Goal: Task Accomplishment & Management: Manage account settings

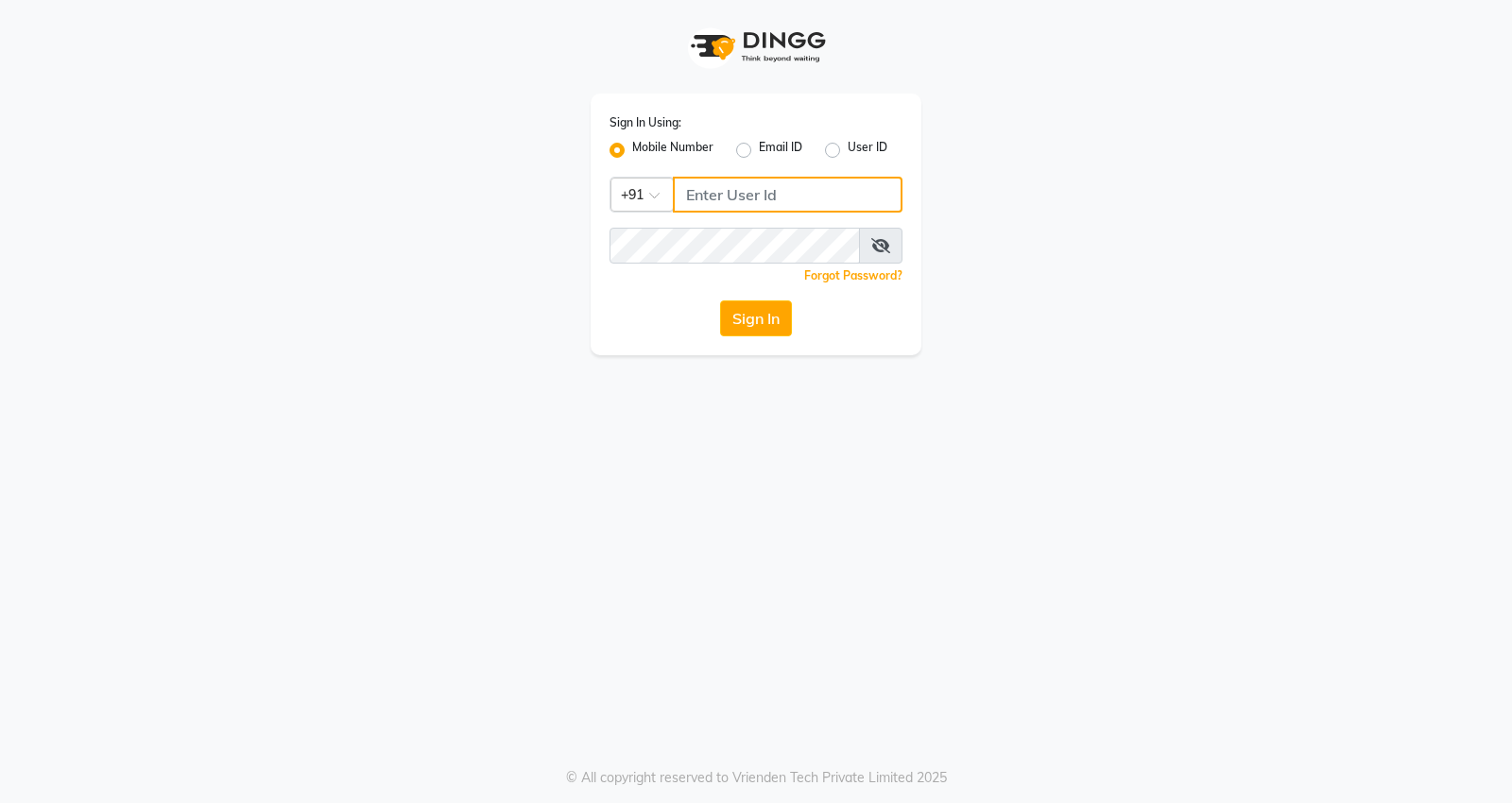
click at [762, 204] on input "Username" at bounding box center [787, 195] width 229 height 36
type input "7798888007"
drag, startPoint x: 754, startPoint y: 342, endPoint x: 762, endPoint y: 347, distance: 9.4
click at [754, 342] on div "Sign In Using: Mobile Number Email ID User ID Country Code × [PHONE_NUMBER] Rem…" at bounding box center [756, 224] width 331 height 262
click at [779, 334] on button "Sign In" at bounding box center [756, 319] width 71 height 36
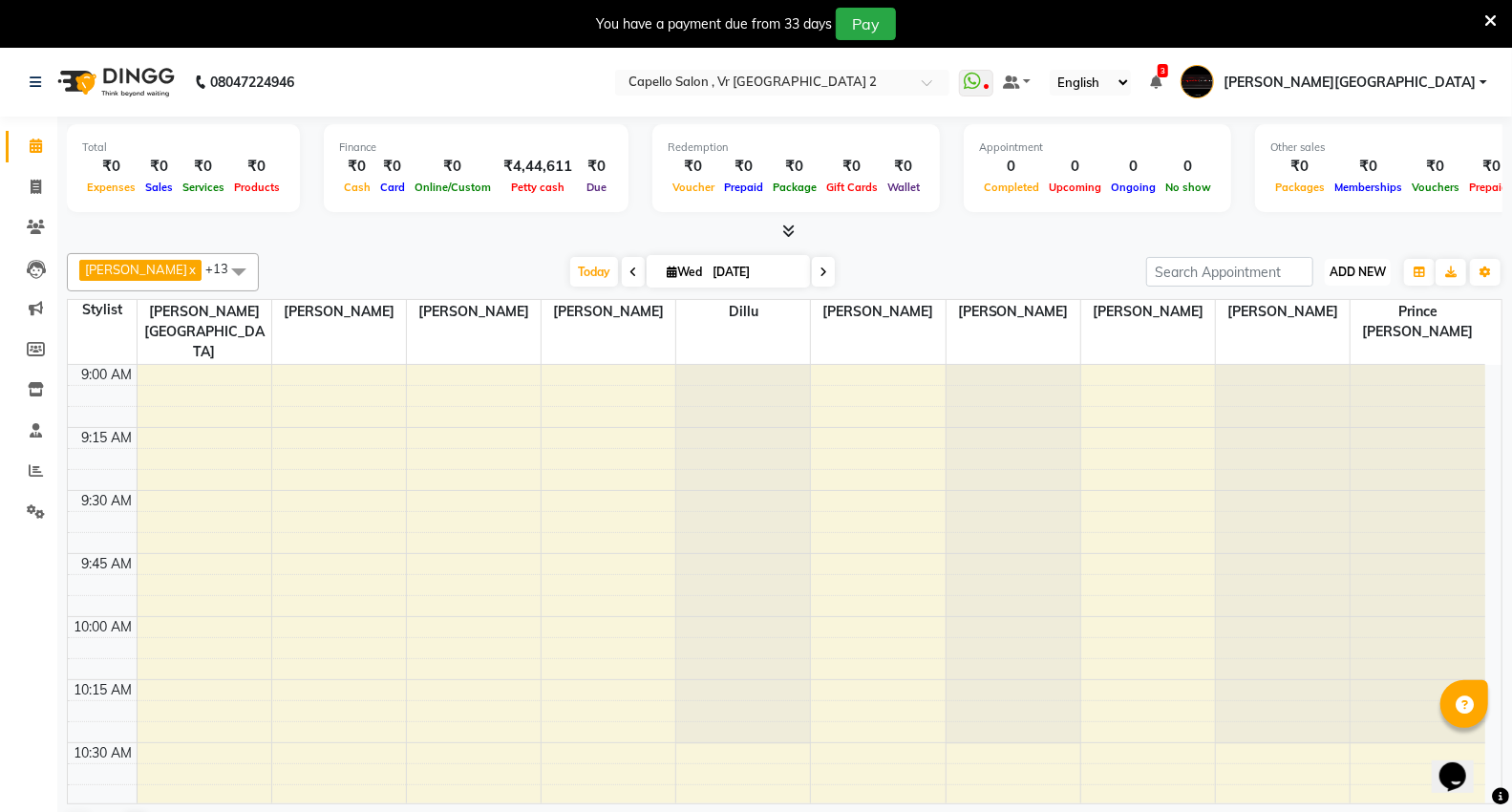
click at [1348, 262] on button "ADD NEW Toggle Dropdown" at bounding box center [1357, 272] width 66 height 27
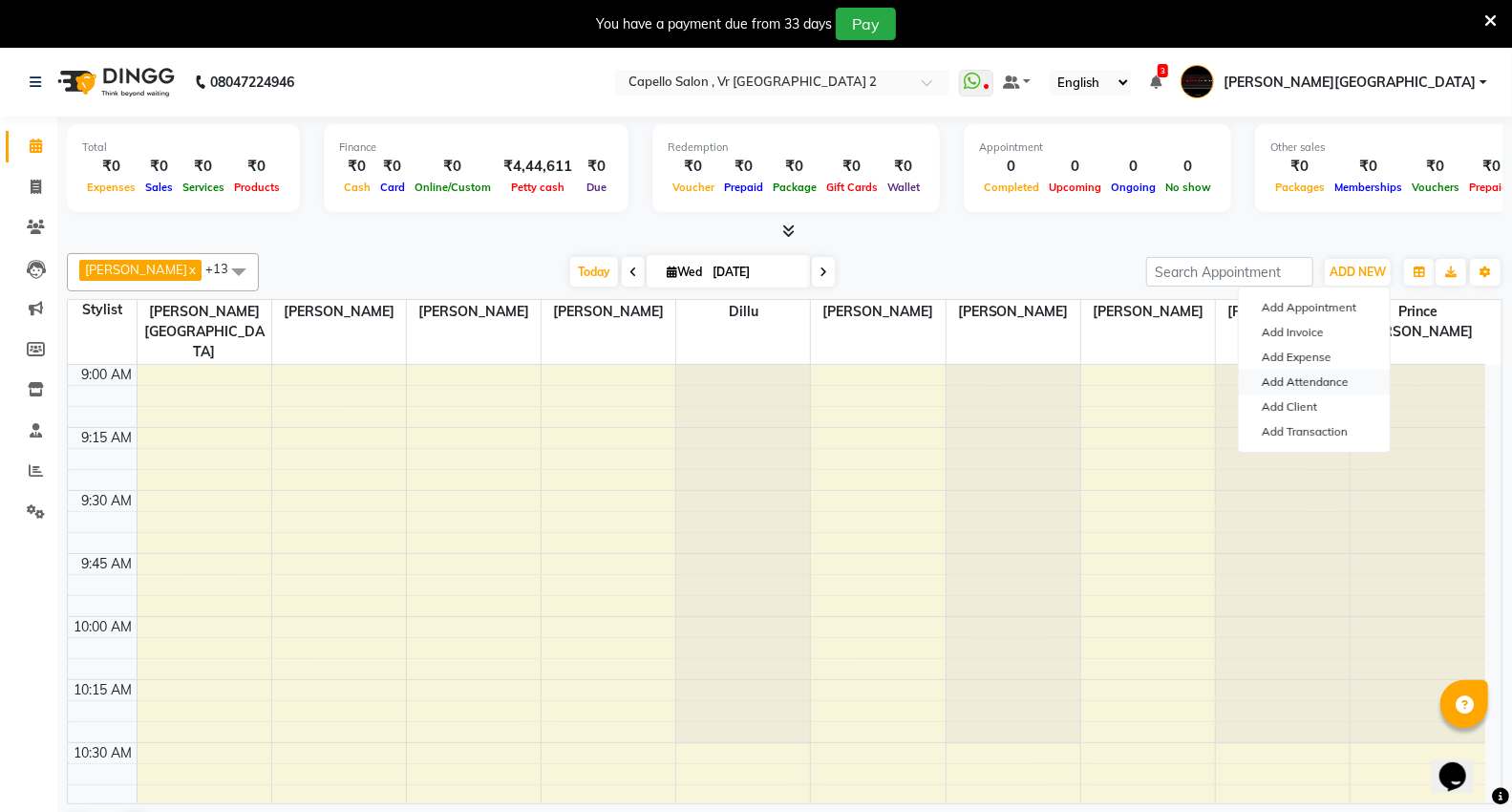
click at [1301, 380] on link "Add Attendance" at bounding box center [1314, 382] width 151 height 25
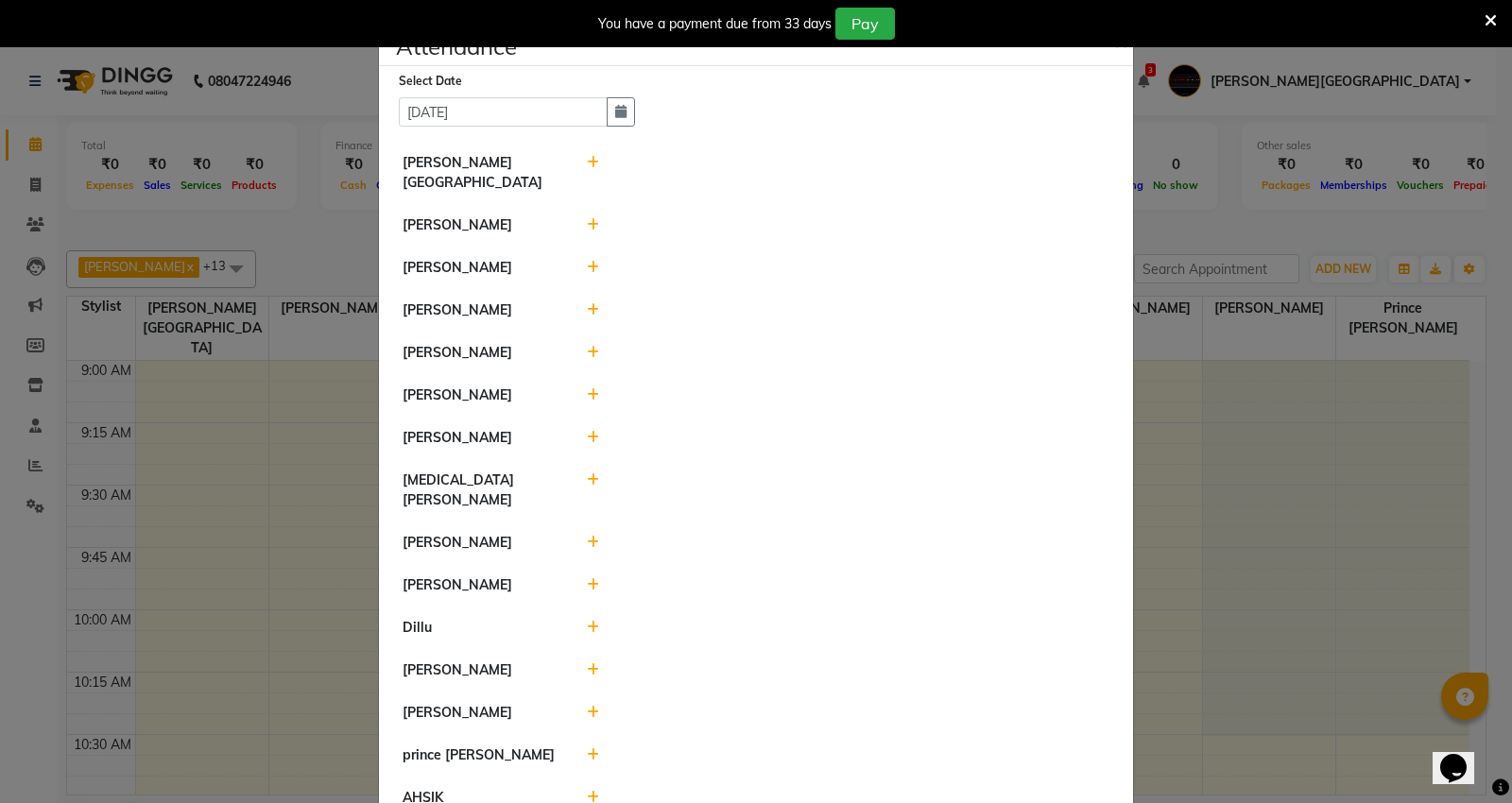
click at [587, 218] on icon at bounding box center [593, 225] width 12 height 13
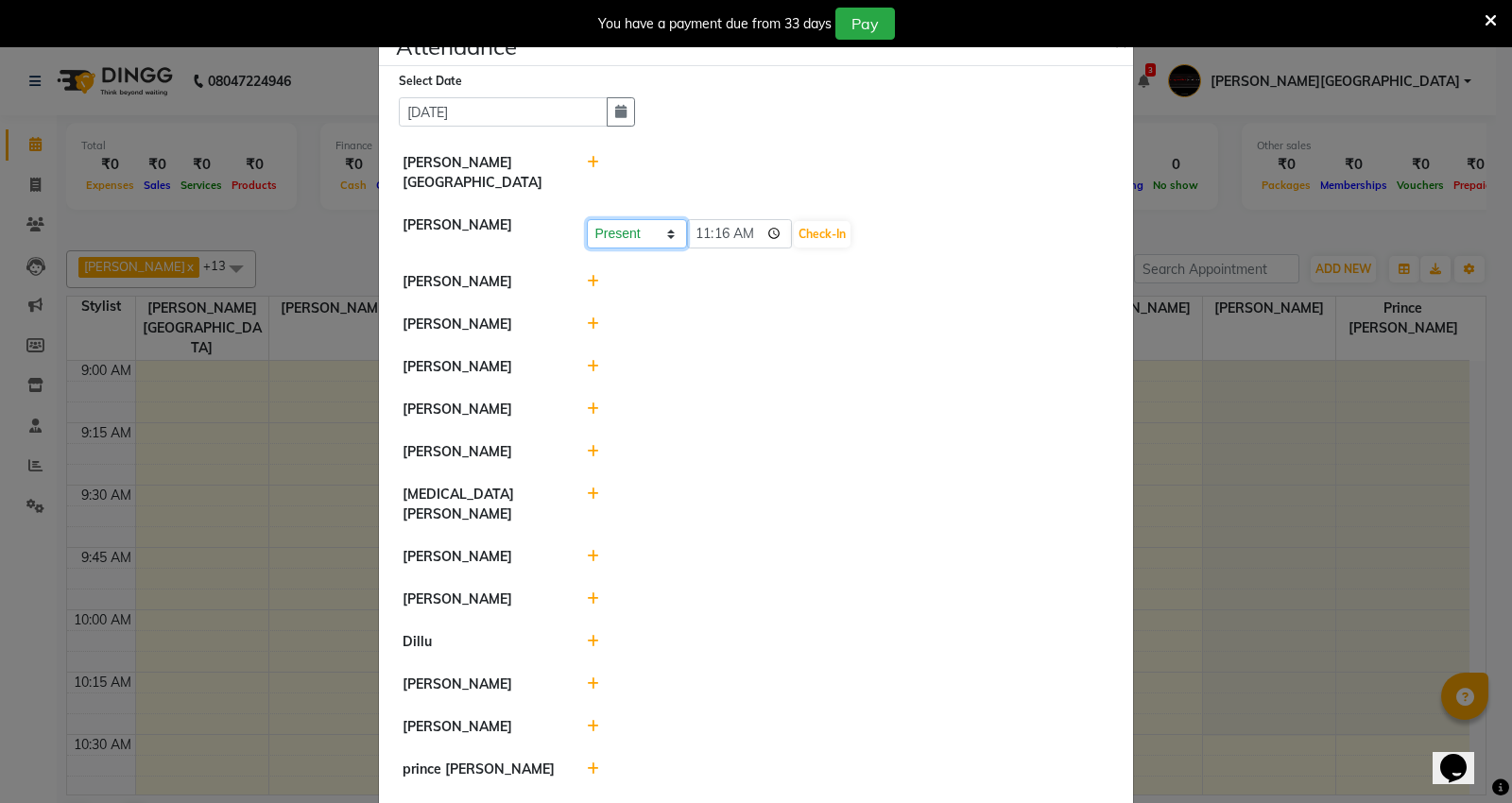
click at [638, 219] on select "Present Absent Late Half Day Weekly Off" at bounding box center [637, 233] width 100 height 29
select select "W"
click at [587, 219] on select "Present Absent Late Half Day Weekly Off" at bounding box center [637, 233] width 100 height 29
click at [695, 221] on button "Save" at bounding box center [707, 234] width 37 height 27
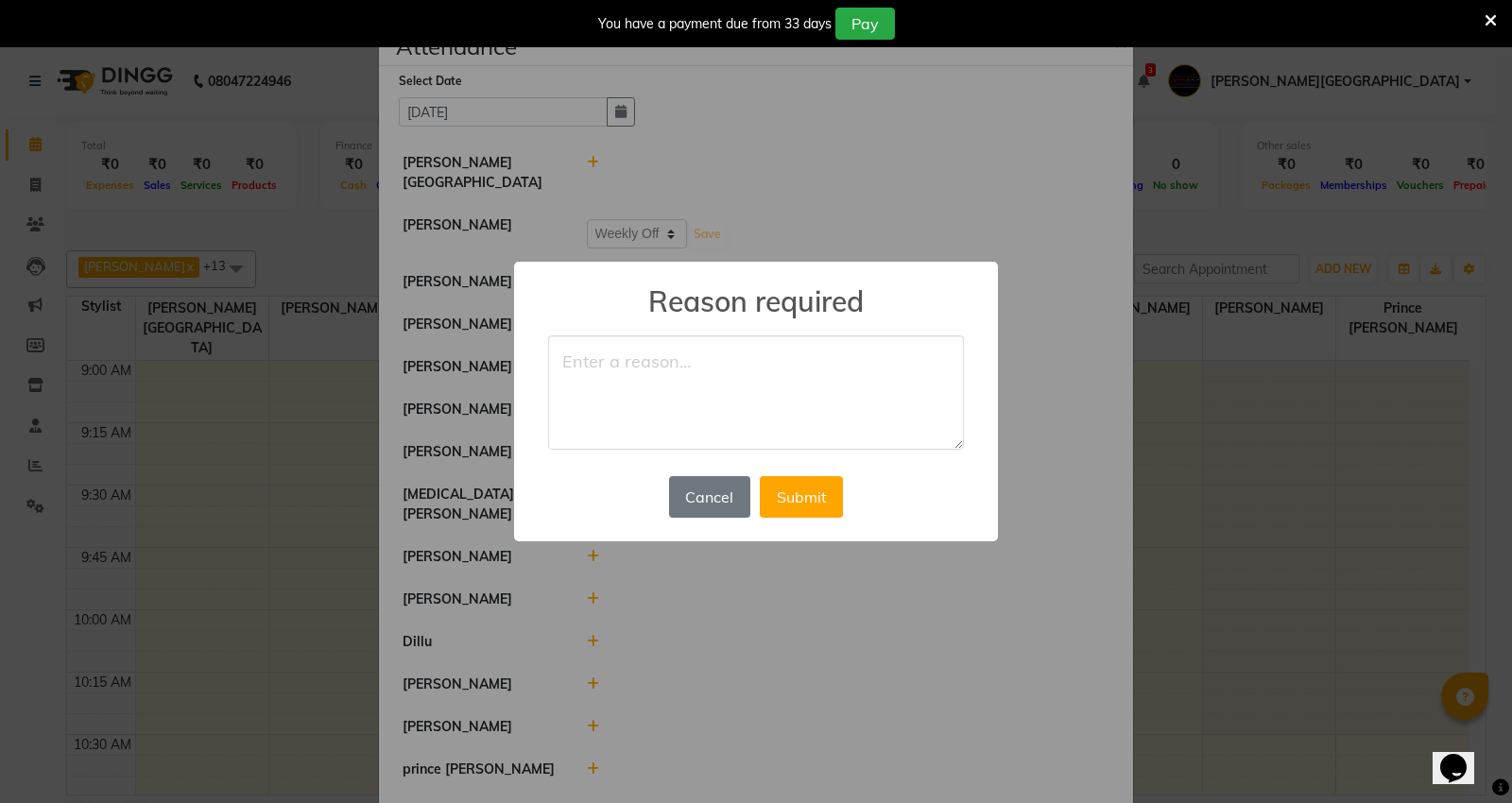
click at [631, 403] on textarea at bounding box center [756, 393] width 416 height 115
type textarea "p"
type textarea "off"
click at [813, 499] on button "Submit" at bounding box center [800, 498] width 83 height 42
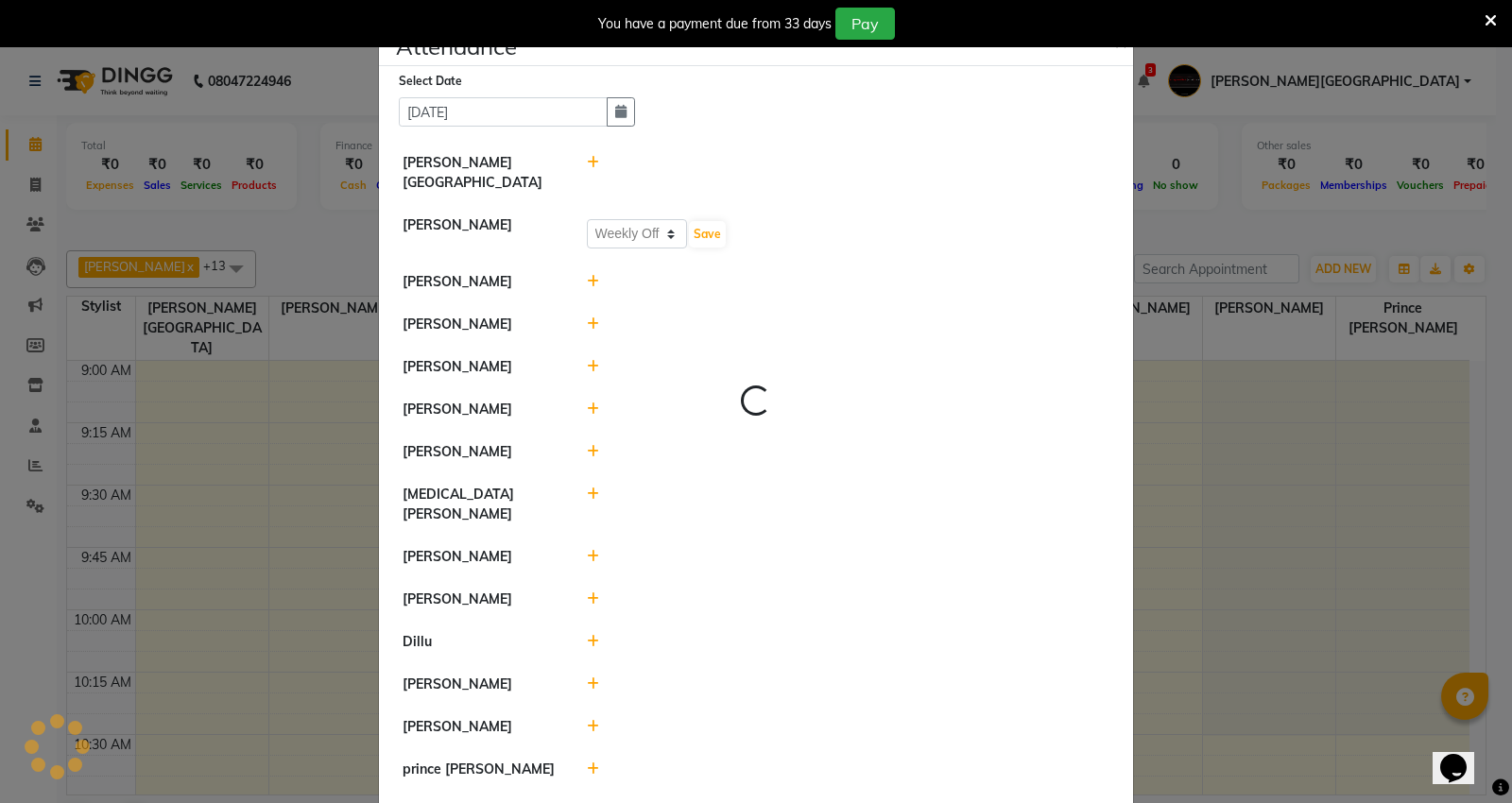
select select "W"
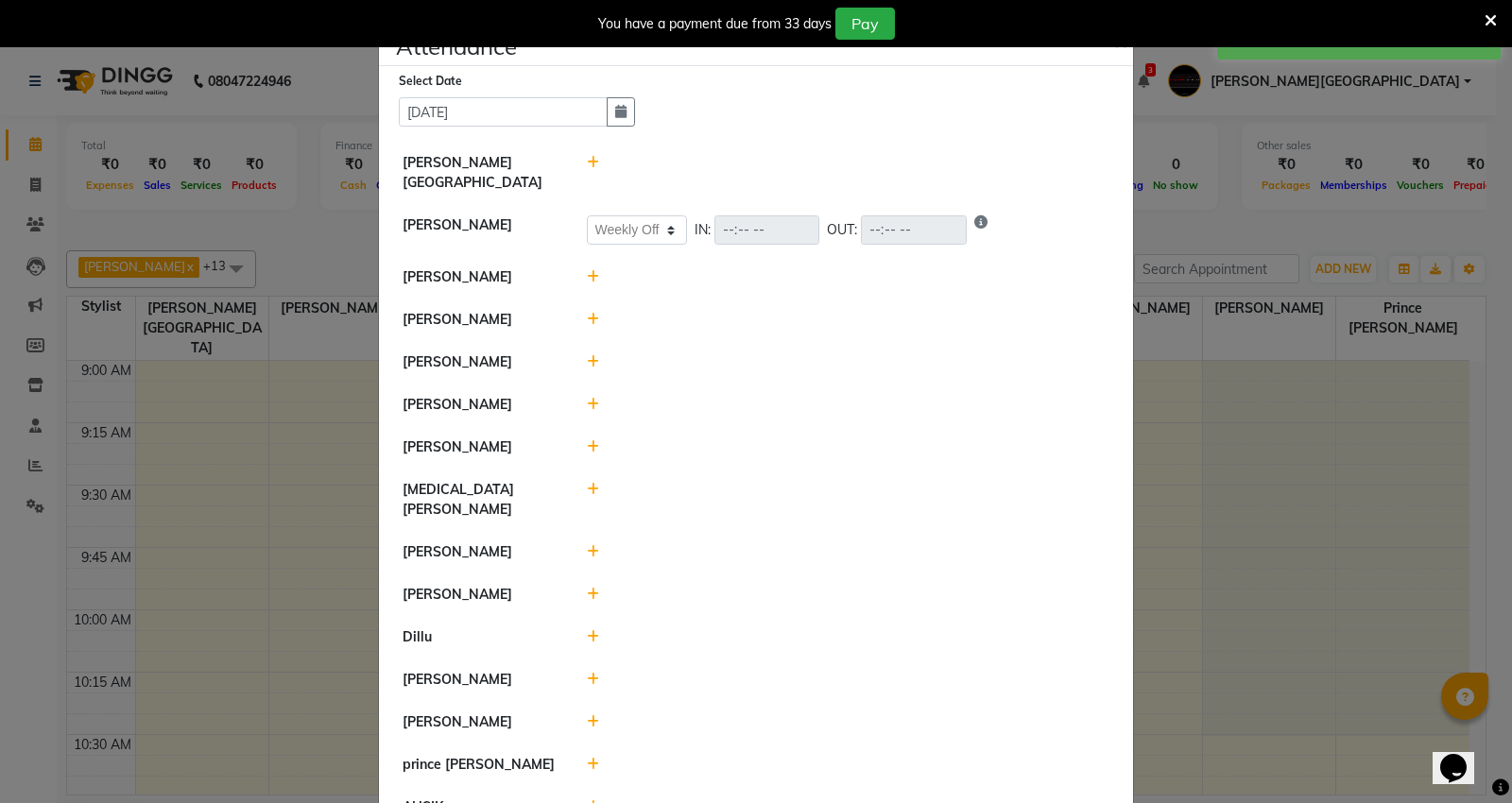
click at [589, 313] on icon at bounding box center [593, 320] width 12 height 13
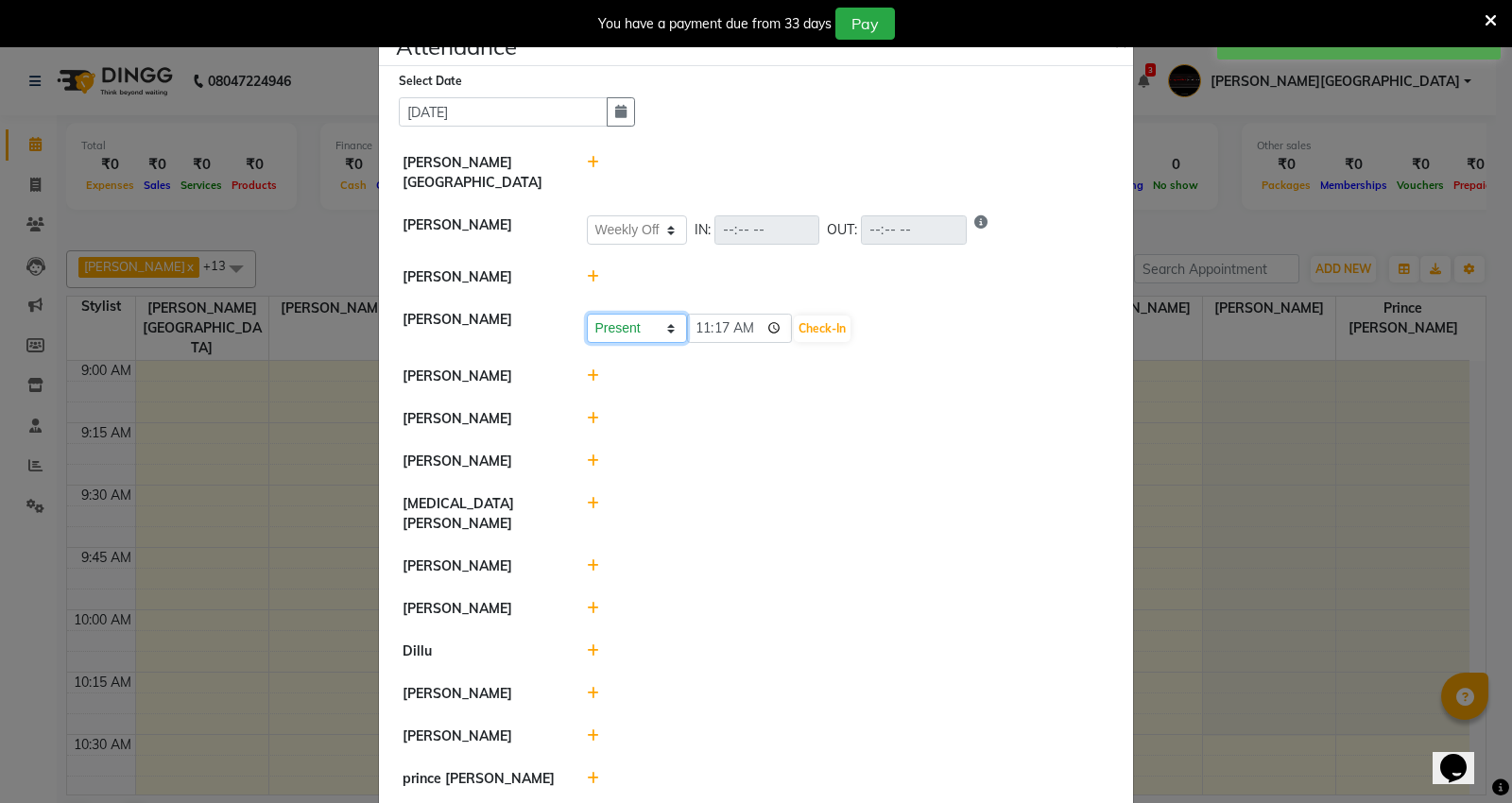
click at [631, 314] on select "Present Absent Late Half Day Weekly Off" at bounding box center [637, 328] width 100 height 29
select select "W"
click at [587, 314] on select "Present Absent Late Half Day Weekly Off" at bounding box center [637, 328] width 100 height 29
click at [697, 316] on button "Save" at bounding box center [707, 329] width 37 height 27
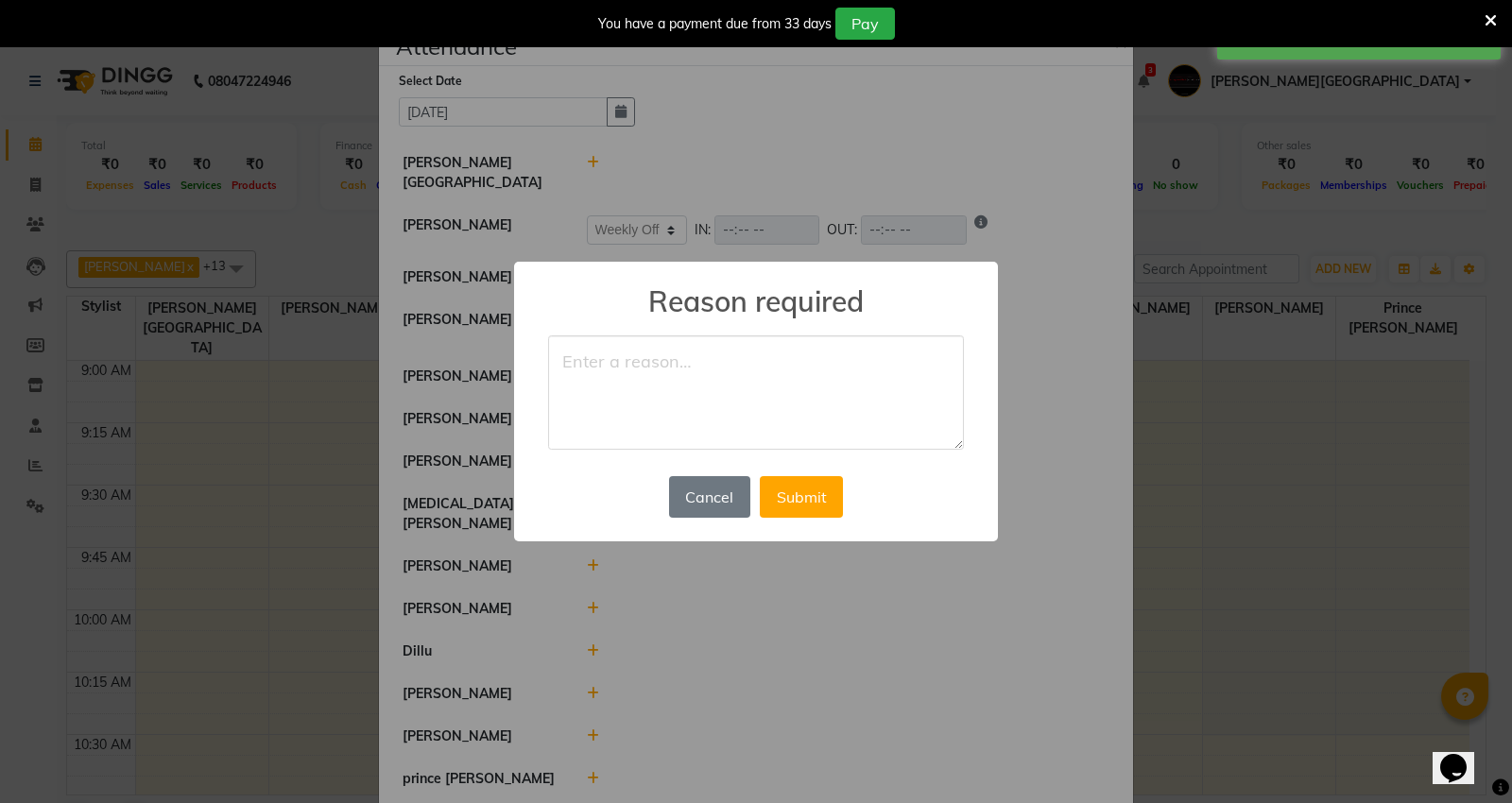
click at [626, 359] on textarea at bounding box center [756, 393] width 416 height 115
type textarea "off"
click at [823, 503] on button "Submit" at bounding box center [800, 498] width 83 height 42
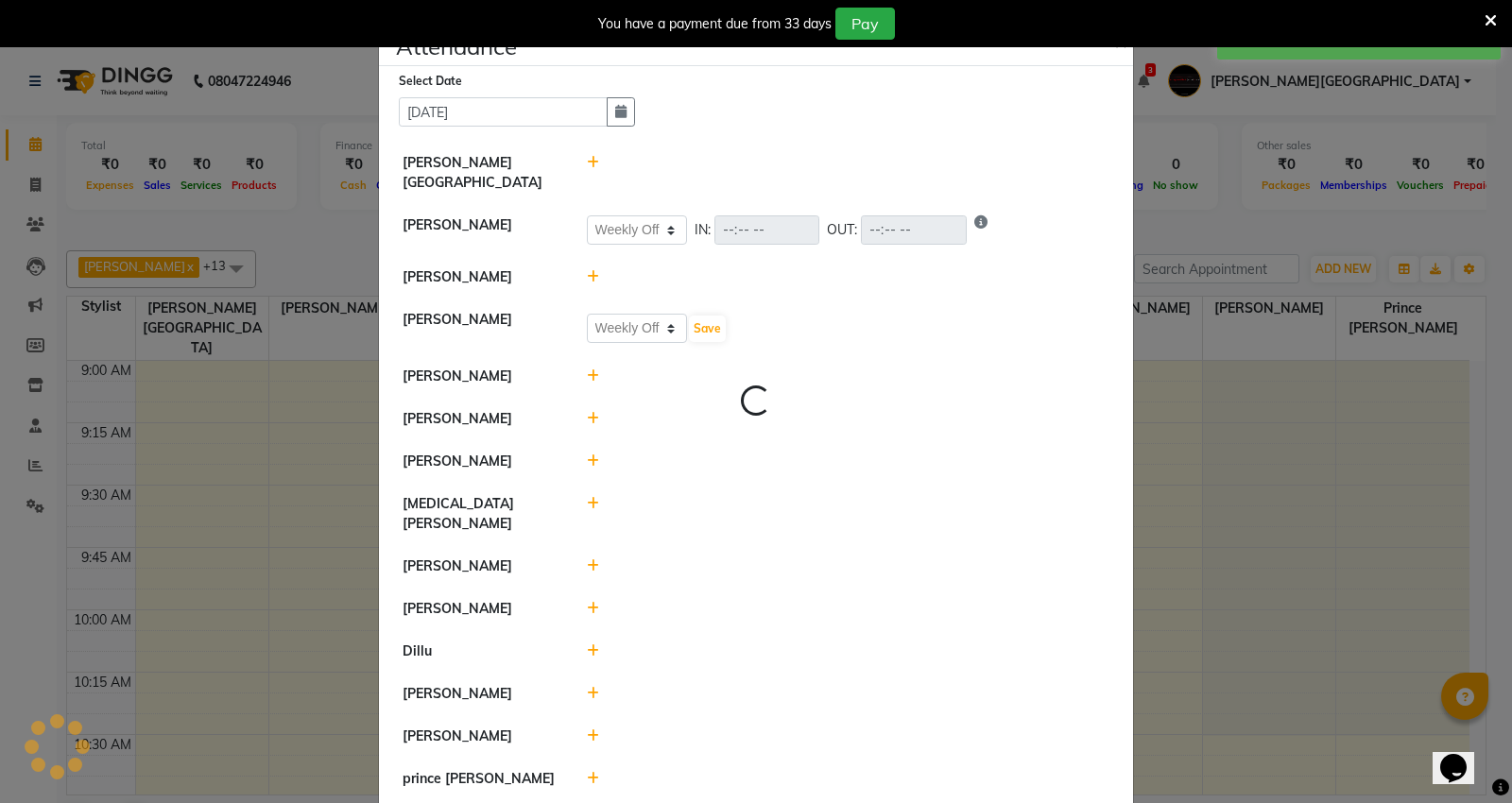
select select "W"
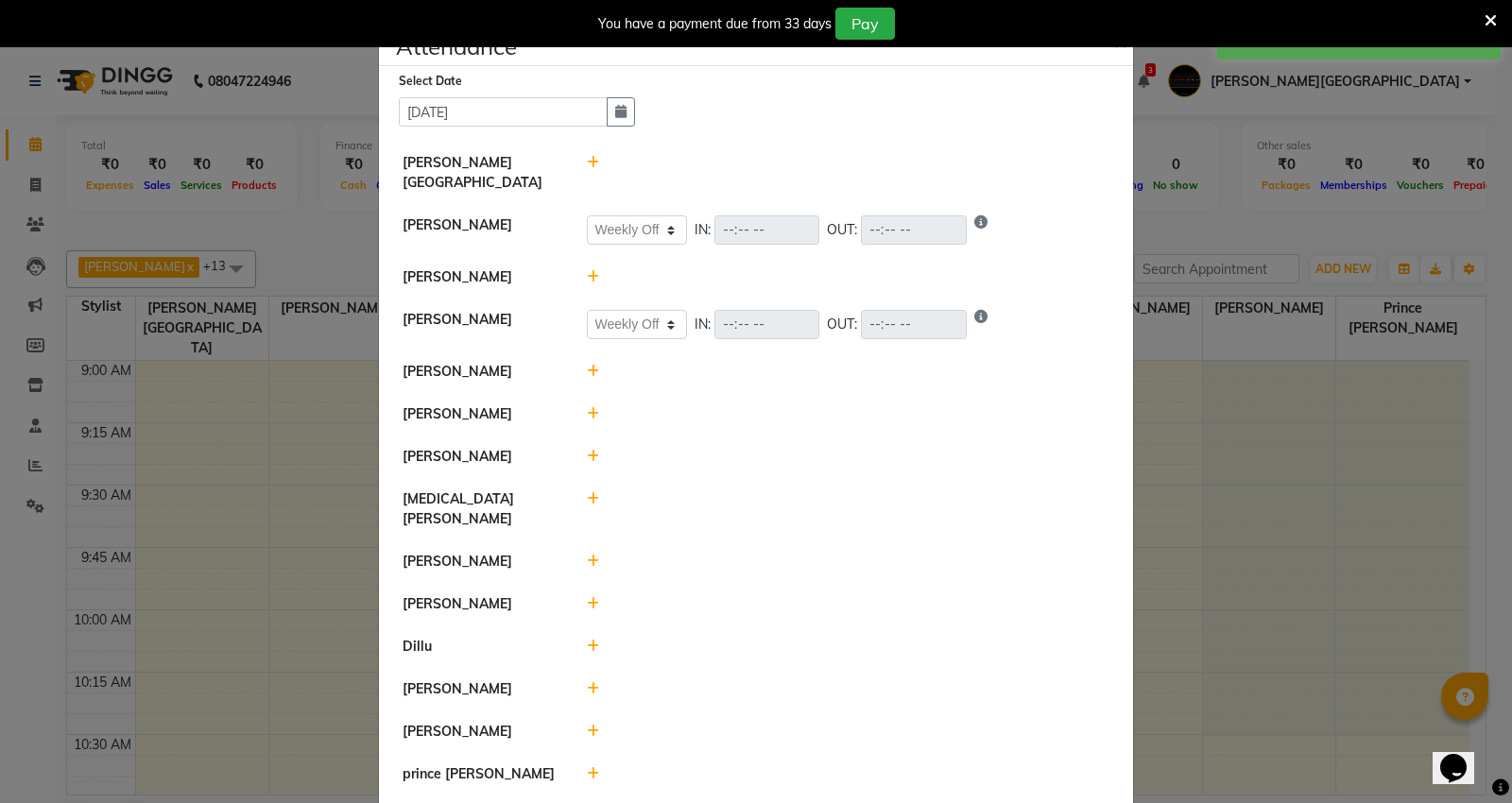
click at [587, 364] on icon at bounding box center [593, 371] width 12 height 13
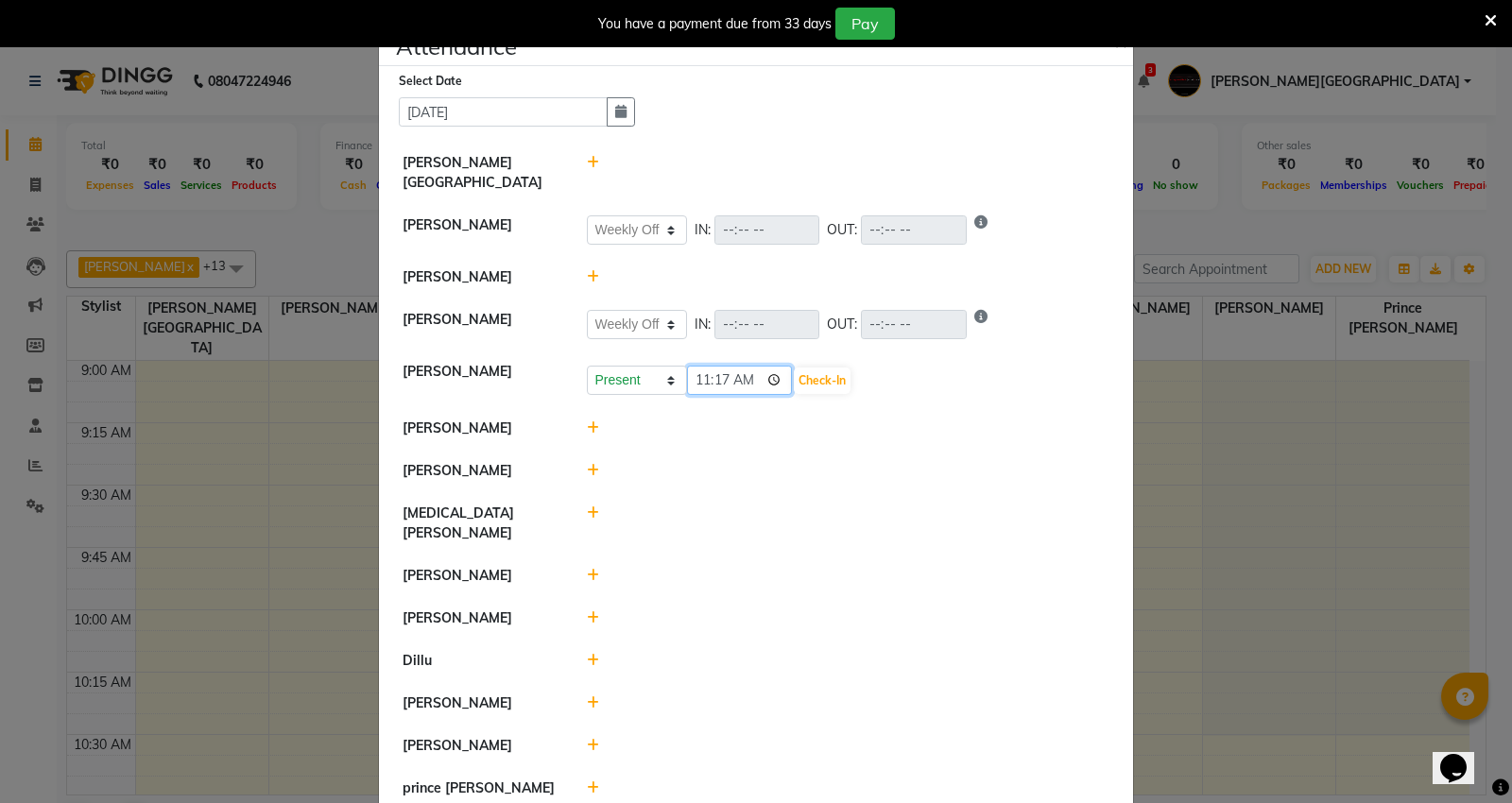
click at [690, 365] on input "11:17" at bounding box center [739, 380] width 106 height 29
type input "10:59"
click at [809, 367] on button "Check-In" at bounding box center [822, 381] width 57 height 27
select select "W"
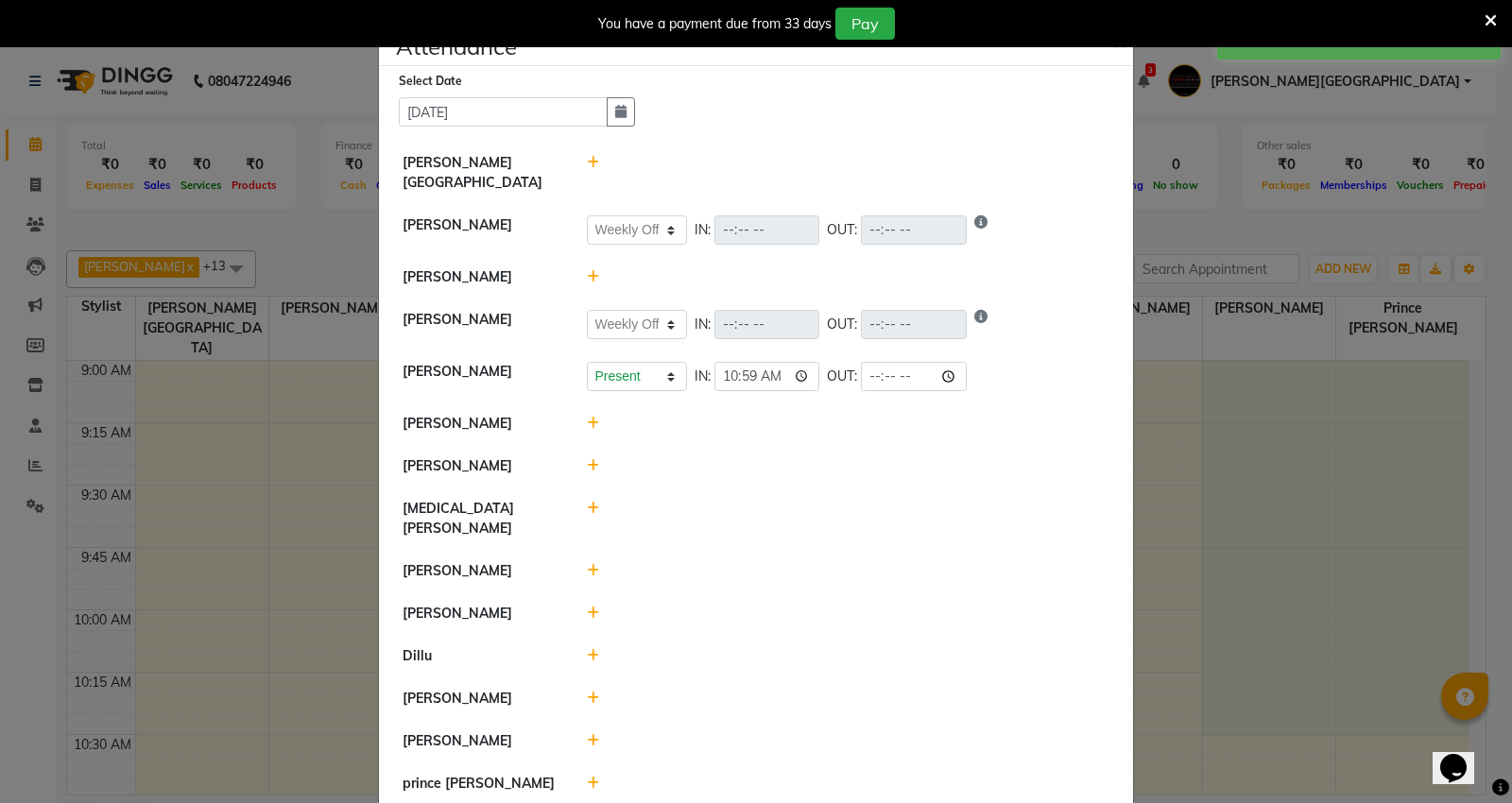
click at [587, 417] on icon at bounding box center [593, 423] width 12 height 13
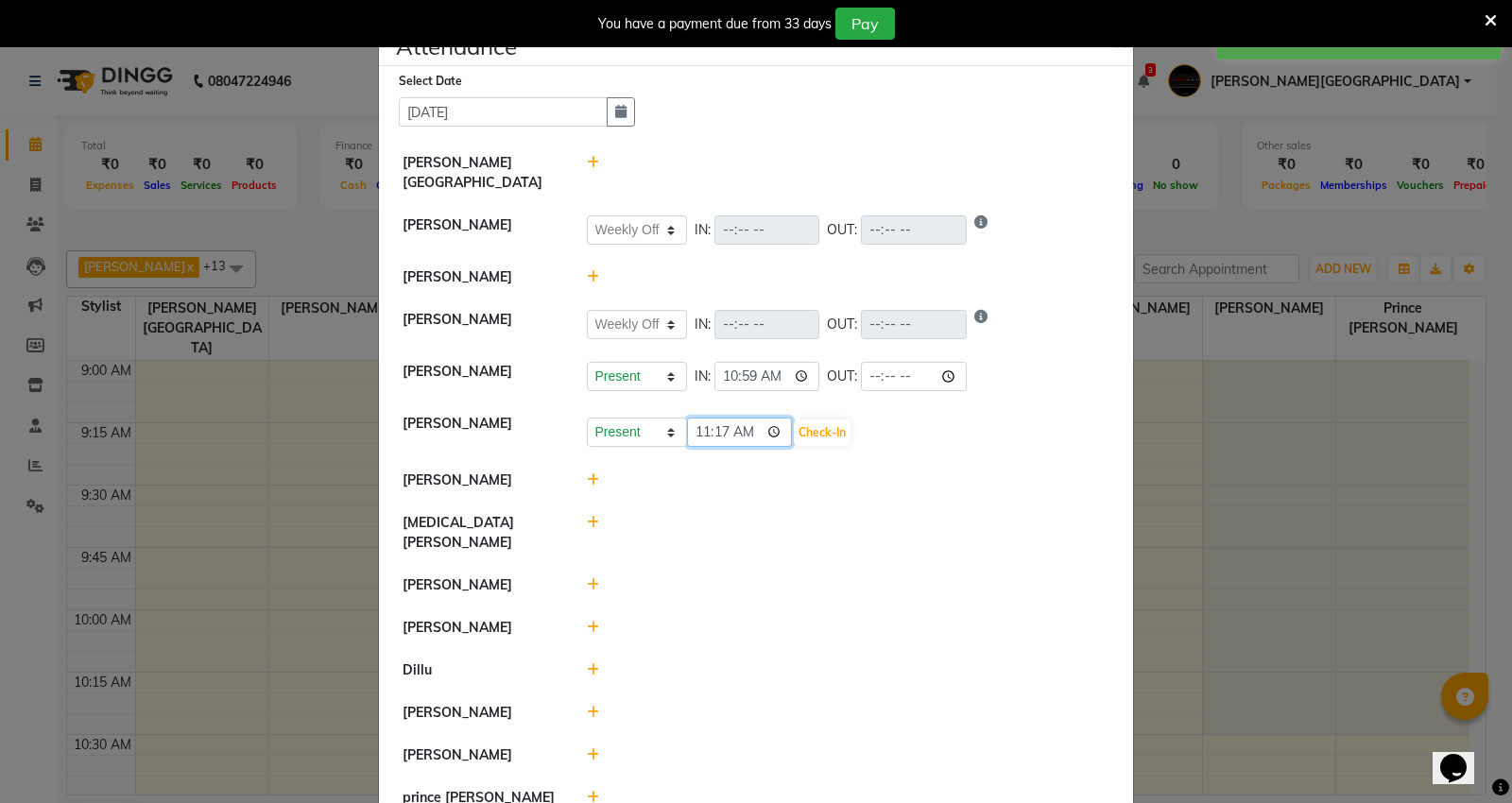
click at [697, 418] on input "11:17" at bounding box center [739, 432] width 106 height 29
type input "10:59"
click at [836, 420] on button "Check-In" at bounding box center [822, 433] width 57 height 27
select select "W"
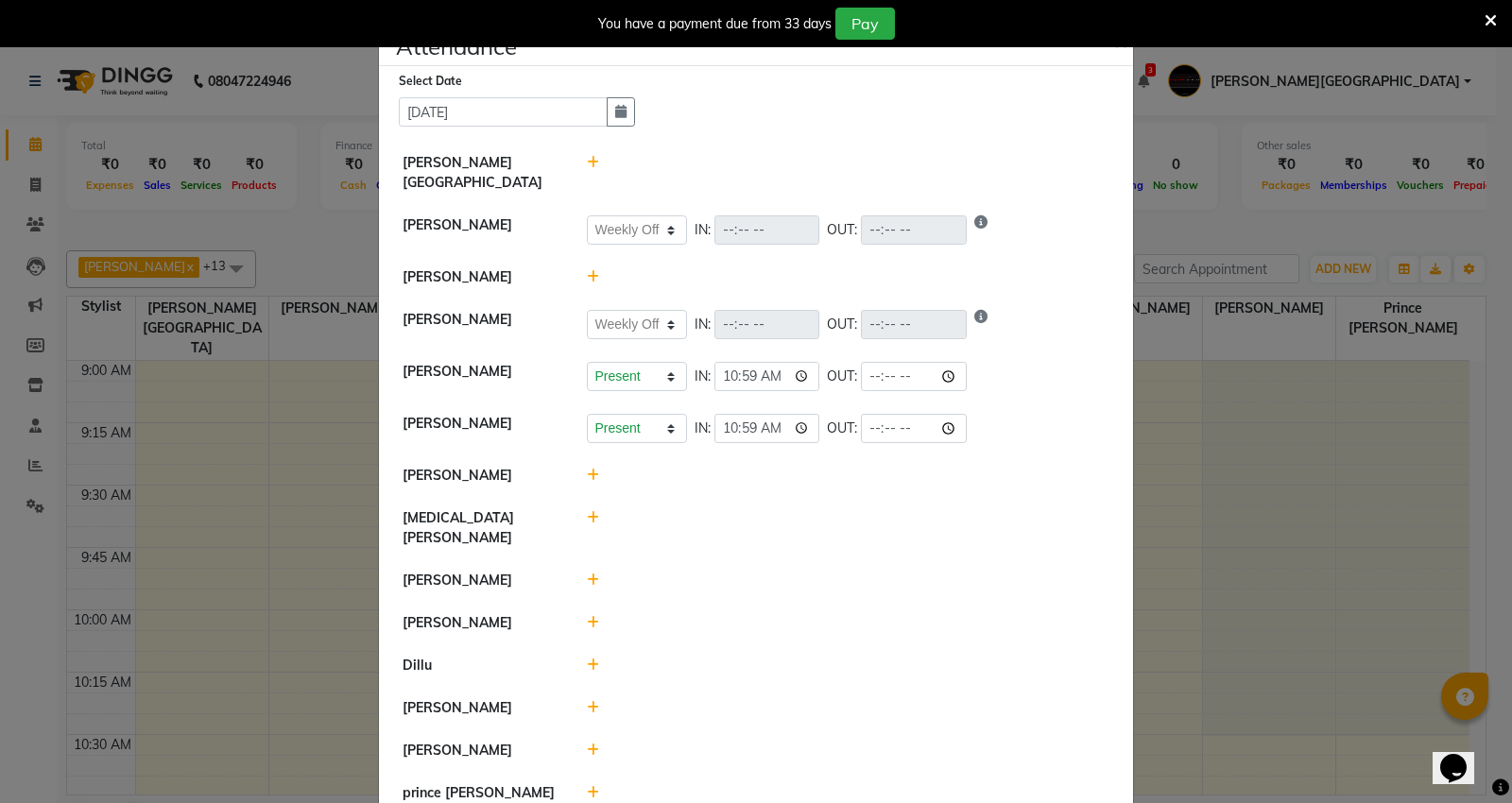
click at [587, 469] on icon at bounding box center [593, 476] width 12 height 13
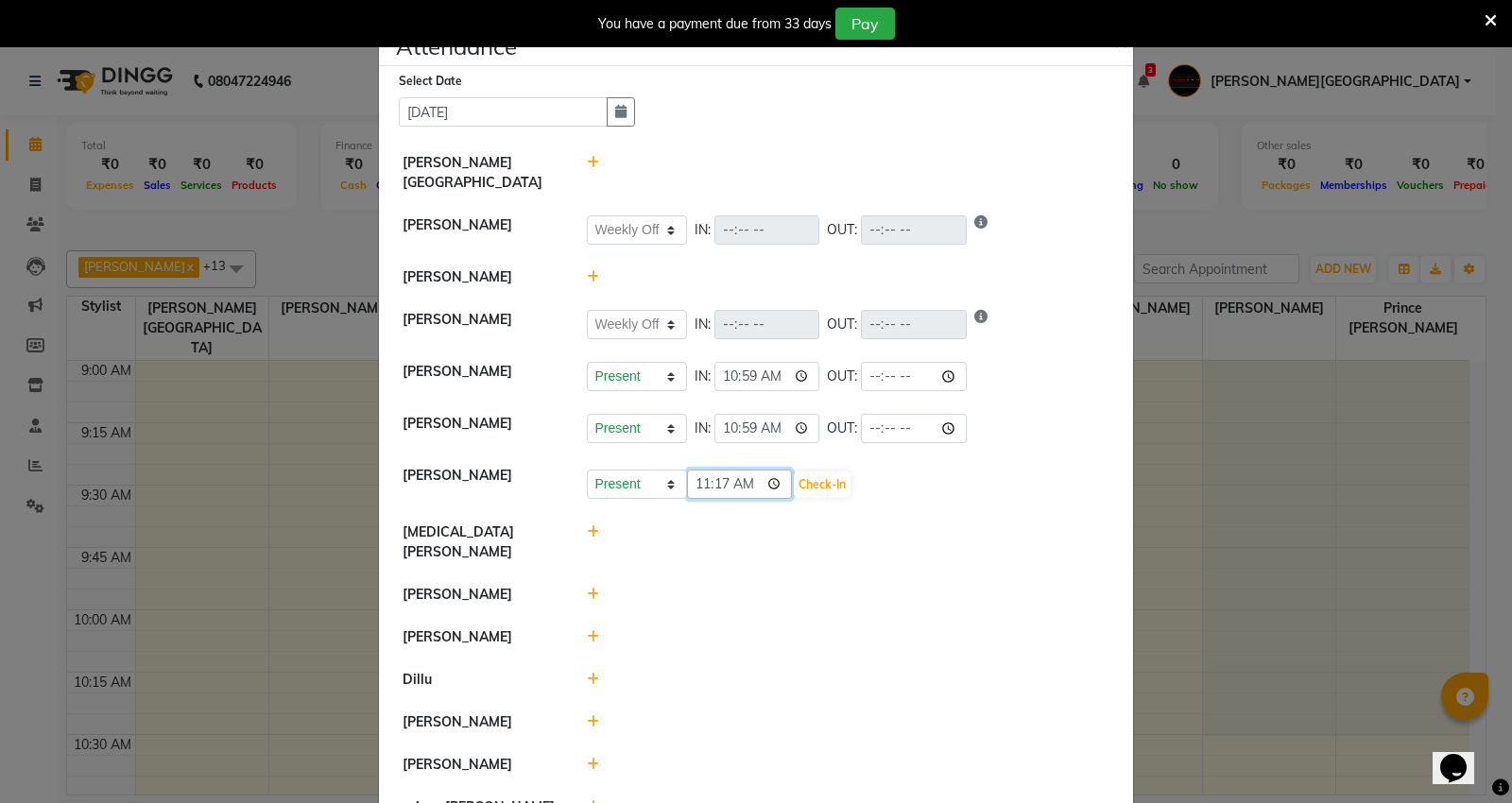
click at [697, 470] on input "11:17" at bounding box center [739, 484] width 106 height 29
type input "10:59"
click at [813, 472] on button "Check-In" at bounding box center [822, 485] width 57 height 27
select select "W"
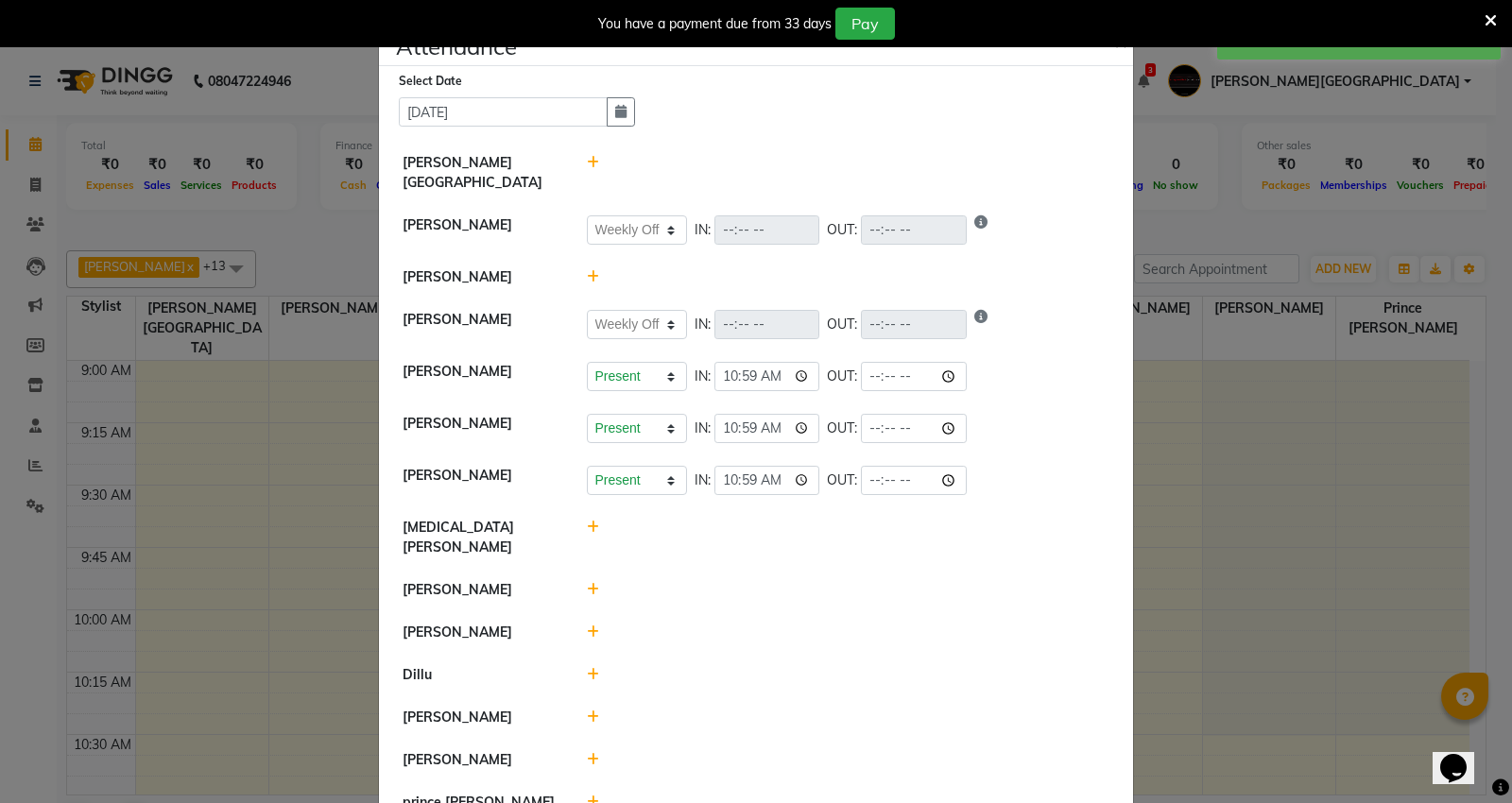
click at [587, 625] on icon at bounding box center [593, 632] width 12 height 13
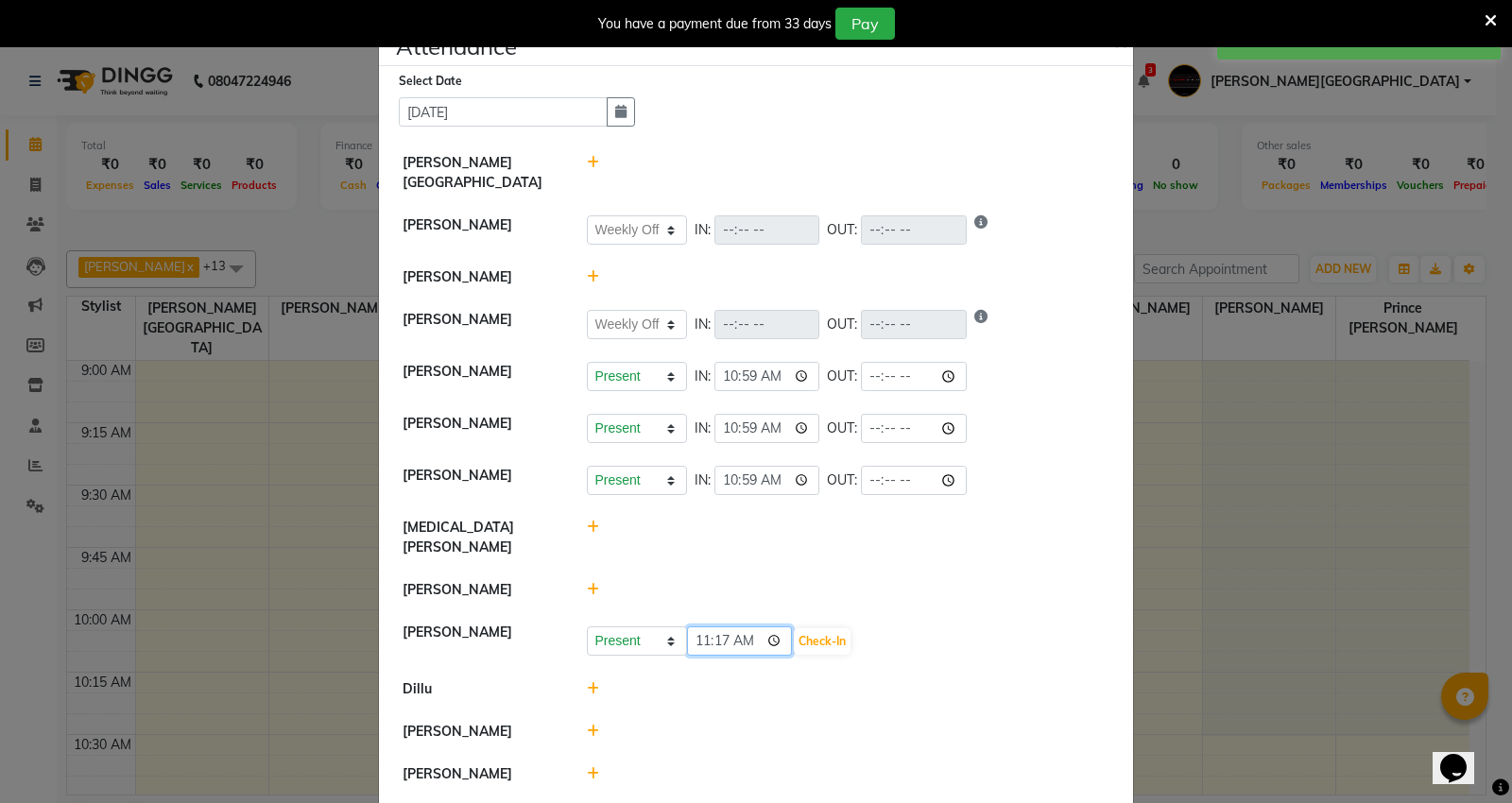
click at [697, 626] on input "11:17" at bounding box center [739, 640] width 106 height 29
type input "10:59"
click at [826, 628] on button "Check-In" at bounding box center [822, 641] width 57 height 27
select select "W"
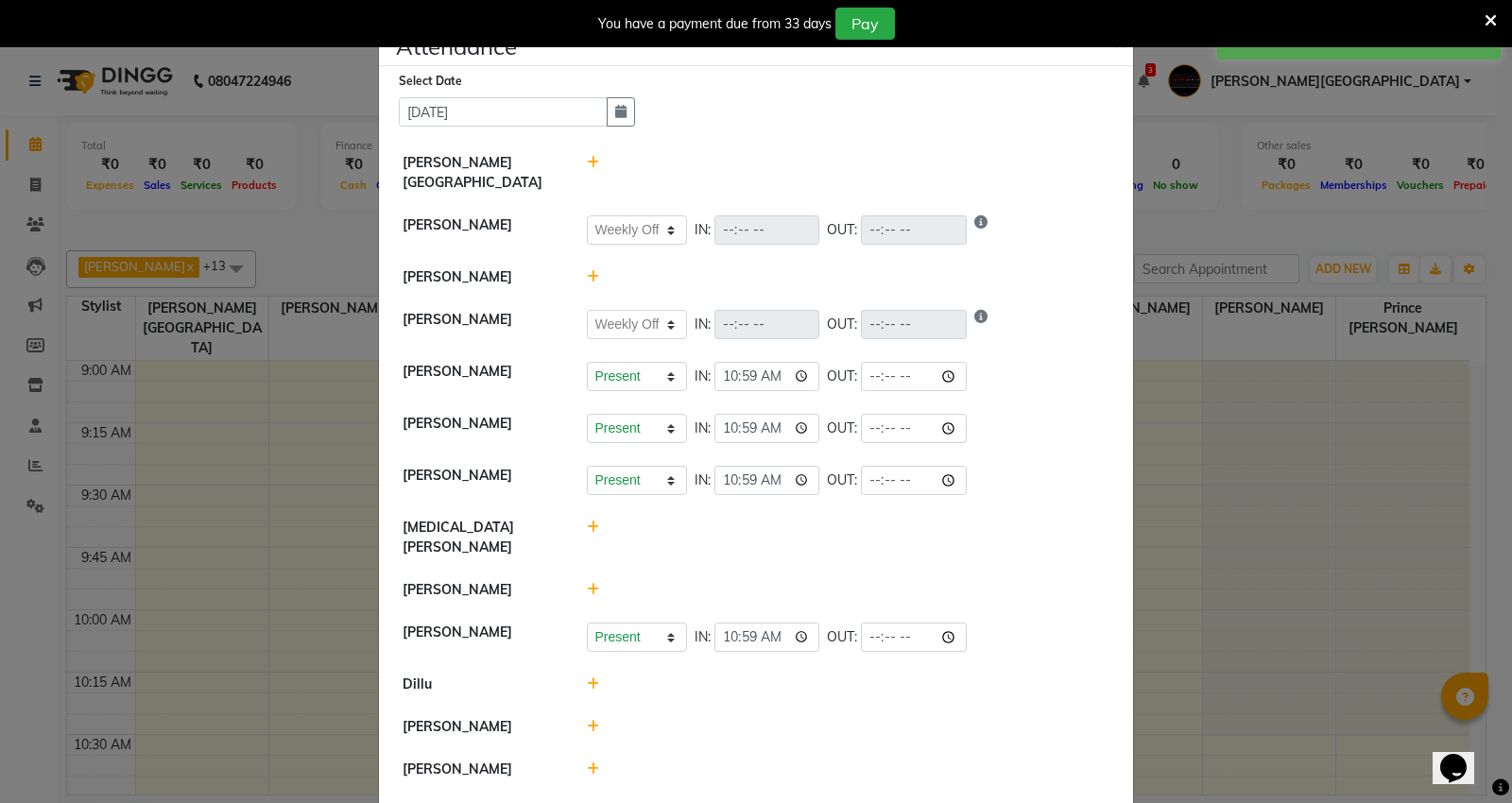
click at [587, 720] on icon at bounding box center [593, 727] width 12 height 13
click at [696, 721] on input "11:17" at bounding box center [739, 735] width 106 height 29
type input "10:59"
click at [820, 723] on button "Check-In" at bounding box center [822, 736] width 57 height 27
select select "W"
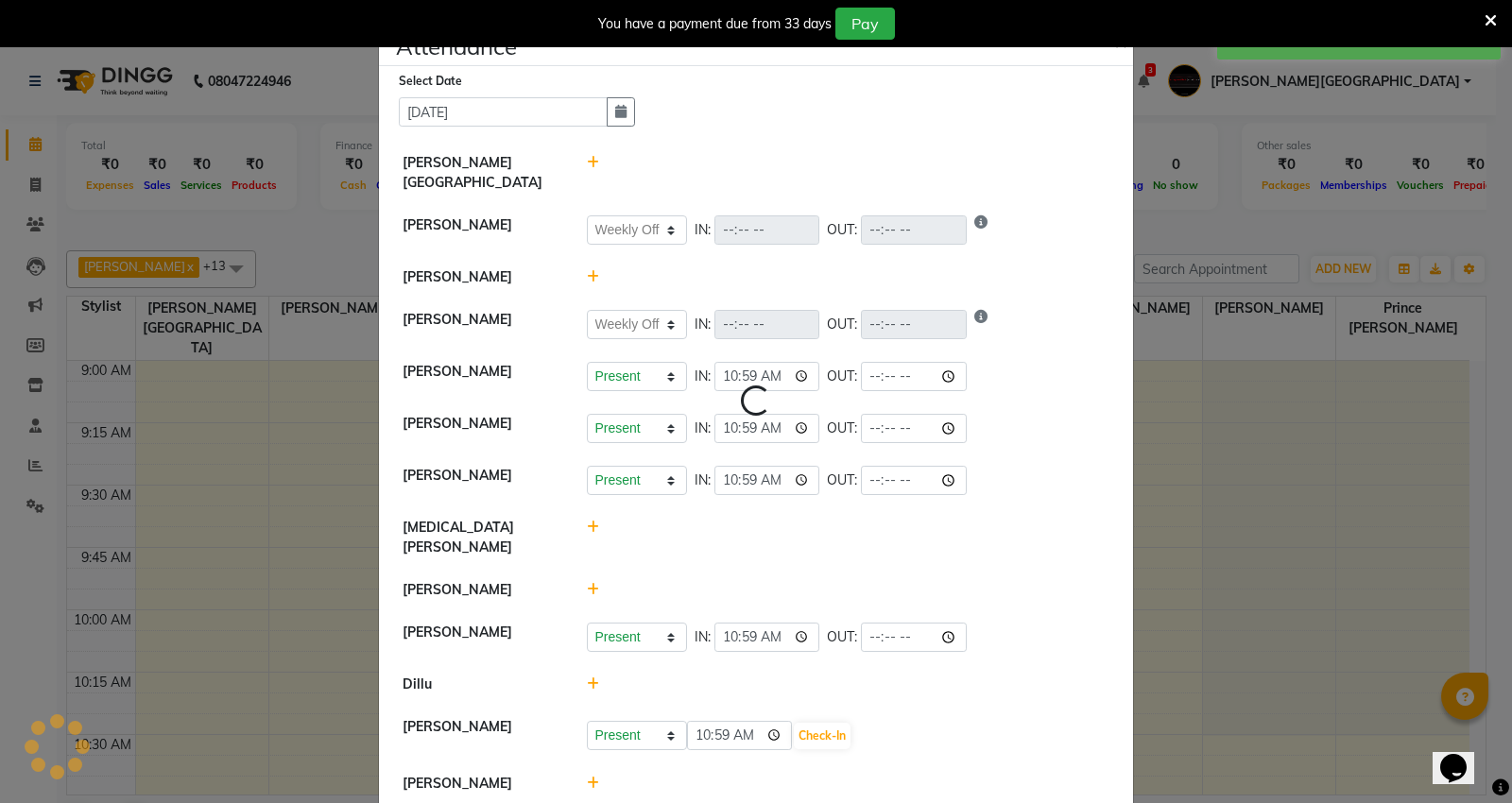
select select "W"
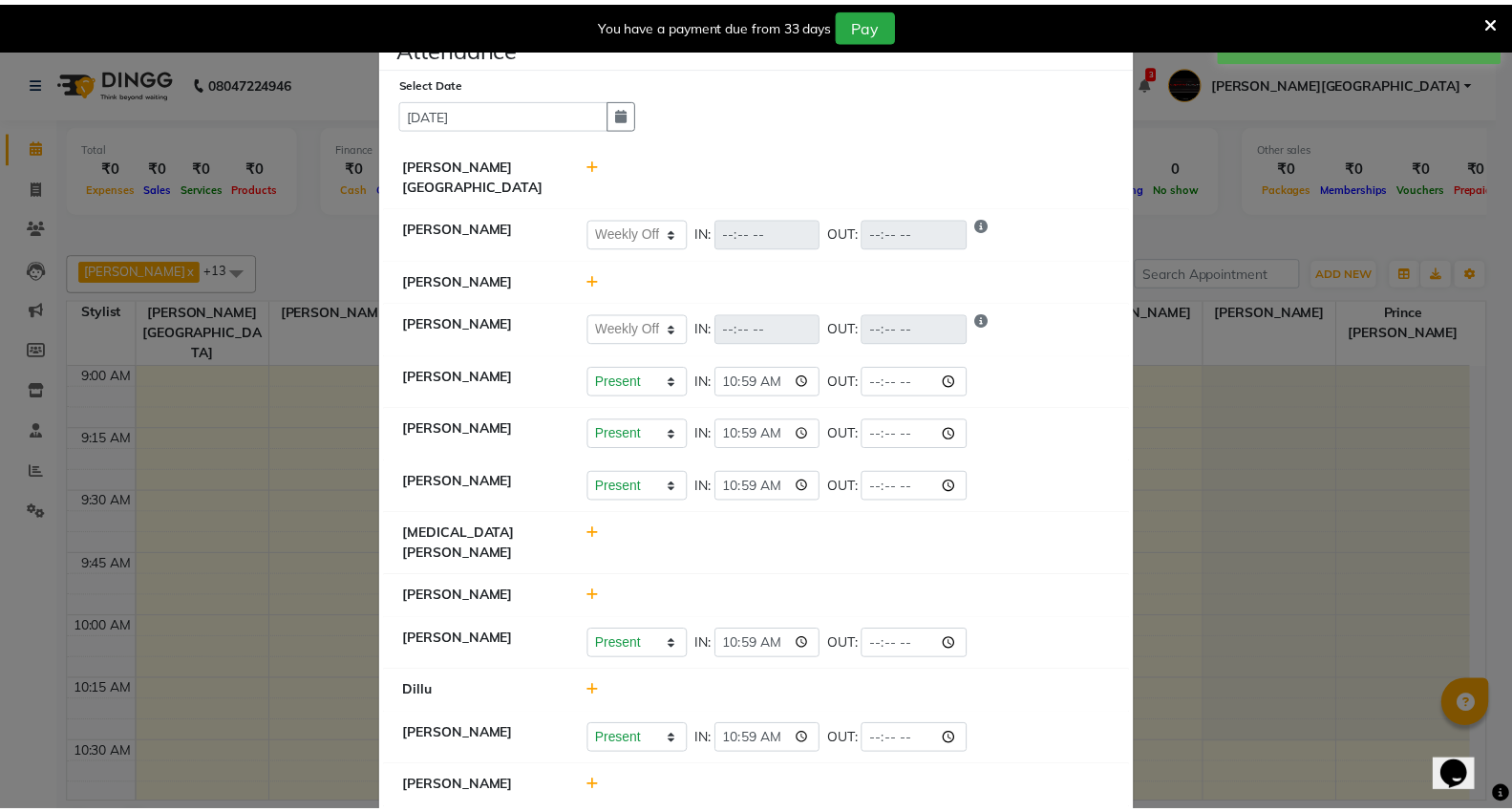
scroll to position [337, 0]
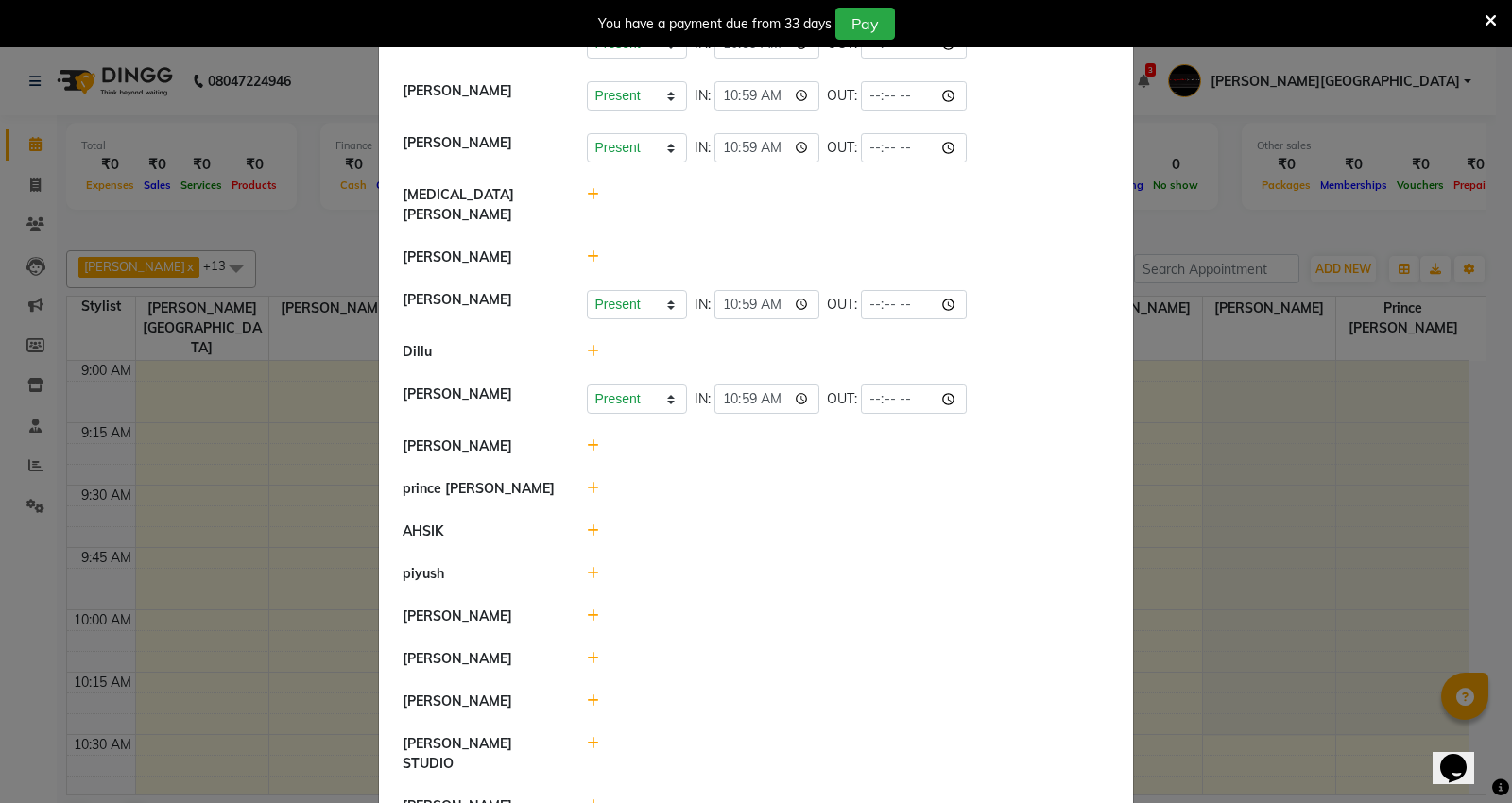
click at [587, 652] on icon at bounding box center [593, 658] width 12 height 13
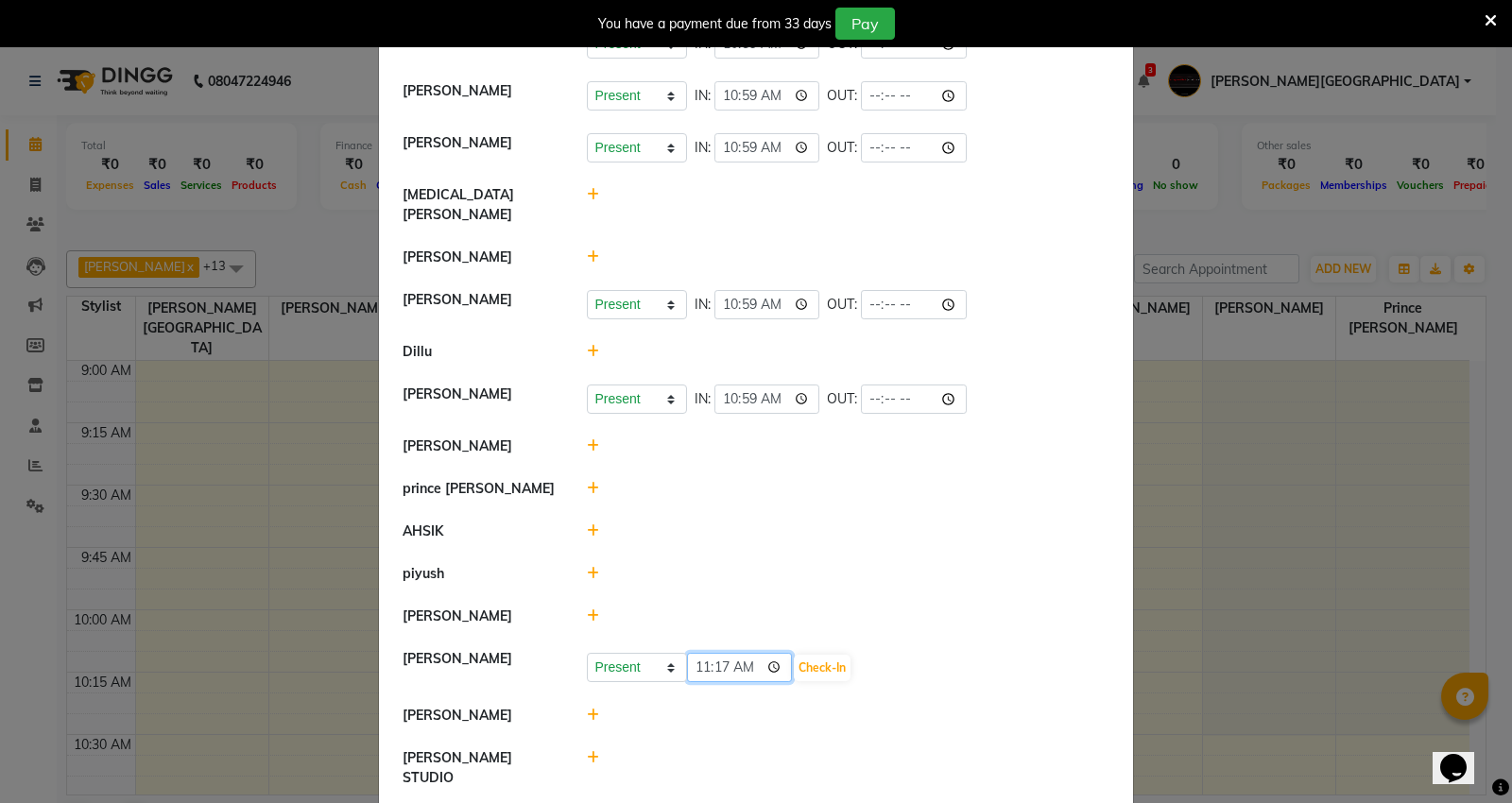
click at [687, 653] on input "11:17" at bounding box center [739, 667] width 106 height 29
type input "10:59"
click at [815, 655] on button "Check-In" at bounding box center [822, 668] width 57 height 27
select select "W"
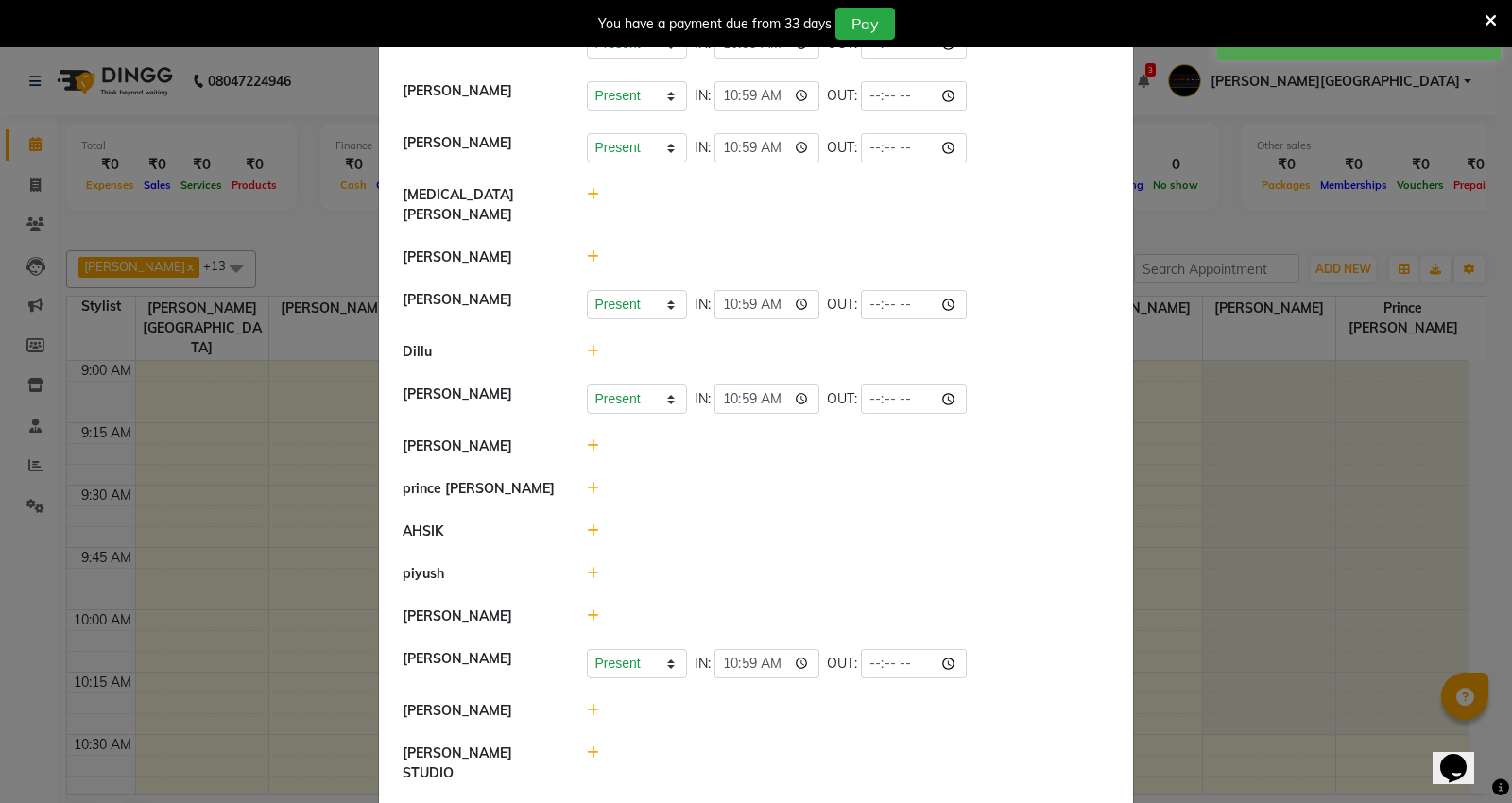
click at [1145, 227] on ngb-modal-window "Attendance × Select Date [DATE] [PERSON_NAME] Mall [PERSON_NAME] Present Absent…" at bounding box center [756, 402] width 1512 height 803
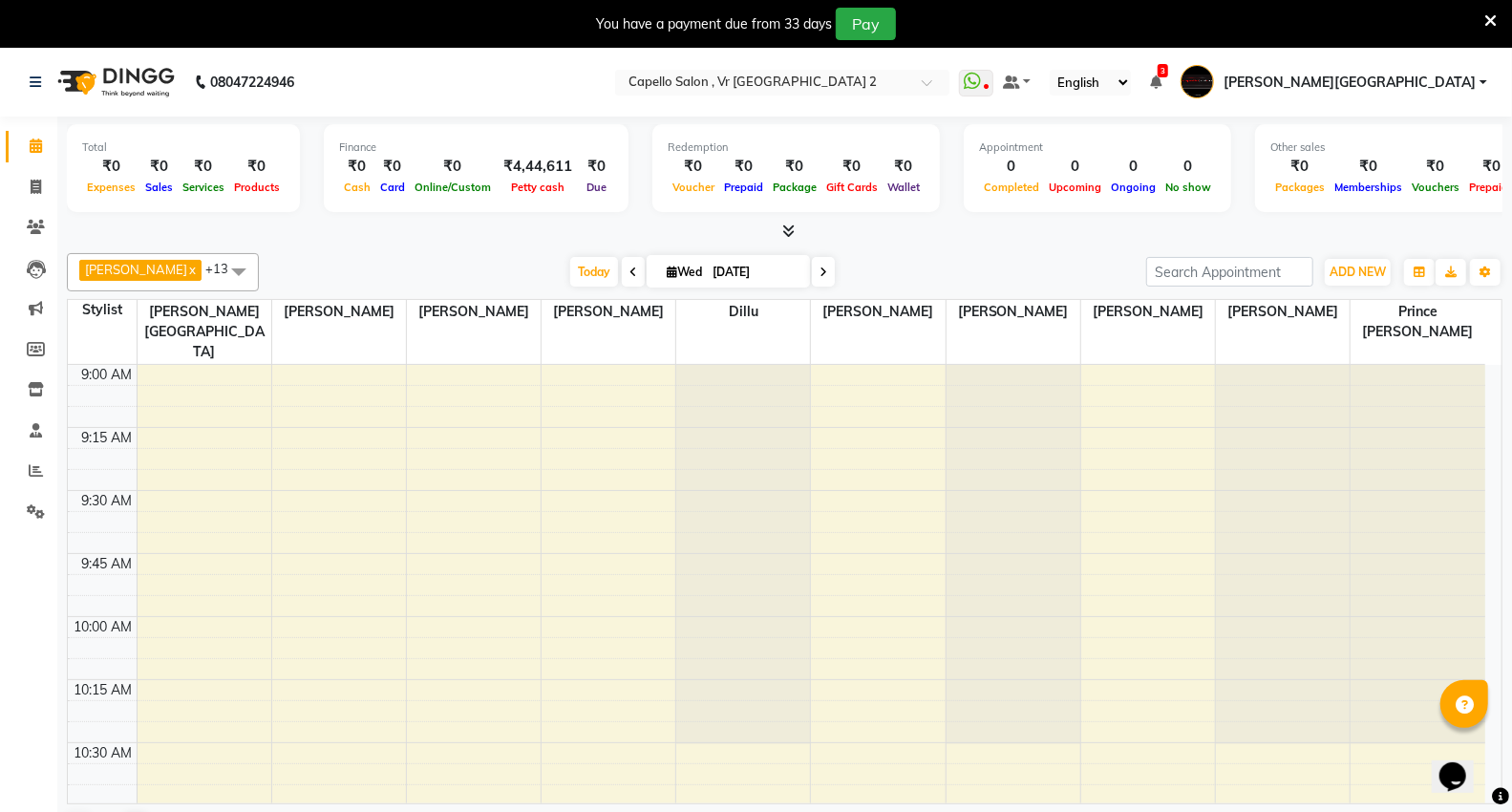
drag, startPoint x: 1106, startPoint y: 40, endPoint x: 372, endPoint y: 167, distance: 744.9
drag, startPoint x: 372, startPoint y: 167, endPoint x: 353, endPoint y: 267, distance: 101.8
click at [353, 267] on div "Today Wed 03-09-2025" at bounding box center [702, 272] width 869 height 29
click at [34, 183] on icon at bounding box center [36, 187] width 11 height 14
select select "service"
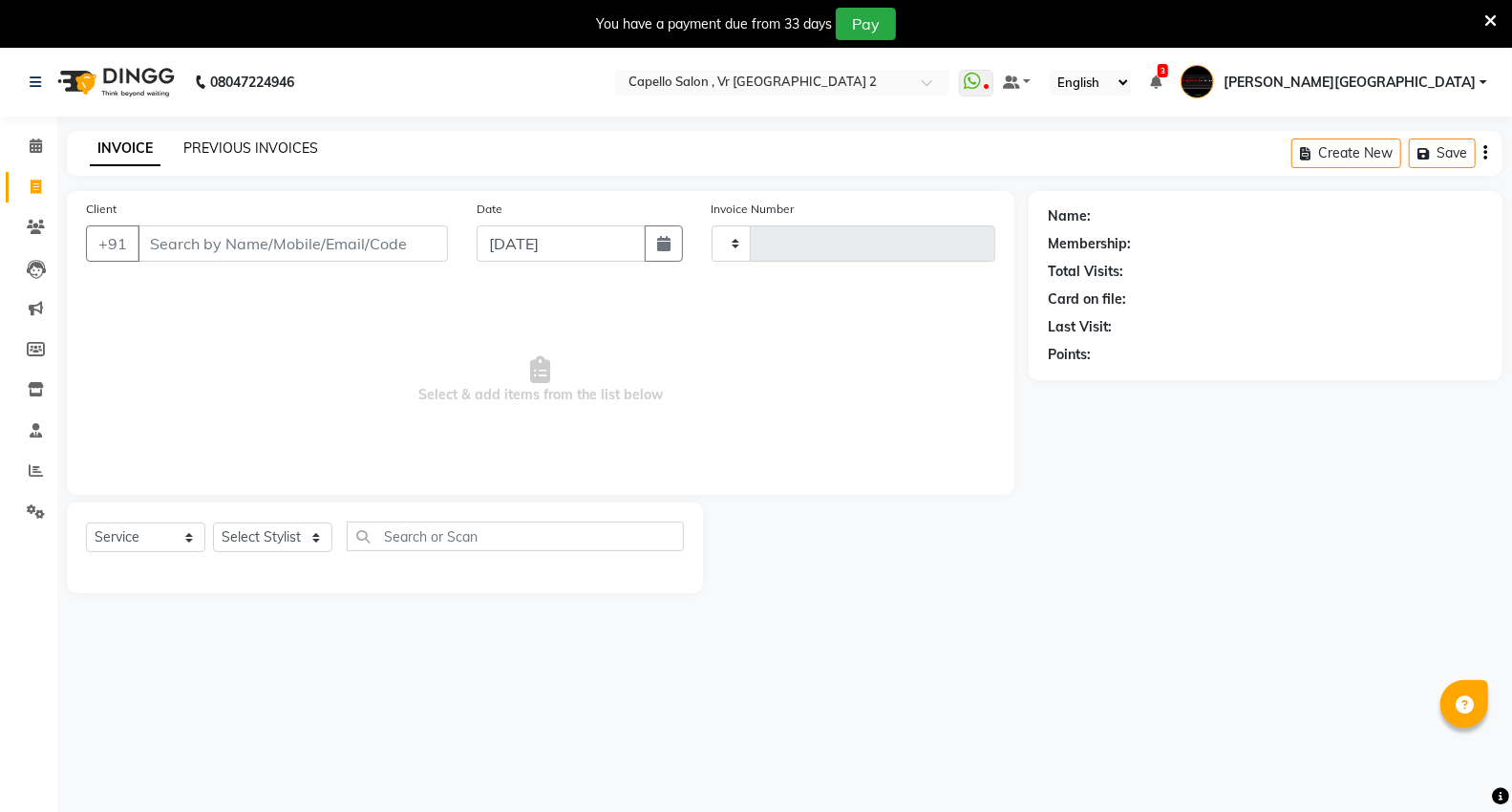
click at [235, 140] on link "PREVIOUS INVOICES" at bounding box center [251, 148] width 135 height 17
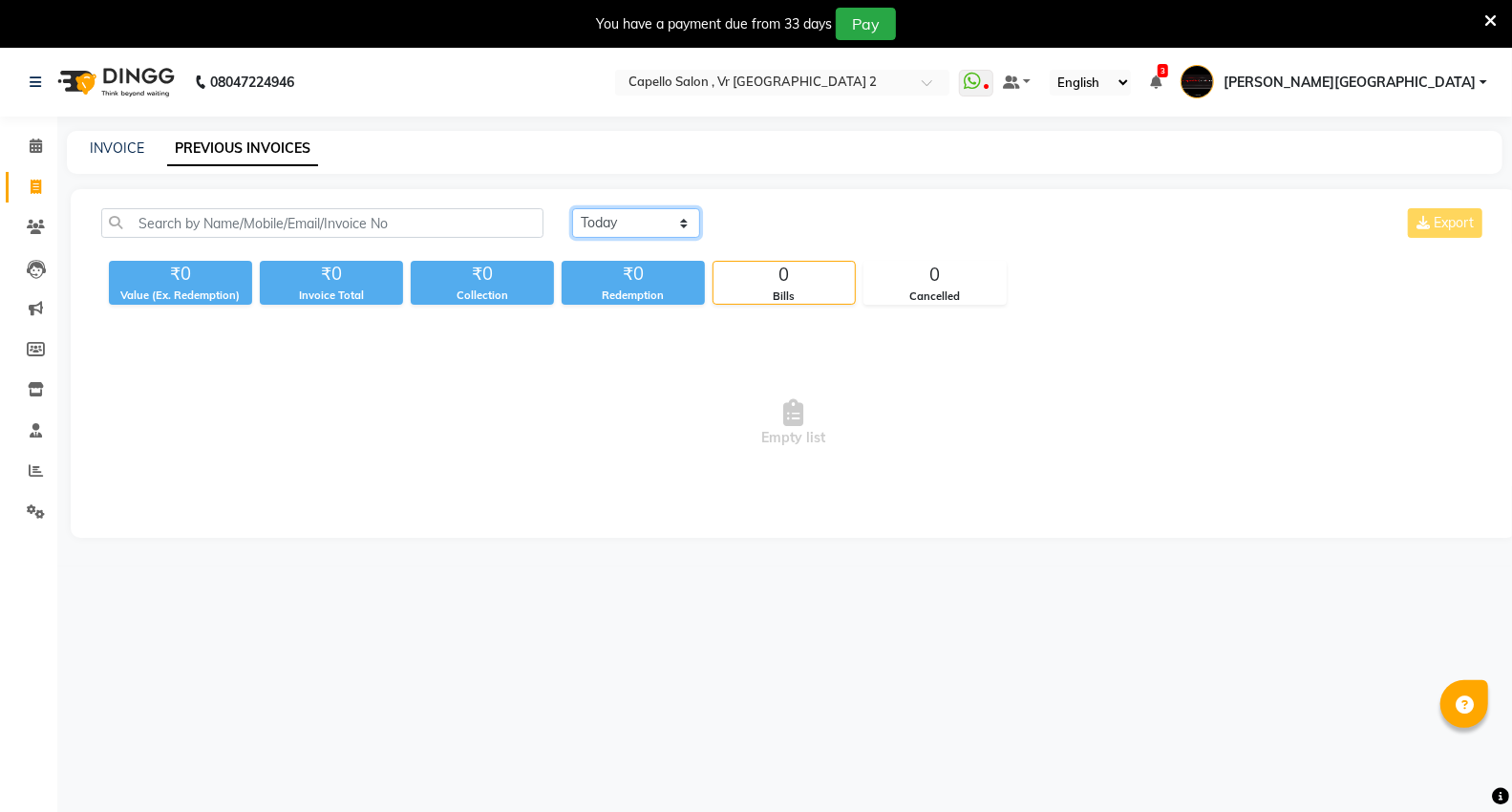
drag, startPoint x: 607, startPoint y: 214, endPoint x: 599, endPoint y: 224, distance: 12.8
click at [604, 217] on select "[DATE] [DATE] Custom Range" at bounding box center [636, 222] width 128 height 30
select select "range"
click at [572, 208] on select "[DATE] [DATE] Custom Range" at bounding box center [636, 222] width 128 height 30
click at [785, 223] on input "[DATE]" at bounding box center [792, 223] width 134 height 27
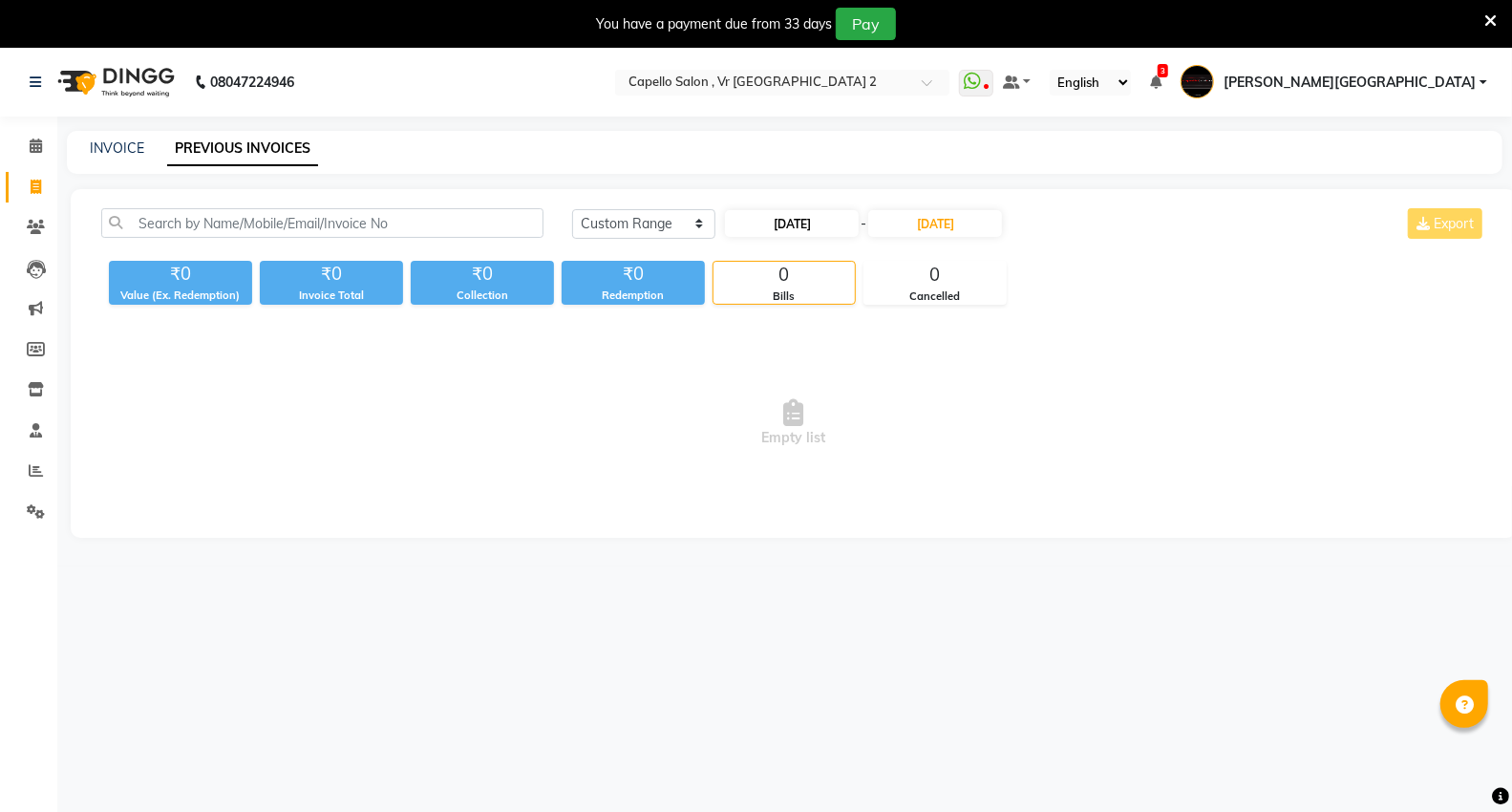
select select "9"
select select "2025"
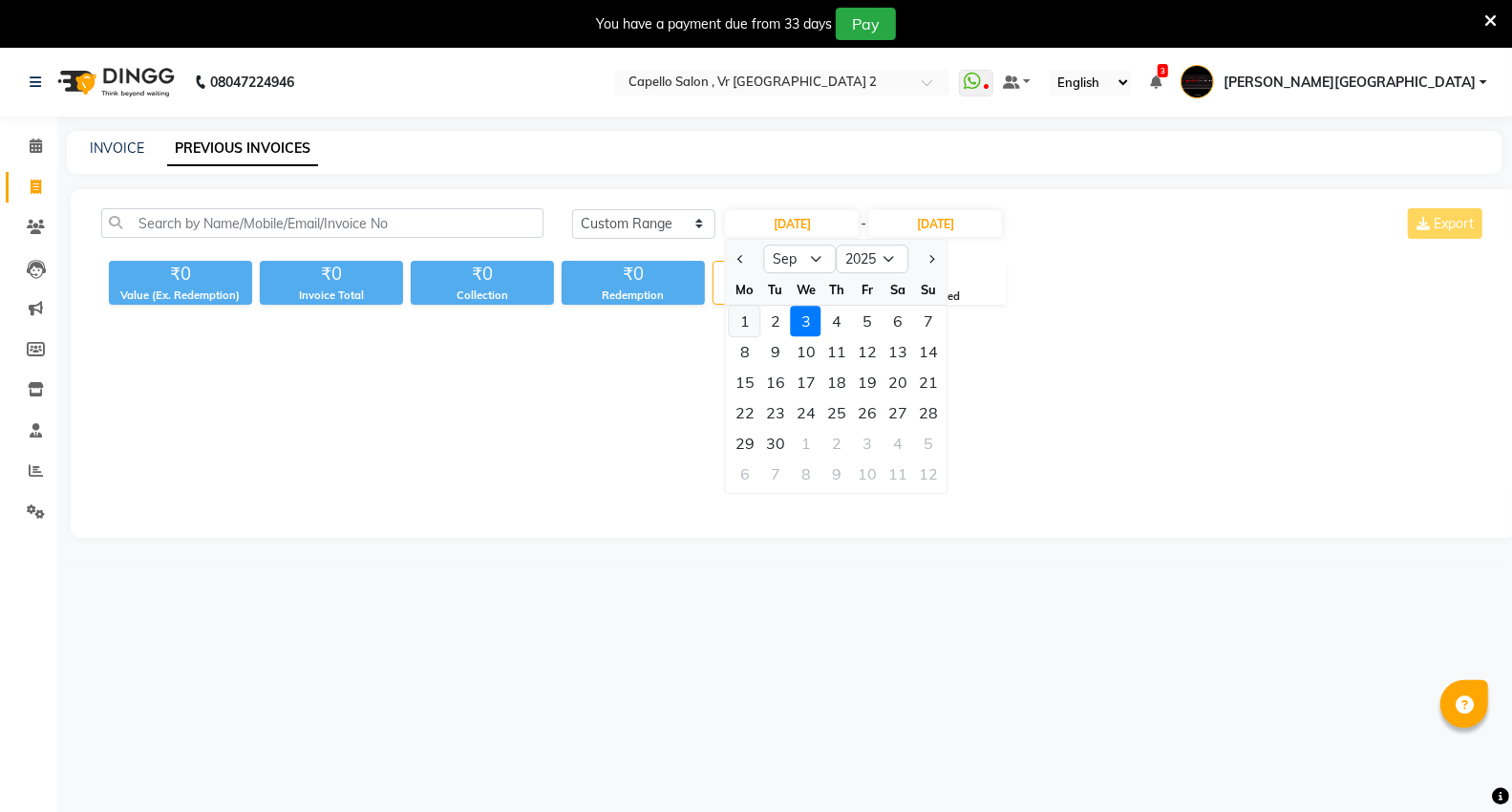
click at [738, 335] on div "1" at bounding box center [745, 321] width 31 height 31
type input "[DATE]"
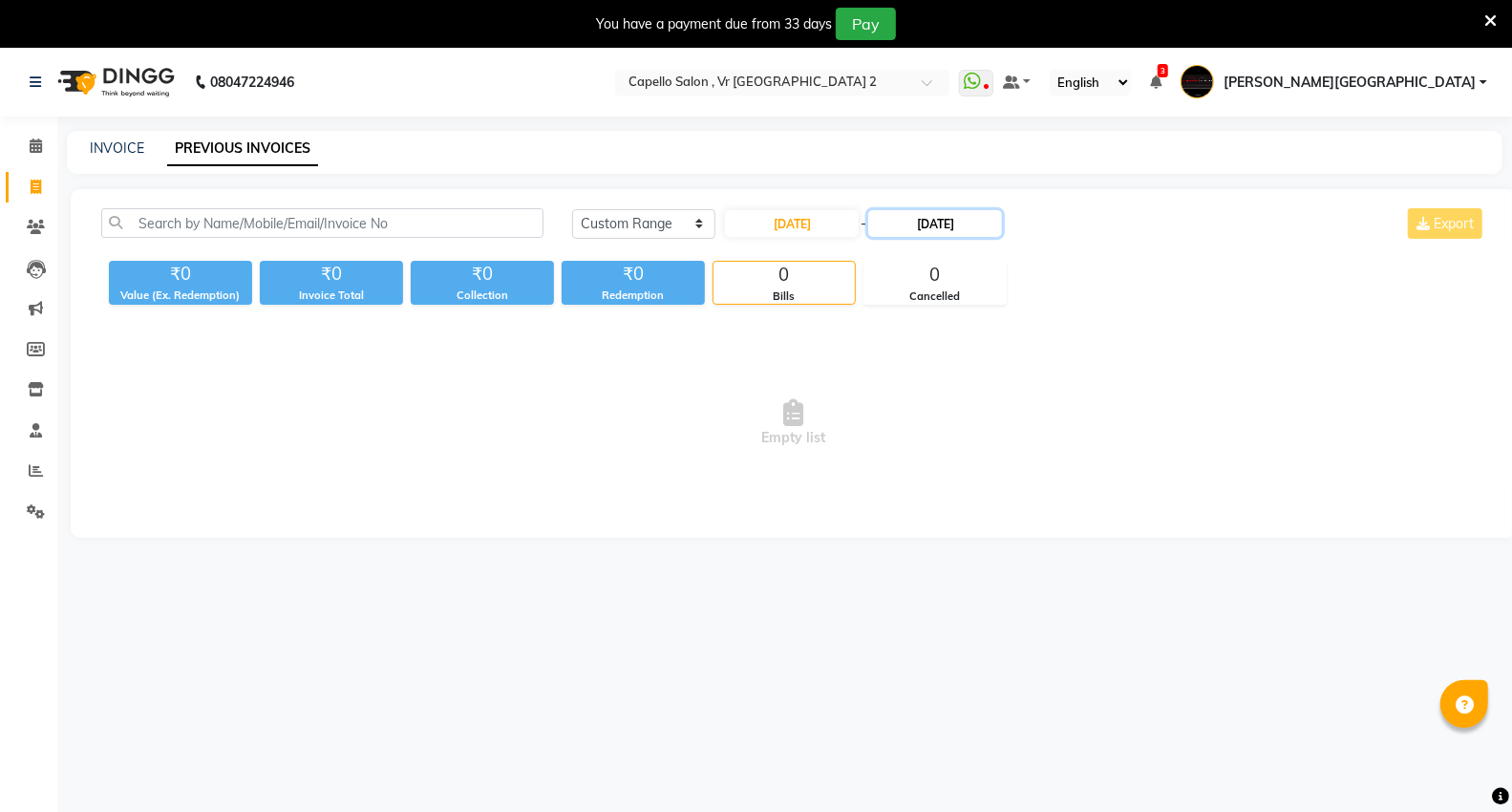
click at [910, 221] on input "[DATE]" at bounding box center [935, 223] width 134 height 27
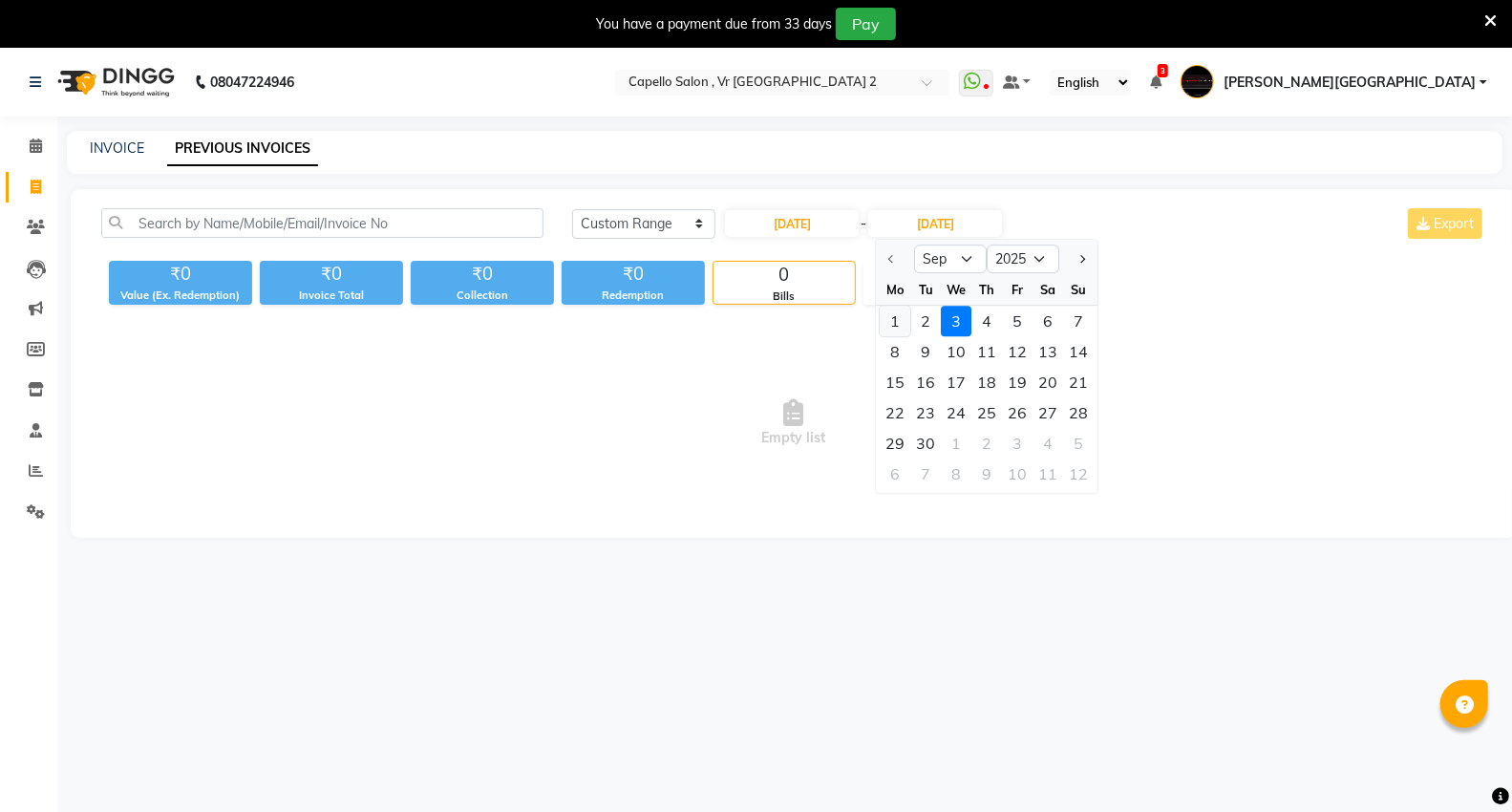
click at [890, 321] on div "1" at bounding box center [896, 321] width 31 height 31
type input "[DATE]"
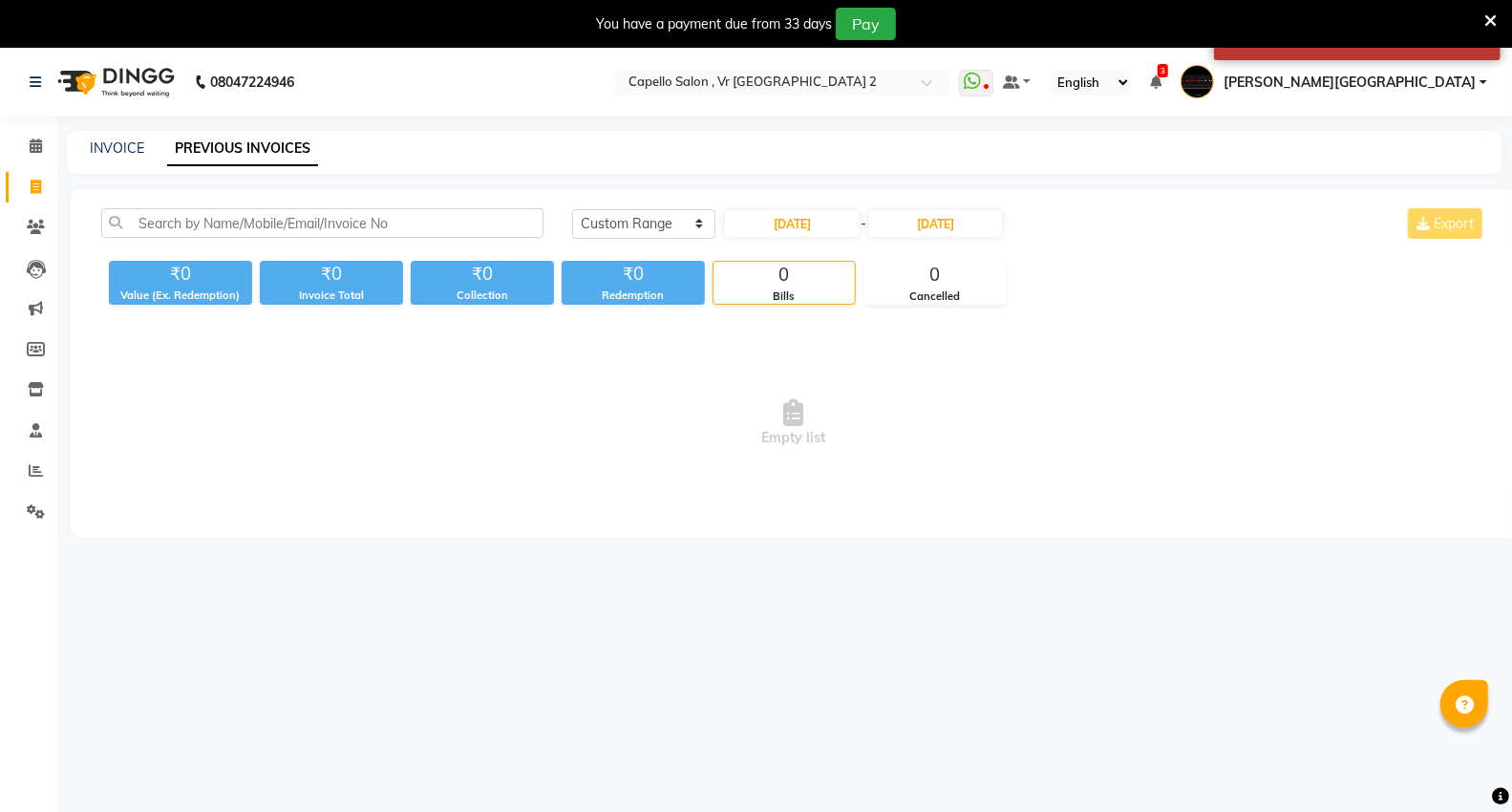
click at [967, 375] on span "Empty list" at bounding box center [794, 423] width 1385 height 191
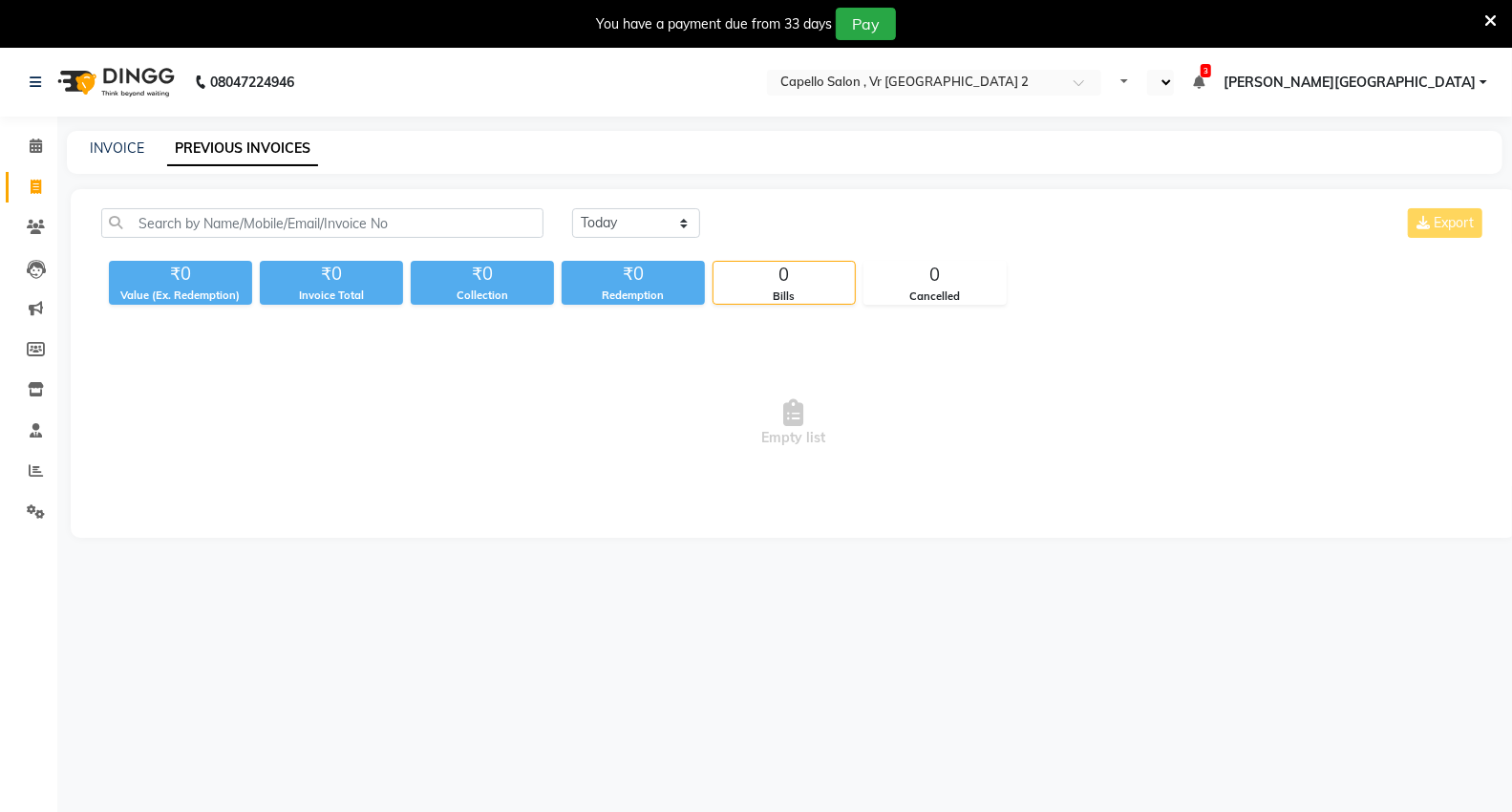
select select "en"
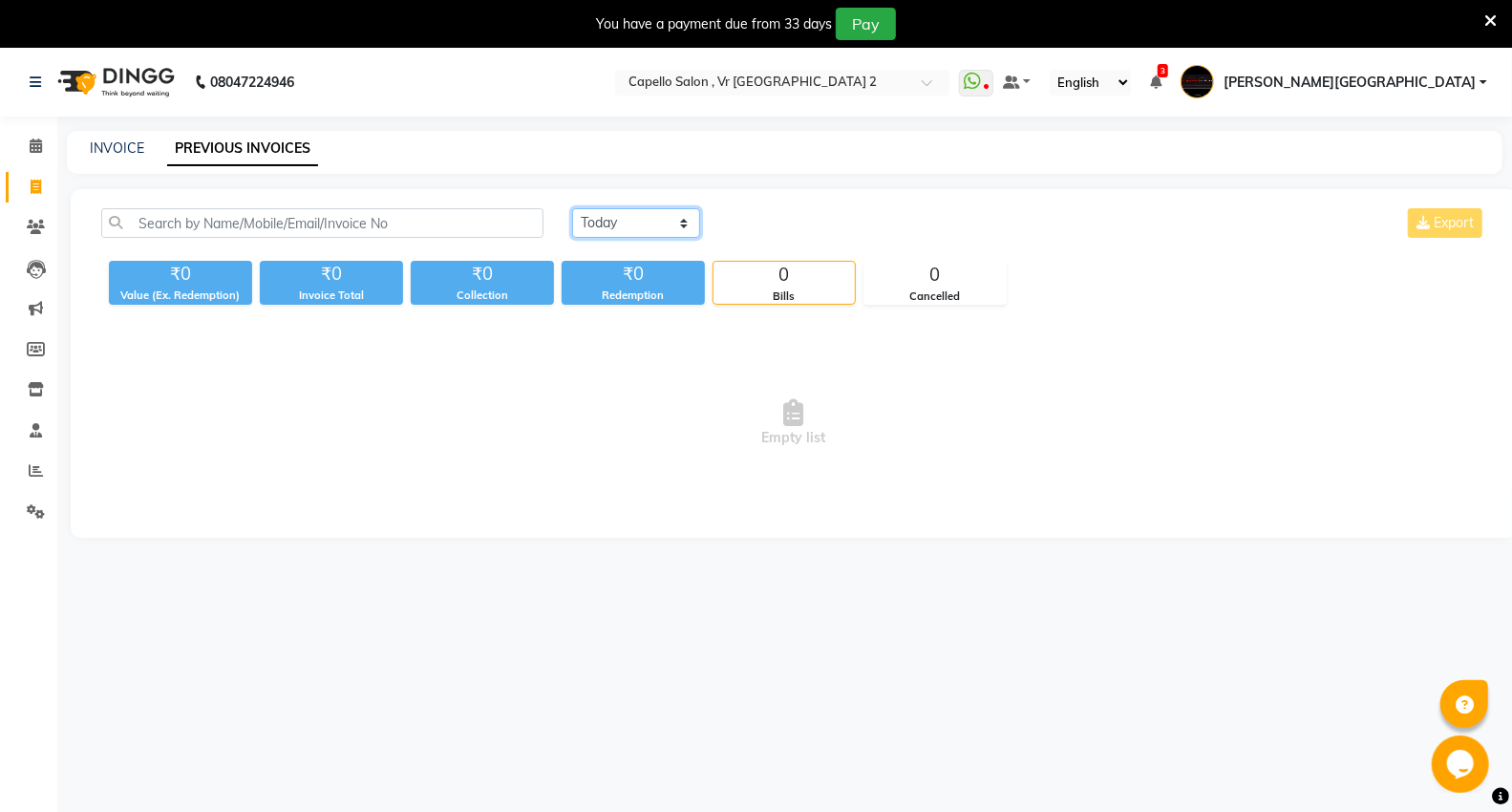
click at [623, 213] on select "[DATE] [DATE] Custom Range" at bounding box center [636, 222] width 128 height 30
select select "range"
click at [572, 208] on select "[DATE] [DATE] Custom Range" at bounding box center [636, 222] width 128 height 30
click at [773, 232] on input "[DATE]" at bounding box center [792, 223] width 134 height 27
select select "9"
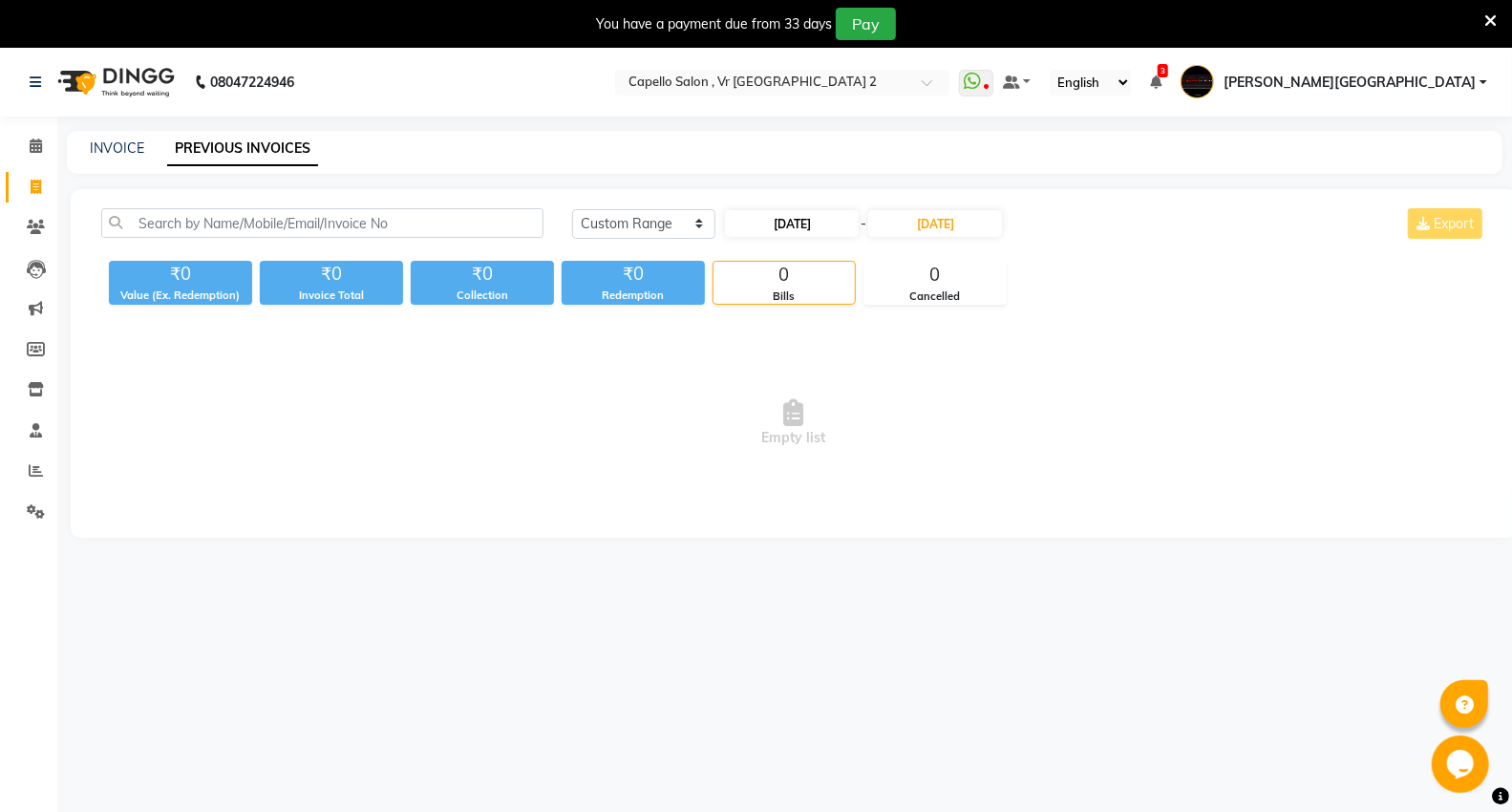
select select "2025"
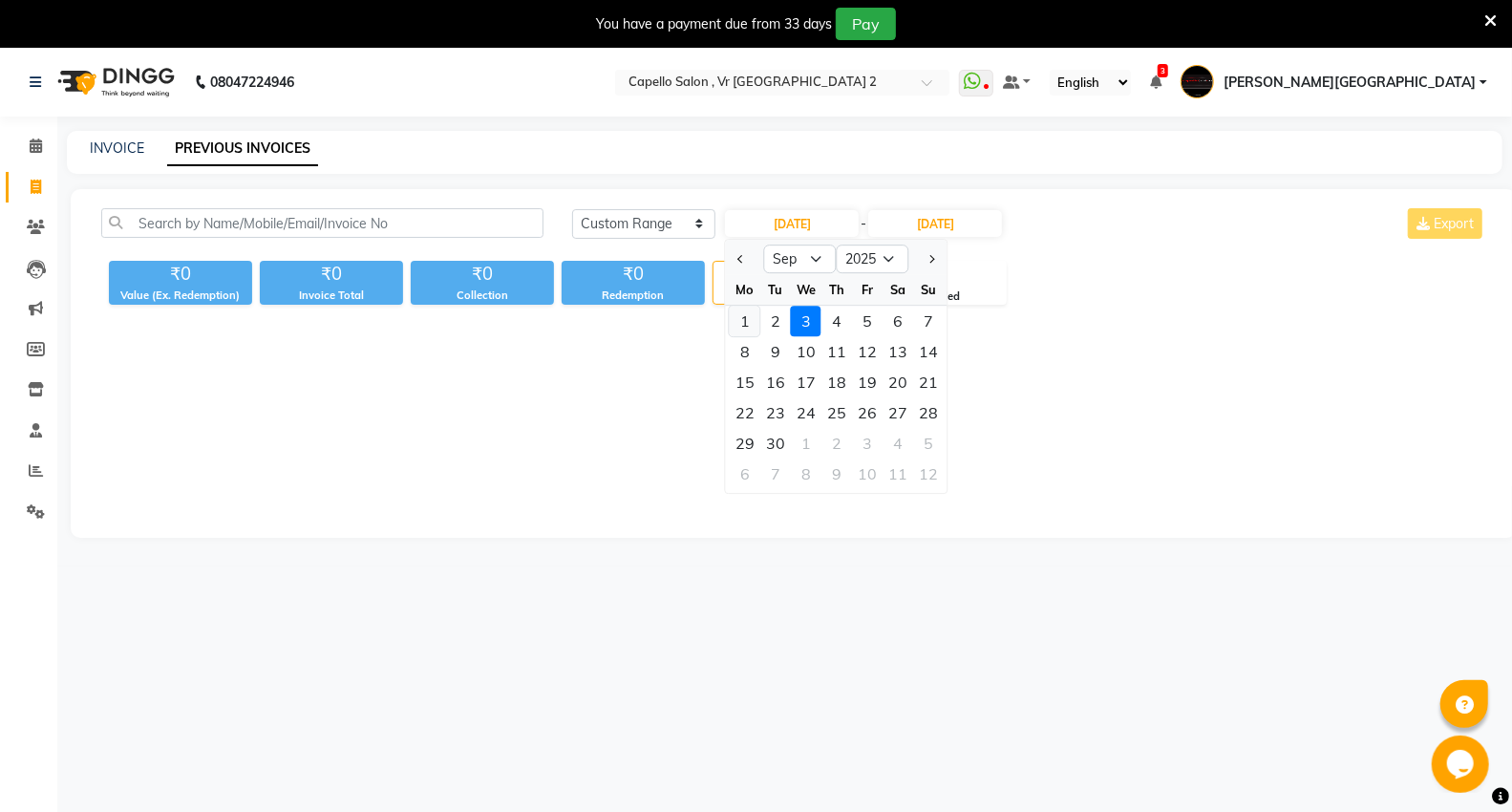
click at [750, 326] on div "1" at bounding box center [745, 321] width 31 height 31
type input "[DATE]"
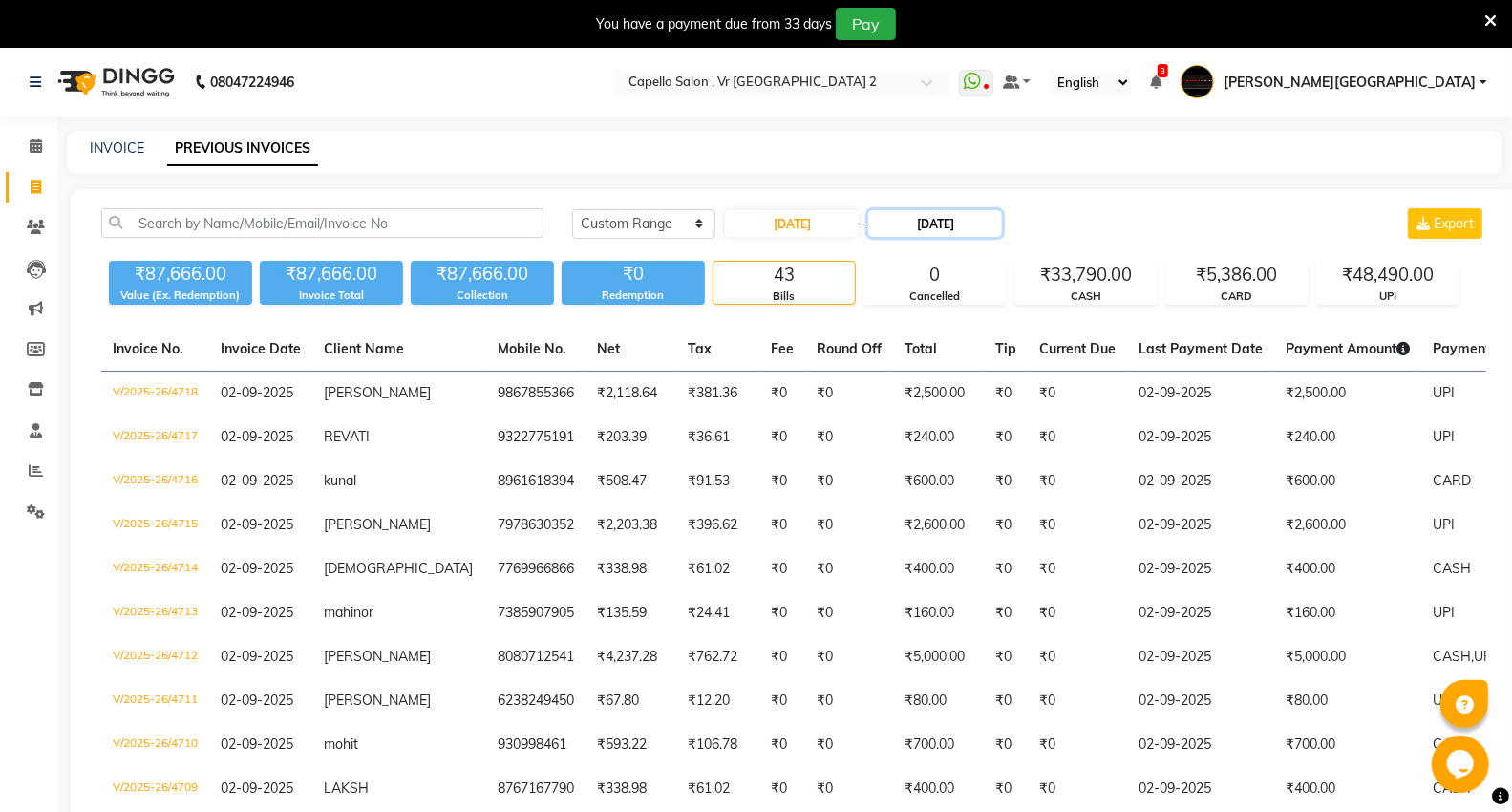
click at [929, 230] on input "[DATE]" at bounding box center [935, 223] width 134 height 27
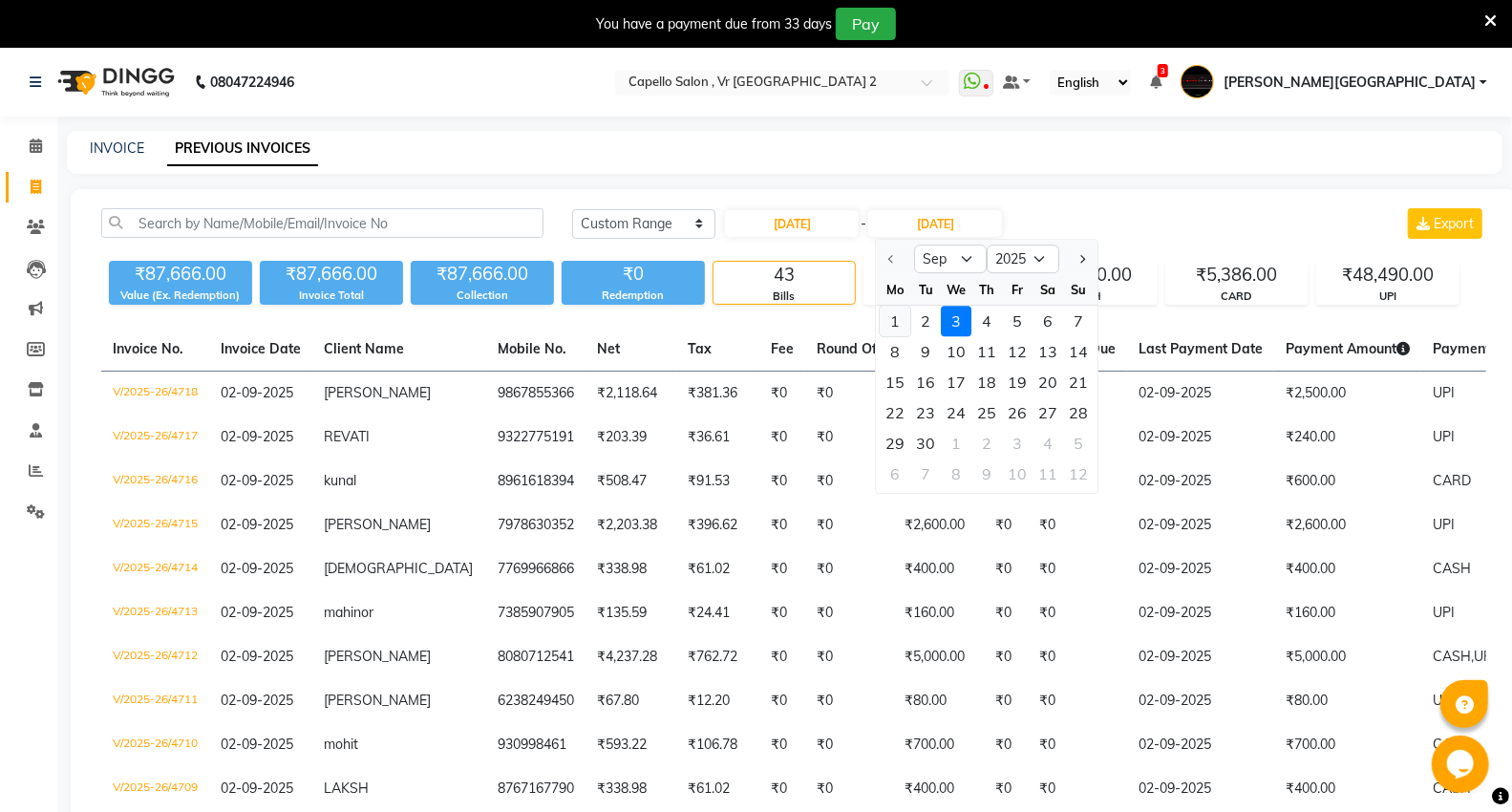
click at [895, 319] on div "1" at bounding box center [896, 321] width 31 height 31
type input "[DATE]"
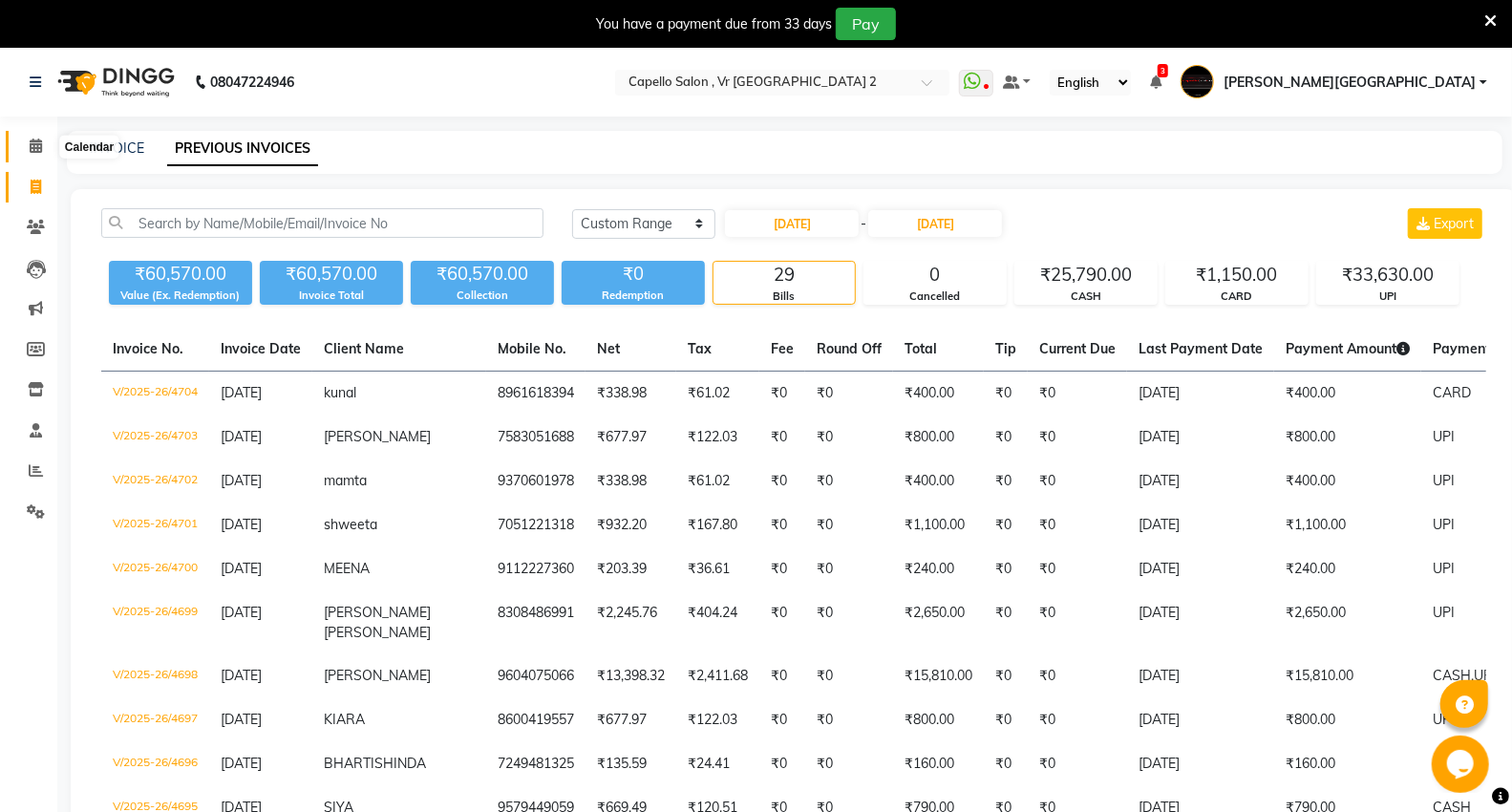
click at [31, 144] on icon at bounding box center [36, 145] width 13 height 14
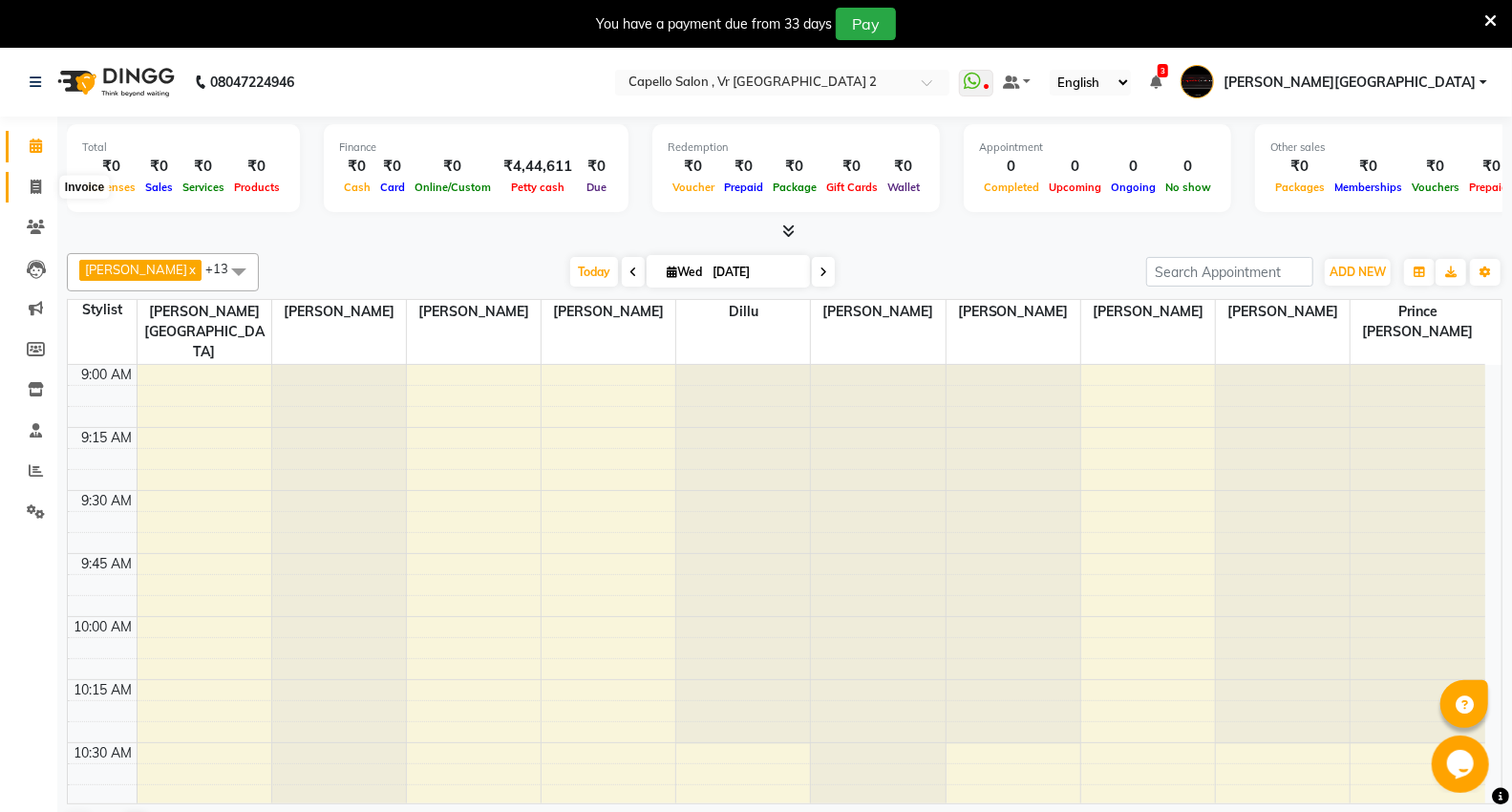
click at [38, 185] on icon at bounding box center [36, 187] width 11 height 14
select select "service"
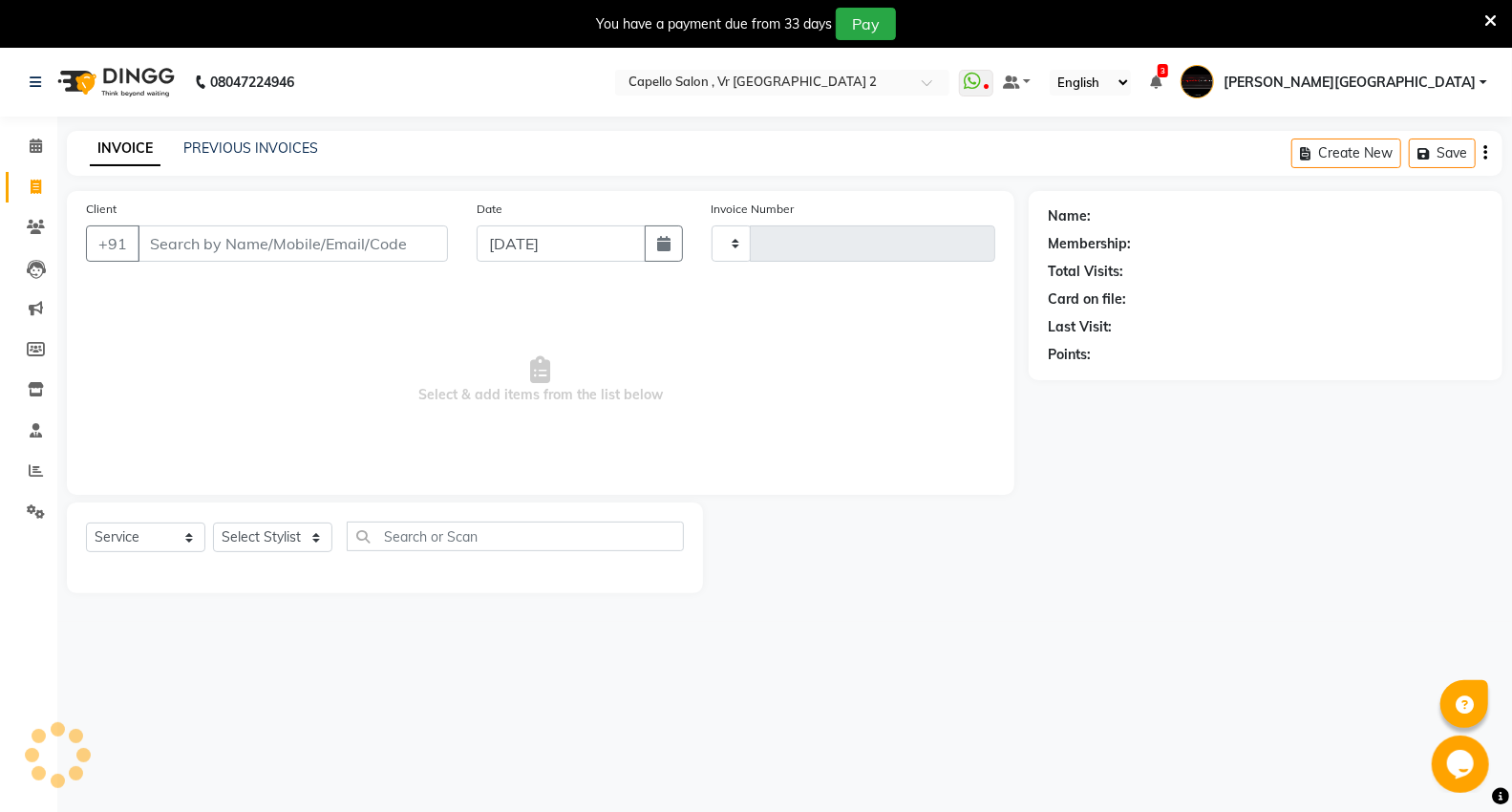
type input "4719"
select select "848"
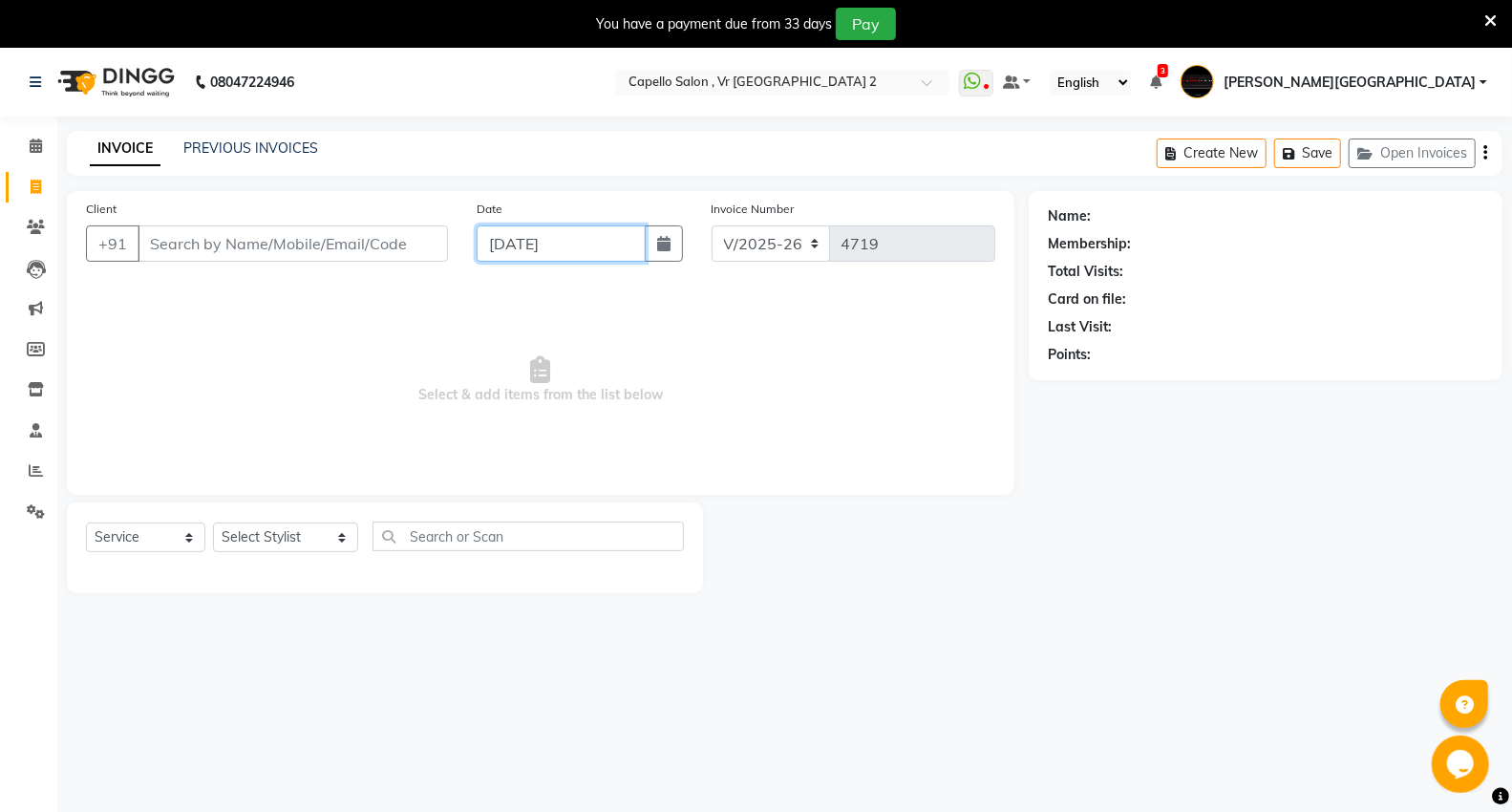
click at [508, 243] on input "[DATE]" at bounding box center [562, 243] width 169 height 37
select select "9"
select select "2025"
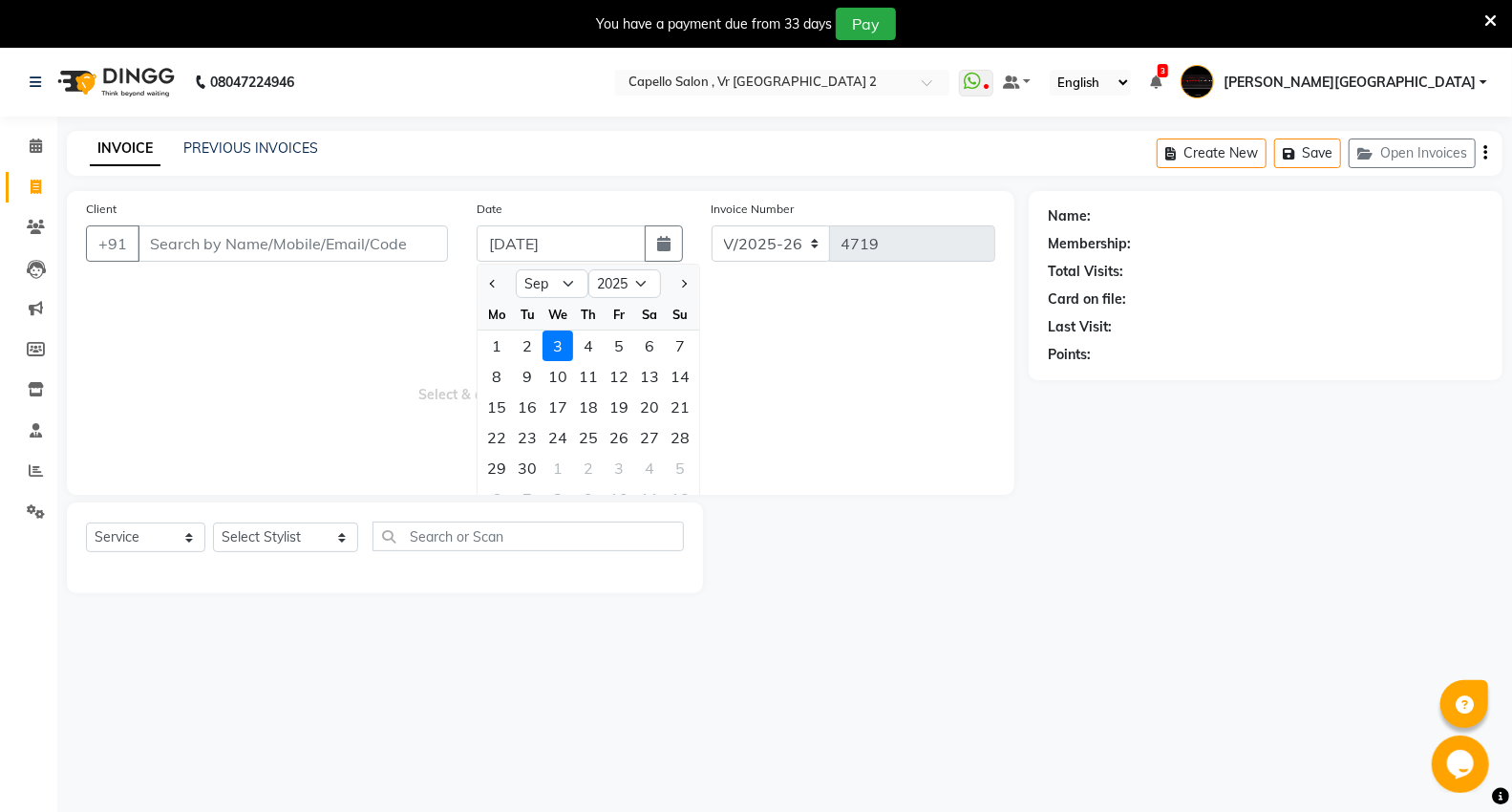
click at [165, 144] on div "INVOICE PREVIOUS INVOICES" at bounding box center [192, 148] width 251 height 20
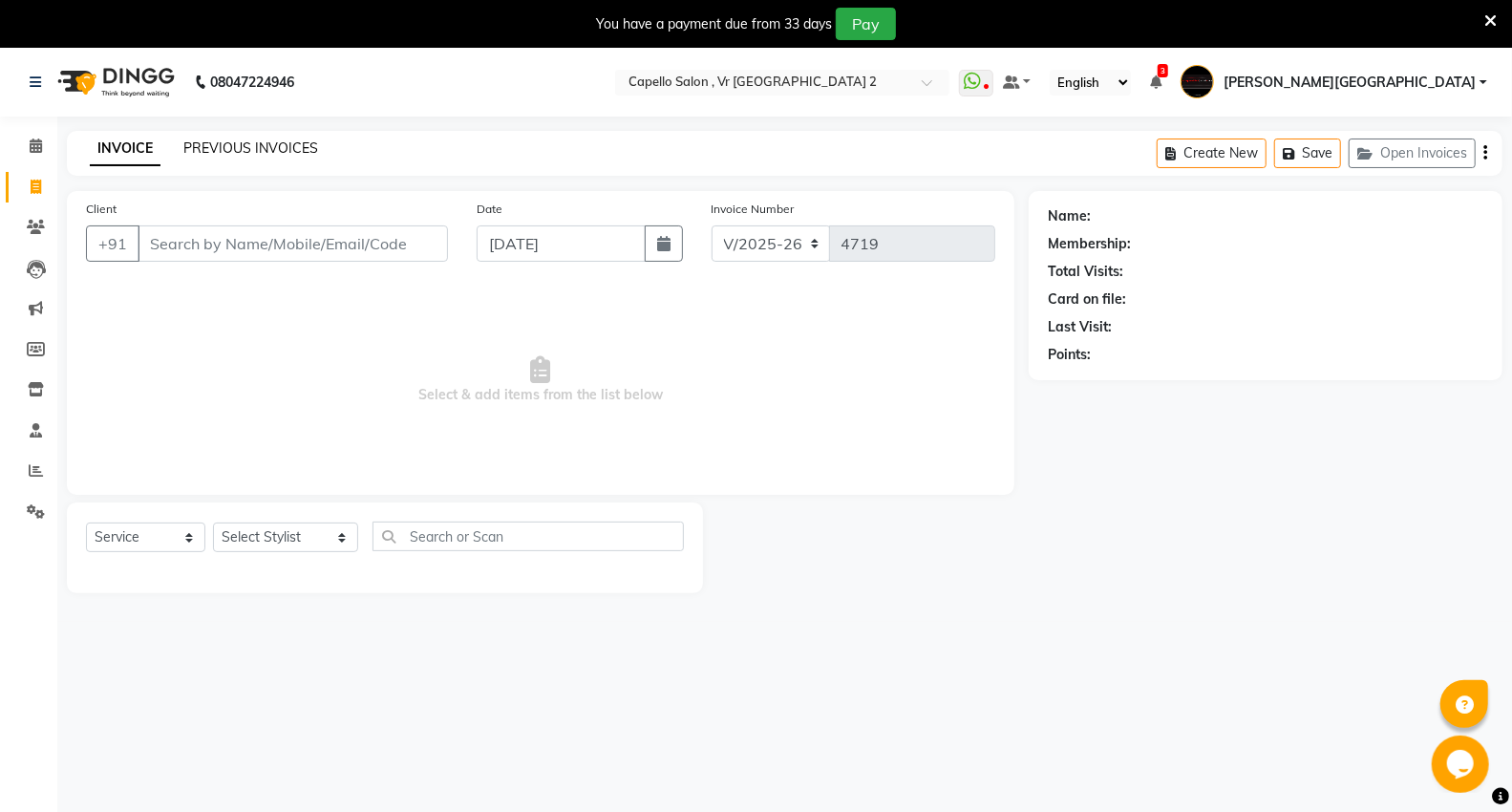
click at [234, 147] on link "PREVIOUS INVOICES" at bounding box center [251, 148] width 135 height 17
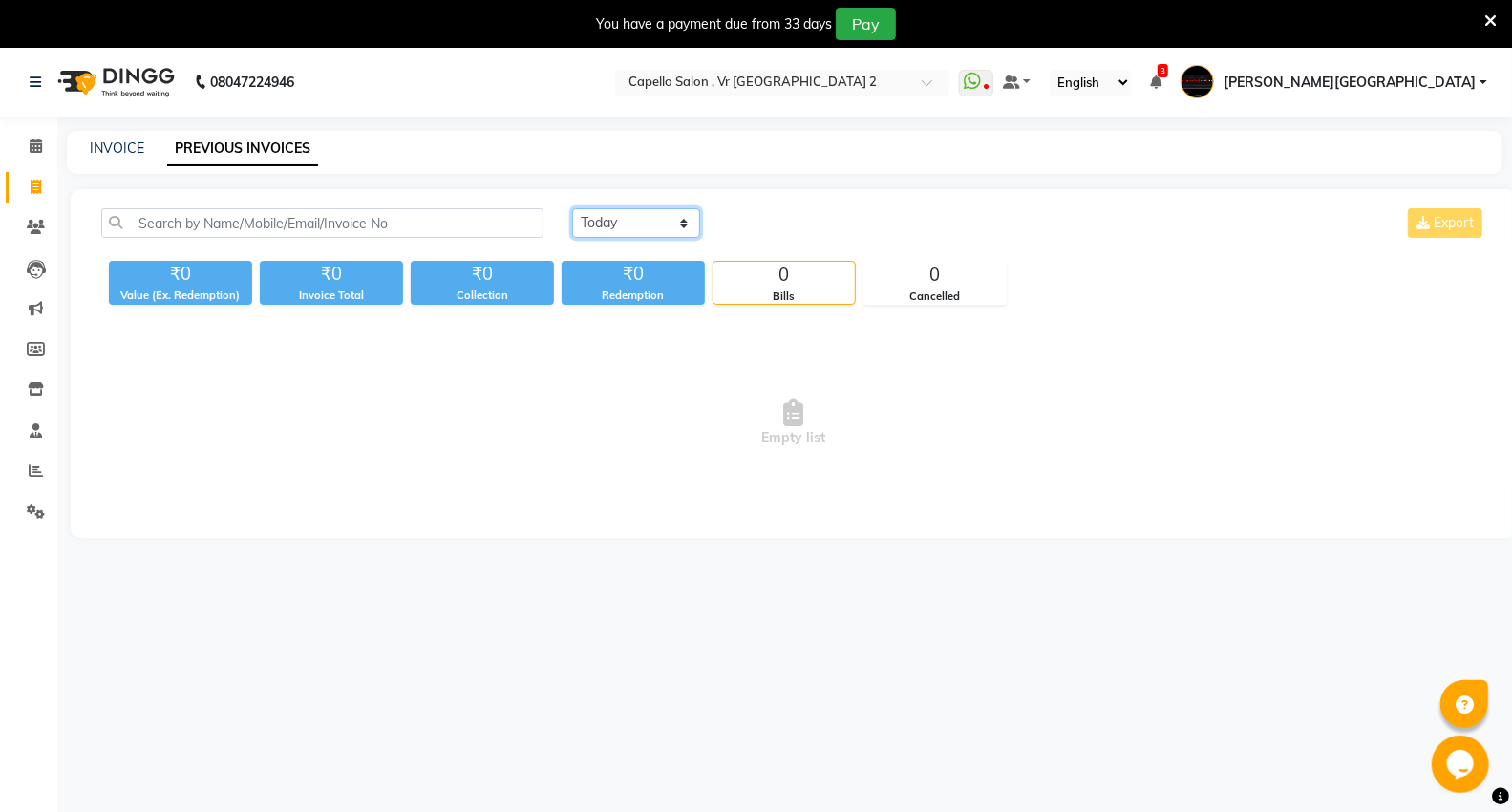
click at [618, 235] on select "[DATE] [DATE] Custom Range" at bounding box center [636, 222] width 128 height 30
select select "range"
click at [572, 208] on select "[DATE] [DATE] Custom Range" at bounding box center [636, 222] width 128 height 30
click at [755, 222] on input "[DATE]" at bounding box center [792, 223] width 134 height 27
select select "9"
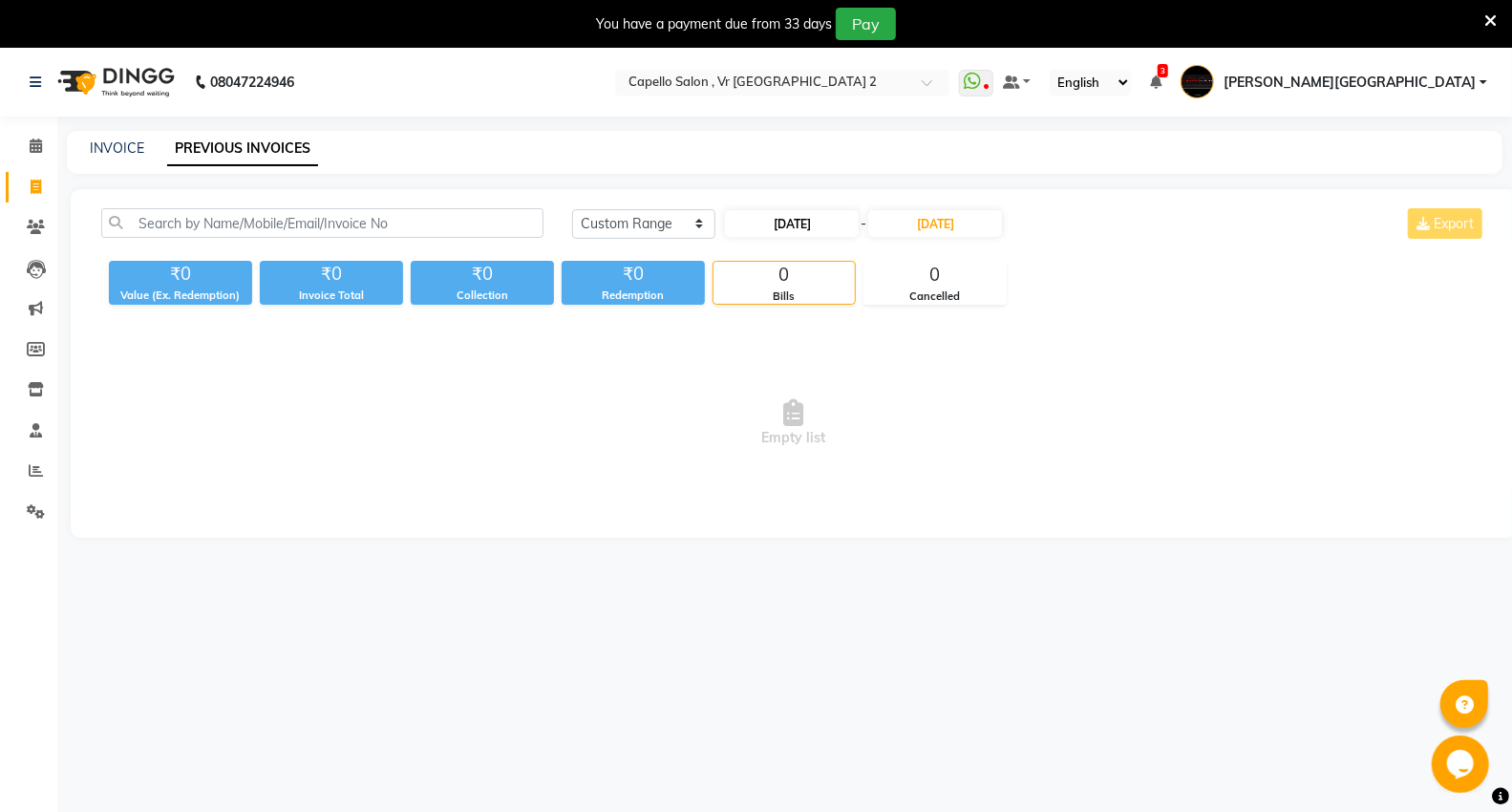
select select "2025"
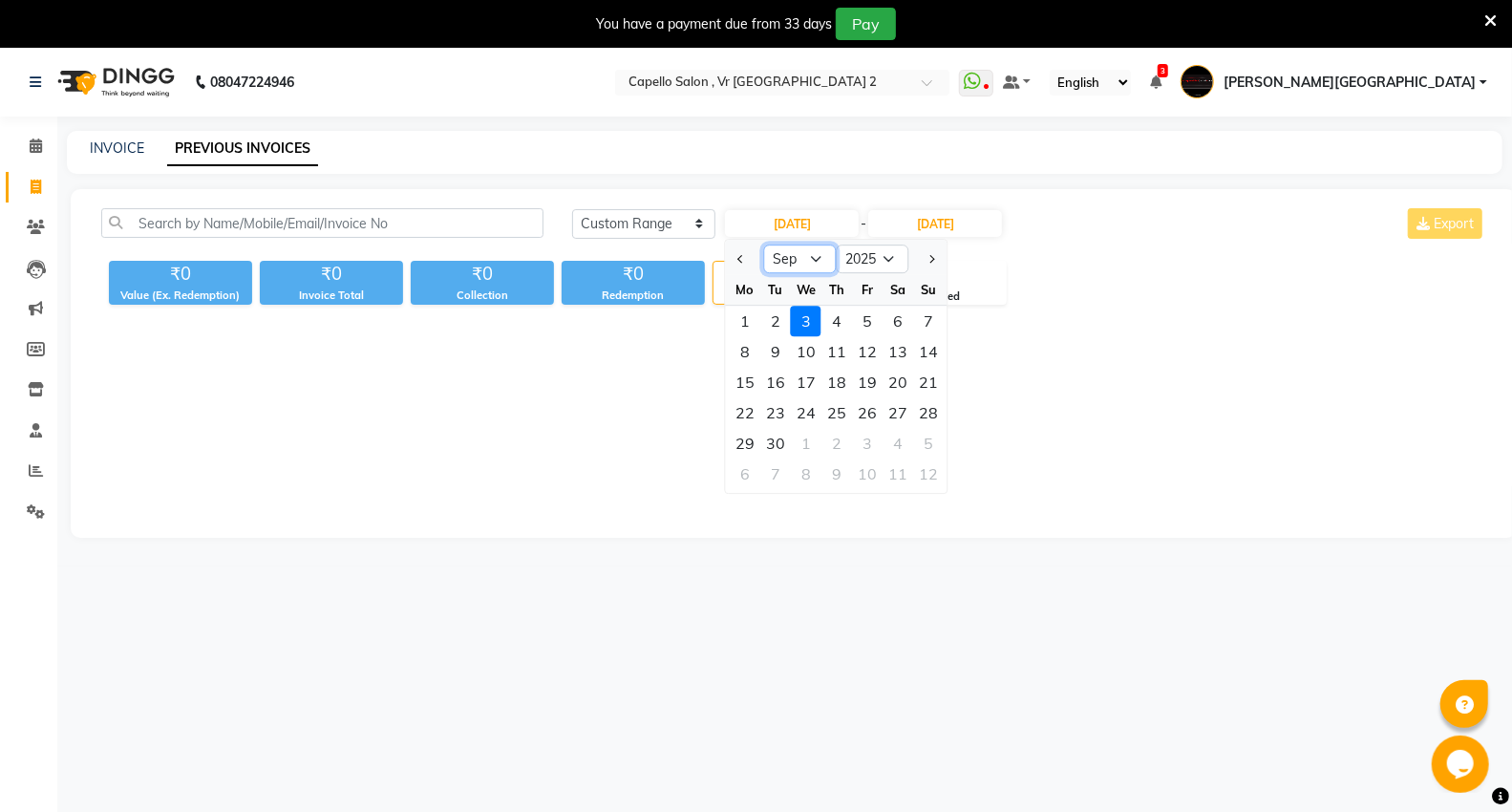
click at [802, 258] on select "Jan Feb Mar Apr May Jun [DATE] Aug Sep Oct Nov Dec" at bounding box center [799, 259] width 72 height 29
select select "8"
click at [764, 244] on select "Jan Feb Mar Apr May Jun [DATE] Aug Sep Oct Nov Dec" at bounding box center [799, 259] width 72 height 29
click at [863, 453] on div "29" at bounding box center [868, 444] width 31 height 31
type input "[DATE]"
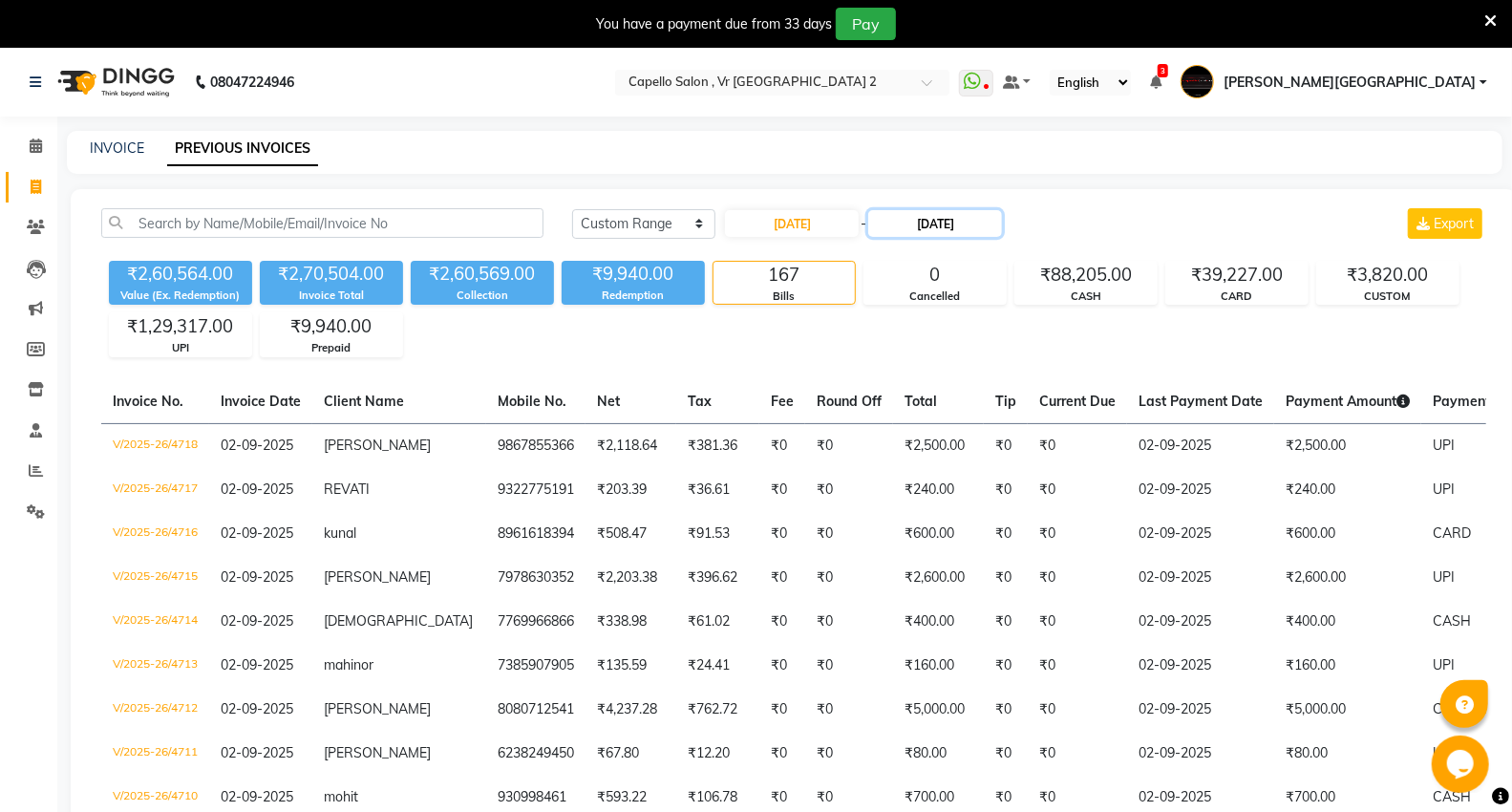
click at [932, 223] on input "[DATE]" at bounding box center [935, 223] width 134 height 27
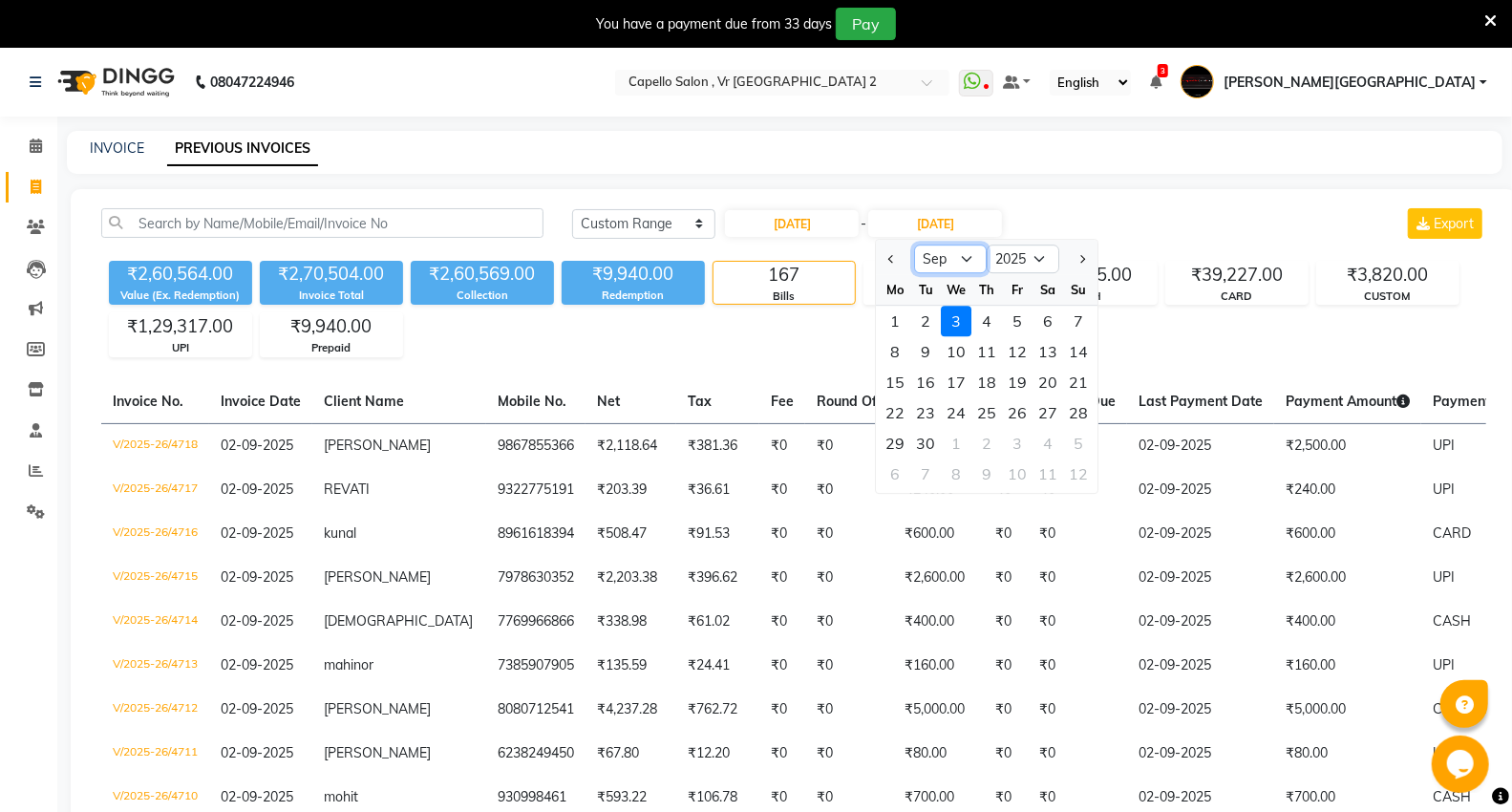
click at [967, 267] on select "Aug Sep Oct Nov Dec" at bounding box center [950, 259] width 72 height 29
select select "8"
click at [915, 244] on select "Aug Sep Oct Nov Dec" at bounding box center [950, 259] width 72 height 29
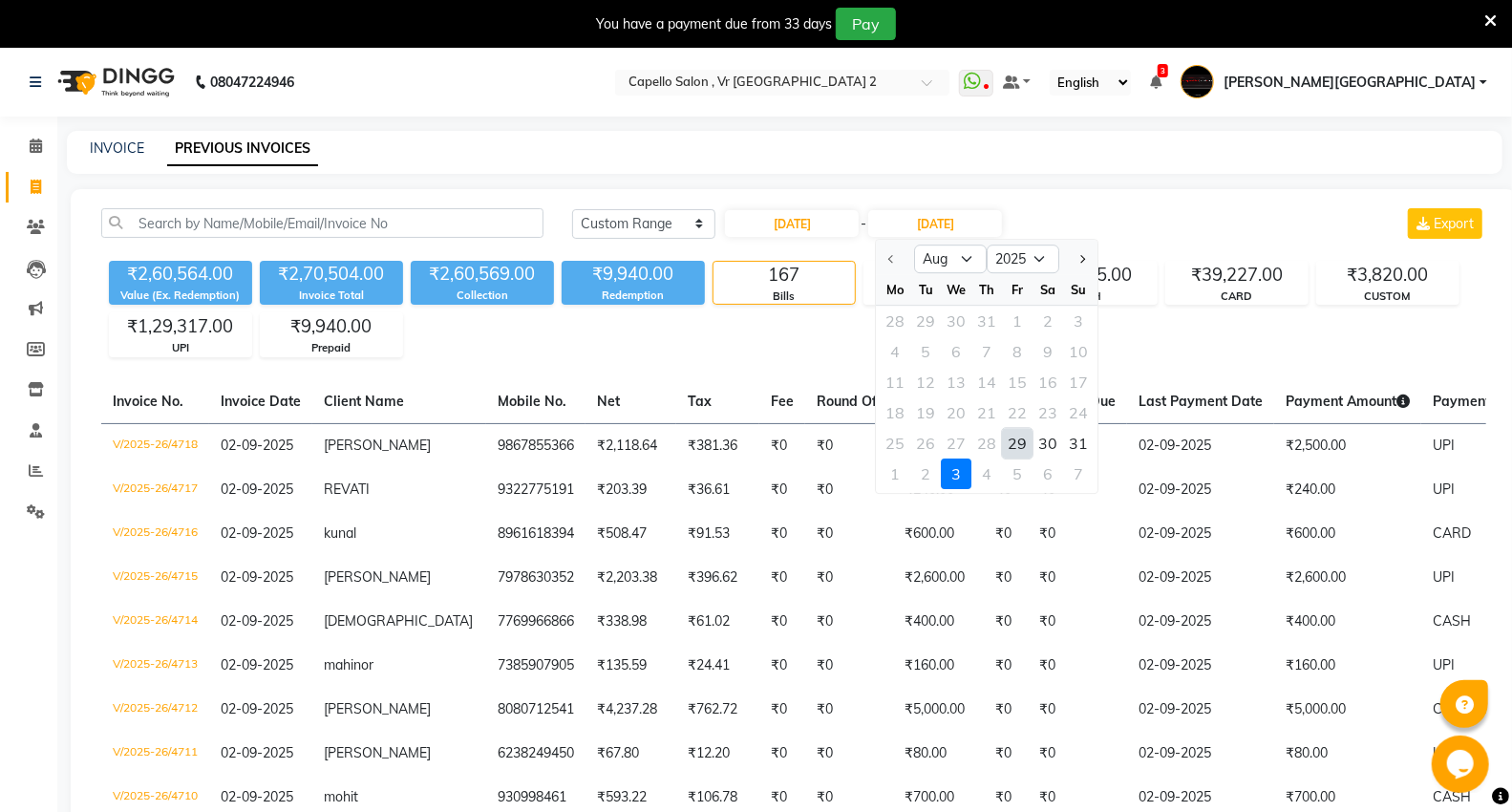
click at [1016, 444] on div "29" at bounding box center [1019, 444] width 31 height 31
type input "[DATE]"
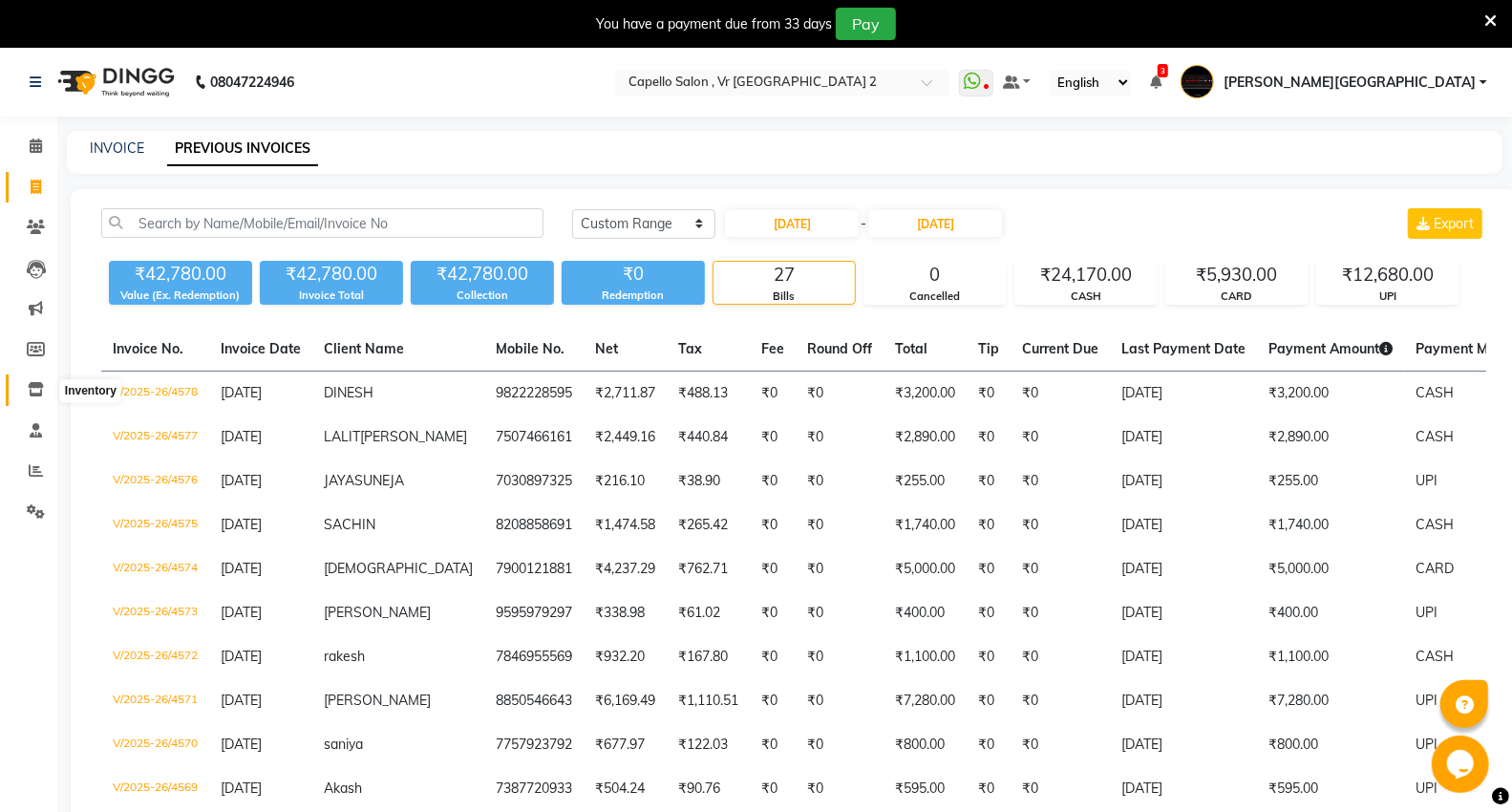
click at [38, 387] on icon at bounding box center [36, 389] width 16 height 14
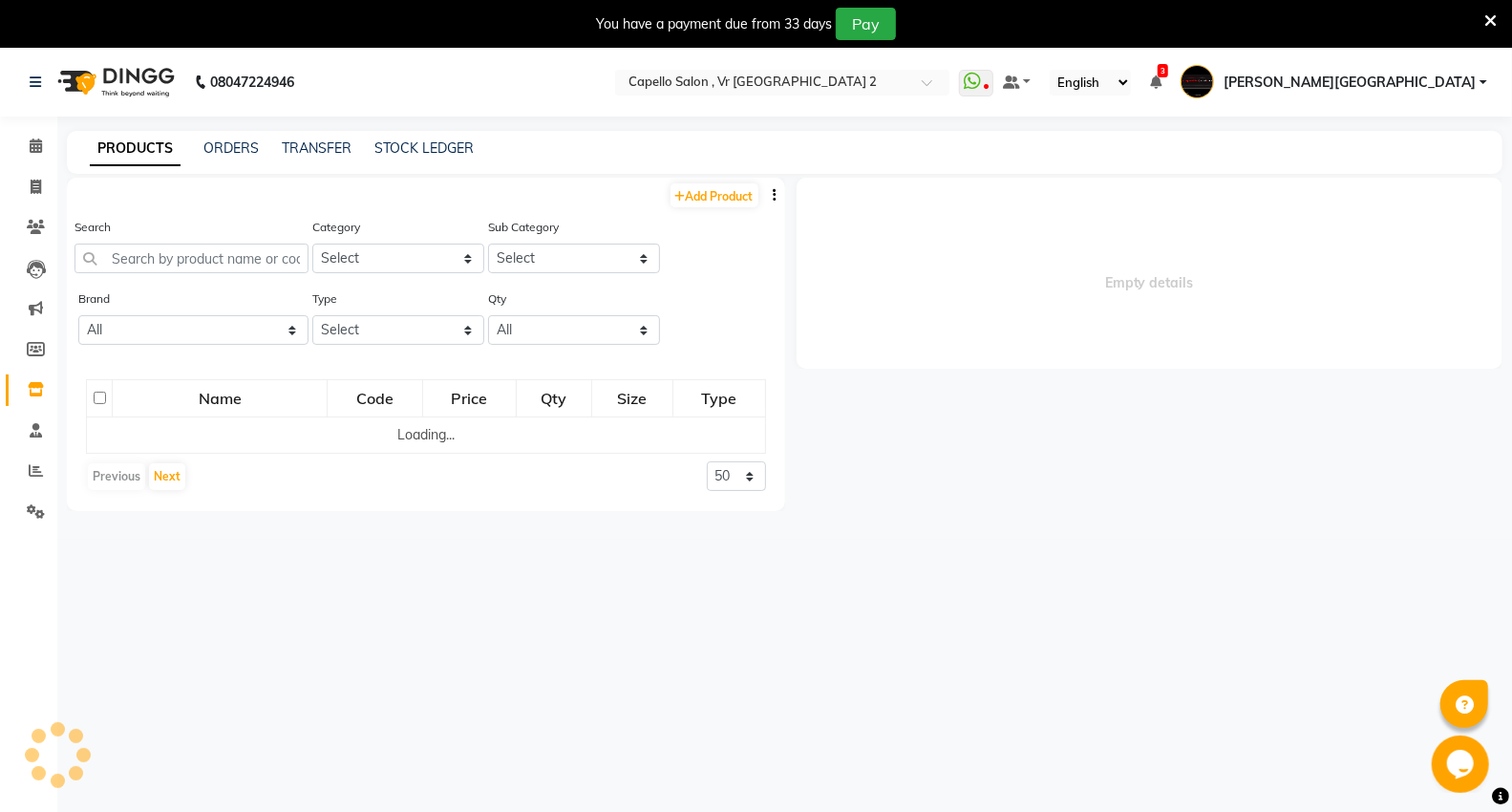
select select
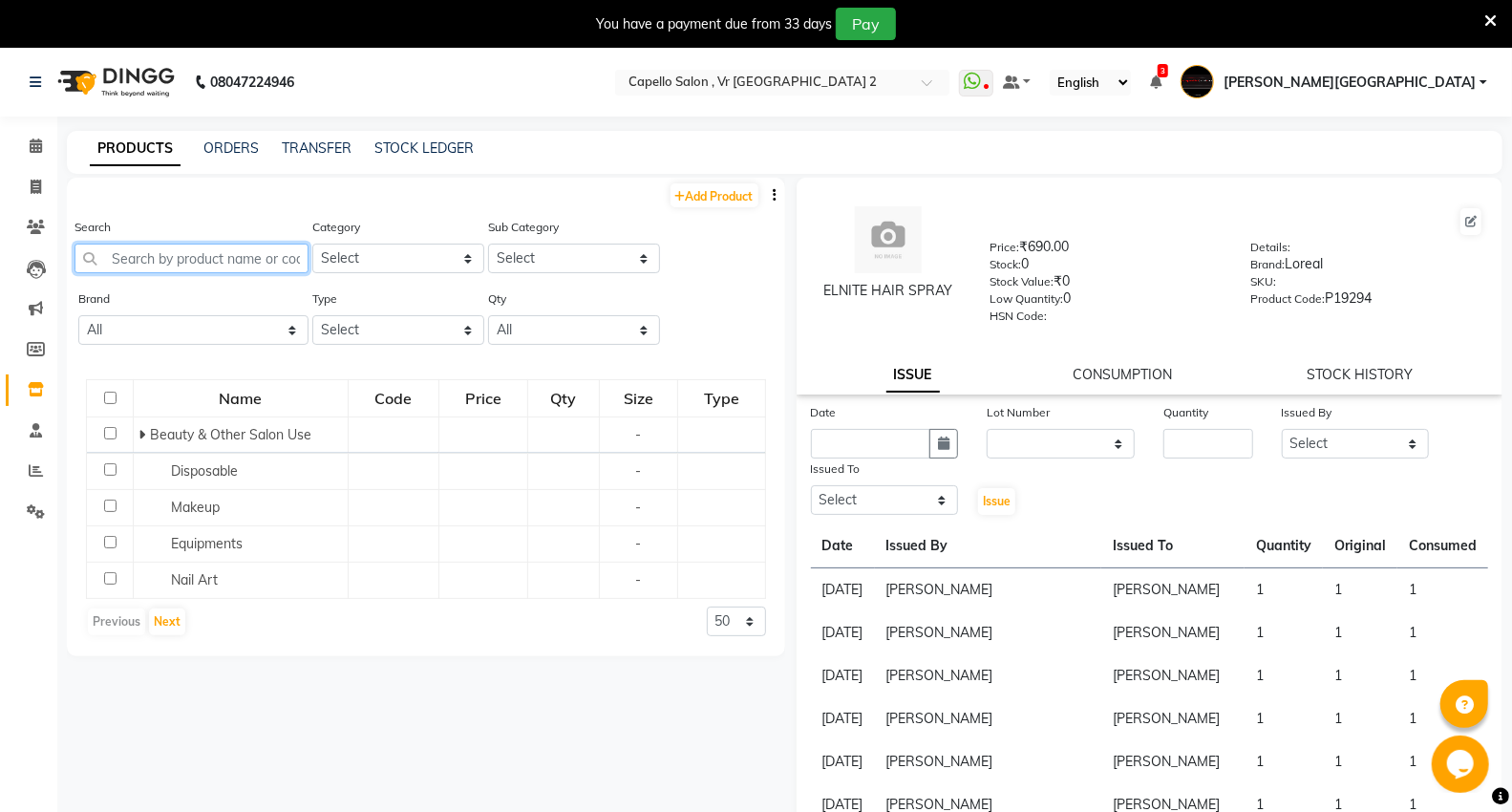
click at [199, 254] on input "text" at bounding box center [190, 258] width 234 height 30
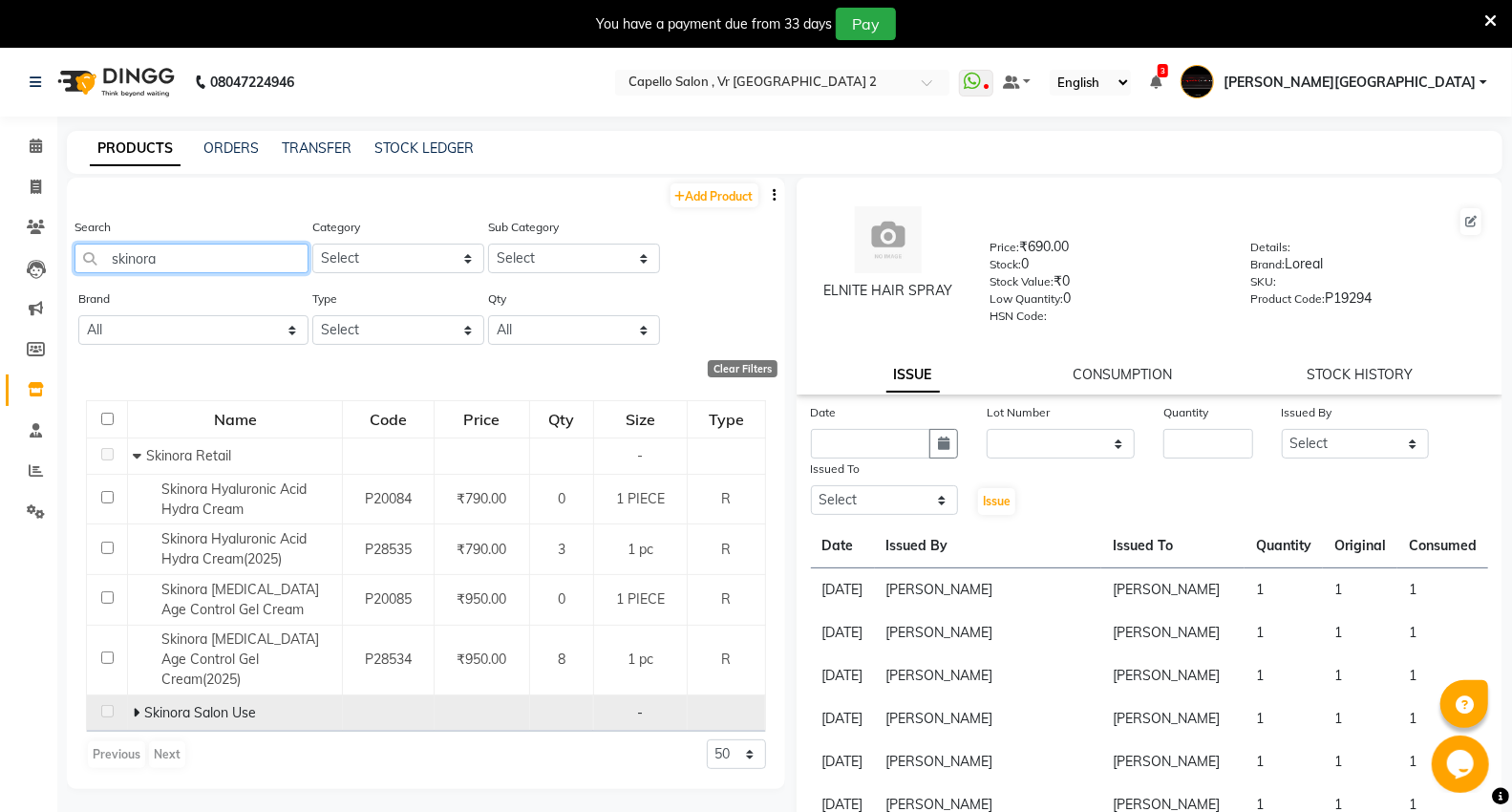
type input "skinora"
click at [139, 704] on span at bounding box center [139, 713] width 12 height 17
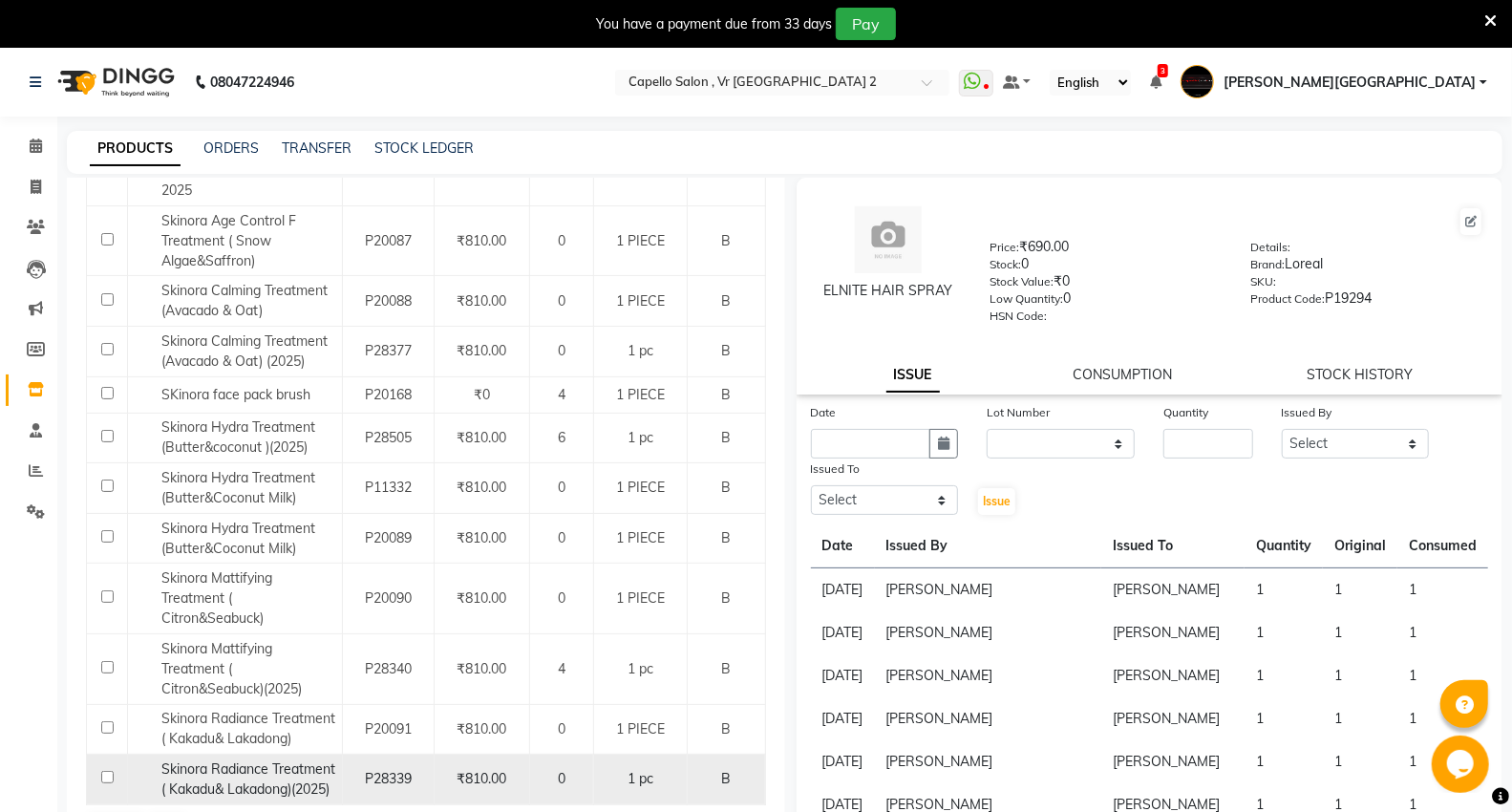
scroll to position [61, 0]
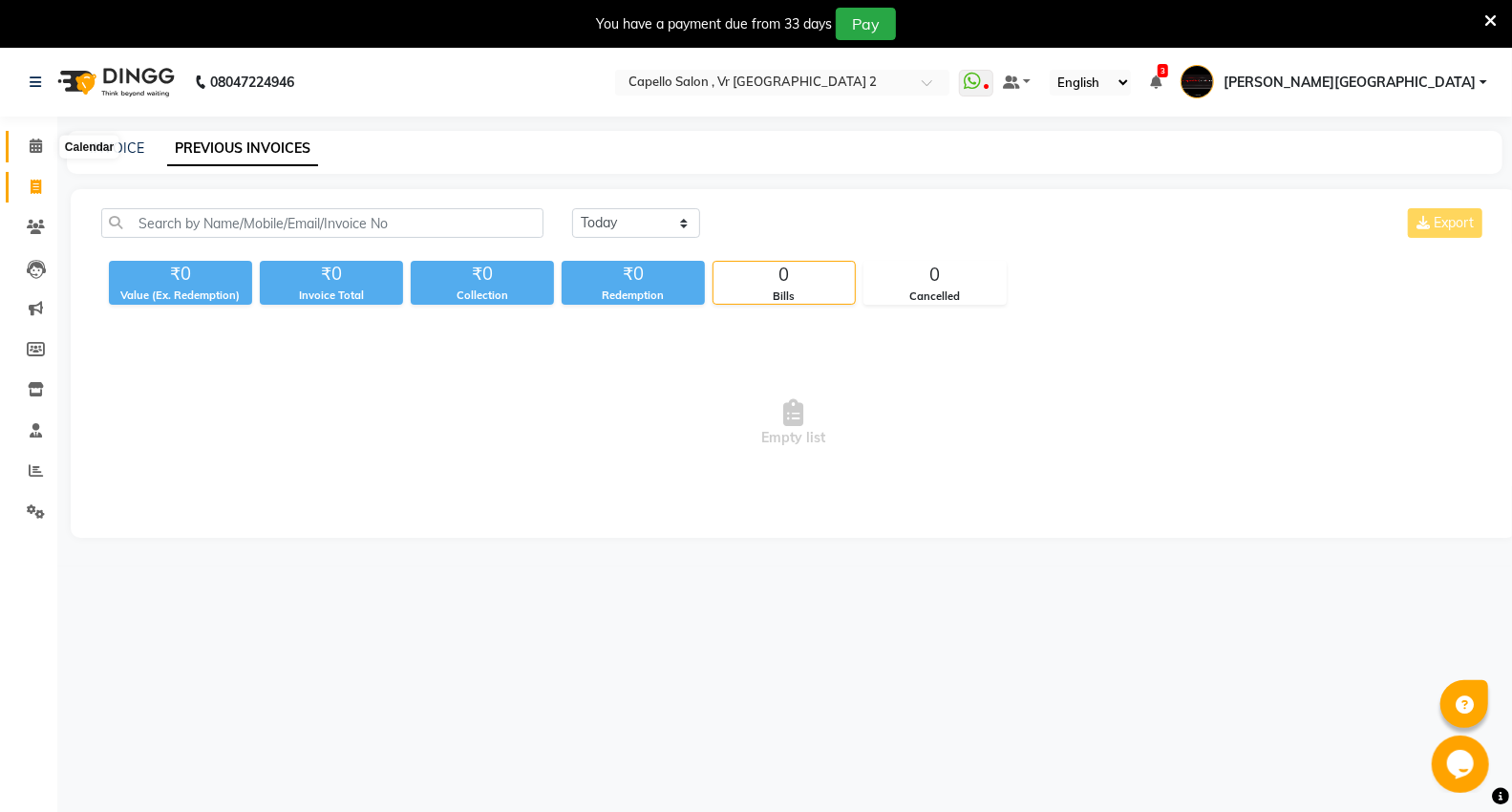
click at [25, 140] on span at bounding box center [36, 146] width 34 height 22
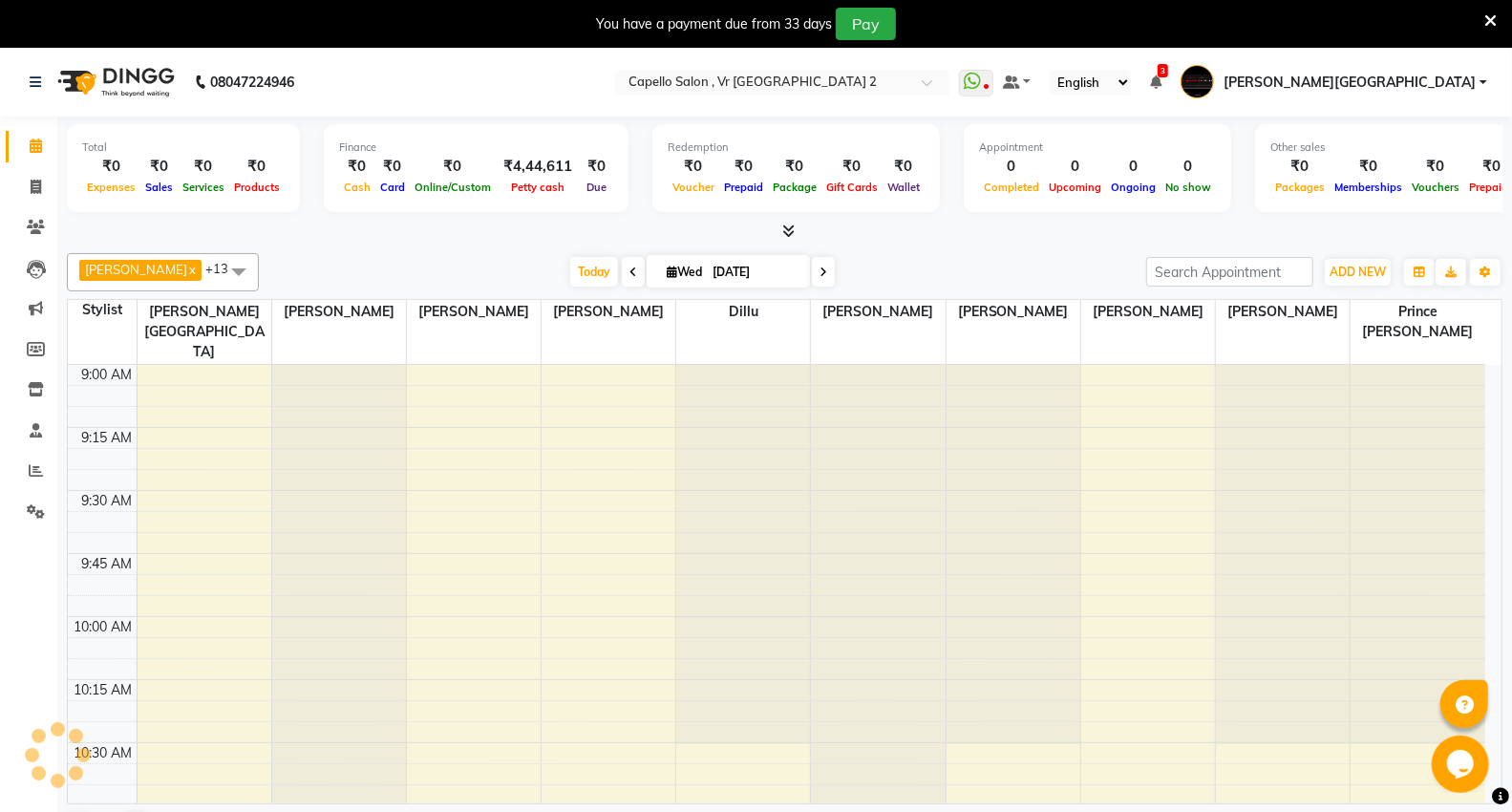
click at [1342, 257] on div "ADD NEW Toggle Dropdown Add Appointment Add Invoice Add Expense Add Attendance …" at bounding box center [1357, 272] width 69 height 31
click at [1342, 265] on span "ADD NEW" at bounding box center [1357, 271] width 57 height 14
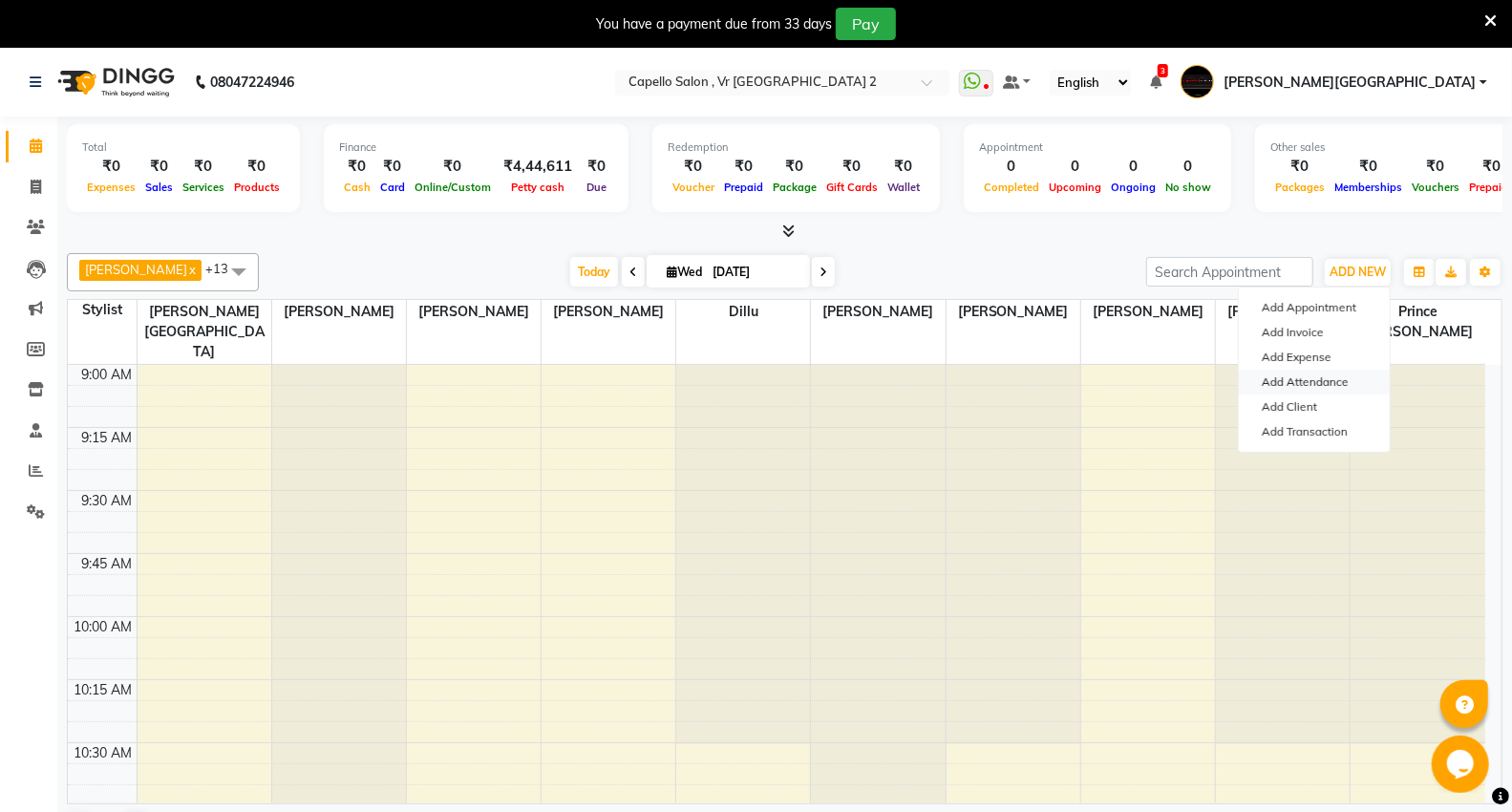
click at [1295, 382] on link "Add Attendance" at bounding box center [1314, 382] width 151 height 25
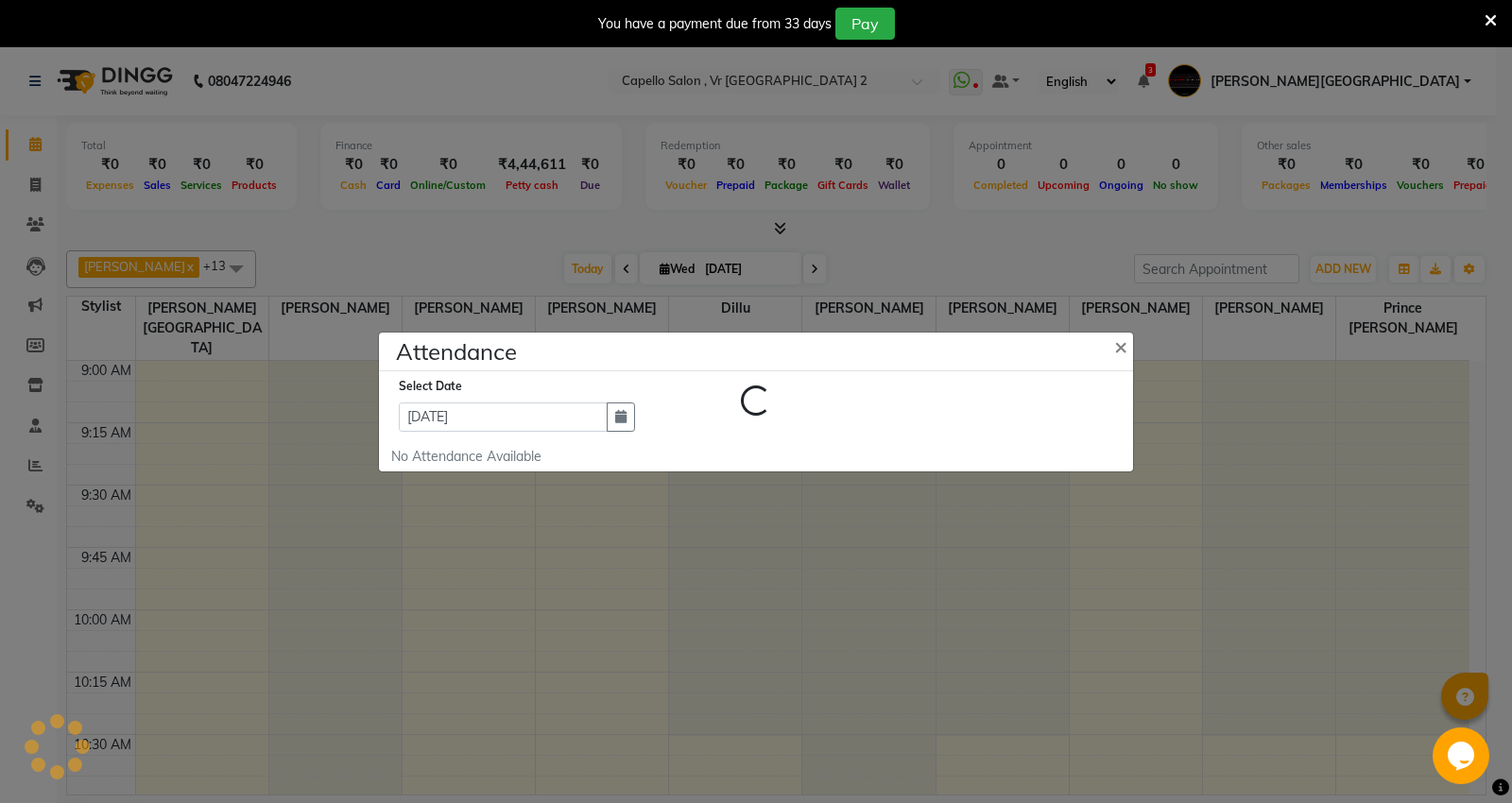
select select "W"
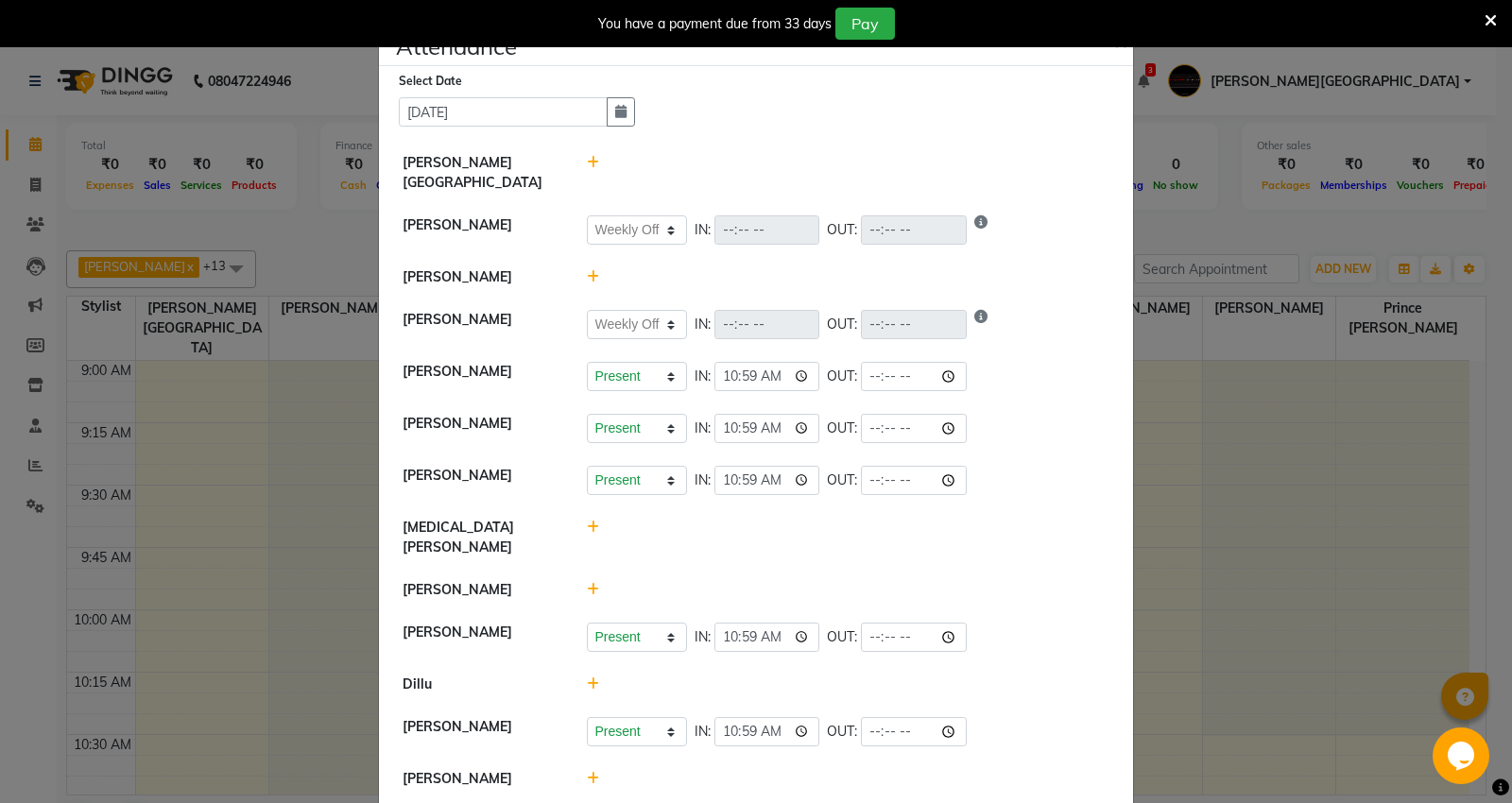
click at [587, 270] on icon at bounding box center [593, 277] width 12 height 13
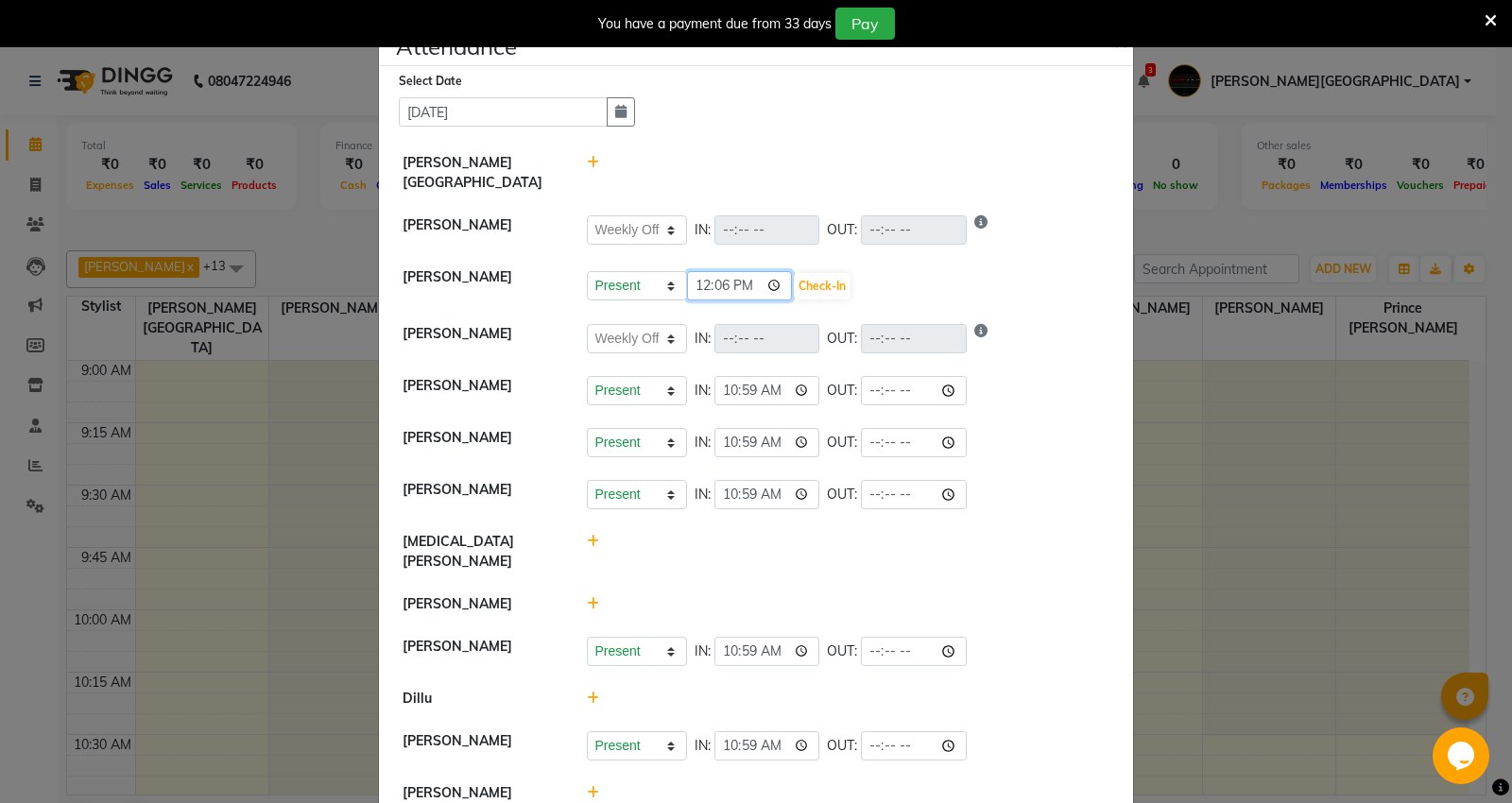
click at [710, 274] on input "12:06" at bounding box center [739, 285] width 106 height 29
click at [705, 274] on input "12:06" at bounding box center [739, 285] width 106 height 29
click at [696, 272] on input "12:06" at bounding box center [739, 285] width 106 height 29
type input "23:45"
click at [842, 273] on button "Check-In" at bounding box center [822, 286] width 57 height 27
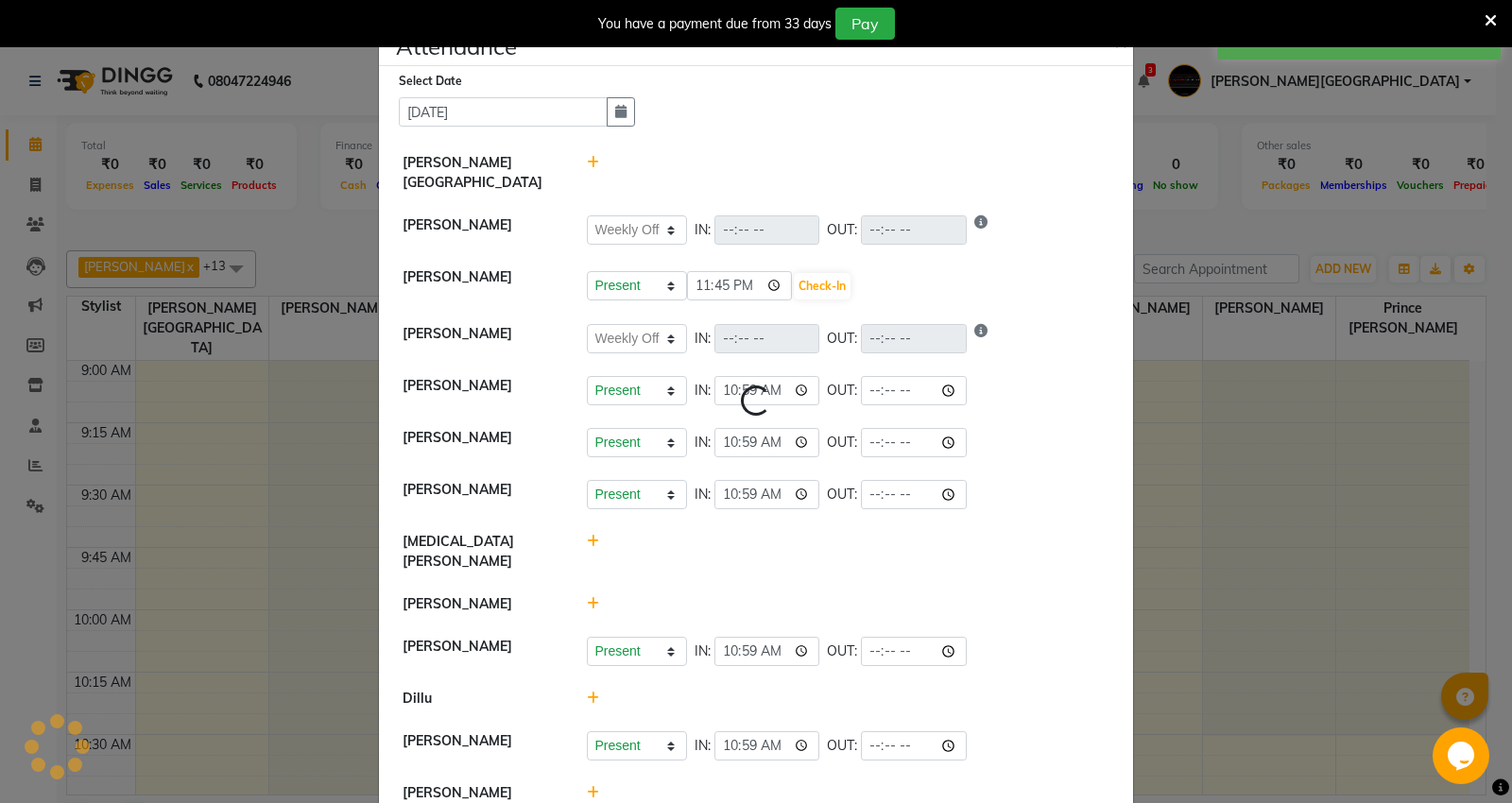
select select "W"
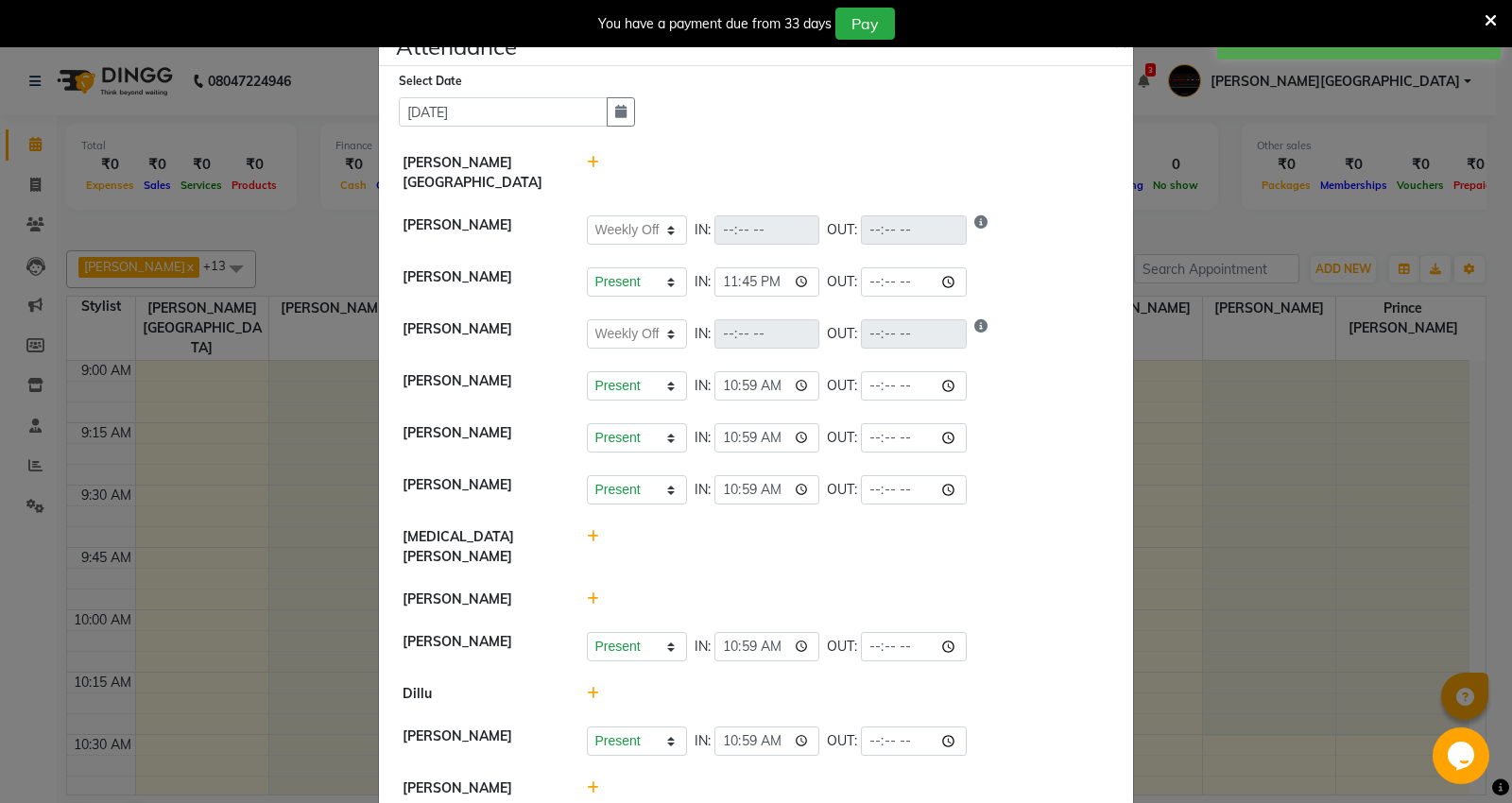
click at [588, 687] on icon at bounding box center [593, 694] width 12 height 13
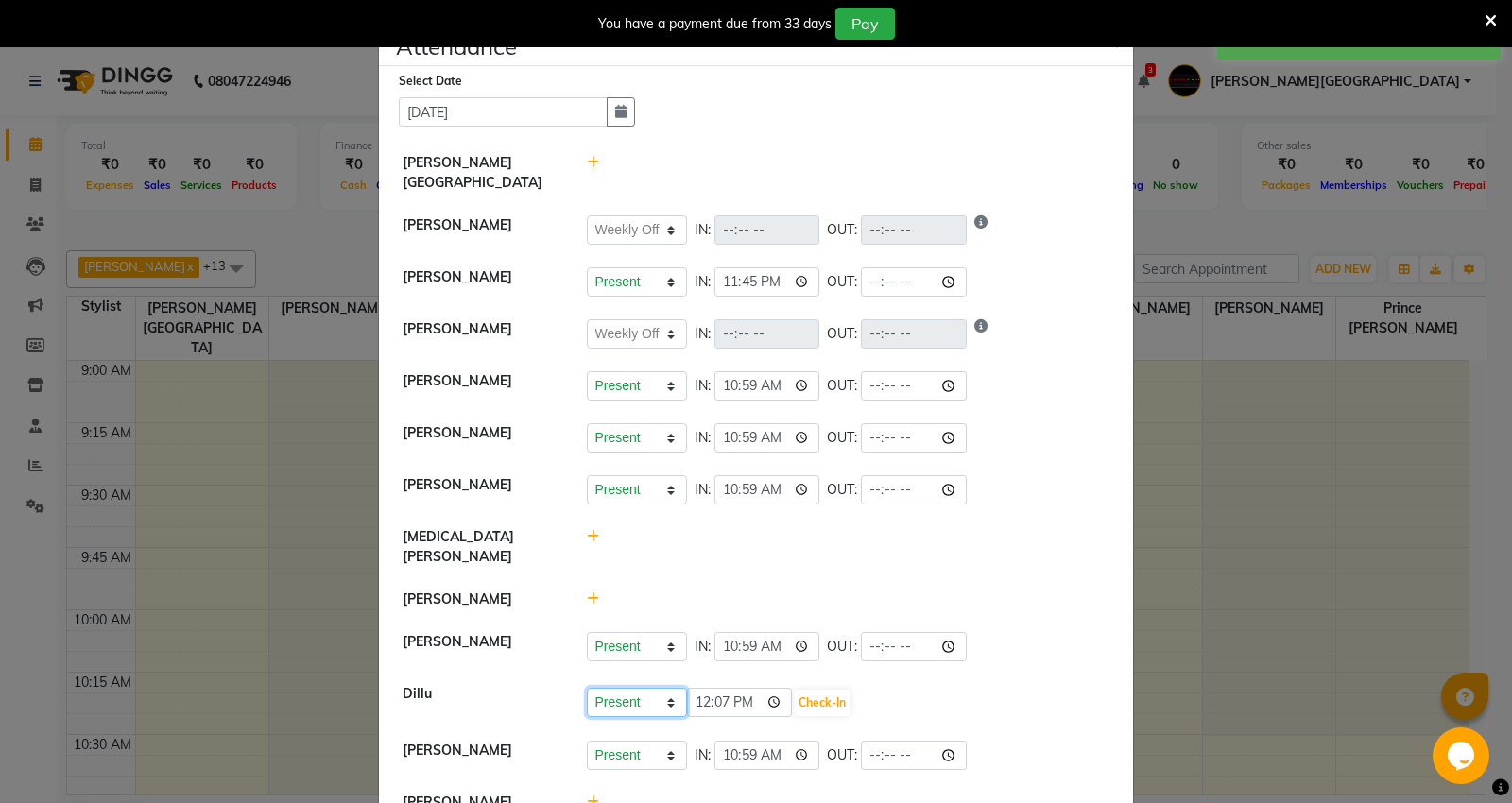
drag, startPoint x: 633, startPoint y: 668, endPoint x: 646, endPoint y: 680, distance: 17.7
click at [633, 688] on select "Present Absent Late Half Day Weekly Off" at bounding box center [637, 702] width 100 height 29
select select "W"
click at [587, 688] on select "Present Absent Late Half Day Weekly Off" at bounding box center [637, 702] width 100 height 29
click at [702, 690] on button "Save" at bounding box center [707, 703] width 37 height 27
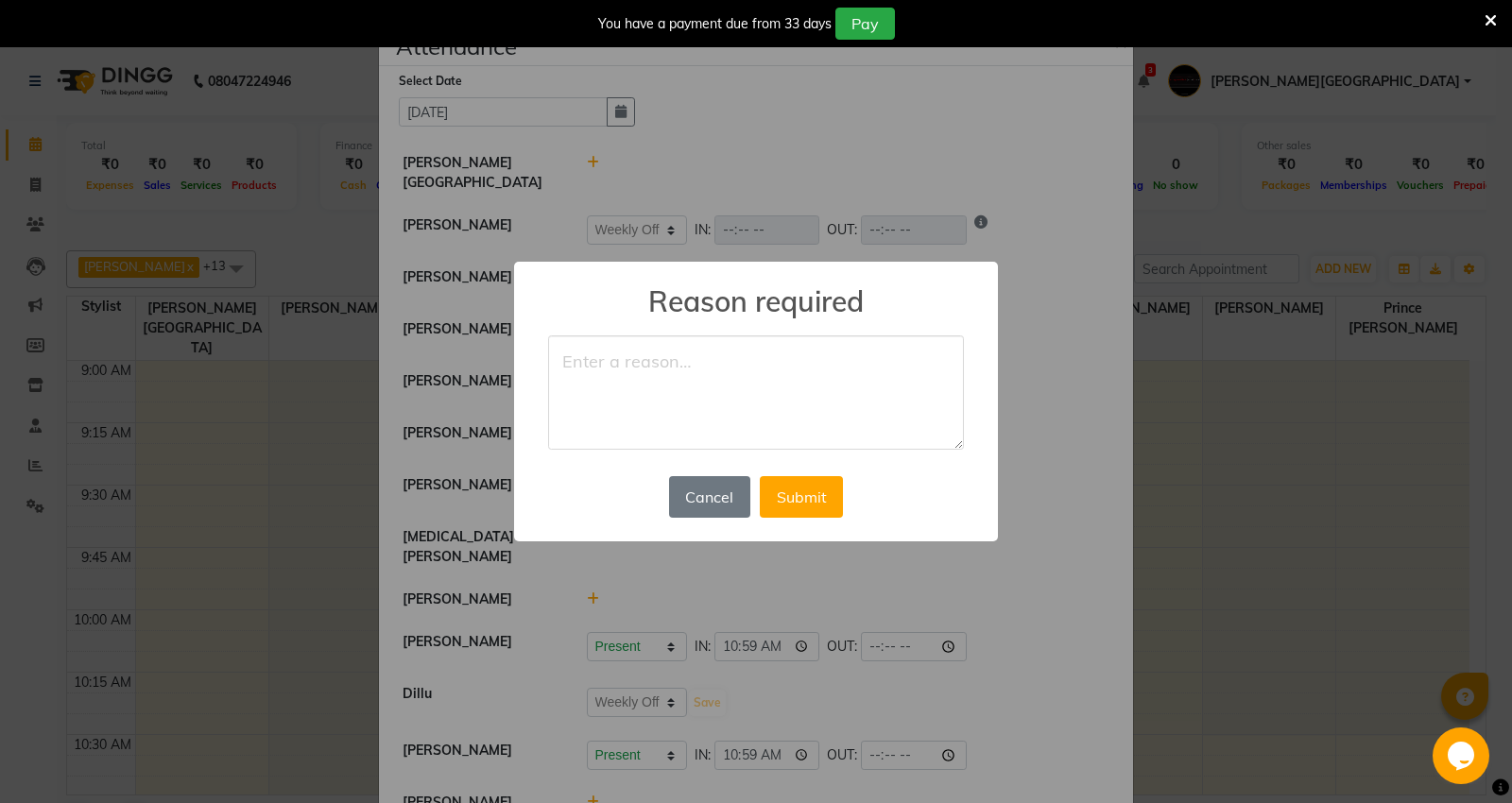
click at [690, 426] on textarea at bounding box center [756, 393] width 416 height 115
type textarea "off"
click at [806, 486] on button "Submit" at bounding box center [800, 498] width 83 height 42
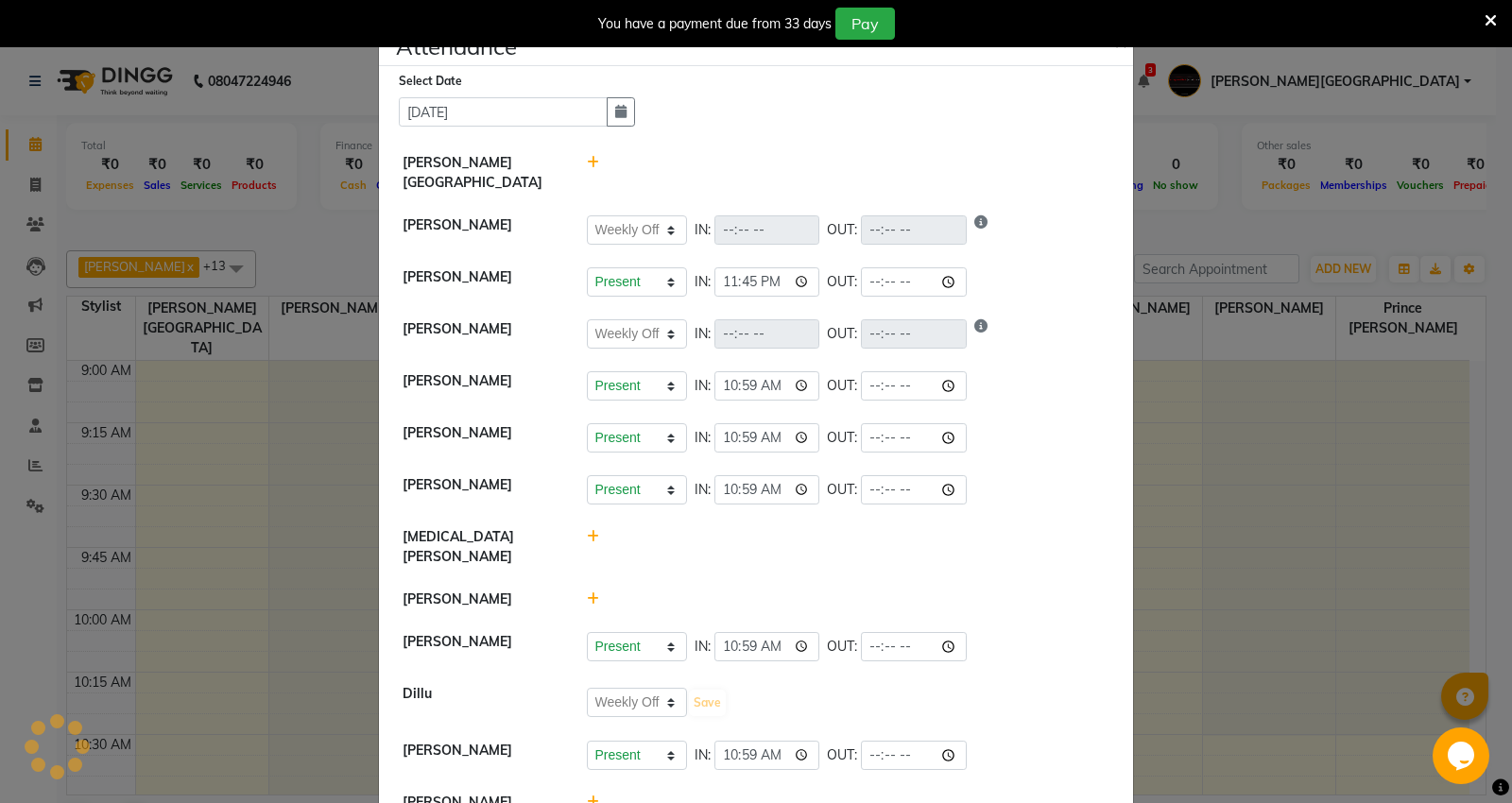
select select "W"
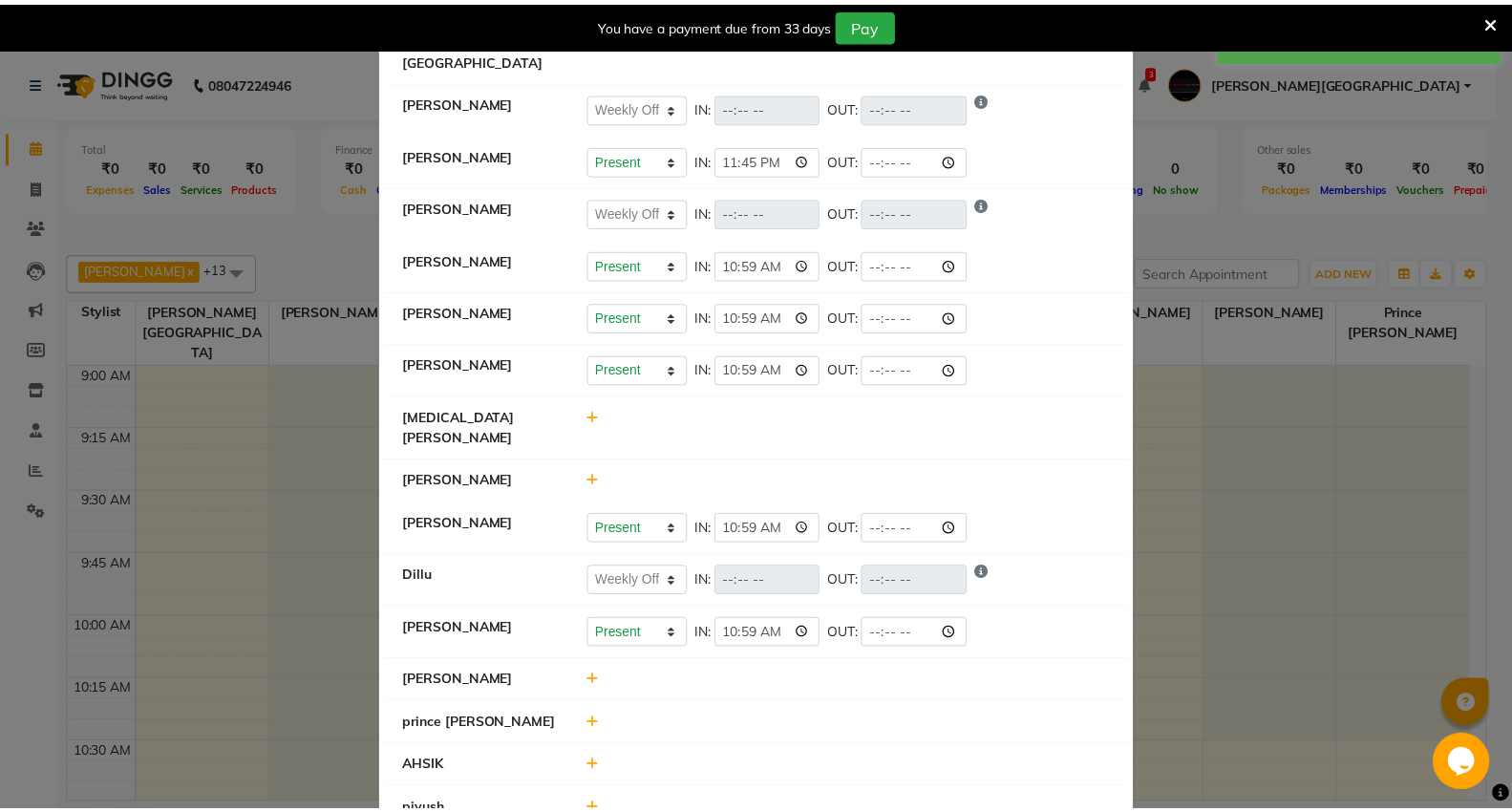
scroll to position [365, 0]
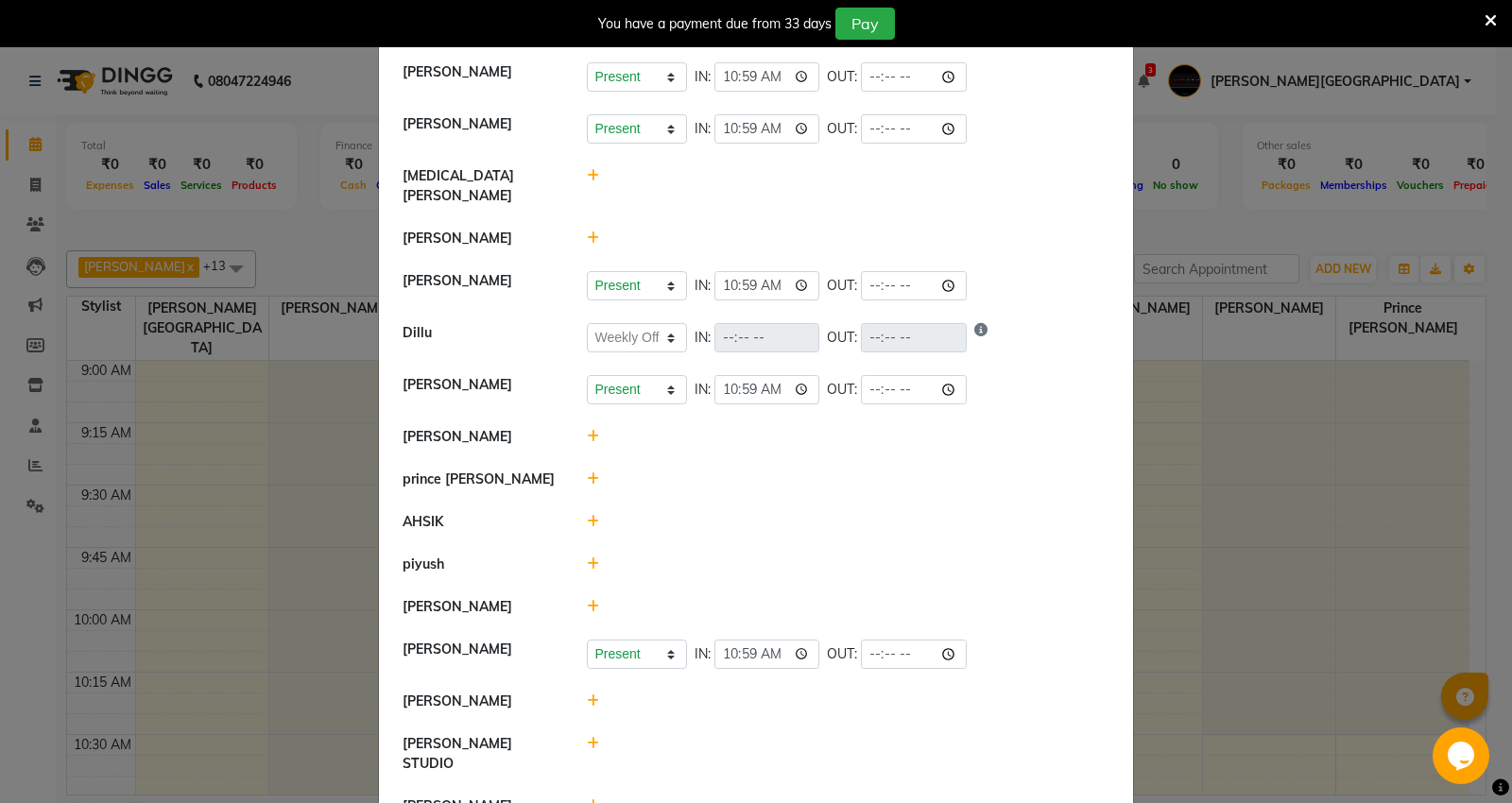
click at [334, 232] on ngb-modal-window "Attendance × Select Date [DATE] [PERSON_NAME] Mall [PERSON_NAME] Present Absent…" at bounding box center [756, 402] width 1512 height 803
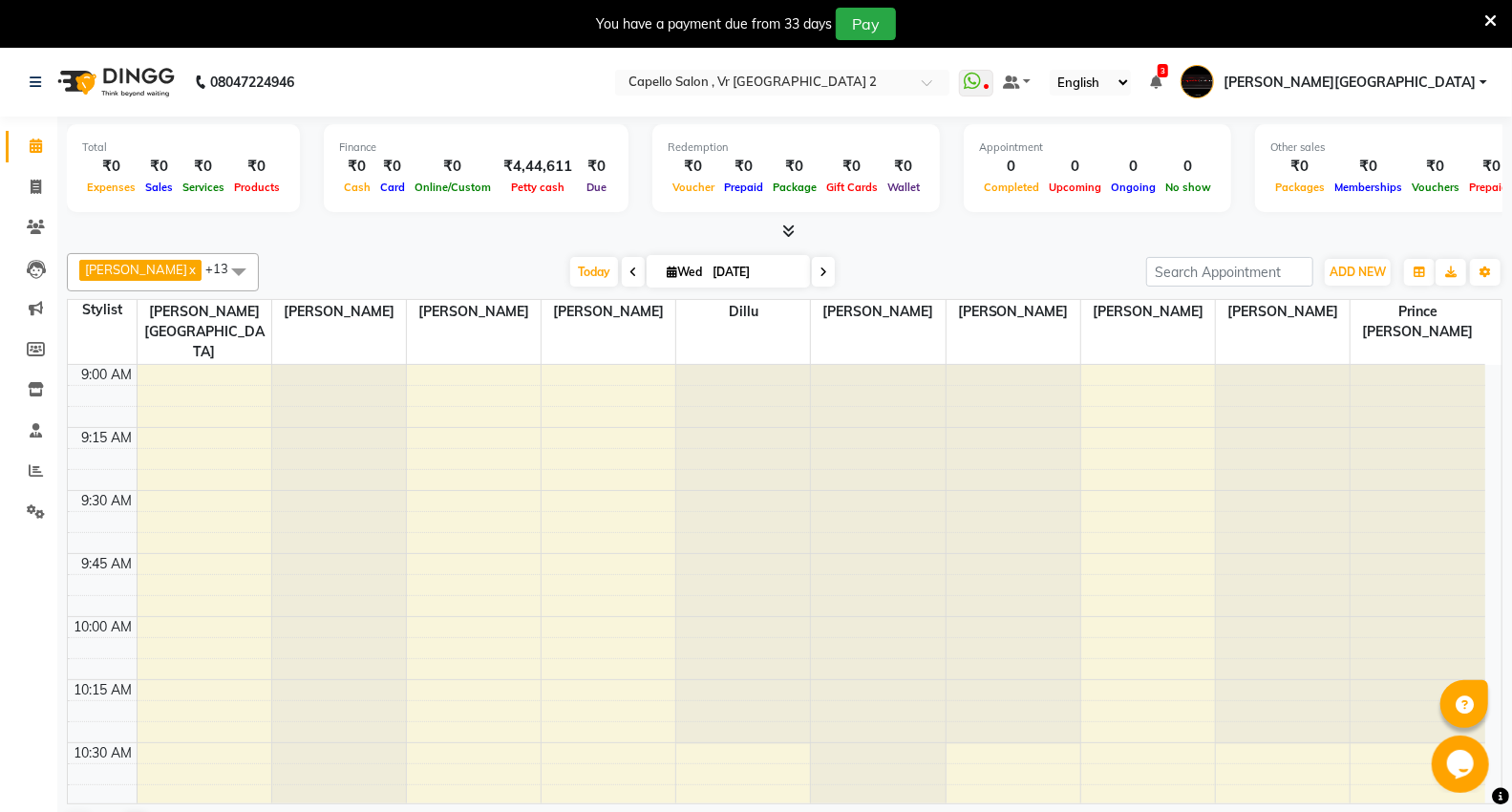
drag, startPoint x: 581, startPoint y: 420, endPoint x: 231, endPoint y: 271, distance: 380.4
click at [322, 239] on div at bounding box center [785, 231] width 1436 height 20
click at [31, 401] on link "Inventory" at bounding box center [29, 390] width 46 height 32
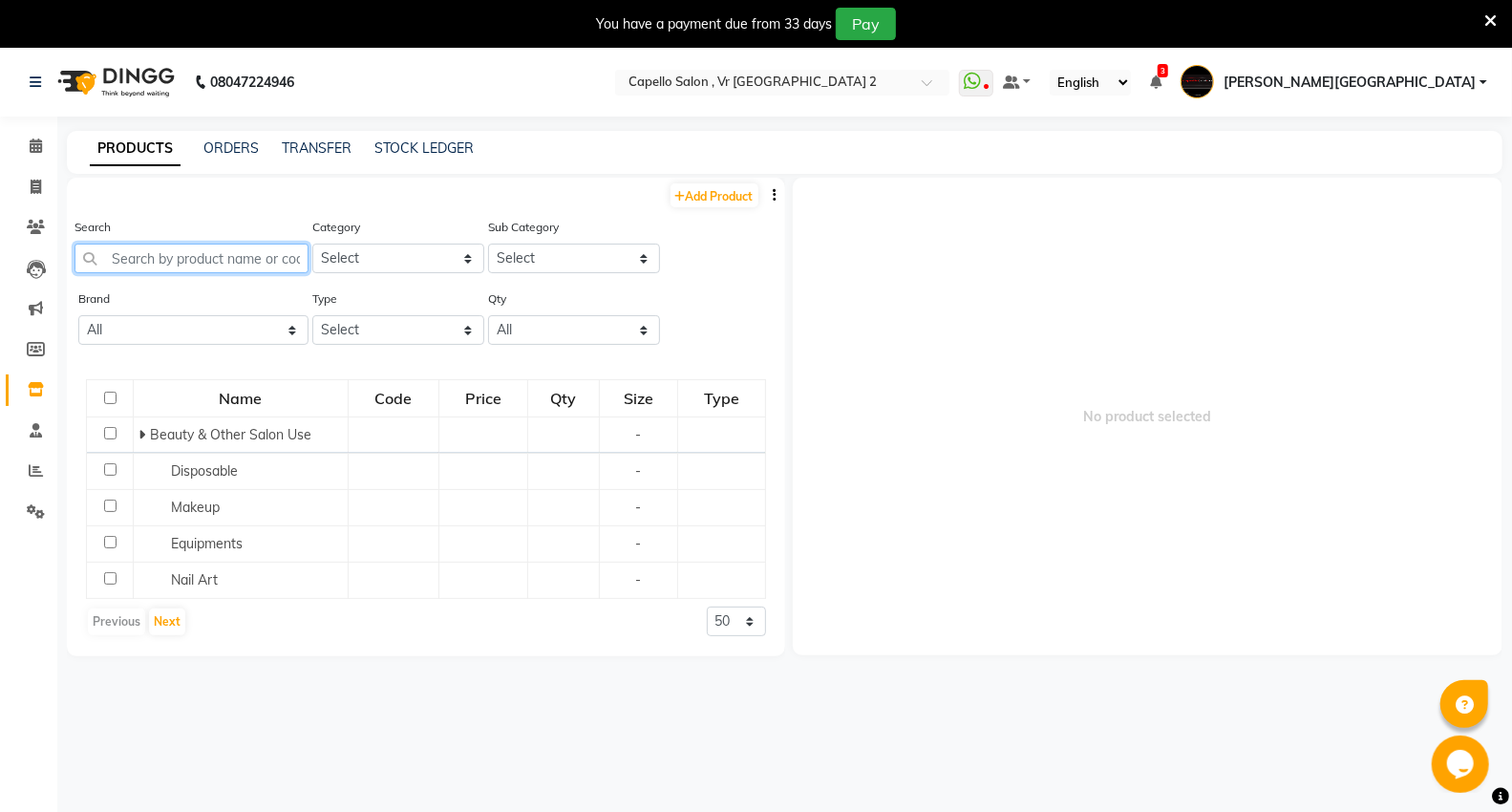
click at [198, 263] on input "text" at bounding box center [190, 258] width 234 height 30
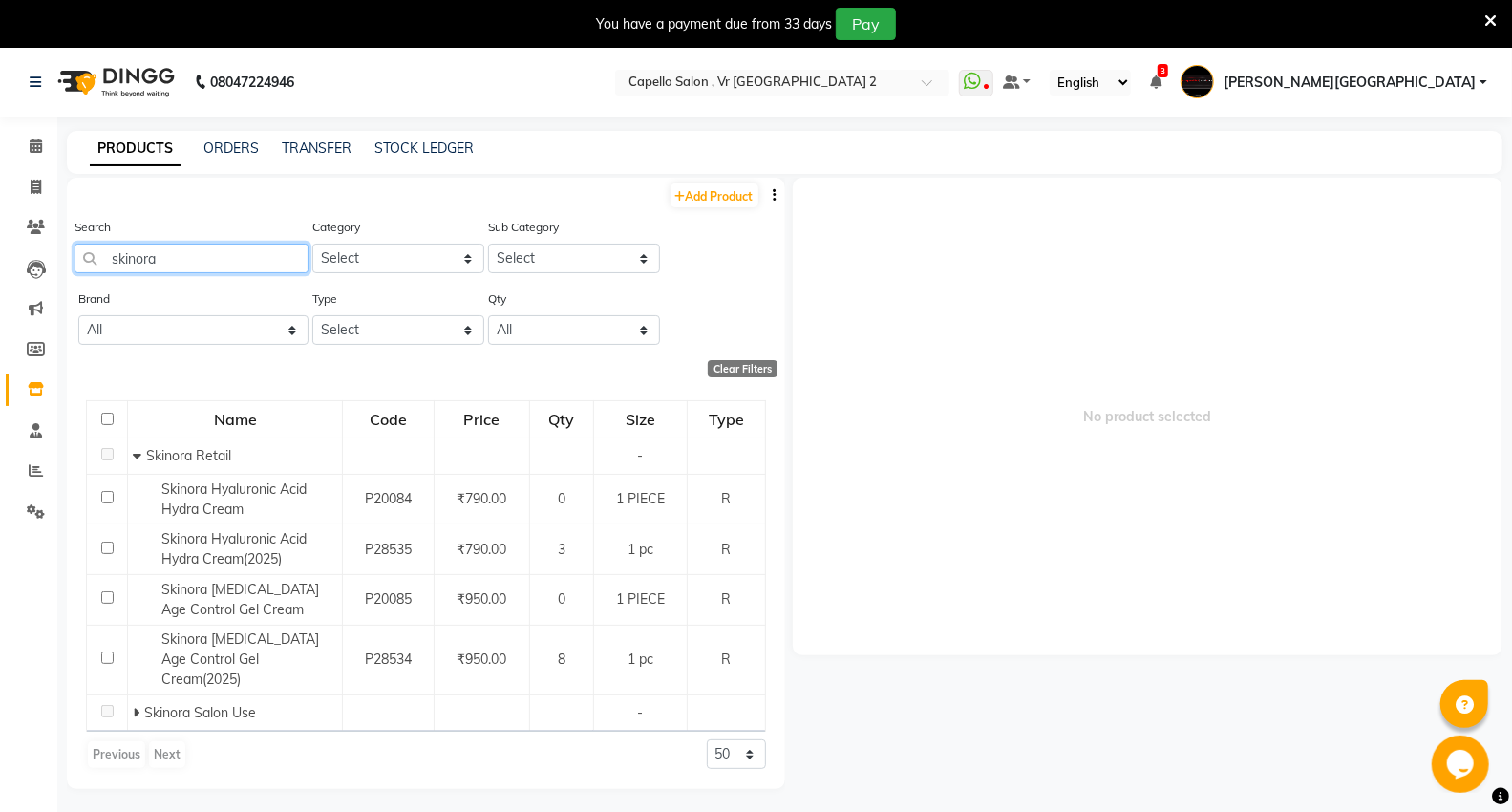
type input "skinora"
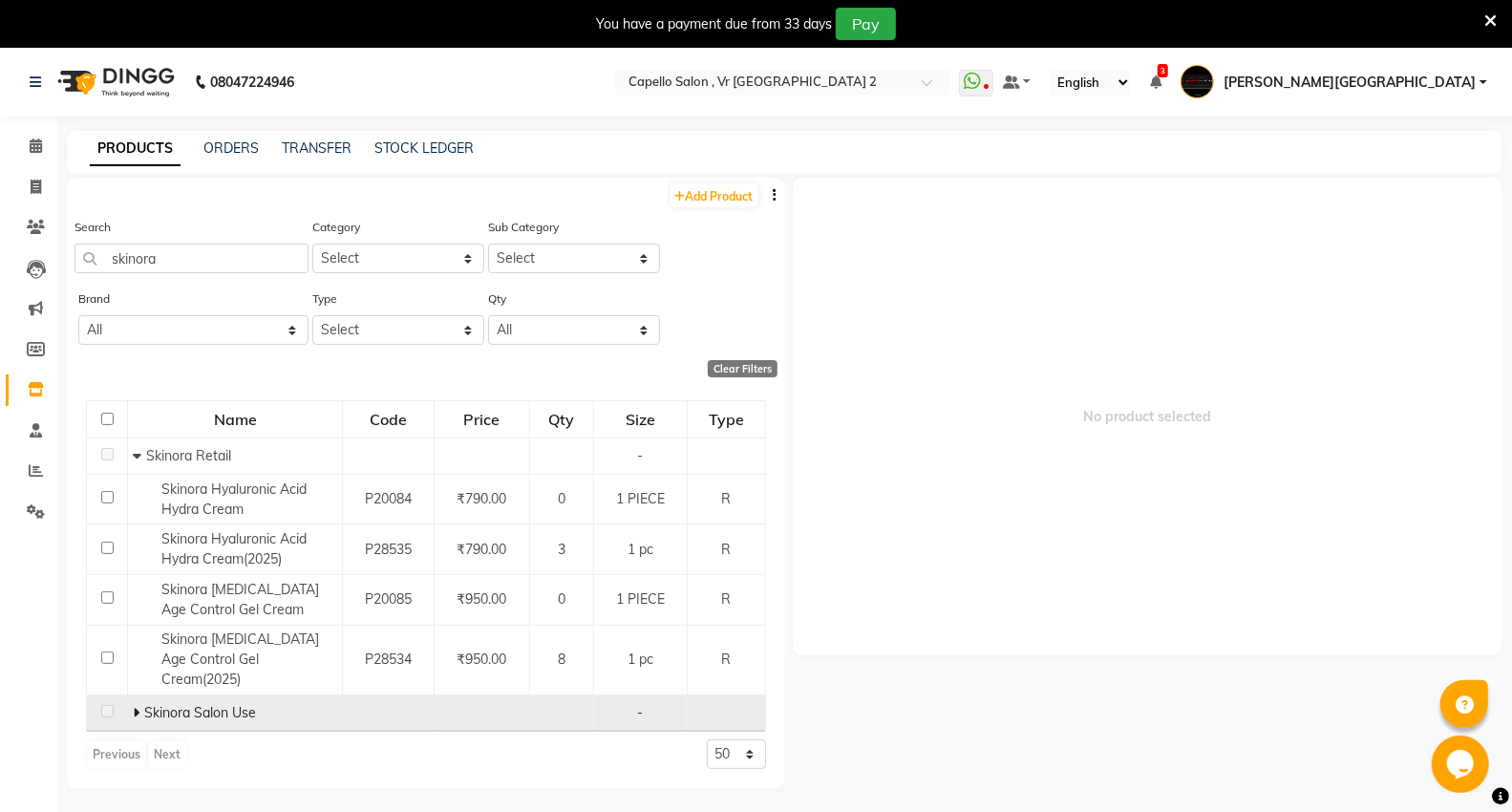
click at [130, 696] on td "Skinora Salon Use" at bounding box center [235, 714] width 214 height 37
click at [137, 706] on icon at bounding box center [136, 713] width 7 height 13
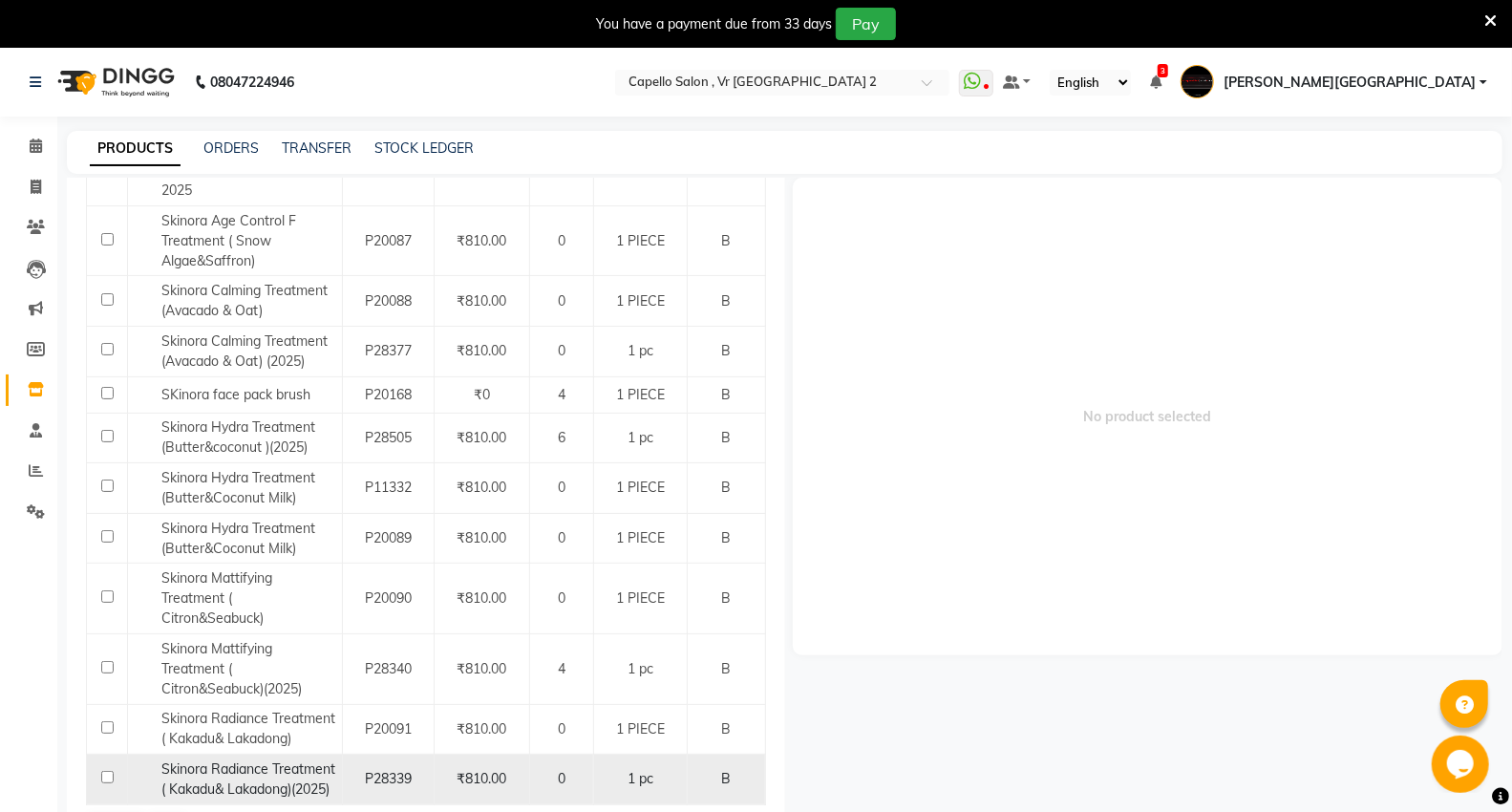
scroll to position [61, 0]
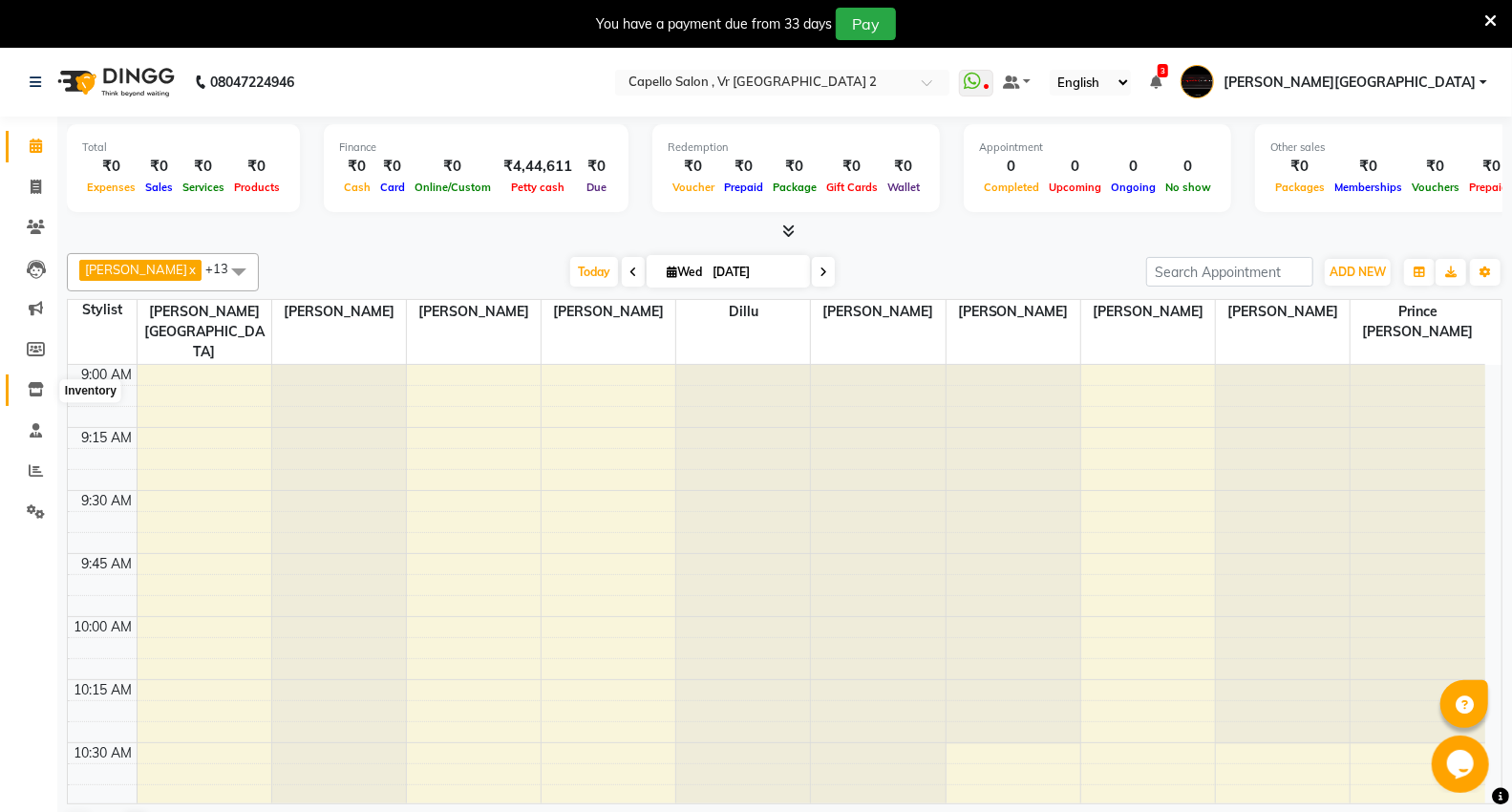
click at [41, 396] on icon at bounding box center [36, 389] width 16 height 14
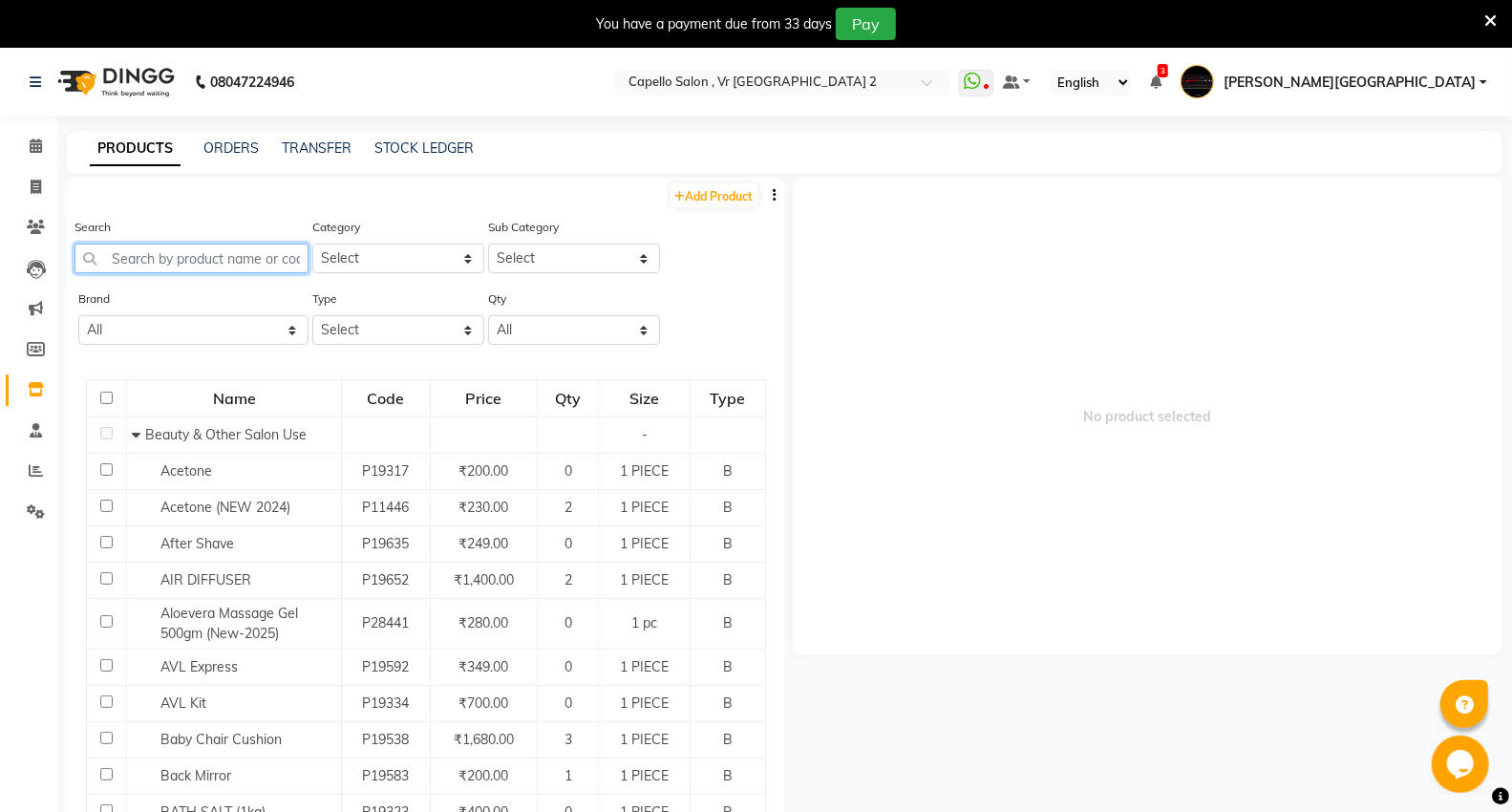
click at [139, 268] on input "text" at bounding box center [190, 258] width 234 height 30
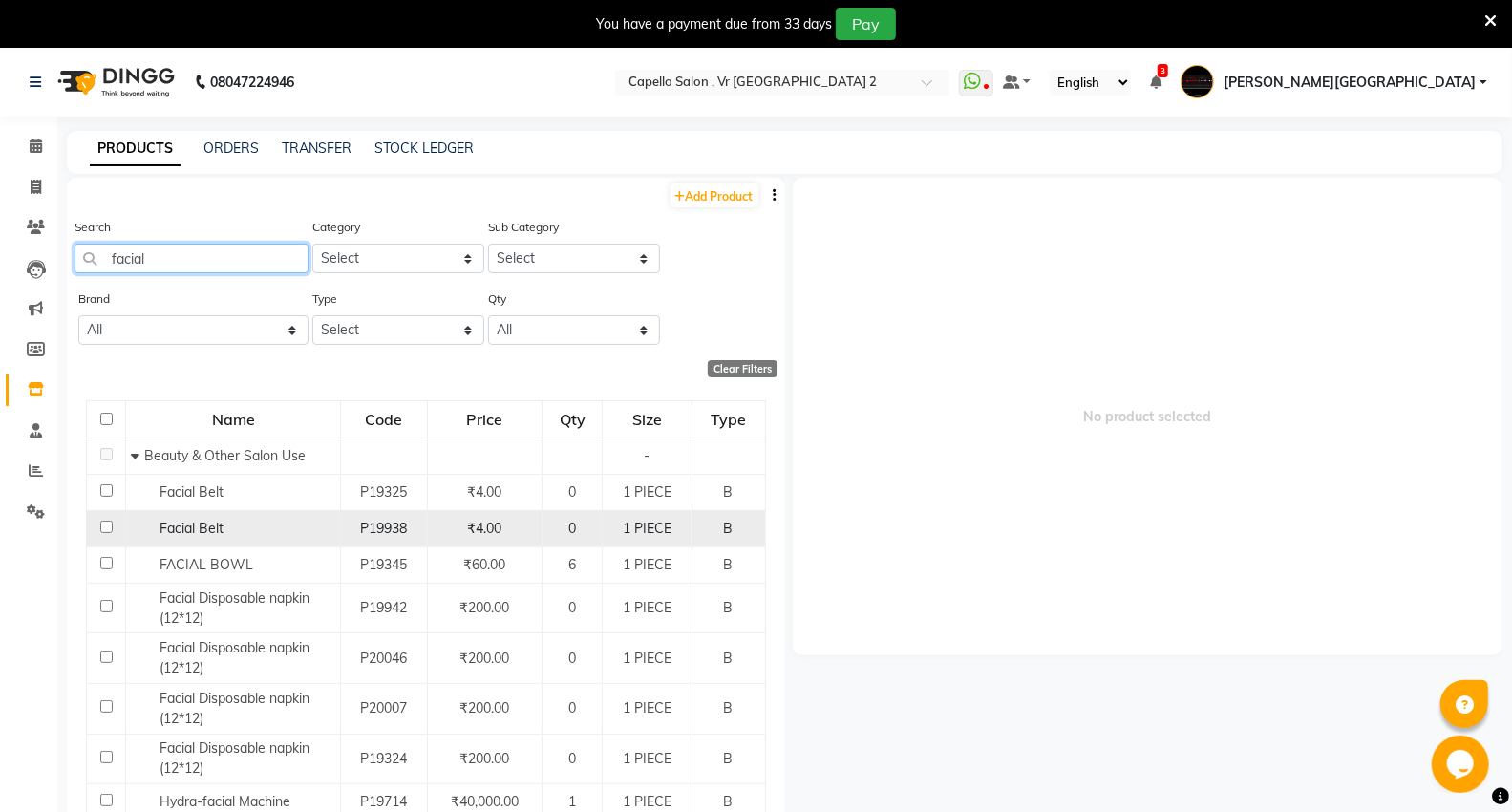
scroll to position [182, 0]
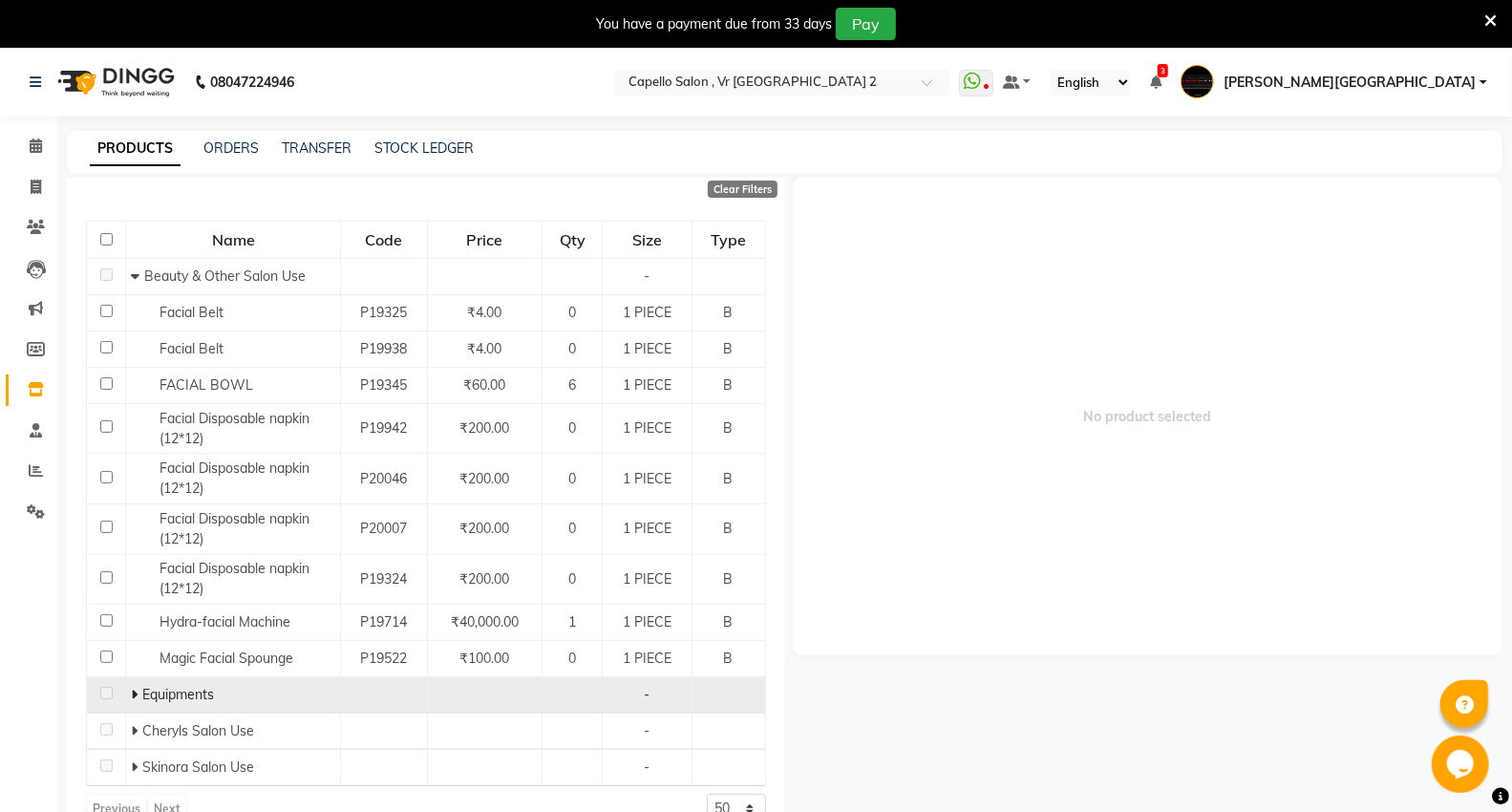
type input "facial"
click at [131, 698] on icon at bounding box center [134, 695] width 7 height 13
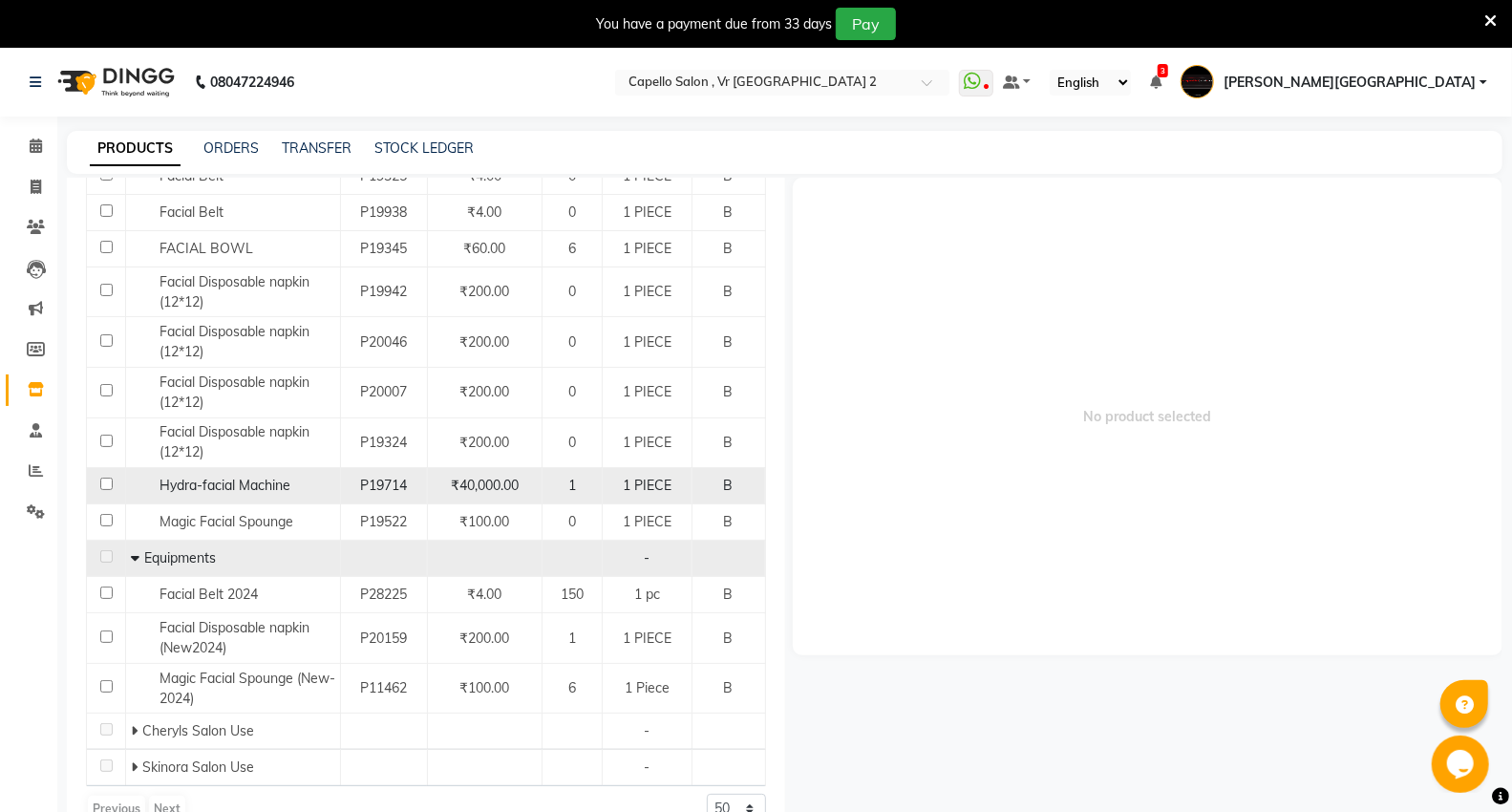
scroll to position [318, 0]
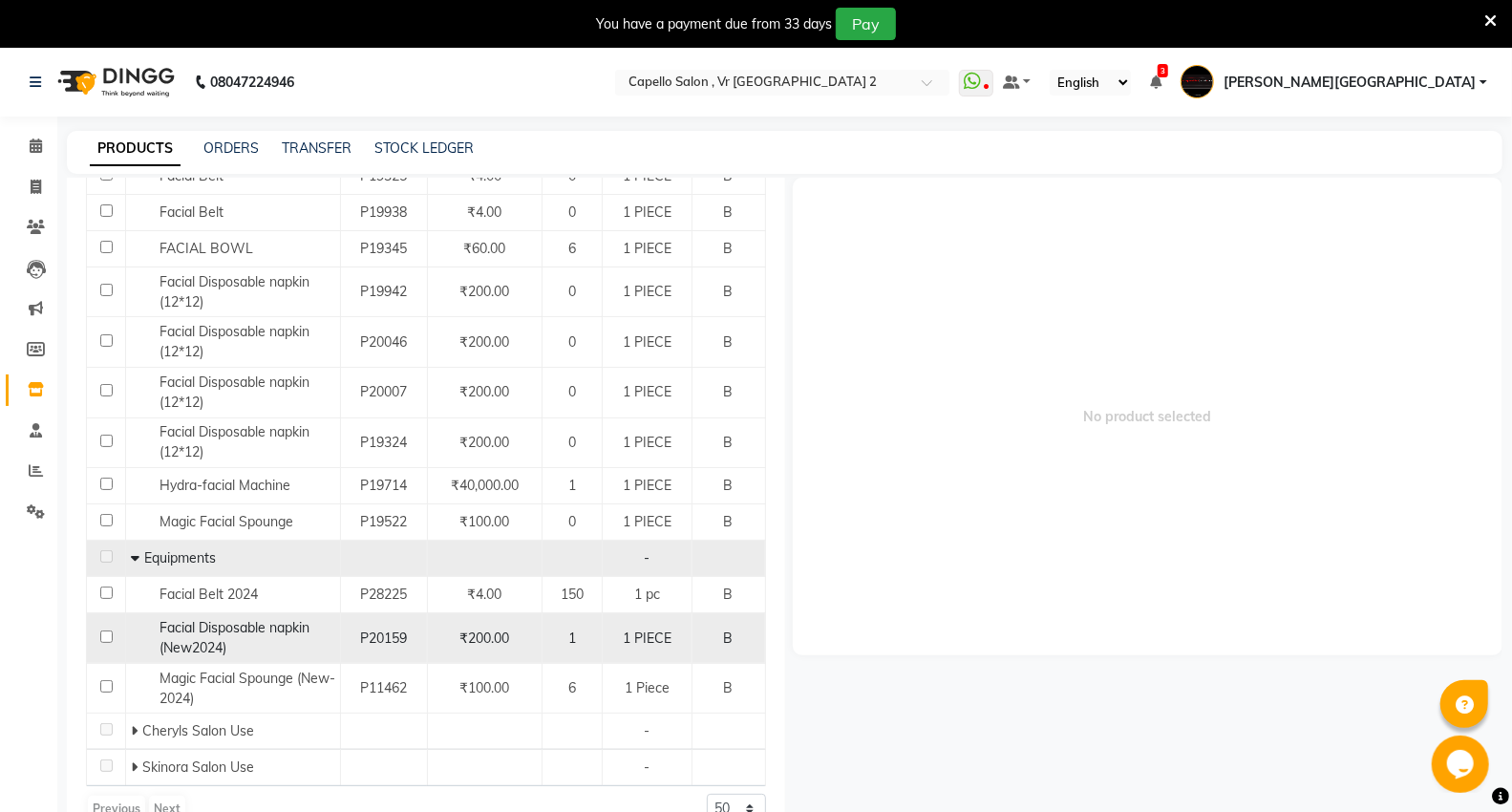
click at [102, 636] on input "checkbox" at bounding box center [106, 636] width 13 height 13
checkbox input "true"
select select
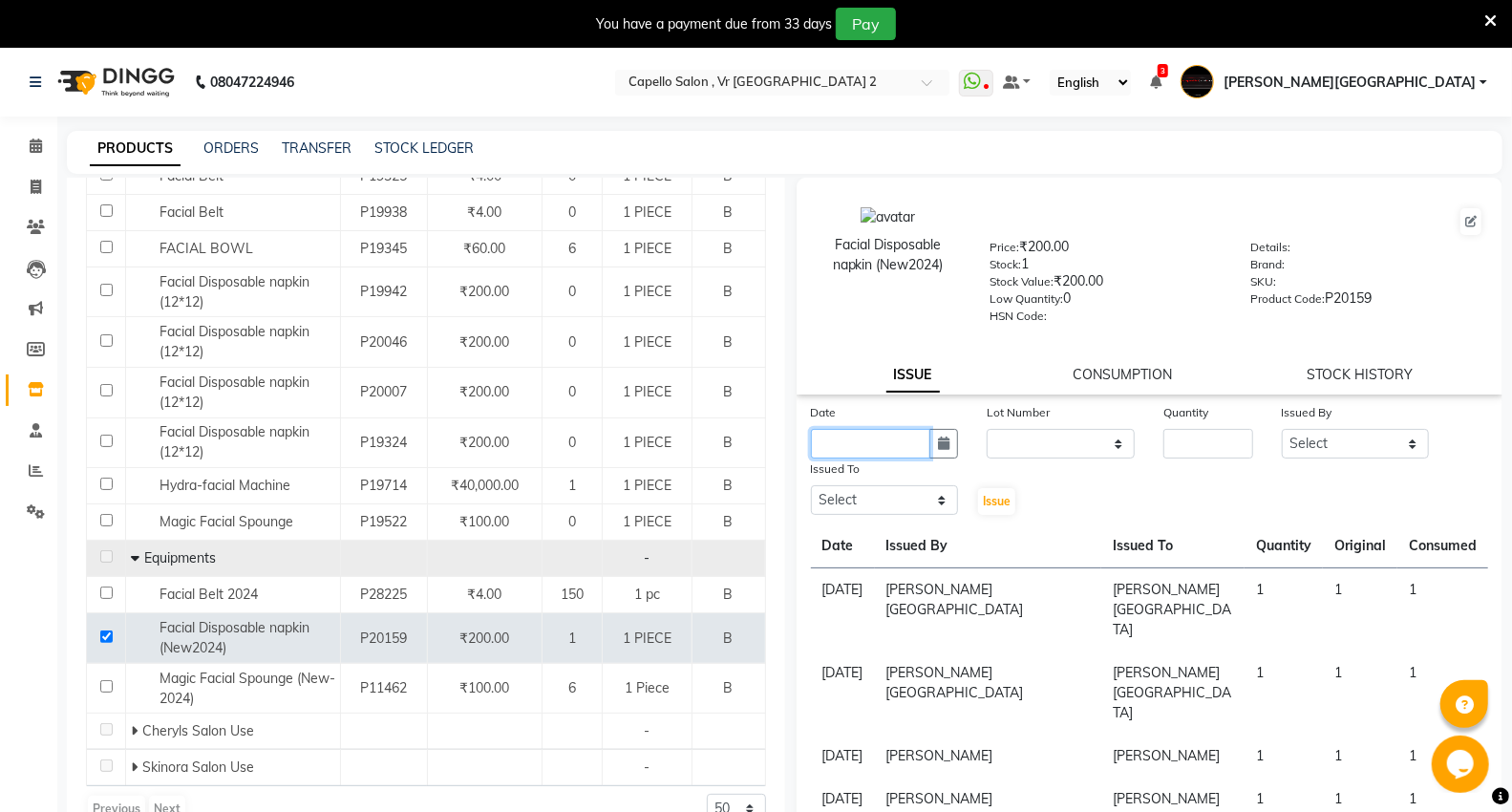
click at [855, 454] on input "text" at bounding box center [870, 444] width 120 height 30
select select "9"
select select "2025"
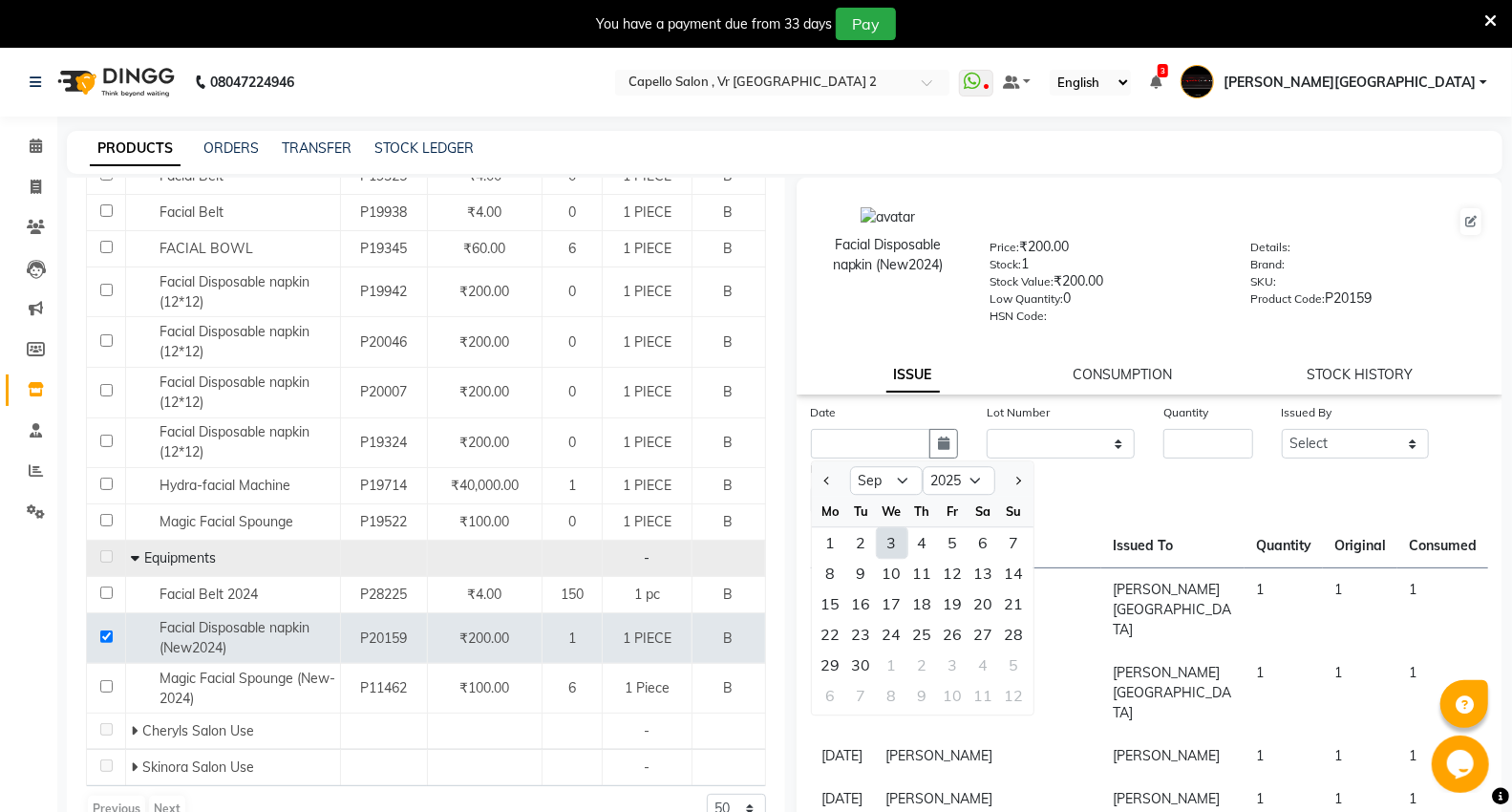
click at [893, 550] on div "3" at bounding box center [893, 543] width 31 height 31
type input "[DATE]"
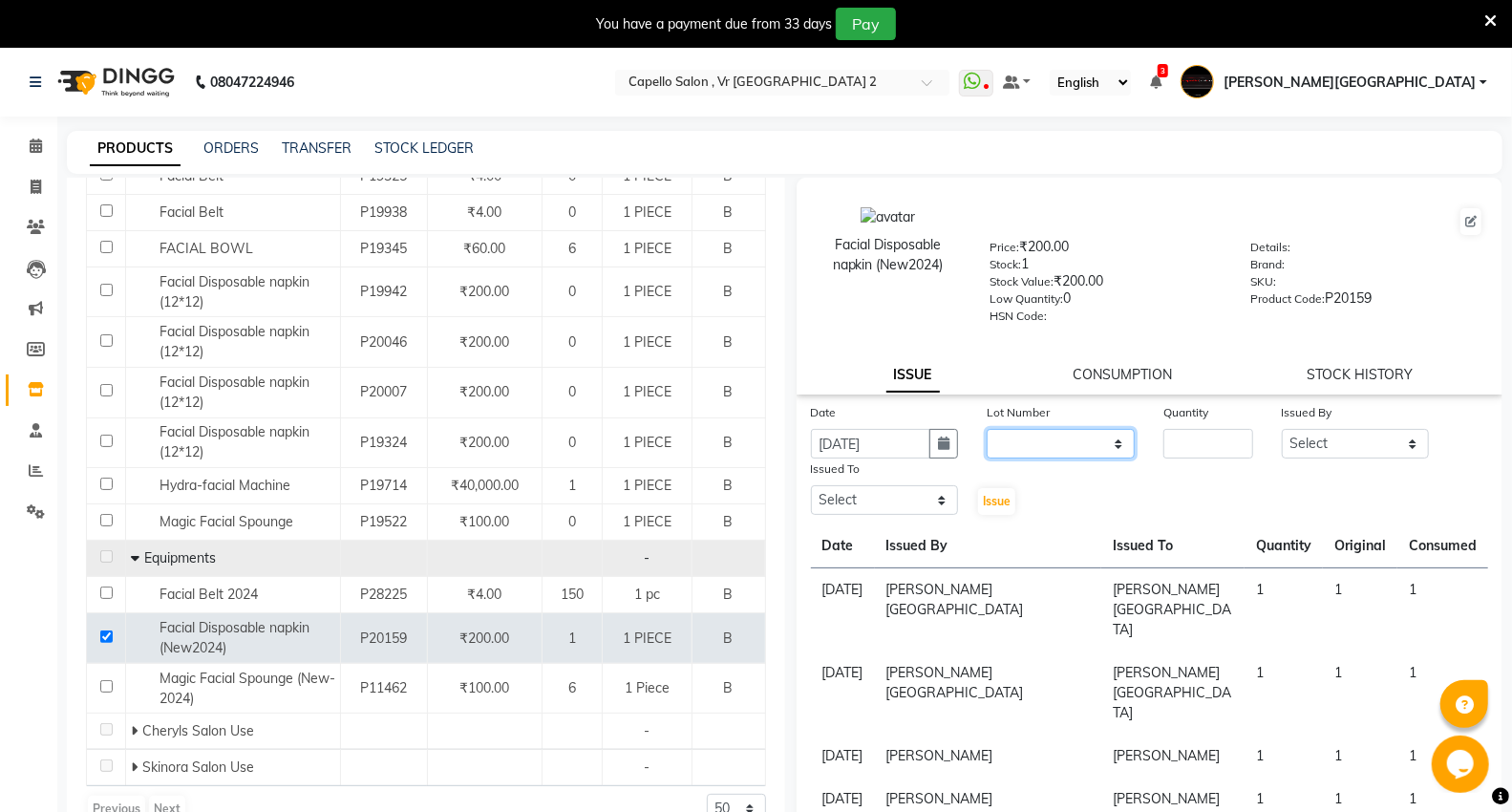
click at [1036, 456] on select "None" at bounding box center [1061, 444] width 148 height 30
select select "0: null"
click at [987, 430] on select "None" at bounding box center [1061, 444] width 148 height 30
click at [1204, 444] on input "number" at bounding box center [1208, 444] width 88 height 30
type input "1"
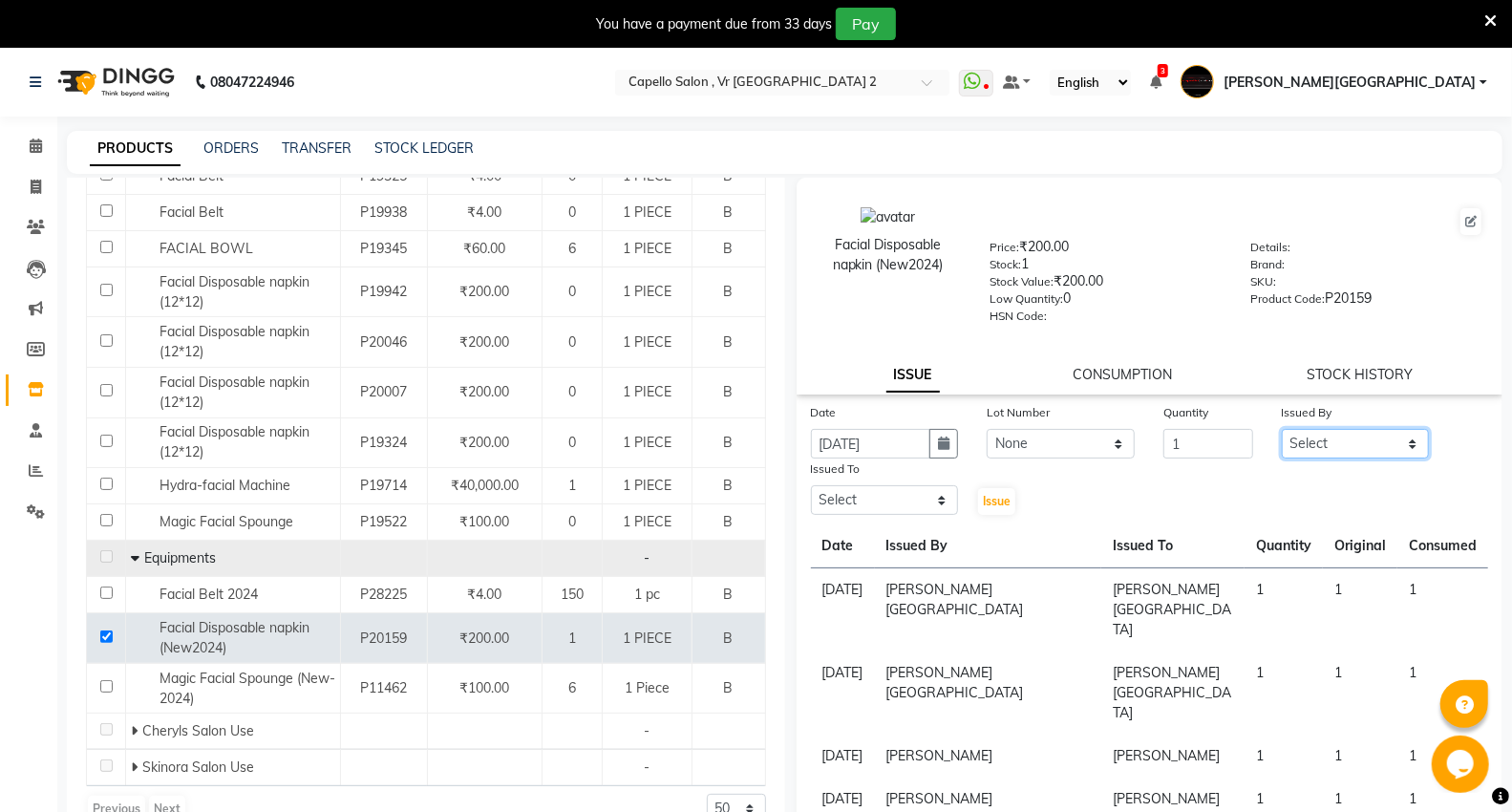
click at [1329, 444] on select "Select AHSIK [PERSON_NAME] [PERSON_NAME] [PERSON_NAME] [PERSON_NAME] Mall [PERS…" at bounding box center [1356, 444] width 148 height 30
select select "14473"
click at [1282, 430] on select "Select AHSIK [PERSON_NAME] [PERSON_NAME] [PERSON_NAME] [PERSON_NAME] Mall [PERS…" at bounding box center [1356, 444] width 148 height 30
click at [869, 492] on select "Select AHSIK [PERSON_NAME] [PERSON_NAME] [PERSON_NAME] [PERSON_NAME] Mall [PERS…" at bounding box center [885, 499] width 148 height 30
select select "30655"
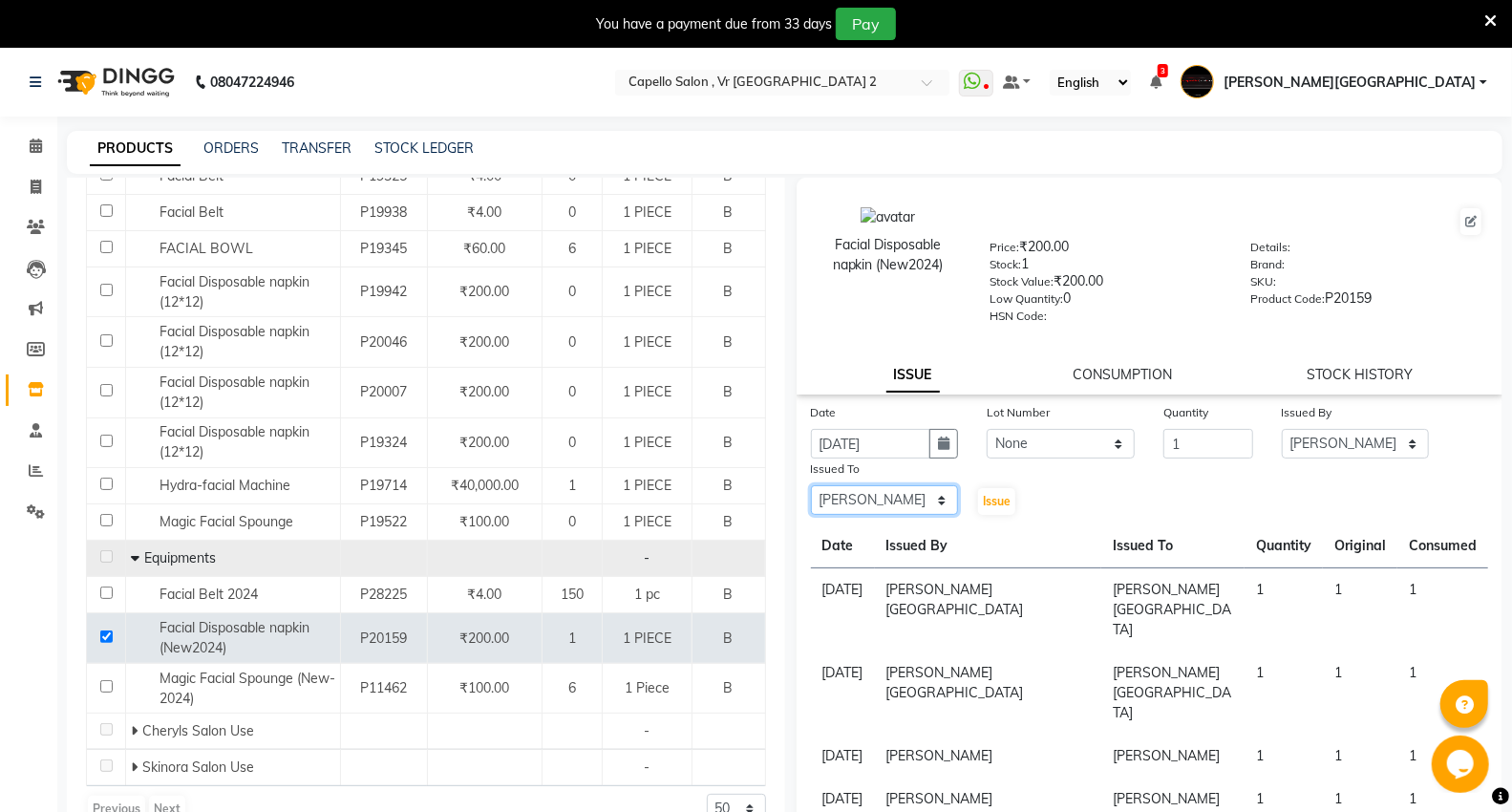
click at [811, 486] on select "Select AHSIK [PERSON_NAME] [PERSON_NAME] [PERSON_NAME] [PERSON_NAME] Mall [PERS…" at bounding box center [885, 499] width 148 height 30
click at [985, 498] on span "Issue" at bounding box center [996, 500] width 28 height 14
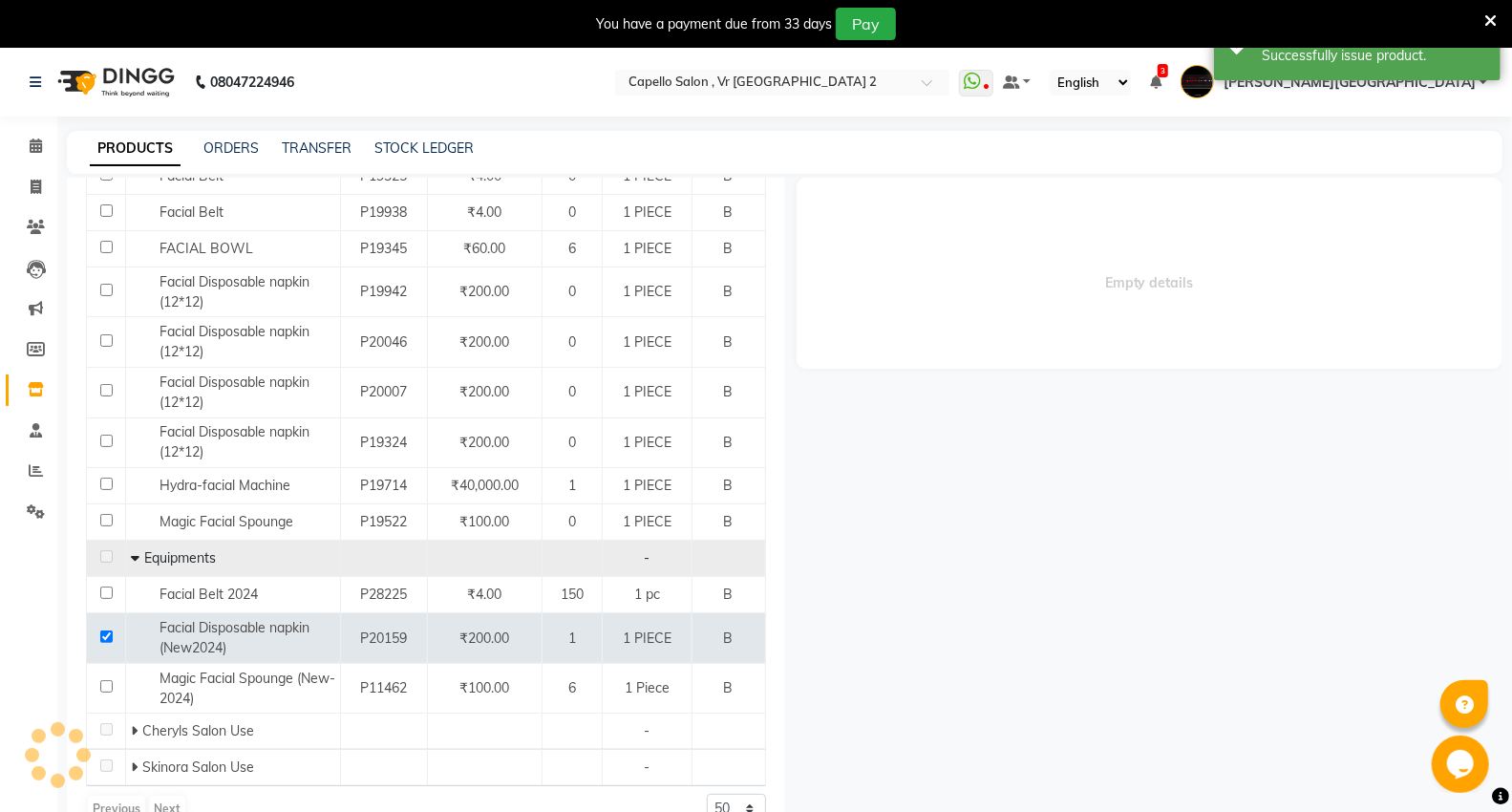
select select
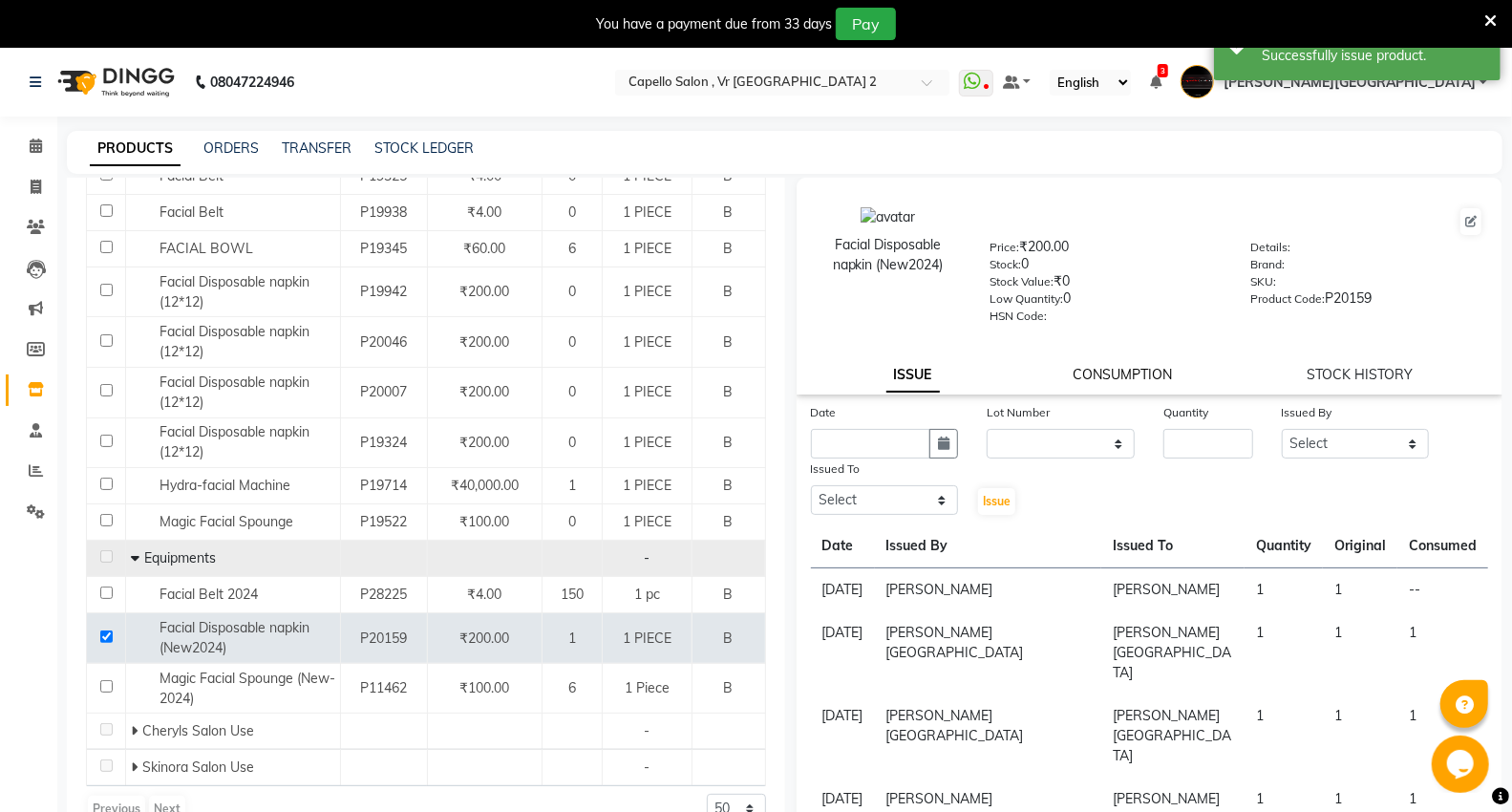
click at [1103, 375] on link "CONSUMPTION" at bounding box center [1122, 374] width 99 height 17
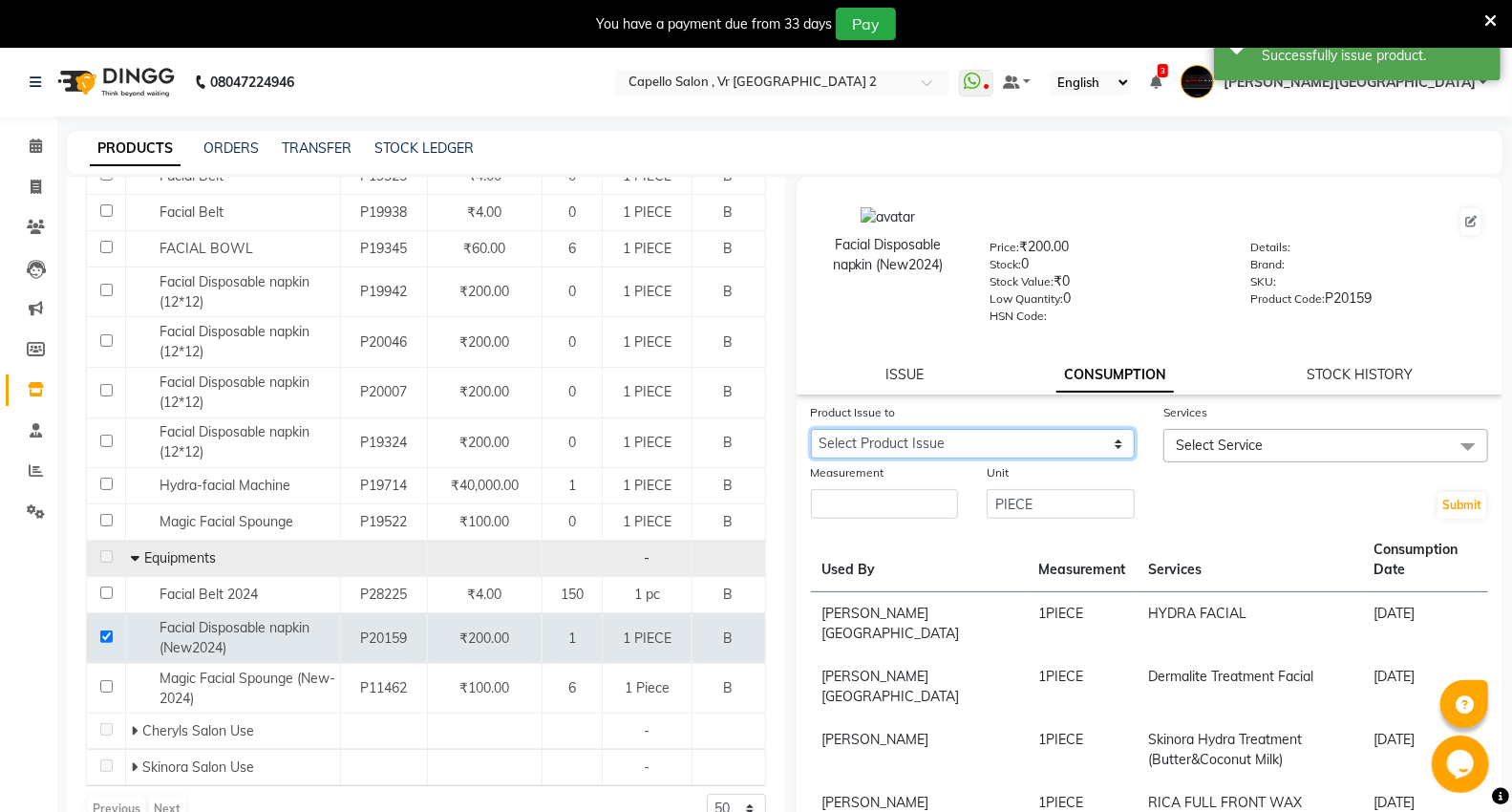
drag, startPoint x: 898, startPoint y: 435, endPoint x: 900, endPoint y: 456, distance: 21.1
click at [898, 435] on select "Select Product Issue [DATE], Issued to: [PERSON_NAME], Balance: 1" at bounding box center [973, 444] width 325 height 30
select select "1201645"
click at [811, 430] on select "Select Product Issue [DATE], Issued to: [PERSON_NAME], Balance: 1" at bounding box center [973, 444] width 325 height 30
click at [1176, 451] on span "Select Service" at bounding box center [1220, 445] width 87 height 17
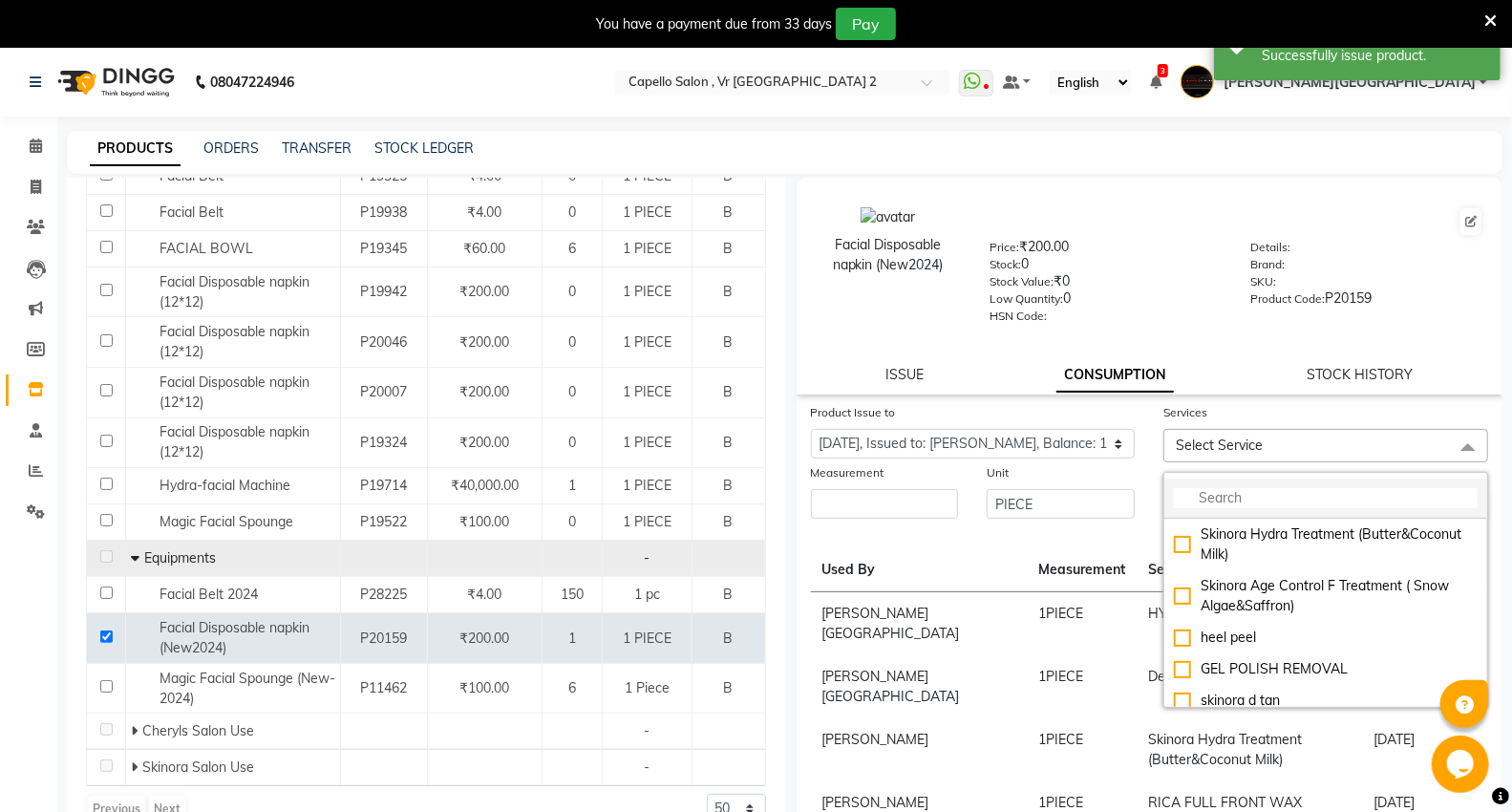
click at [1197, 494] on input "multiselect-search" at bounding box center [1326, 497] width 304 height 20
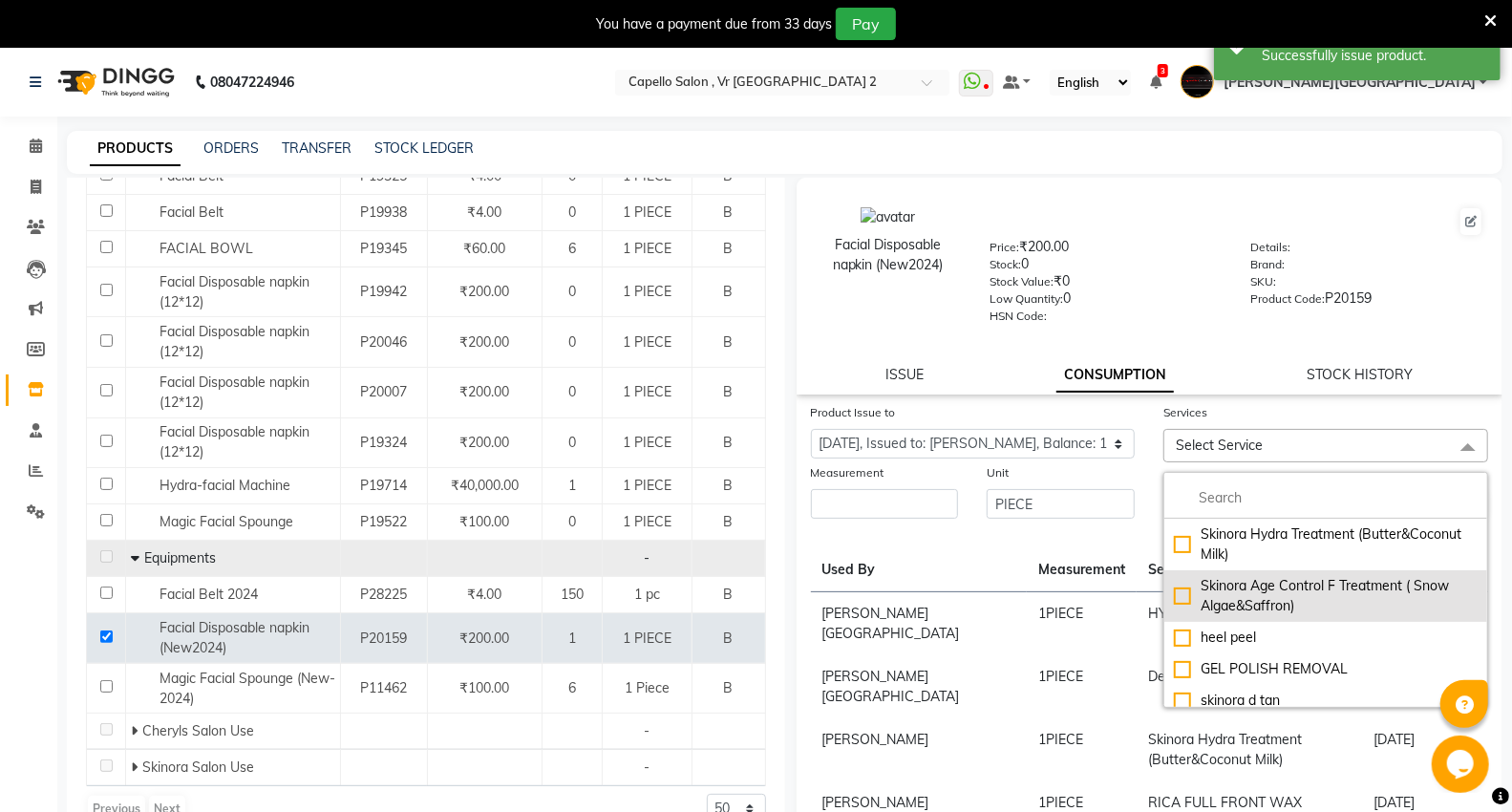
click at [1184, 585] on div "Skinora Age Control F Treatment ( Snow Algae&Saffron)" at bounding box center [1326, 596] width 304 height 40
checkbox input "true"
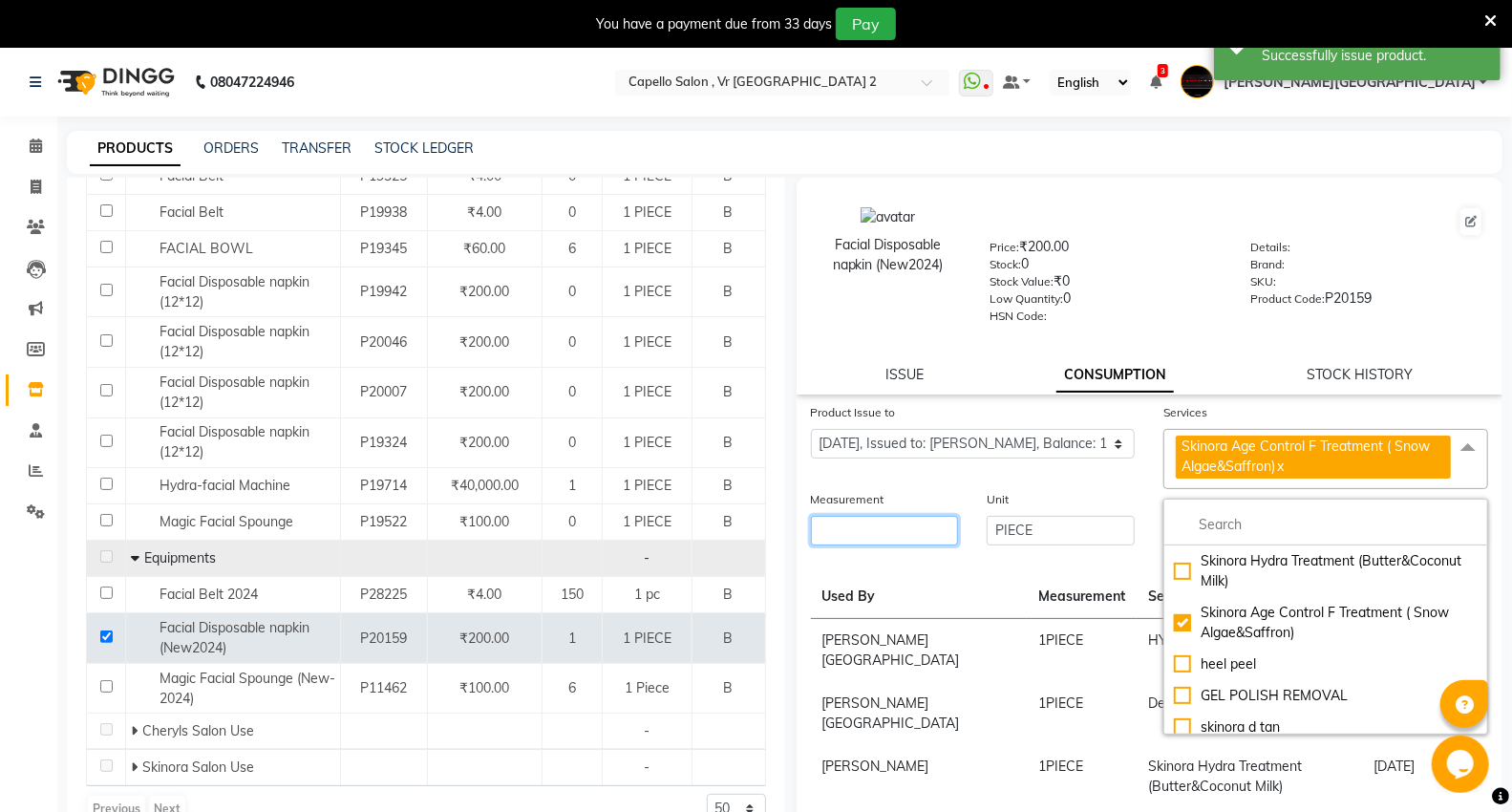
click at [896, 541] on input "number" at bounding box center [885, 530] width 148 height 30
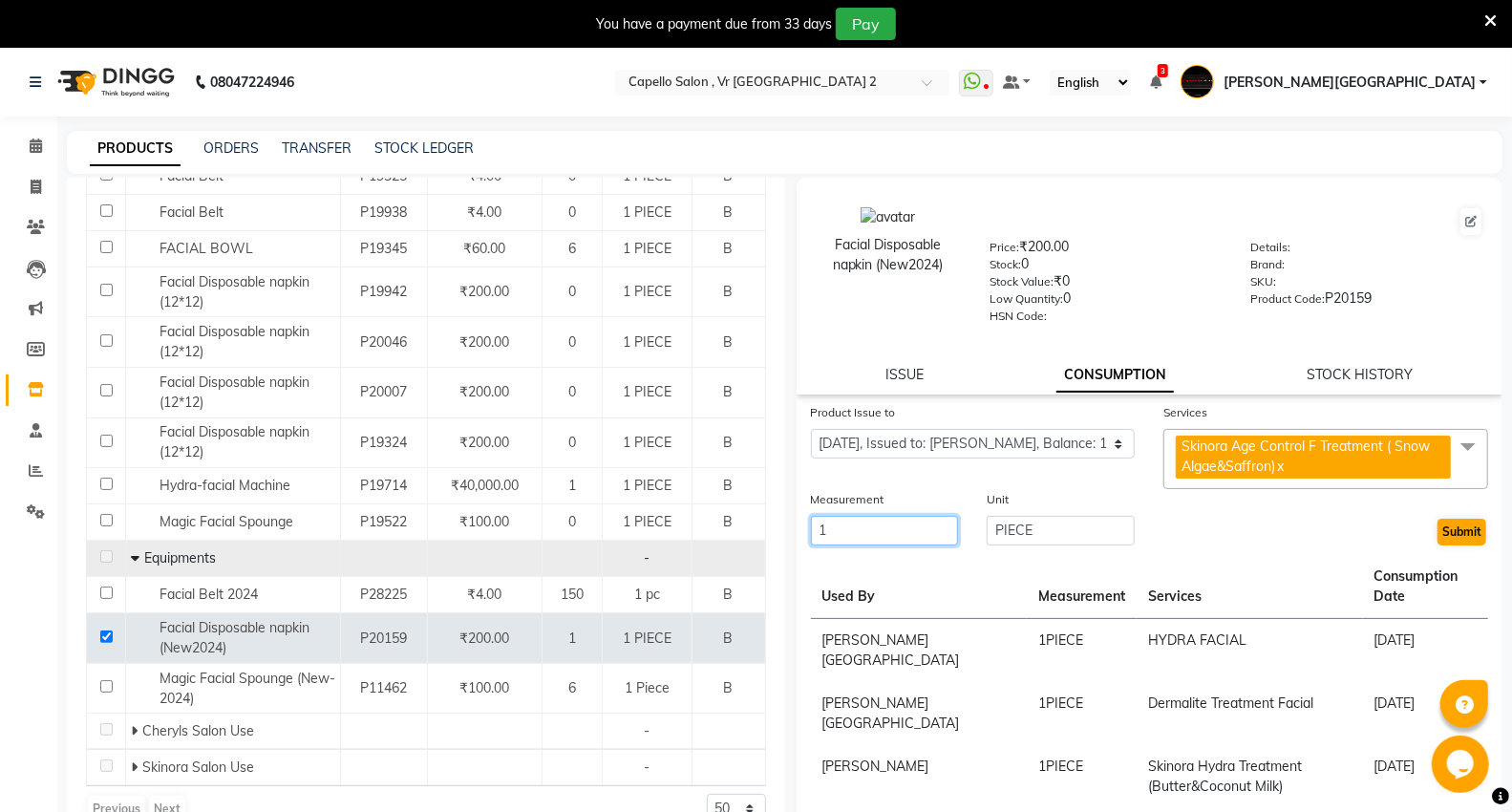
type input "1"
click at [1439, 527] on button "Submit" at bounding box center [1462, 532] width 49 height 27
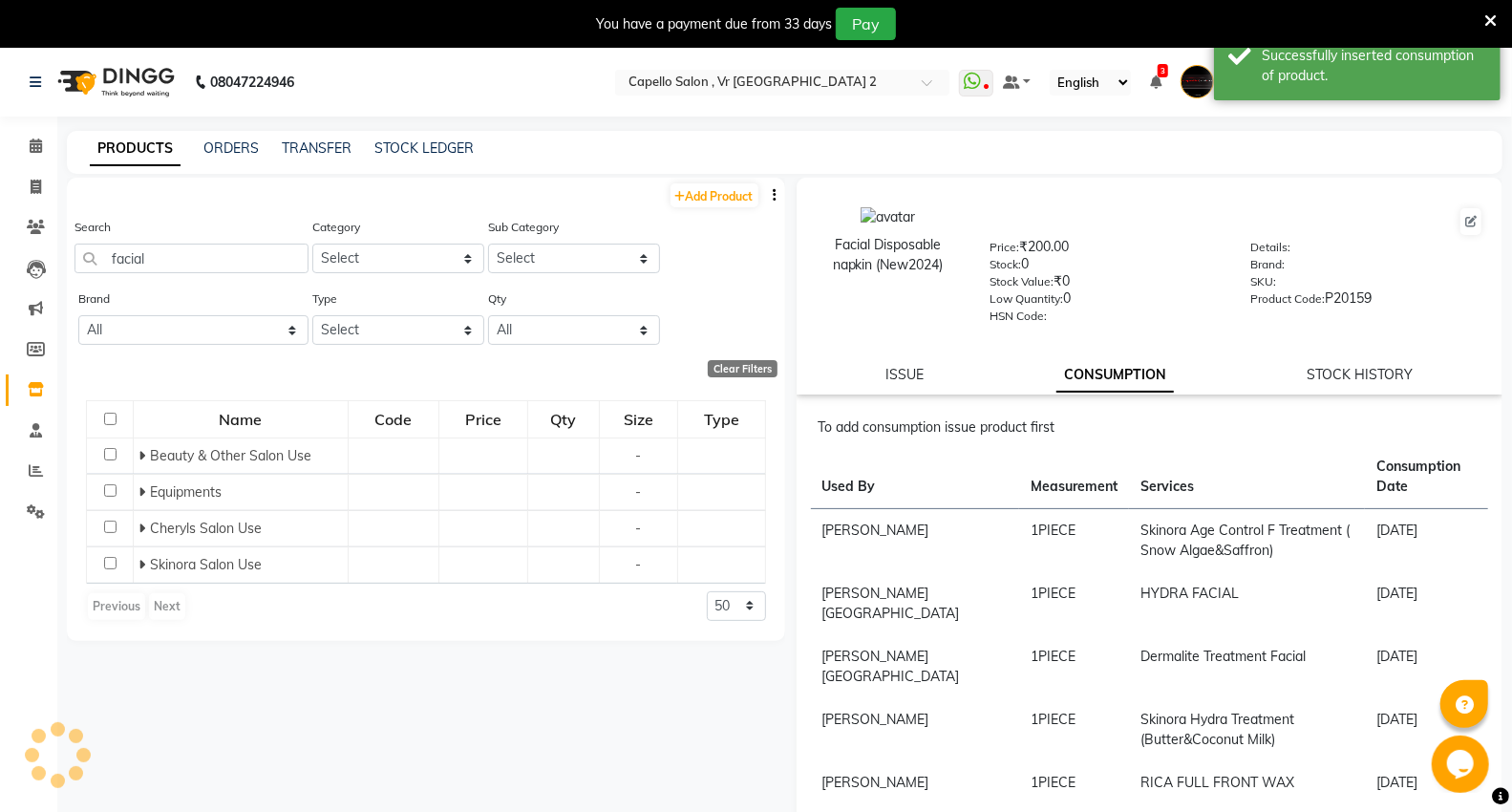
scroll to position [0, 0]
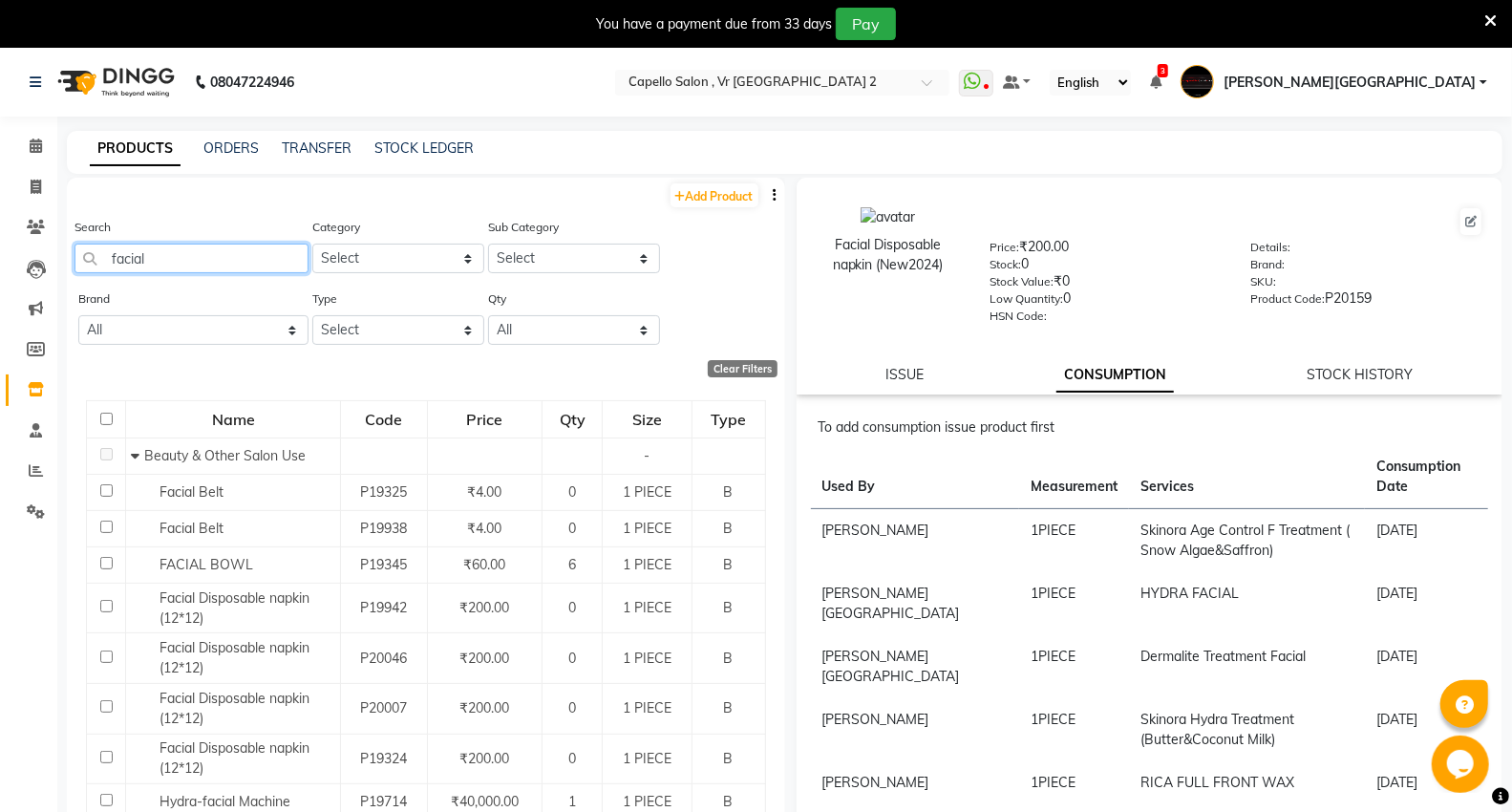
click at [217, 270] on input "facial" at bounding box center [190, 258] width 234 height 30
type input "f"
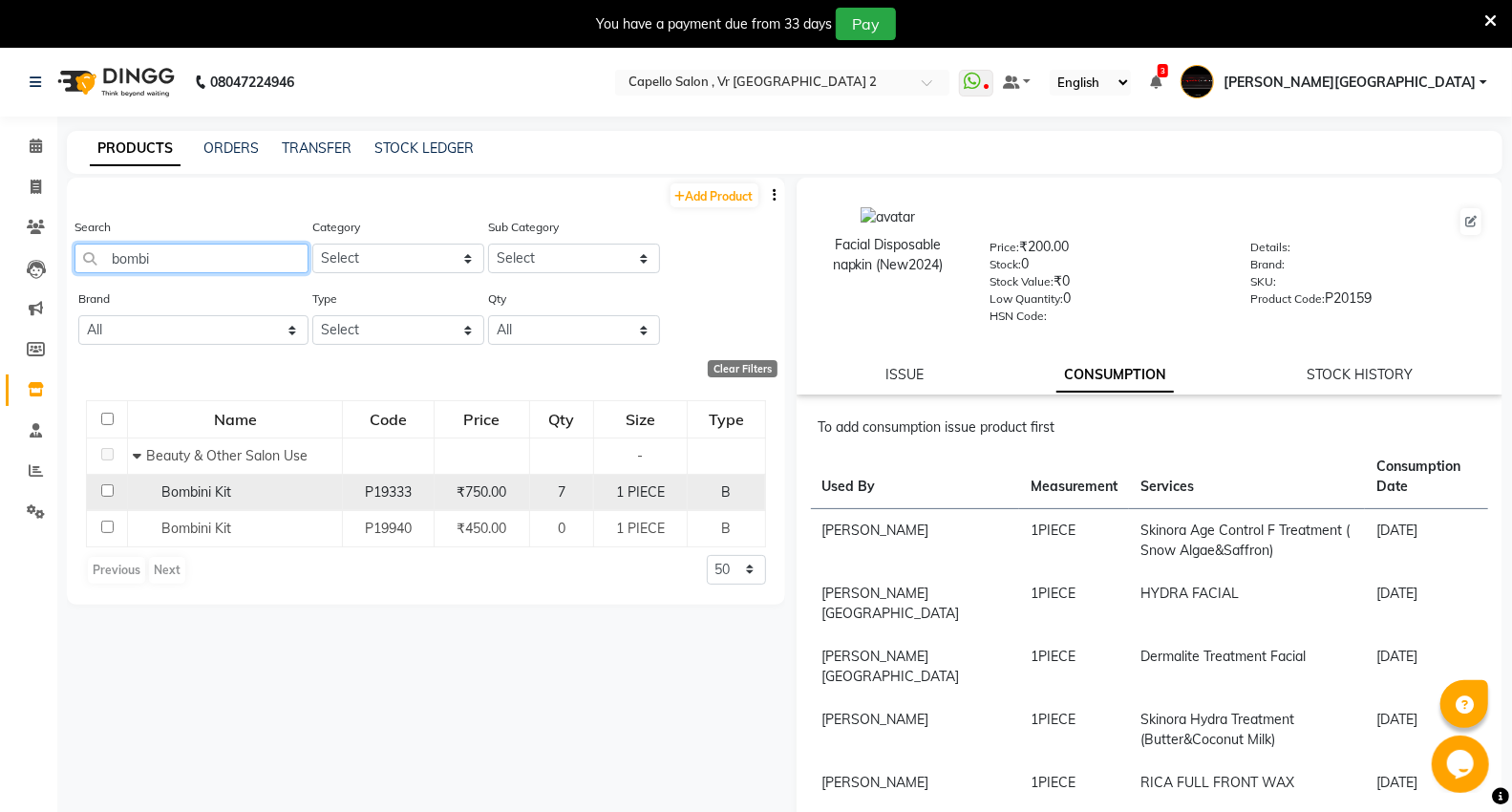
type input "bombi"
click at [106, 490] on input "checkbox" at bounding box center [107, 491] width 13 height 13
checkbox input "true"
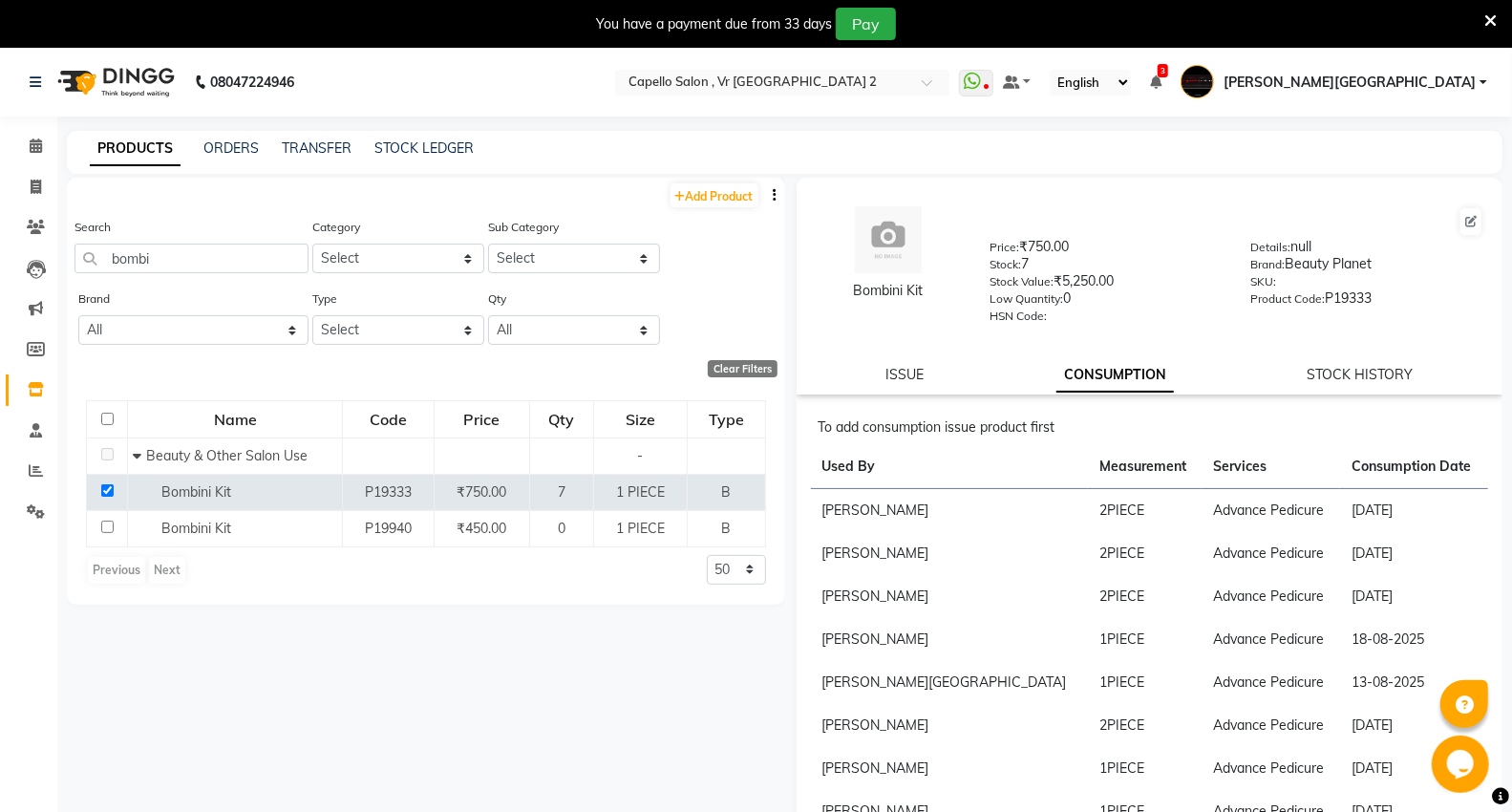
click at [922, 373] on div "ISSUE CONSUMPTION STOCK HISTORY" at bounding box center [1149, 374] width 661 height 20
click at [901, 379] on link "ISSUE" at bounding box center [905, 374] width 38 height 17
select select
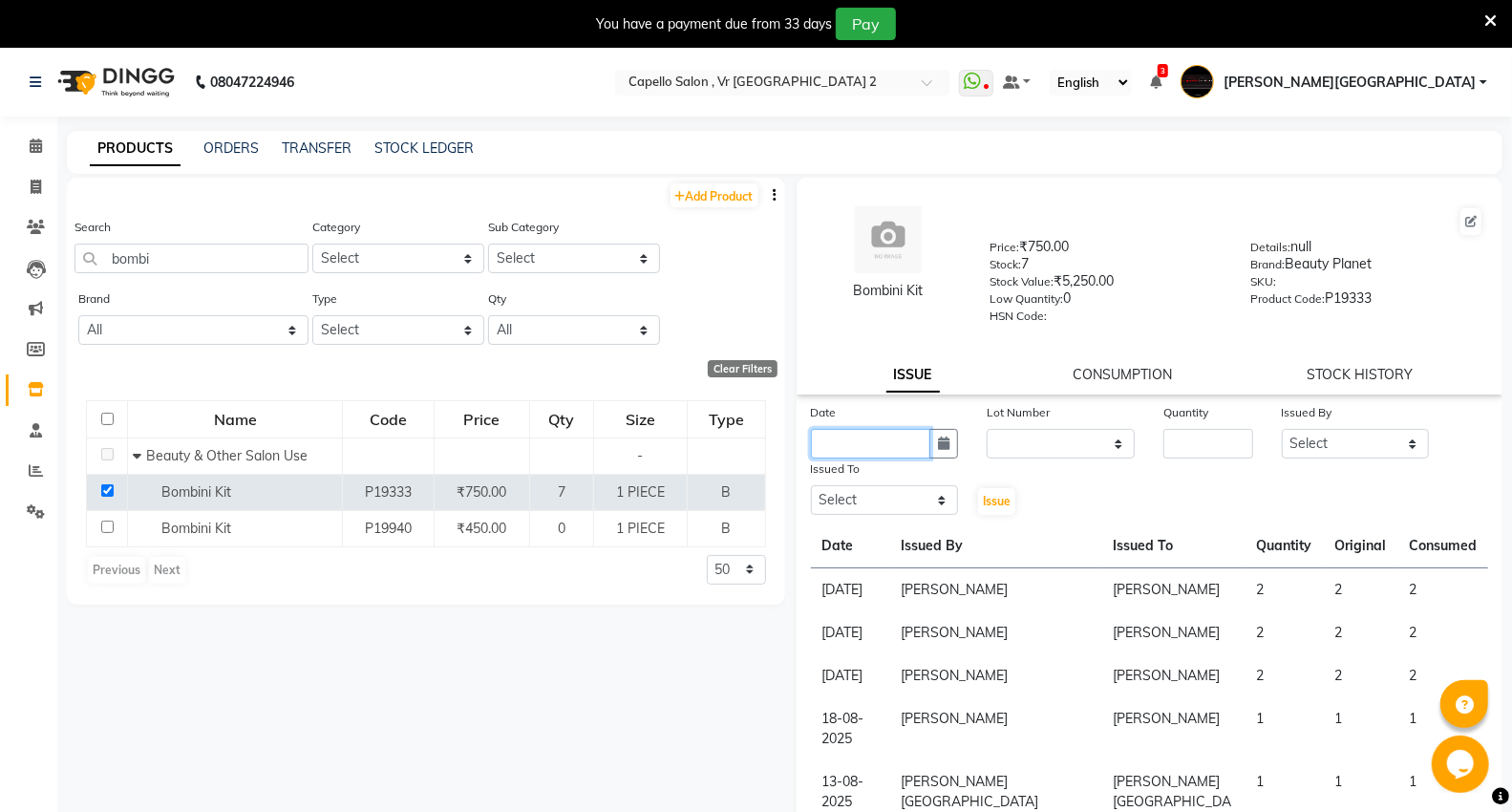
click at [896, 444] on input "text" at bounding box center [870, 444] width 120 height 30
select select "9"
select select "2025"
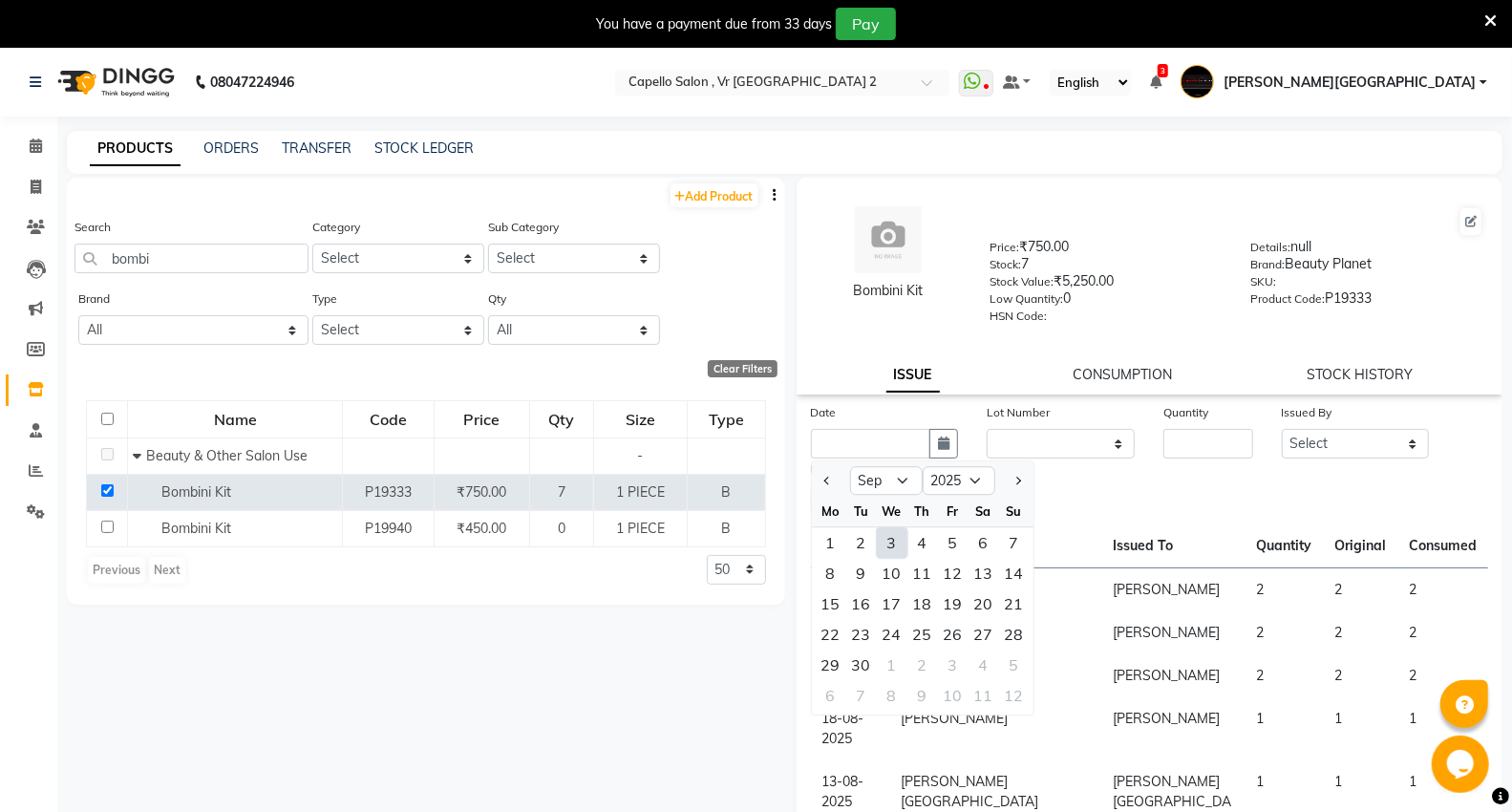
click at [898, 545] on div "3" at bounding box center [893, 543] width 31 height 31
type input "[DATE]"
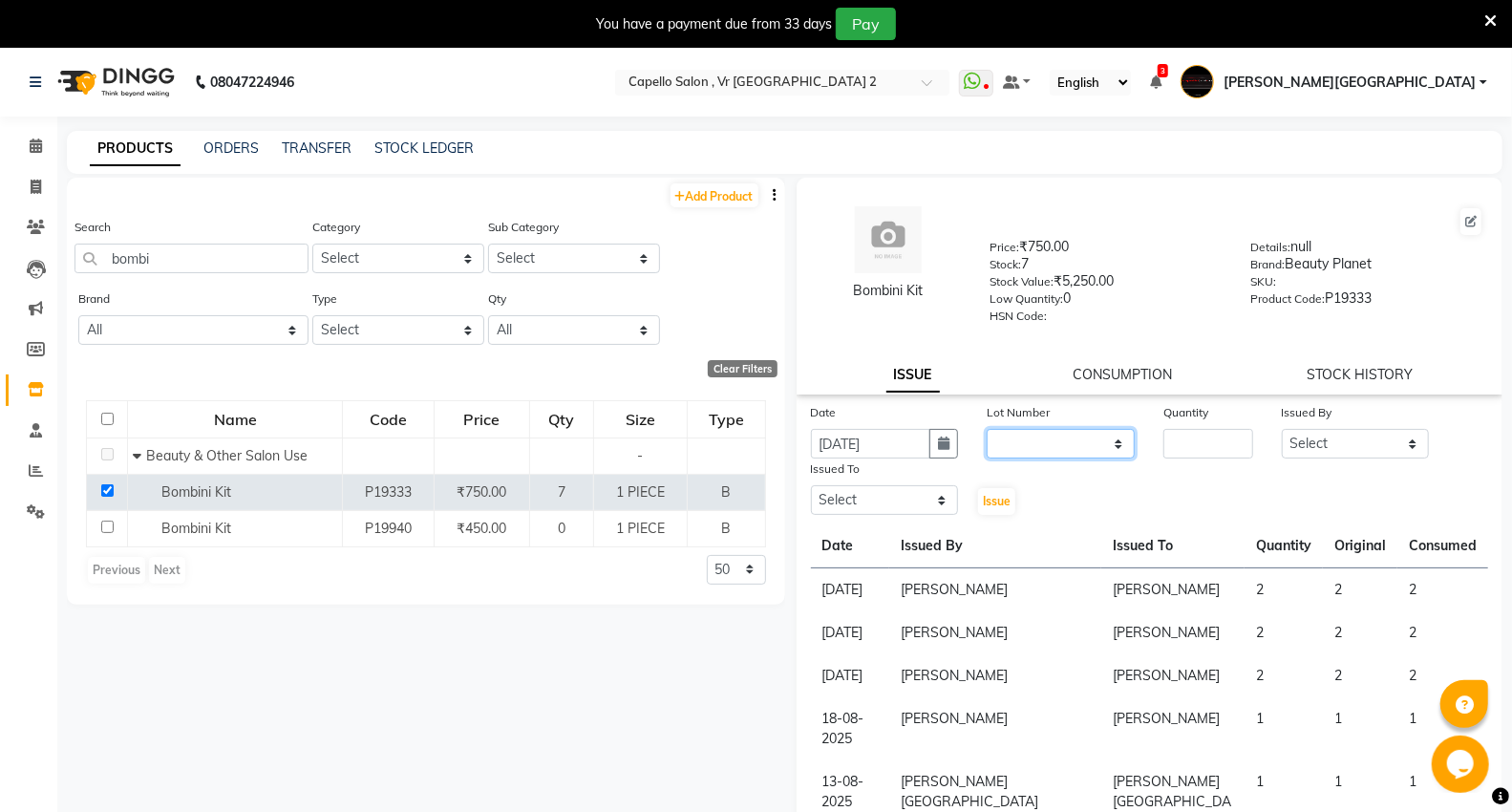
click at [1028, 430] on select "None" at bounding box center [1061, 444] width 148 height 30
select select "0: null"
click at [987, 430] on select "None" at bounding box center [1061, 444] width 148 height 30
drag, startPoint x: 1209, startPoint y: 436, endPoint x: 1205, endPoint y: 457, distance: 21.4
click at [1208, 443] on input "number" at bounding box center [1208, 444] width 88 height 30
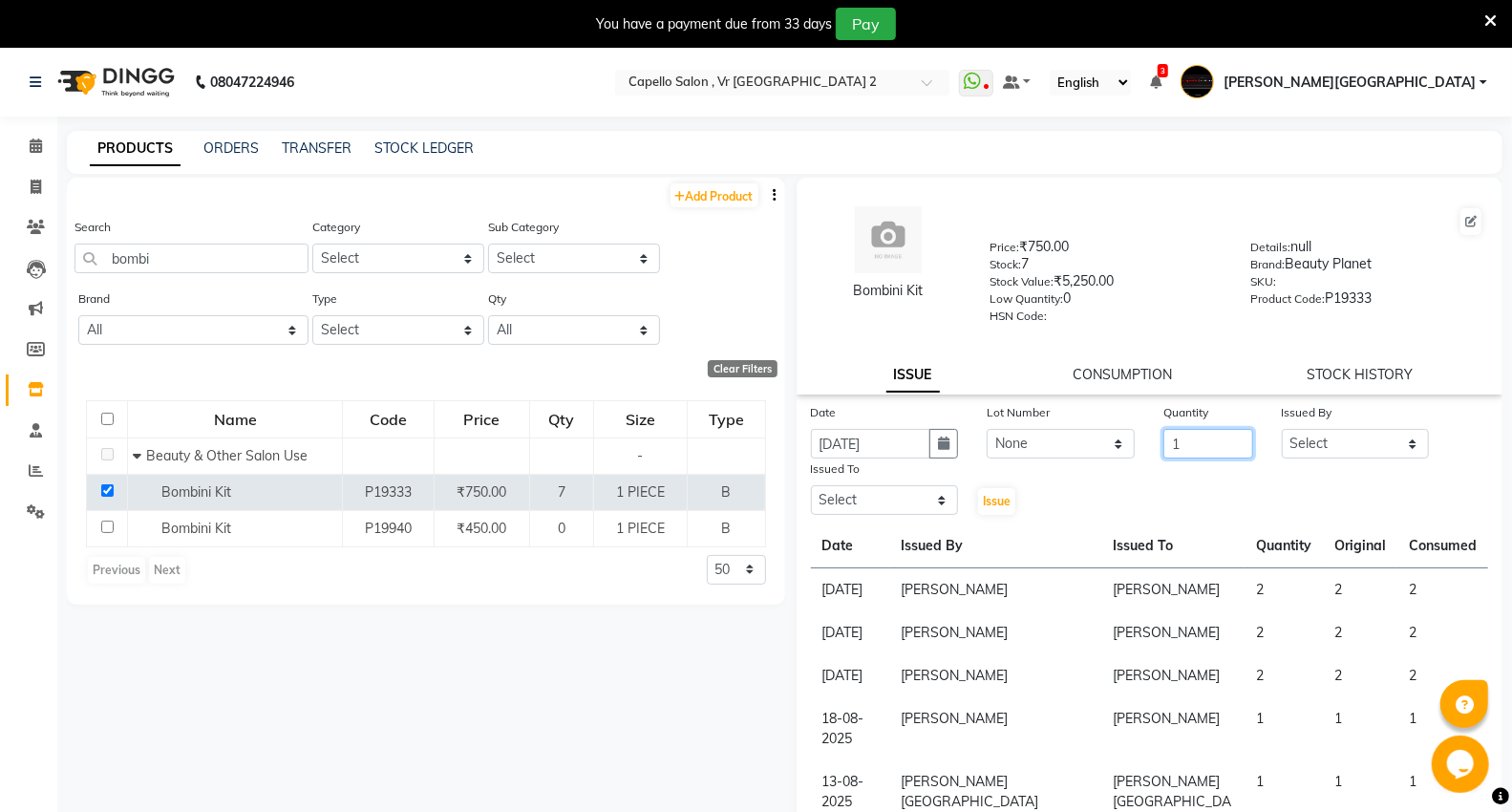
type input "1"
click at [1325, 447] on select "Select AHSIK [PERSON_NAME] [PERSON_NAME] [PERSON_NAME] [PERSON_NAME] Mall [PERS…" at bounding box center [1356, 444] width 148 height 30
select select "30655"
click at [1282, 430] on select "Select AHSIK [PERSON_NAME] [PERSON_NAME] [PERSON_NAME] [PERSON_NAME] Mall [PERS…" at bounding box center [1356, 444] width 148 height 30
drag, startPoint x: 913, startPoint y: 504, endPoint x: 913, endPoint y: 489, distance: 15.0
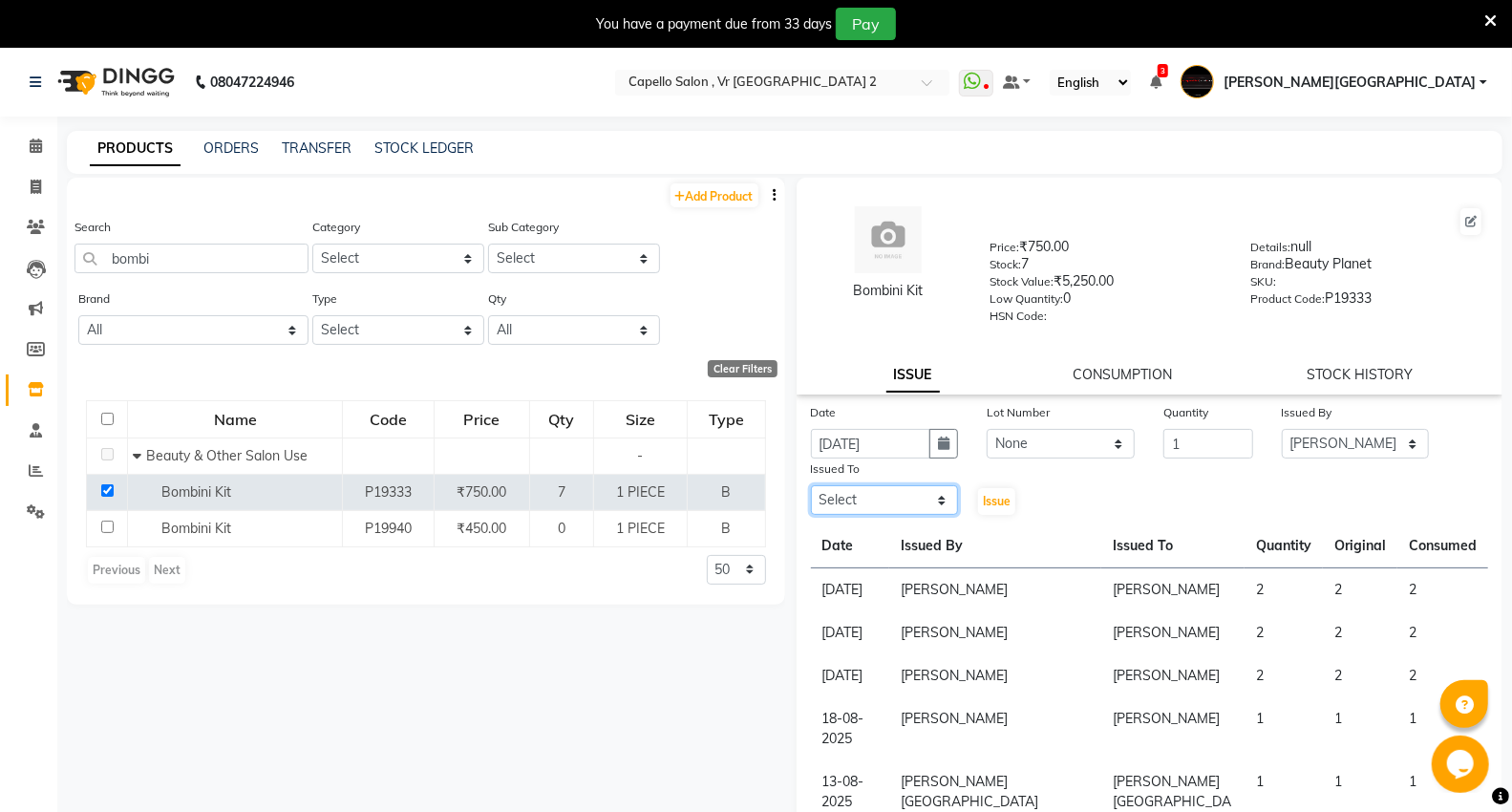
click at [913, 504] on select "Select AHSIK [PERSON_NAME] [PERSON_NAME] [PERSON_NAME] [PERSON_NAME] Mall [PERS…" at bounding box center [885, 499] width 148 height 30
select select "30655"
click at [811, 486] on select "Select AHSIK [PERSON_NAME] [PERSON_NAME] [PERSON_NAME] [PERSON_NAME] Mall [PERS…" at bounding box center [885, 499] width 148 height 30
click at [997, 501] on span "Issue" at bounding box center [996, 500] width 28 height 14
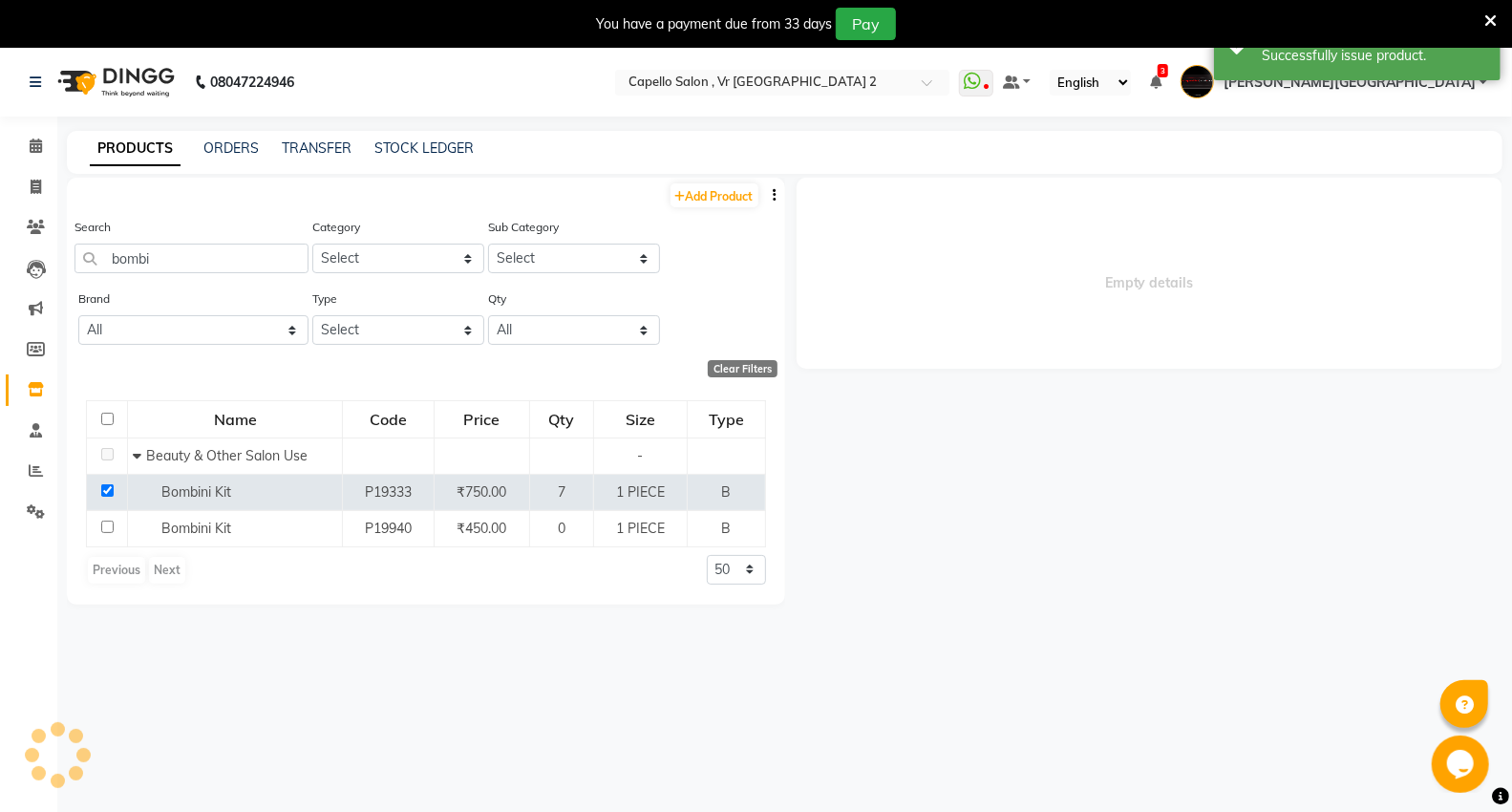
select select
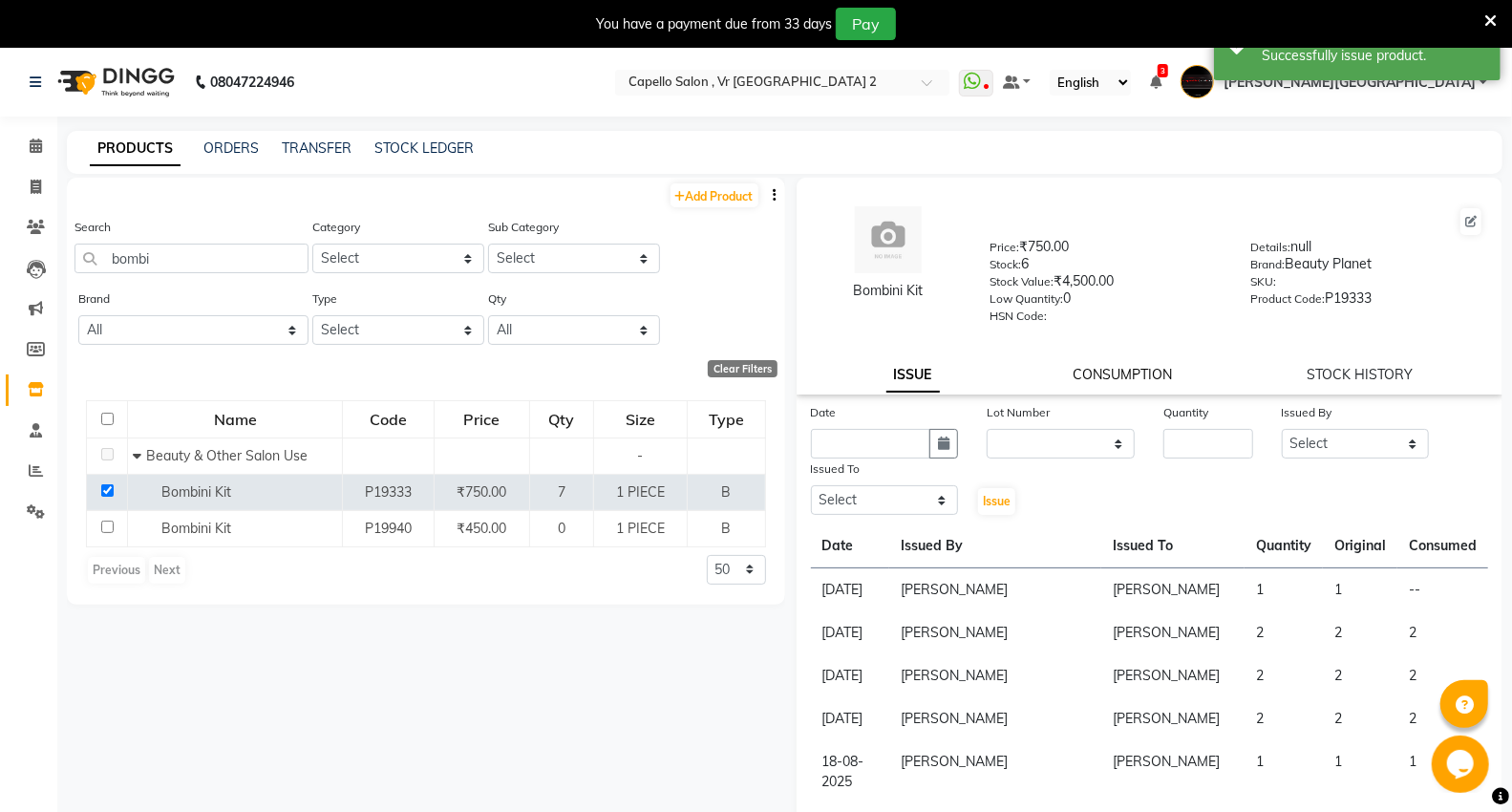
click at [1094, 376] on link "CONSUMPTION" at bounding box center [1122, 374] width 99 height 17
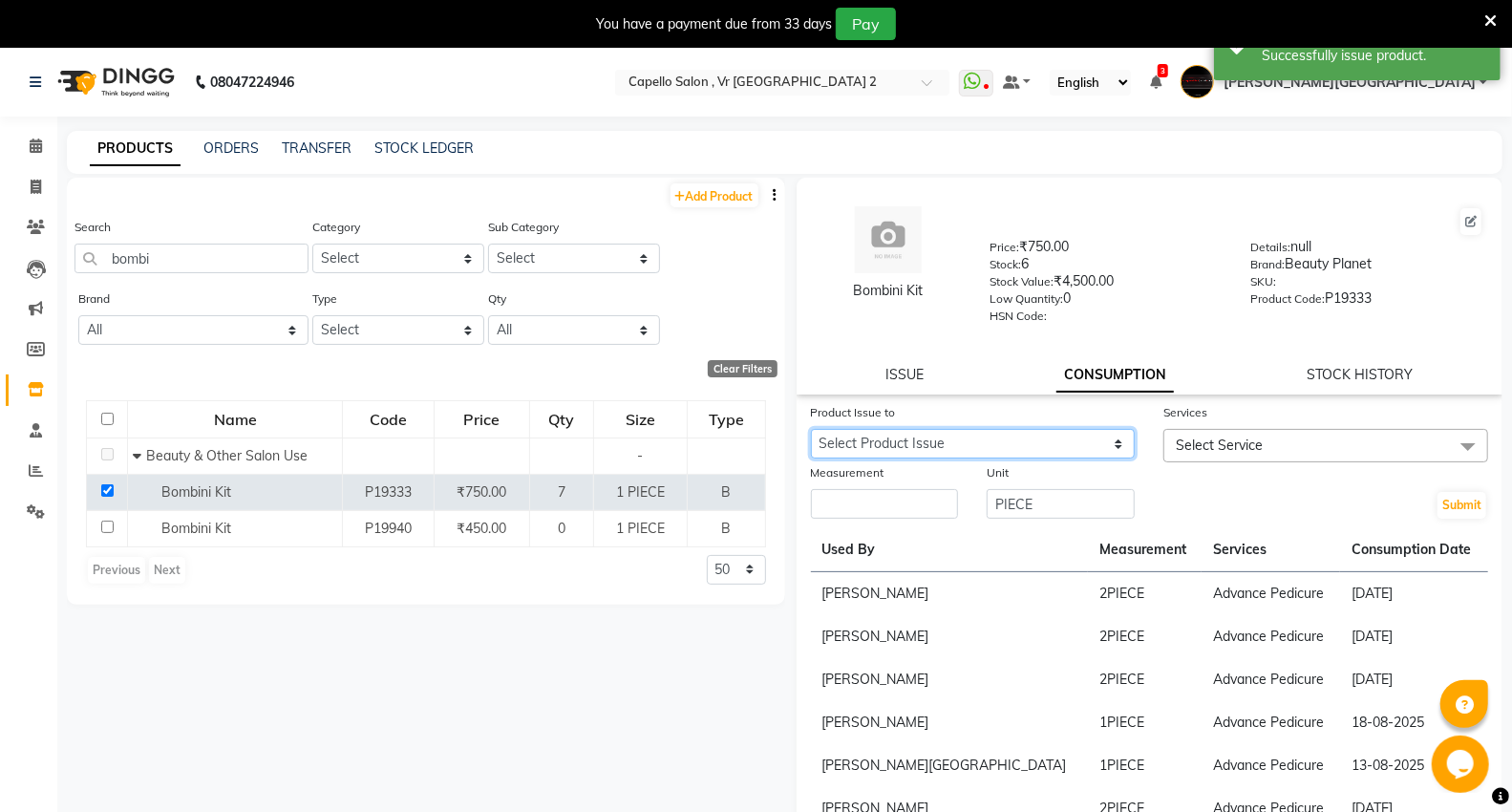
click at [949, 452] on select "Select Product Issue [DATE], Issued to: [PERSON_NAME], Balance: 1" at bounding box center [973, 444] width 325 height 30
select select "1201646"
click at [811, 430] on select "Select Product Issue [DATE], Issued to: [PERSON_NAME], Balance: 1" at bounding box center [973, 444] width 325 height 30
click at [1244, 438] on span "Select Service" at bounding box center [1220, 445] width 87 height 17
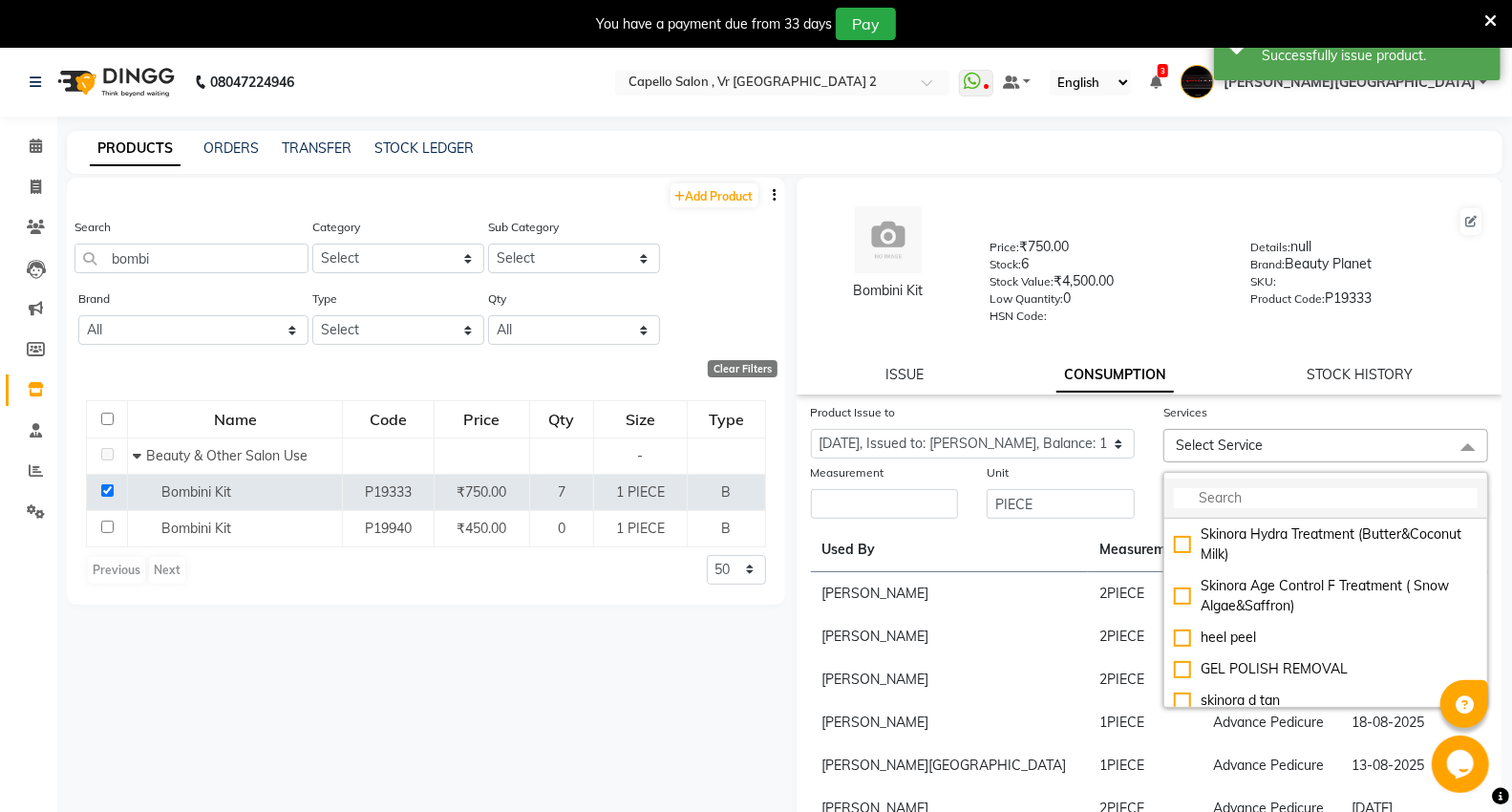
click at [1252, 491] on input "multiselect-search" at bounding box center [1326, 497] width 304 height 20
click at [1220, 506] on input "multiselect-search" at bounding box center [1326, 497] width 304 height 20
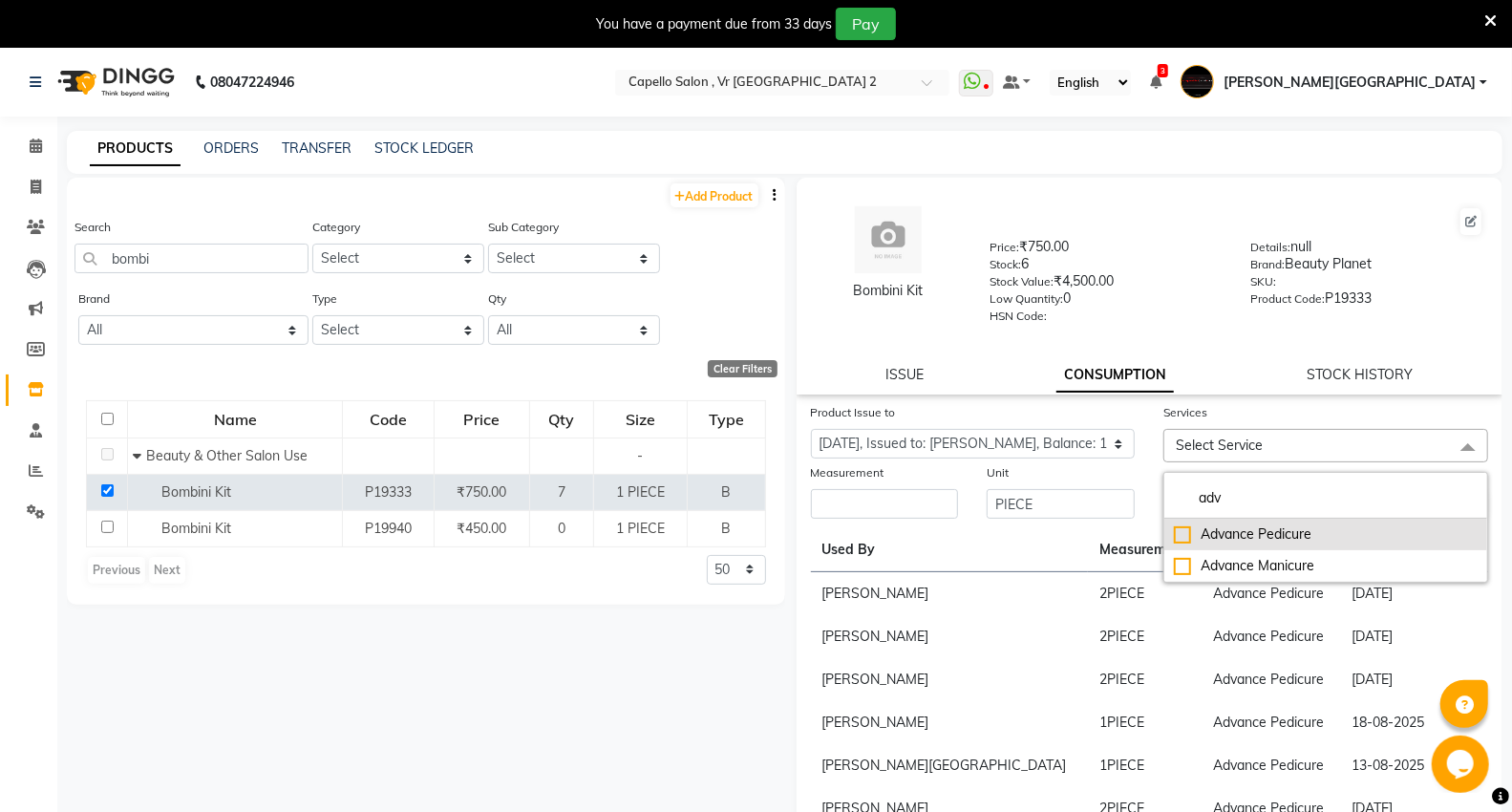
type input "adv"
click at [1210, 547] on li "Advance Pedicure" at bounding box center [1326, 534] width 323 height 32
checkbox input "true"
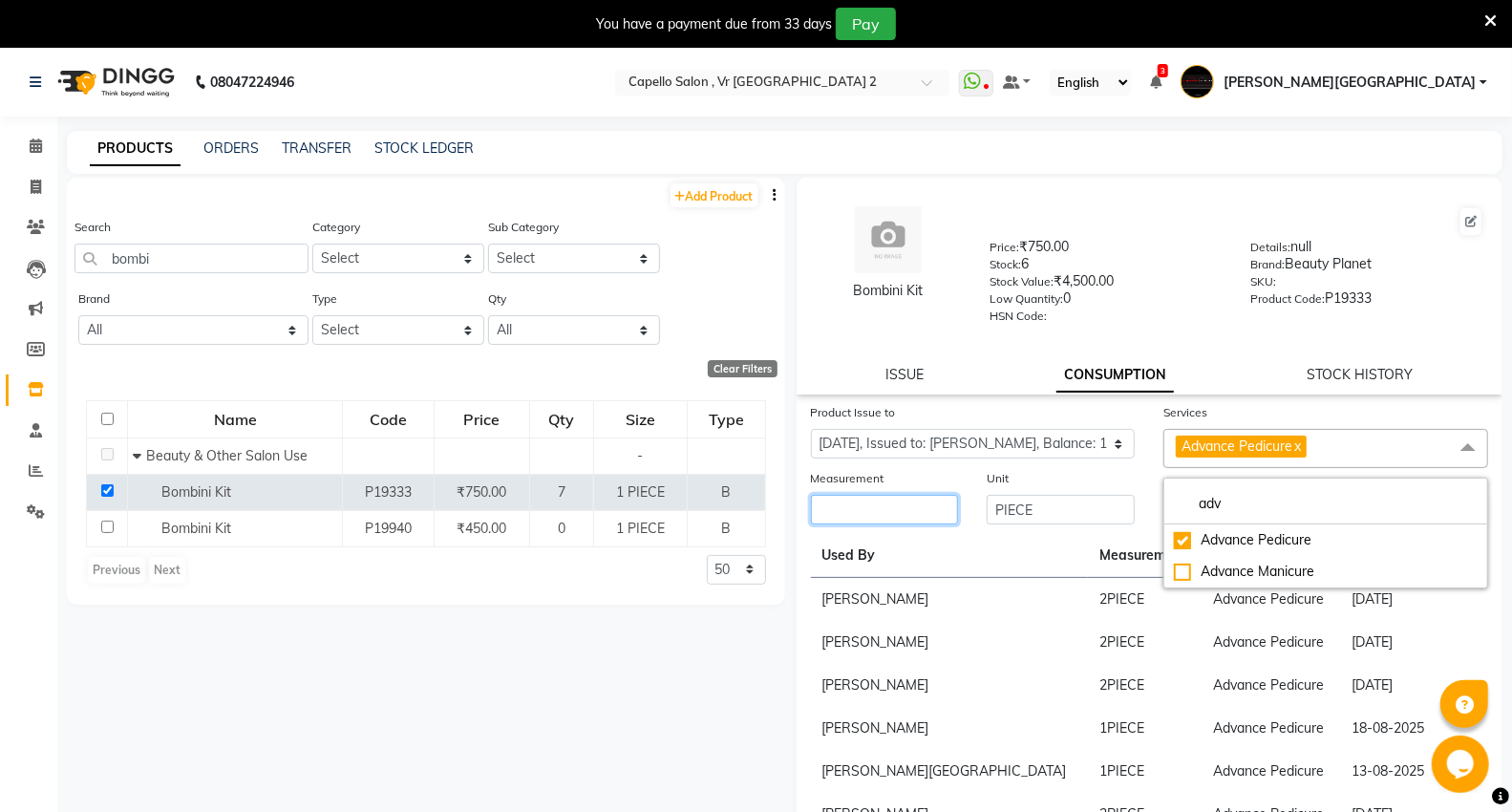
click at [872, 500] on input "number" at bounding box center [885, 509] width 148 height 30
type input "1"
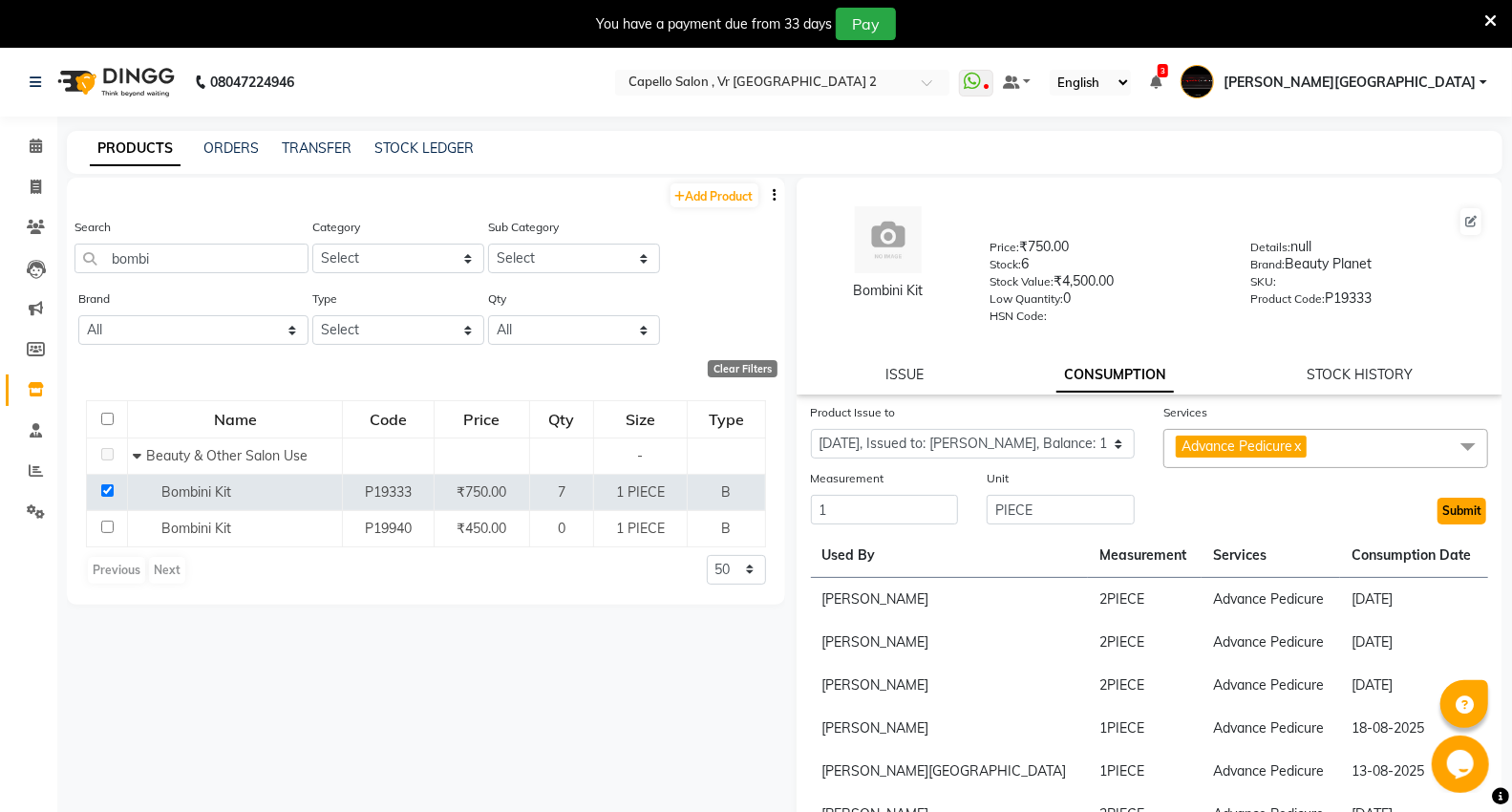
click at [1438, 523] on button "Submit" at bounding box center [1462, 511] width 49 height 27
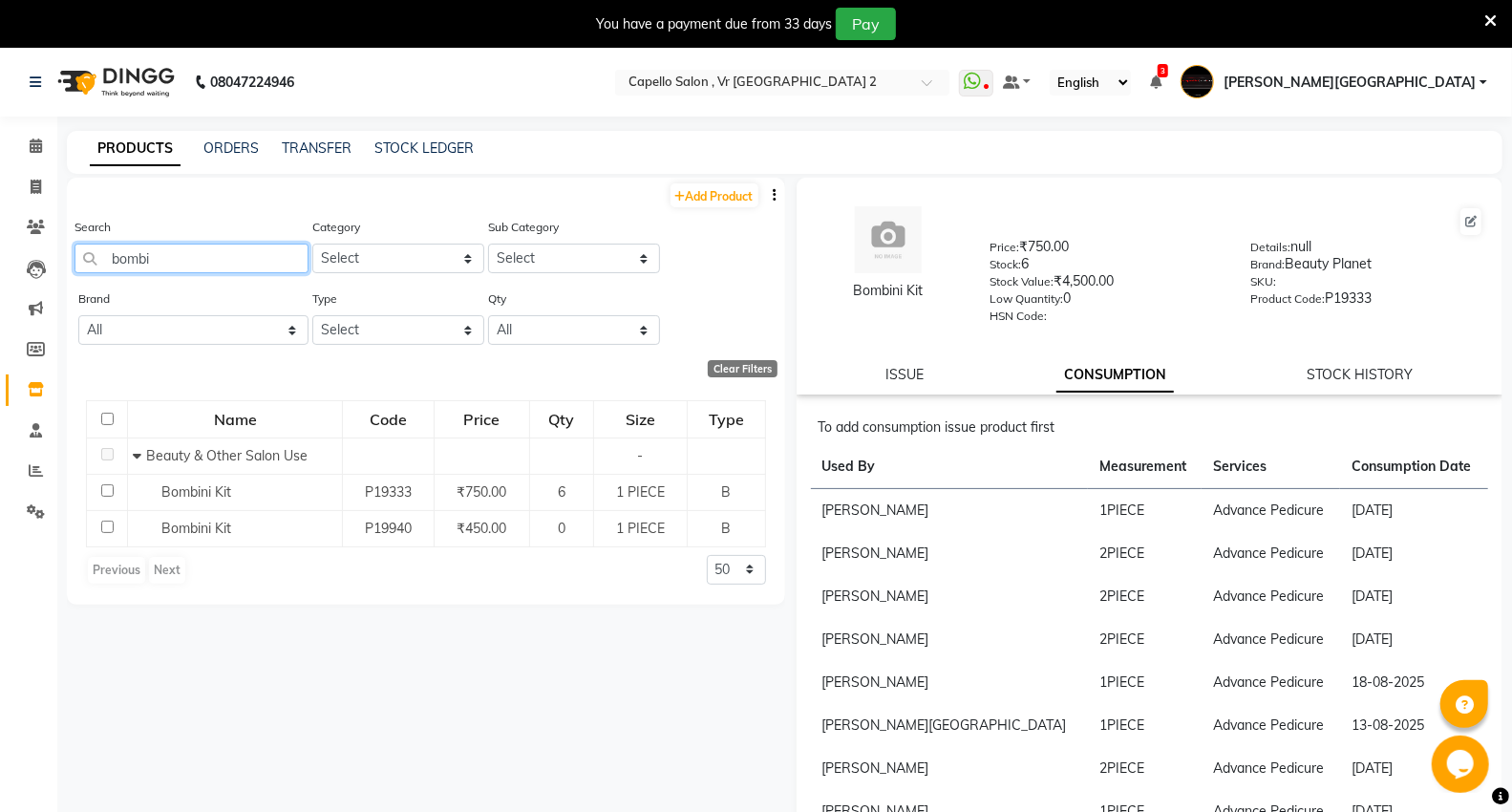
click at [193, 261] on input "bombi" at bounding box center [190, 258] width 234 height 30
click at [194, 267] on input "bombi" at bounding box center [190, 258] width 234 height 30
type input "b"
click at [203, 263] on input "eln" at bounding box center [190, 258] width 234 height 30
type input "e"
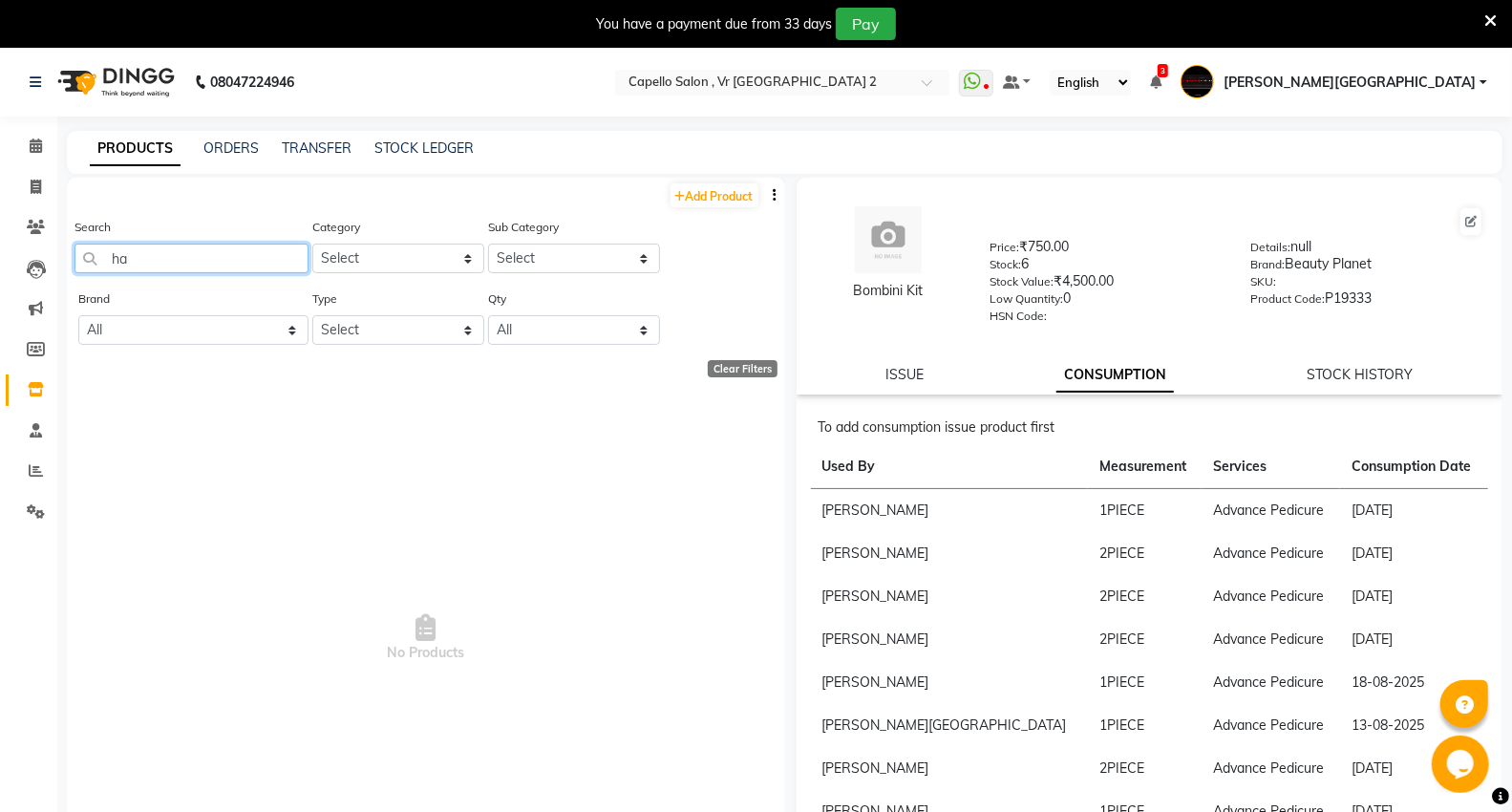
type input "h"
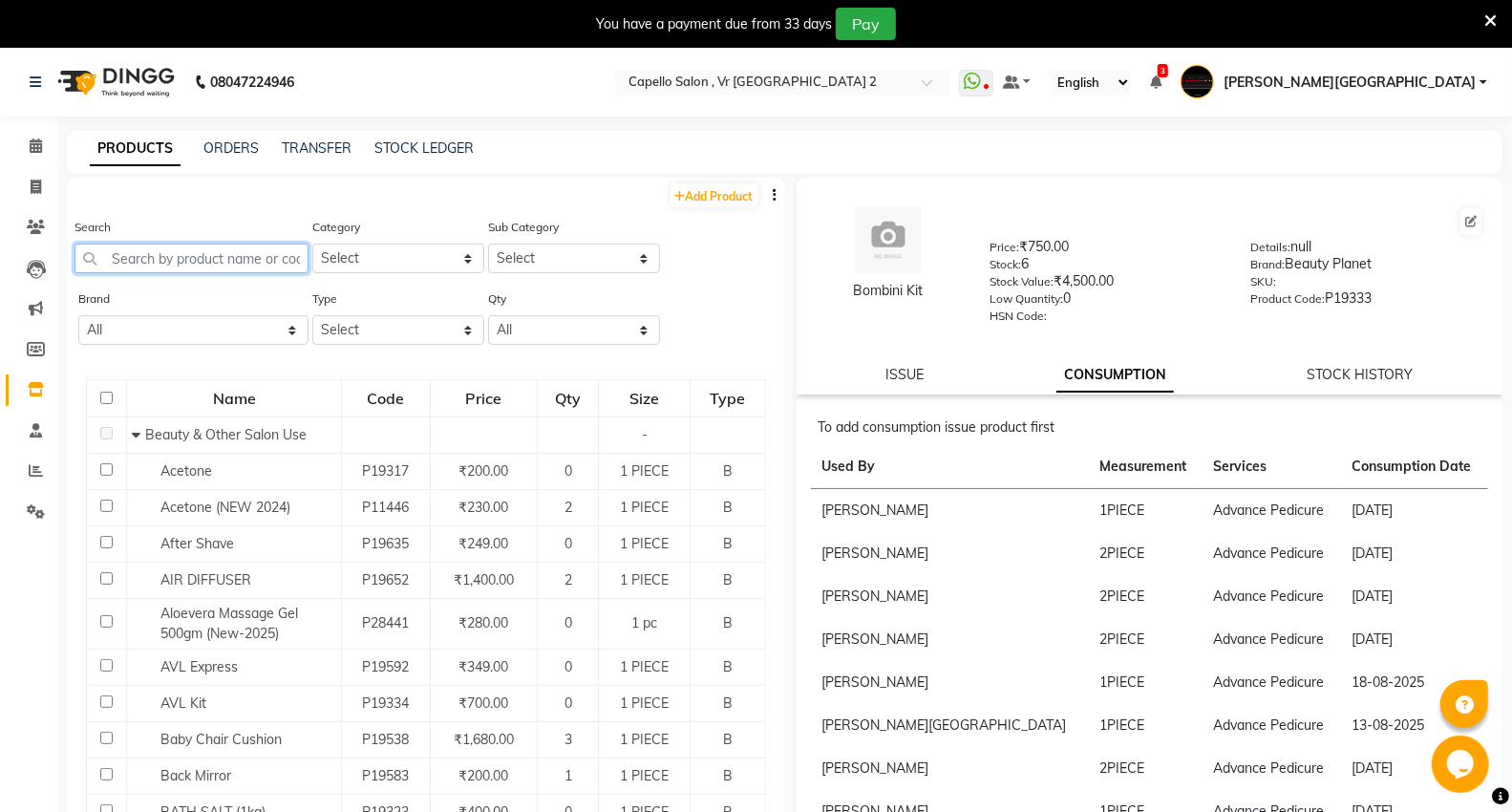
click at [229, 261] on input "text" at bounding box center [190, 258] width 234 height 30
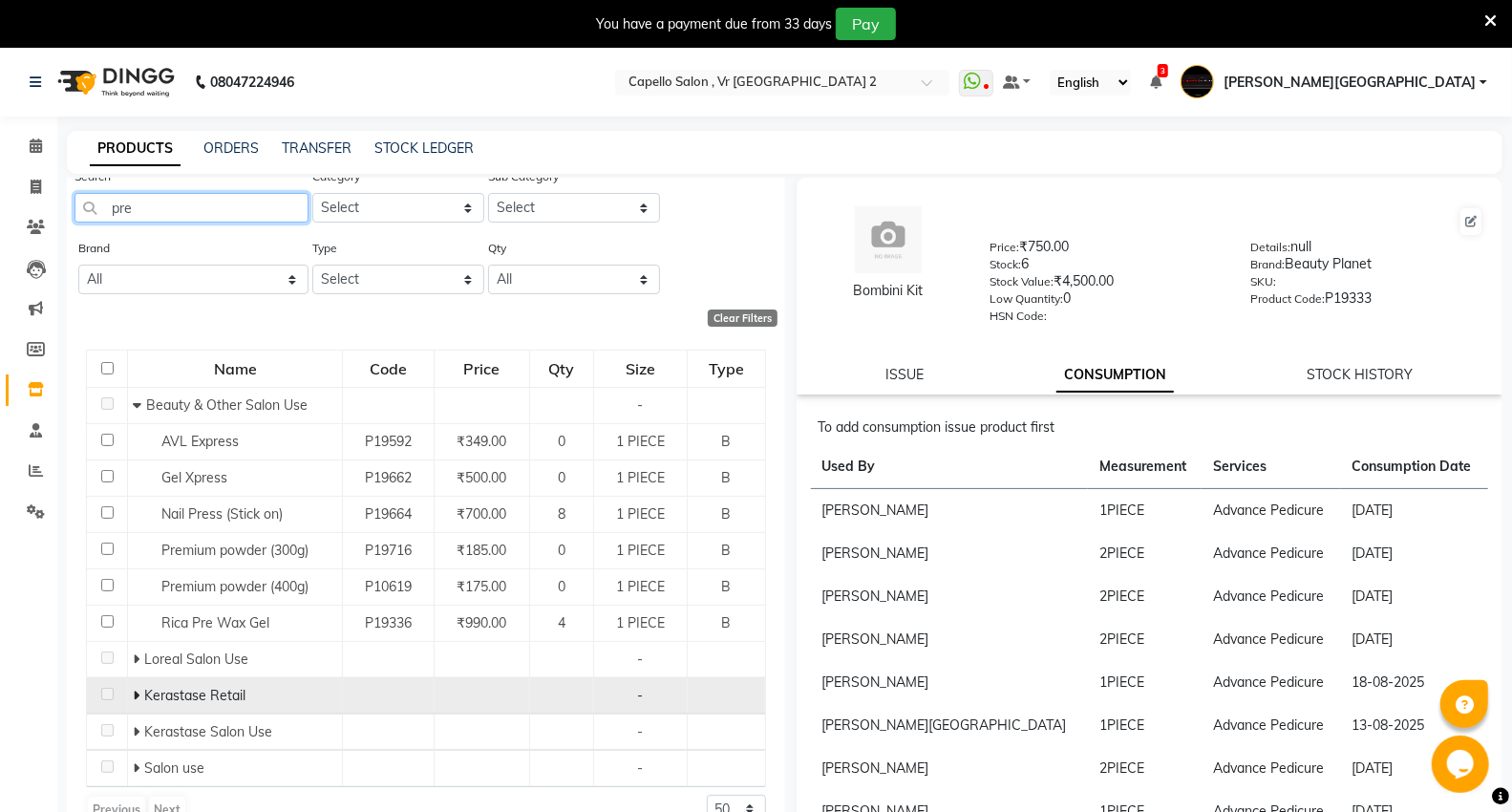
scroll to position [52, 0]
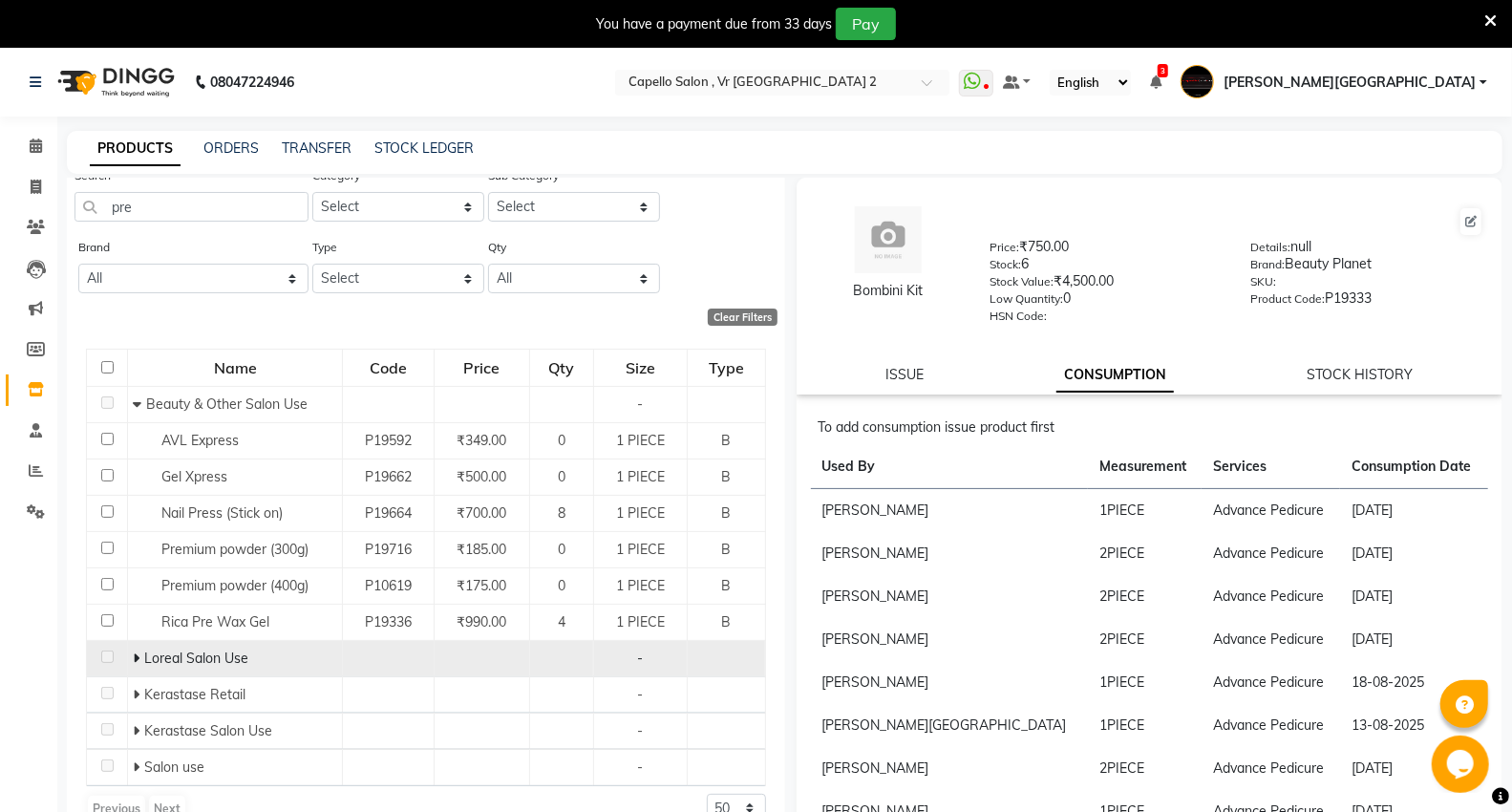
click at [133, 656] on icon at bounding box center [136, 658] width 7 height 13
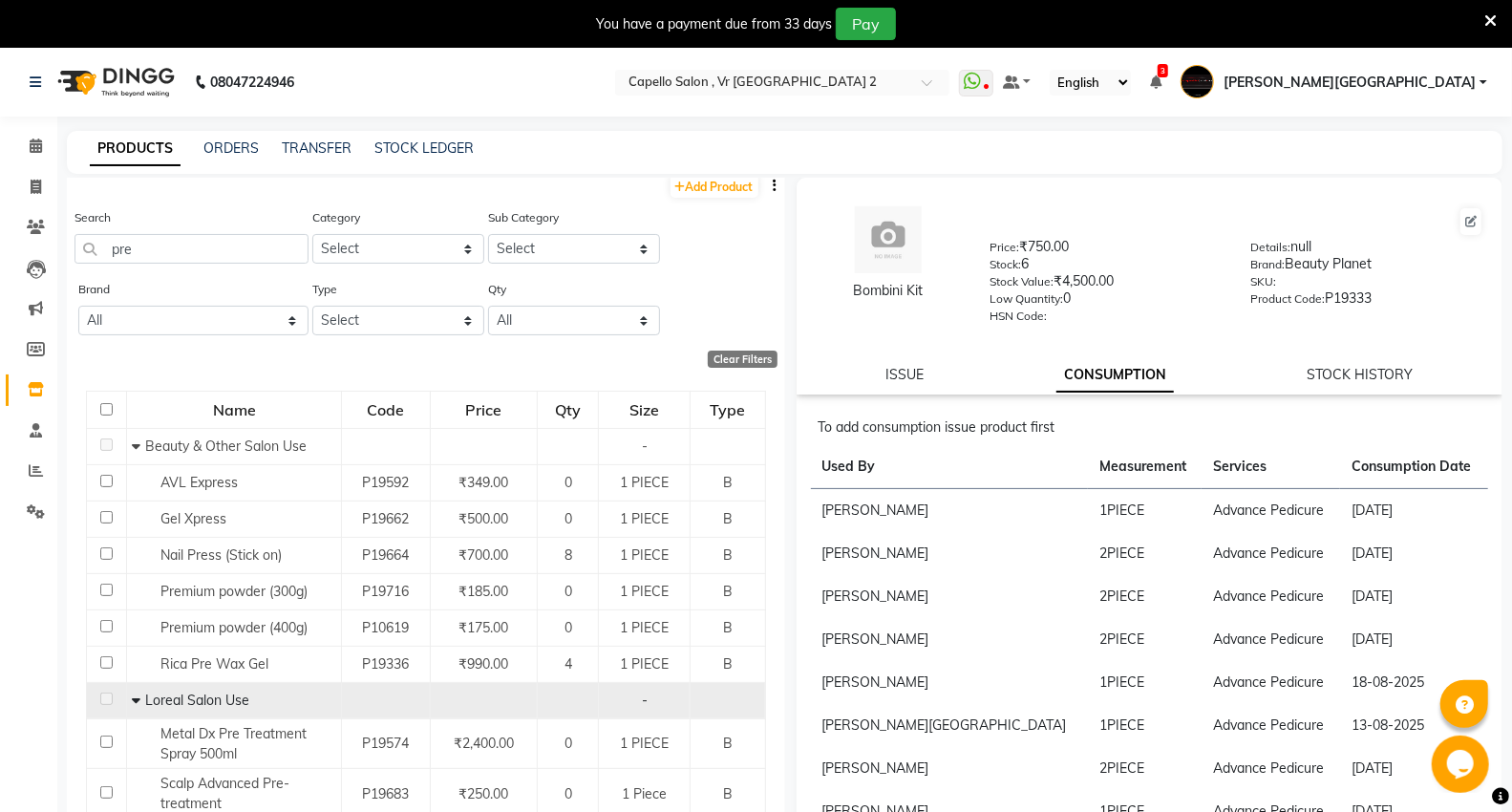
scroll to position [0, 0]
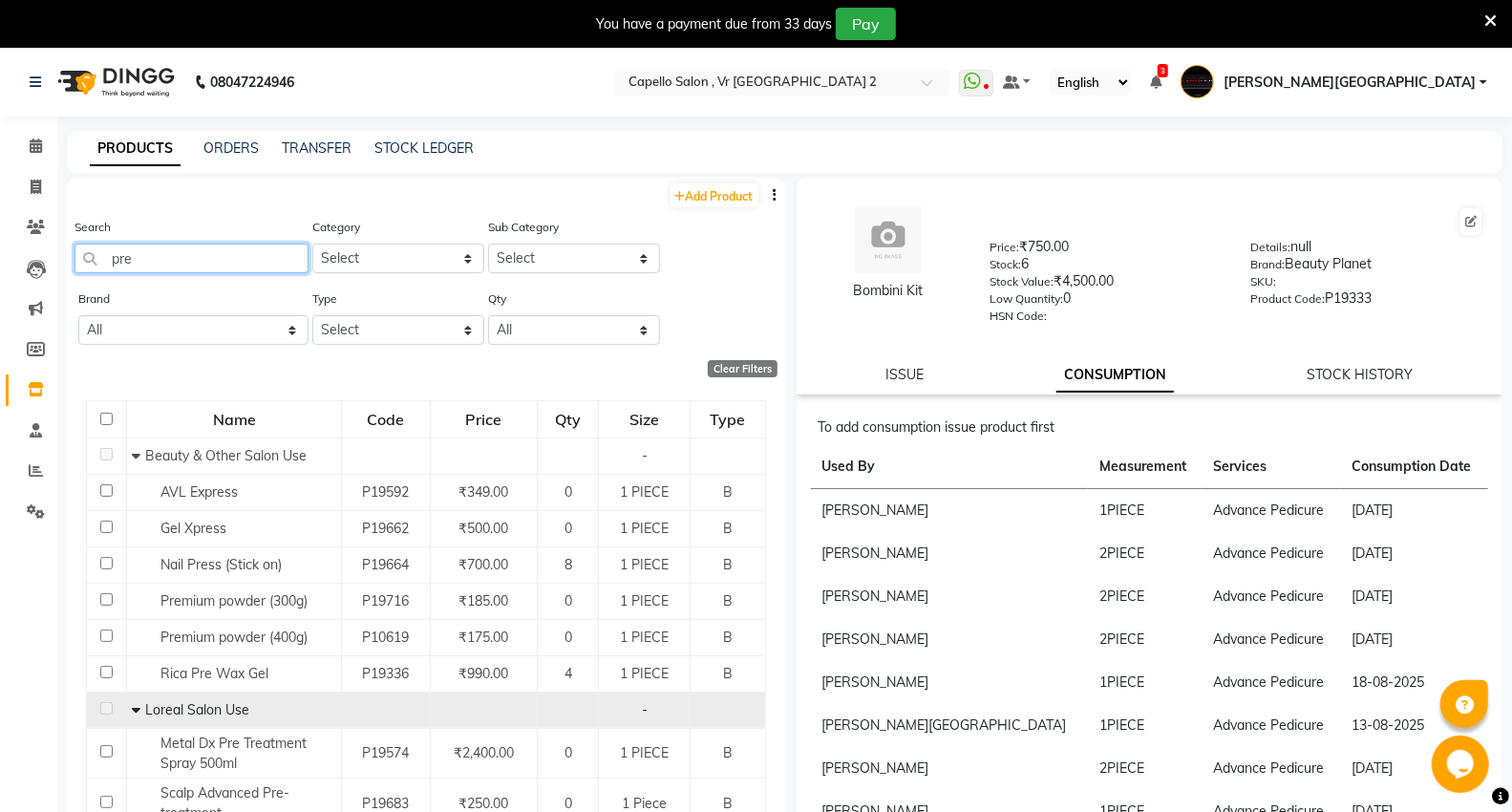
click at [156, 249] on input "pre" at bounding box center [190, 258] width 234 height 30
type input "p"
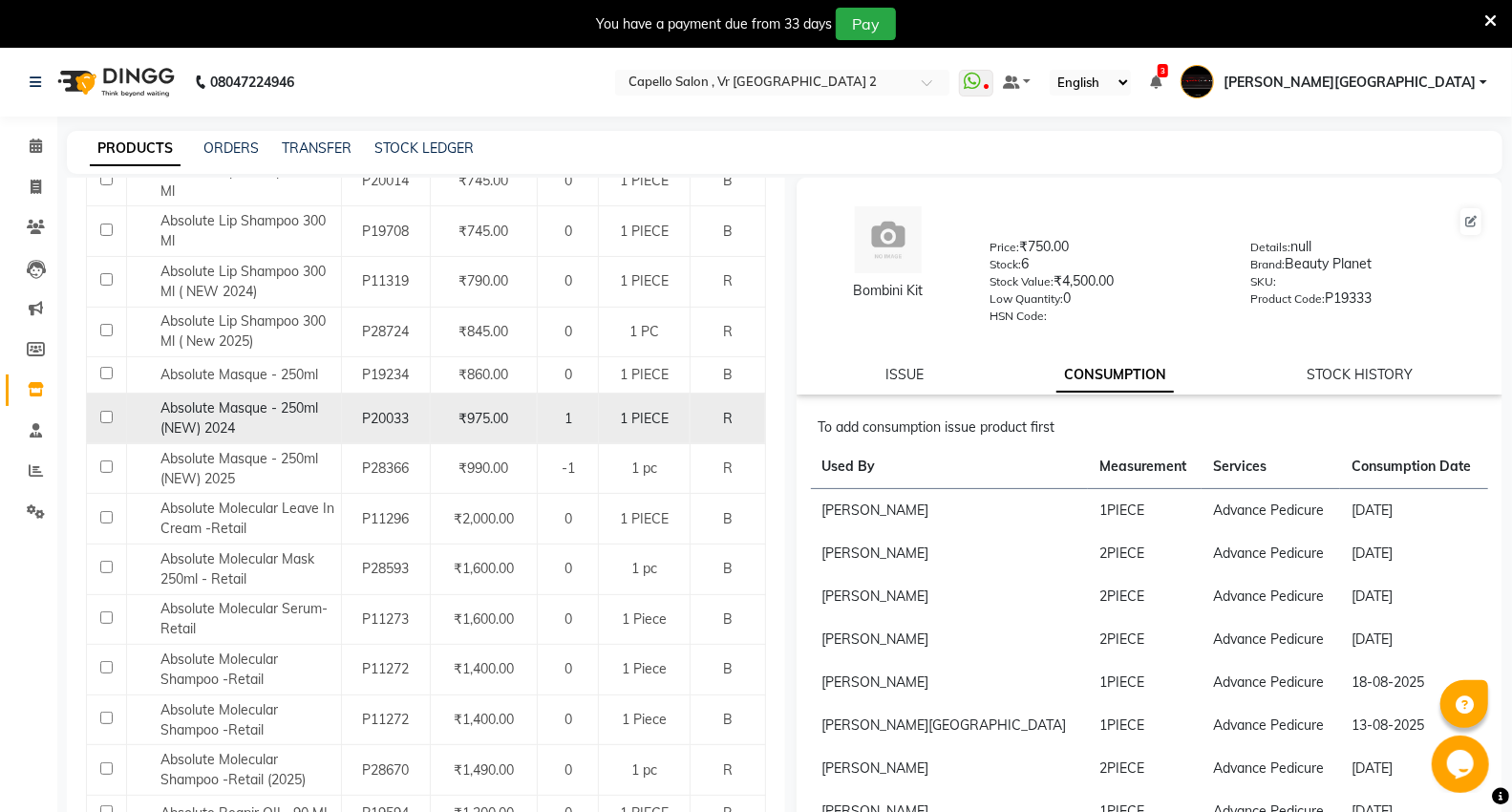
scroll to position [474, 0]
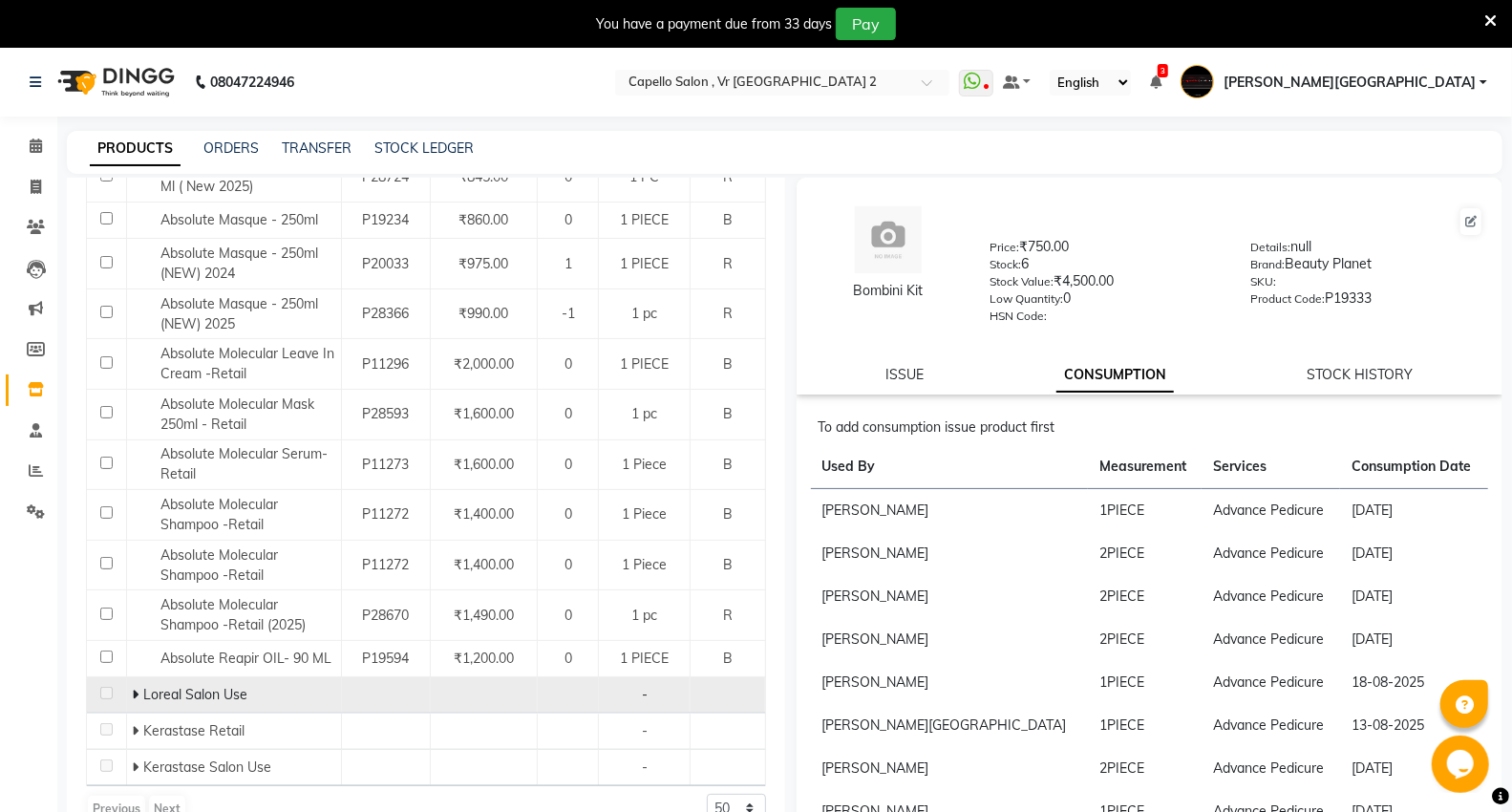
type input "abso"
click at [134, 691] on icon at bounding box center [135, 695] width 7 height 13
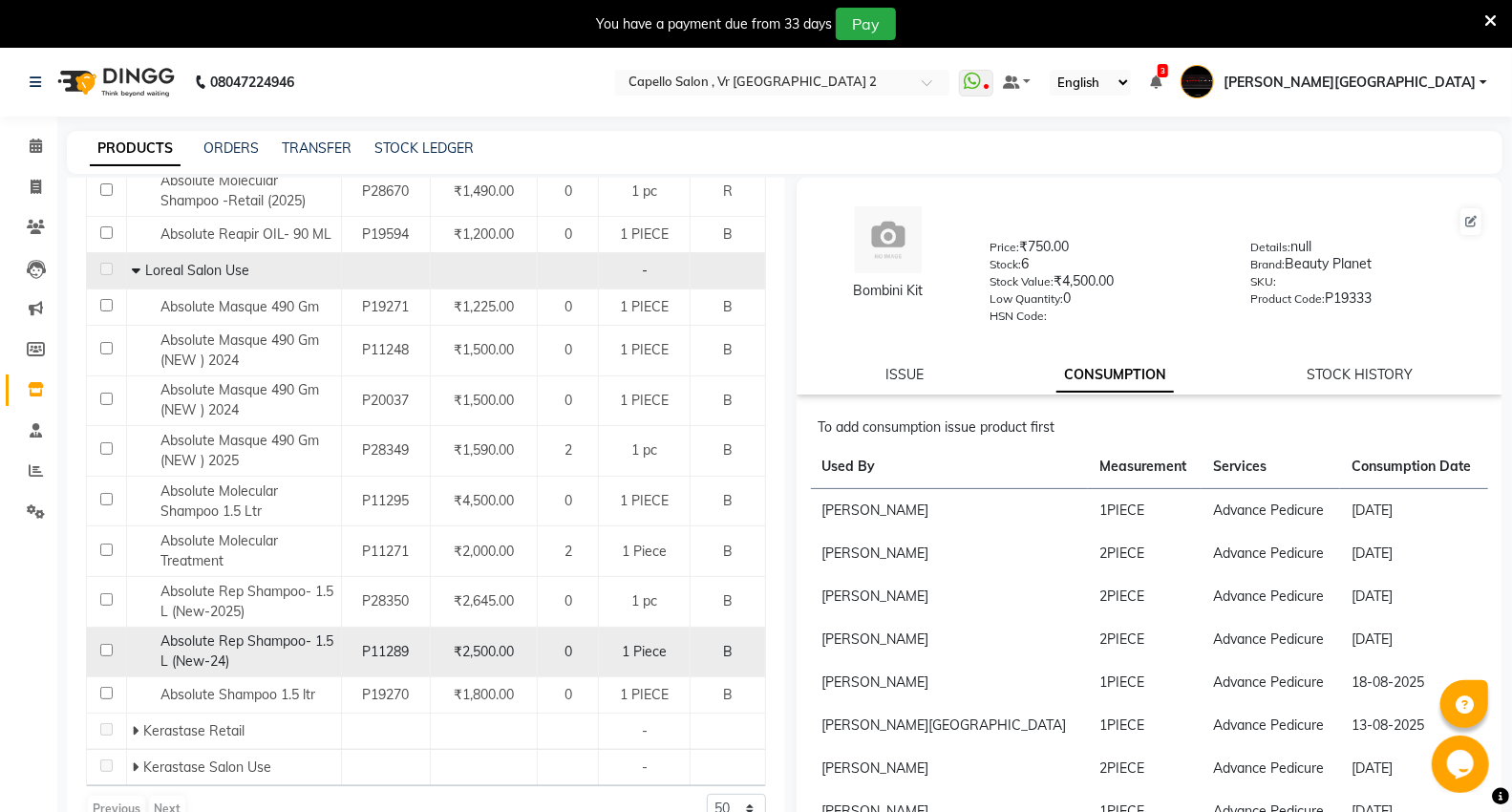
scroll to position [901, 0]
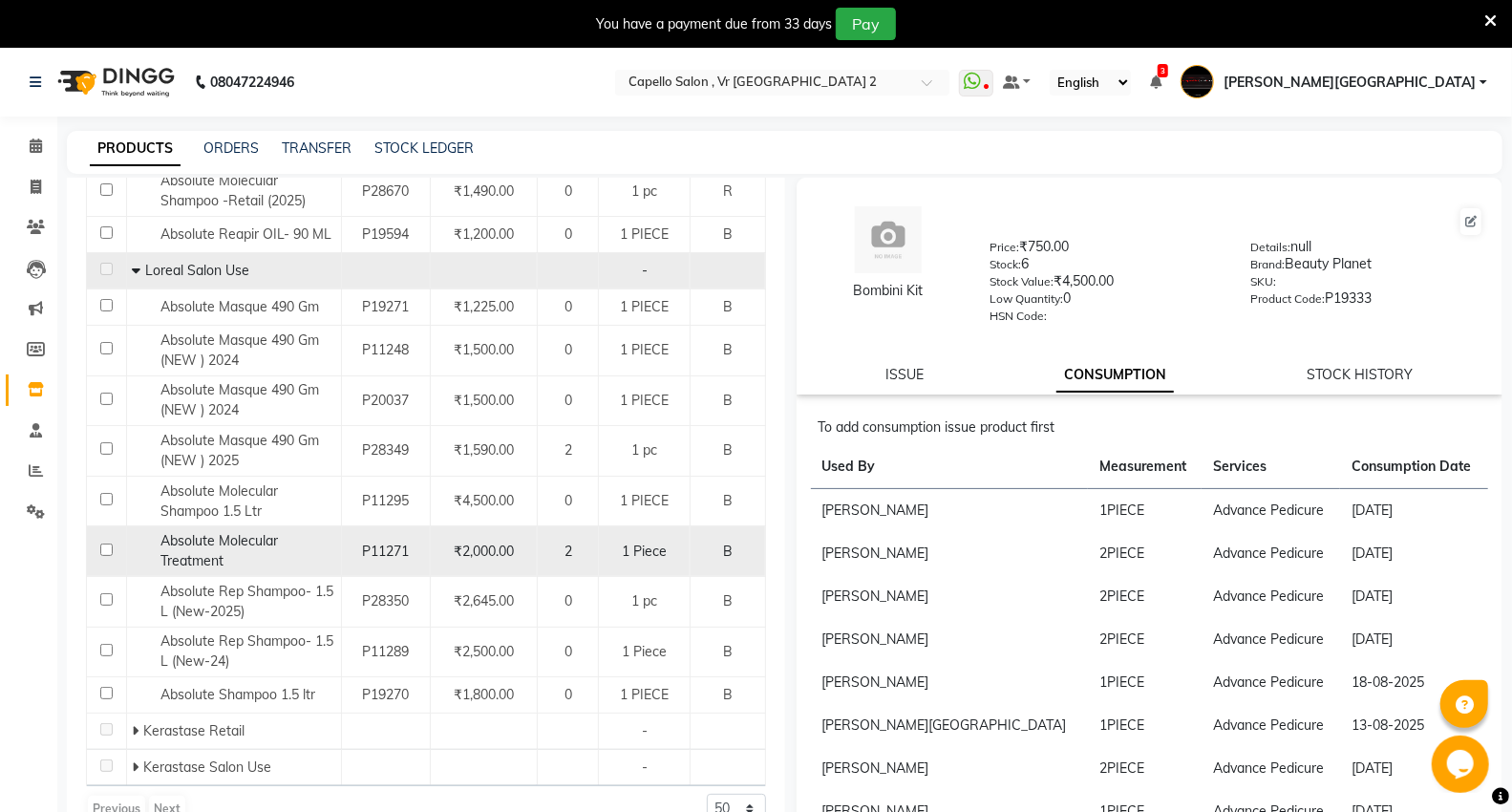
click at [103, 550] on input "checkbox" at bounding box center [106, 549] width 13 height 13
checkbox input "true"
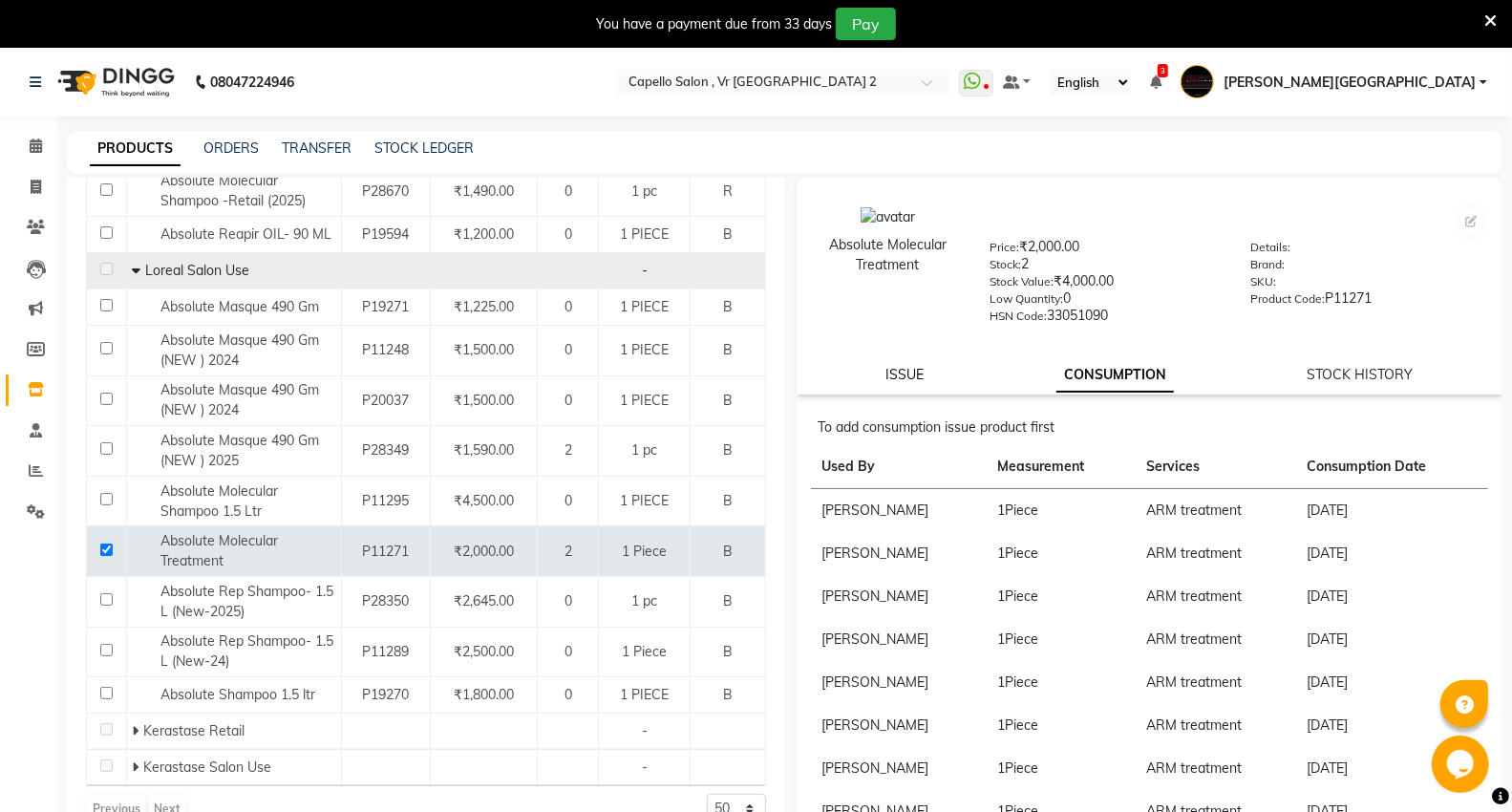
click at [900, 374] on link "ISSUE" at bounding box center [905, 374] width 38 height 17
select select
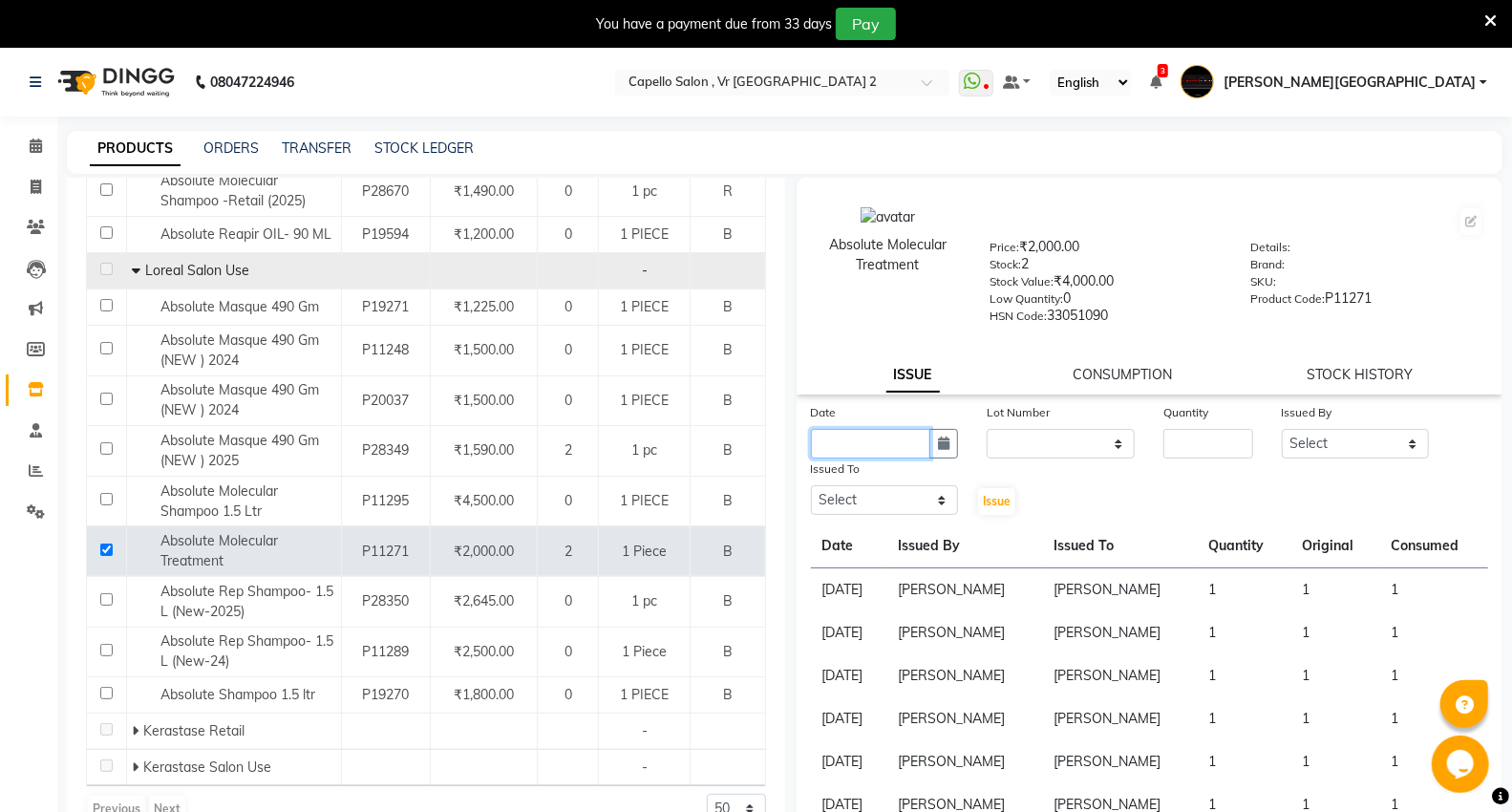
click at [871, 443] on input "text" at bounding box center [870, 444] width 120 height 30
select select "9"
select select "2025"
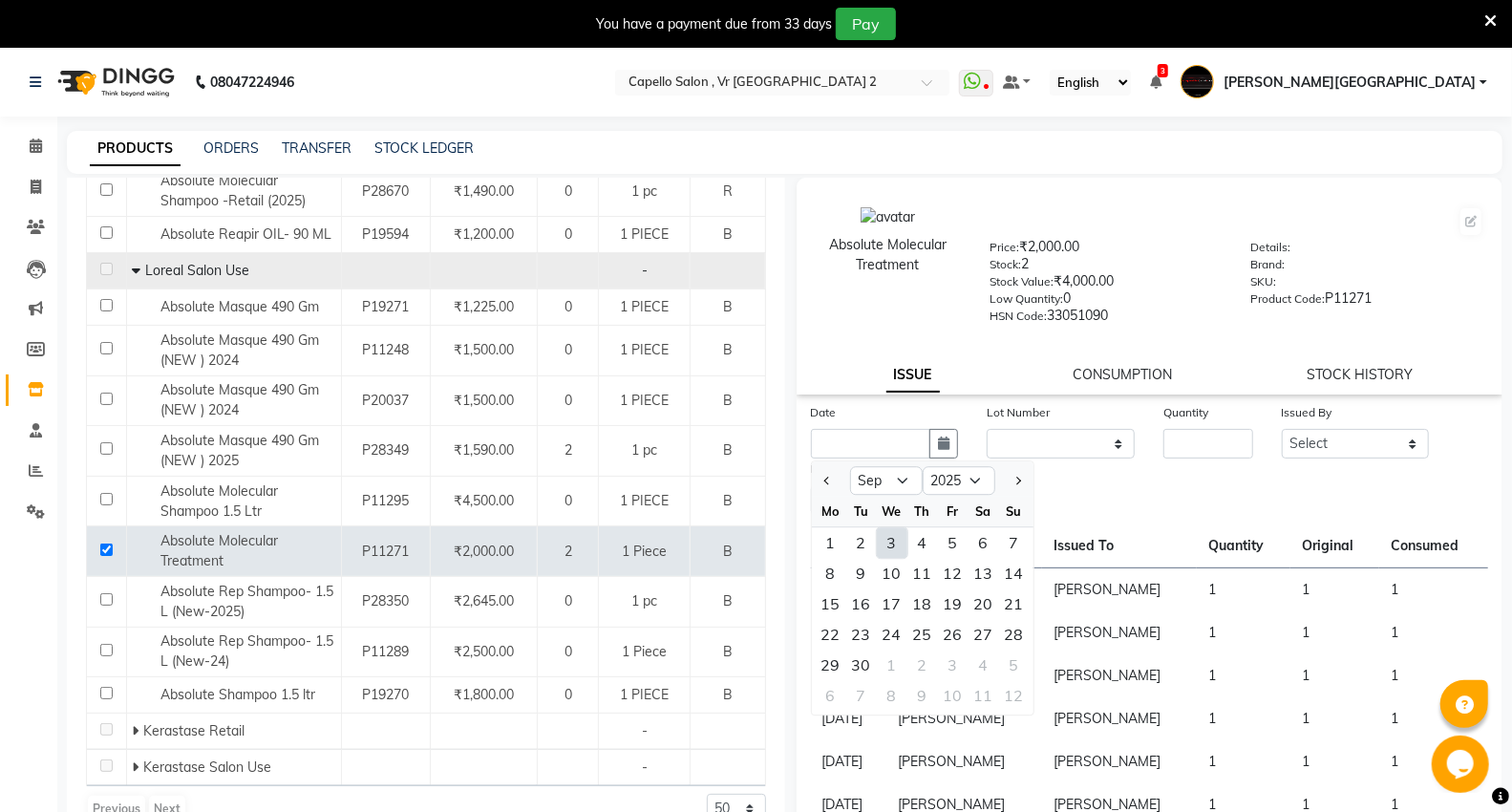
click at [889, 545] on div "3" at bounding box center [893, 543] width 31 height 31
type input "[DATE]"
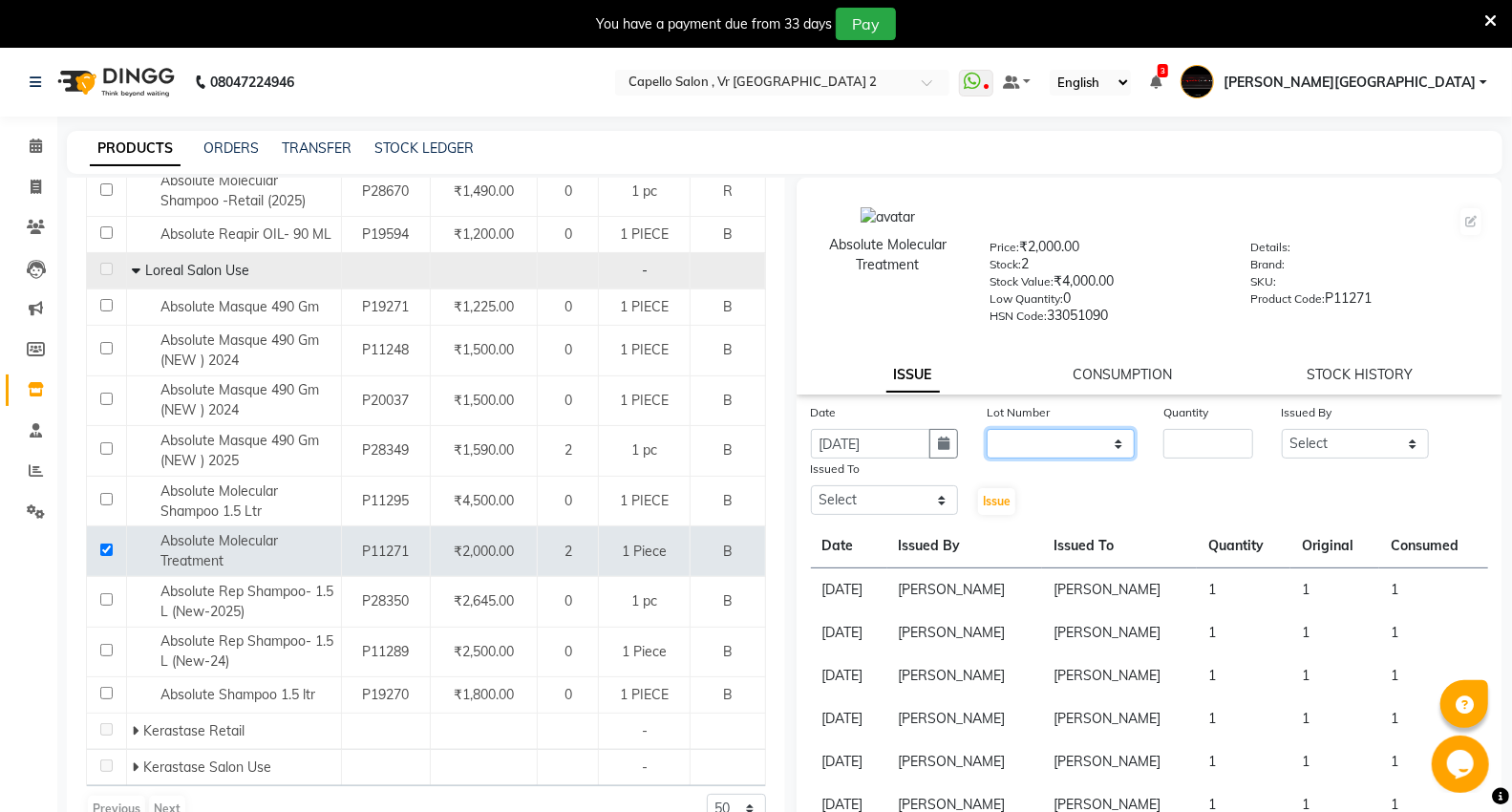
click at [1021, 453] on select "None" at bounding box center [1061, 444] width 148 height 30
select select "0: null"
click at [987, 430] on select "None" at bounding box center [1061, 444] width 148 height 30
click at [1164, 444] on input "number" at bounding box center [1208, 444] width 88 height 30
type input "1"
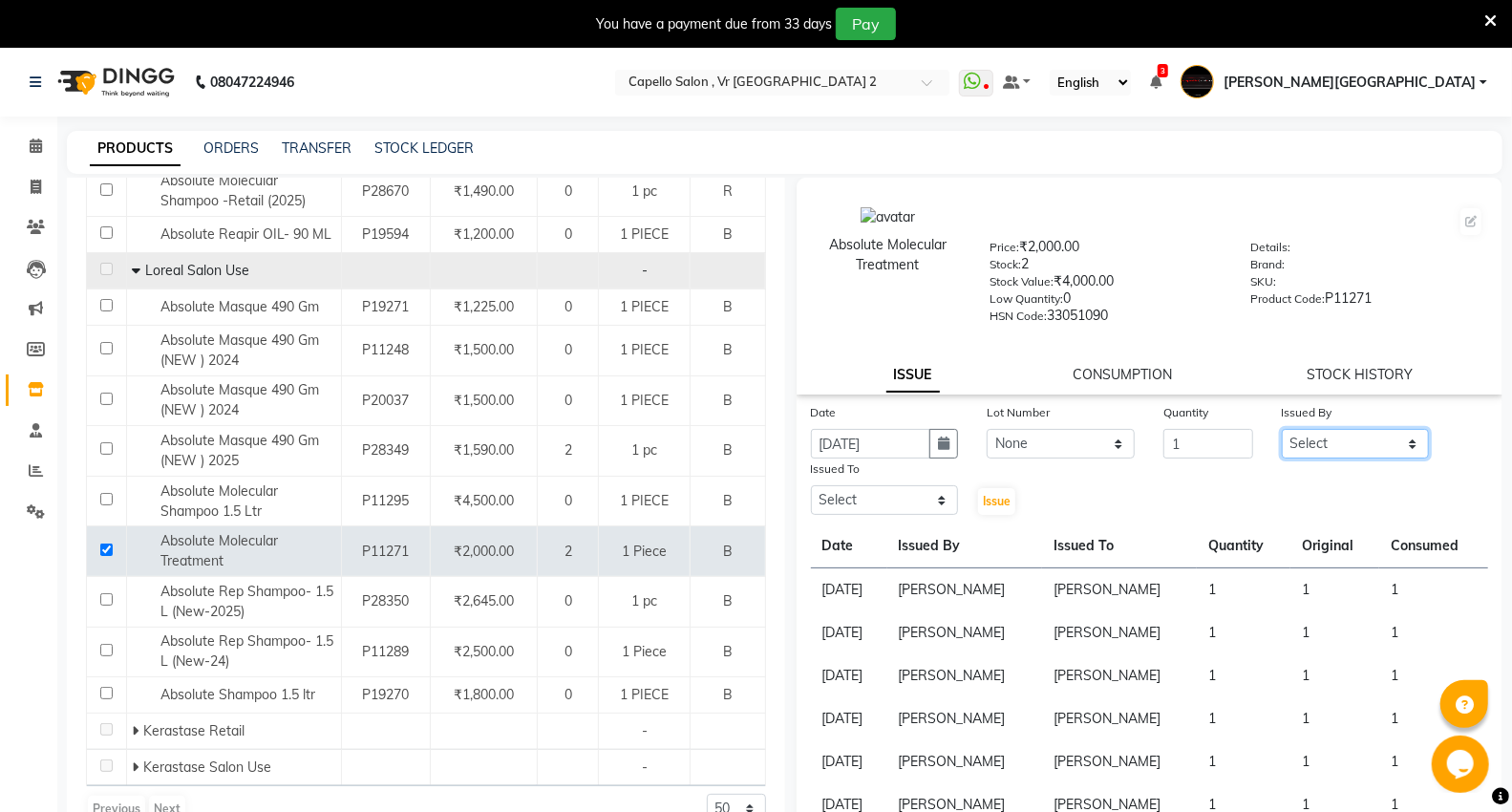
click at [1301, 440] on select "Select AHSIK [PERSON_NAME] [PERSON_NAME] [PERSON_NAME] [PERSON_NAME] Mall [PERS…" at bounding box center [1356, 444] width 148 height 30
select select "30655"
click at [1282, 430] on select "Select AHSIK [PERSON_NAME] [PERSON_NAME] [PERSON_NAME] [PERSON_NAME] Mall [PERS…" at bounding box center [1356, 444] width 148 height 30
click at [905, 518] on div "Date [DATE] Lot Number None Quantity 1 Issued By Select [PERSON_NAME] [PERSON_N…" at bounding box center [1149, 721] width 707 height 637
click at [892, 498] on select "Select AHSIK [PERSON_NAME] [PERSON_NAME] [PERSON_NAME] [PERSON_NAME] Mall [PERS…" at bounding box center [885, 499] width 148 height 30
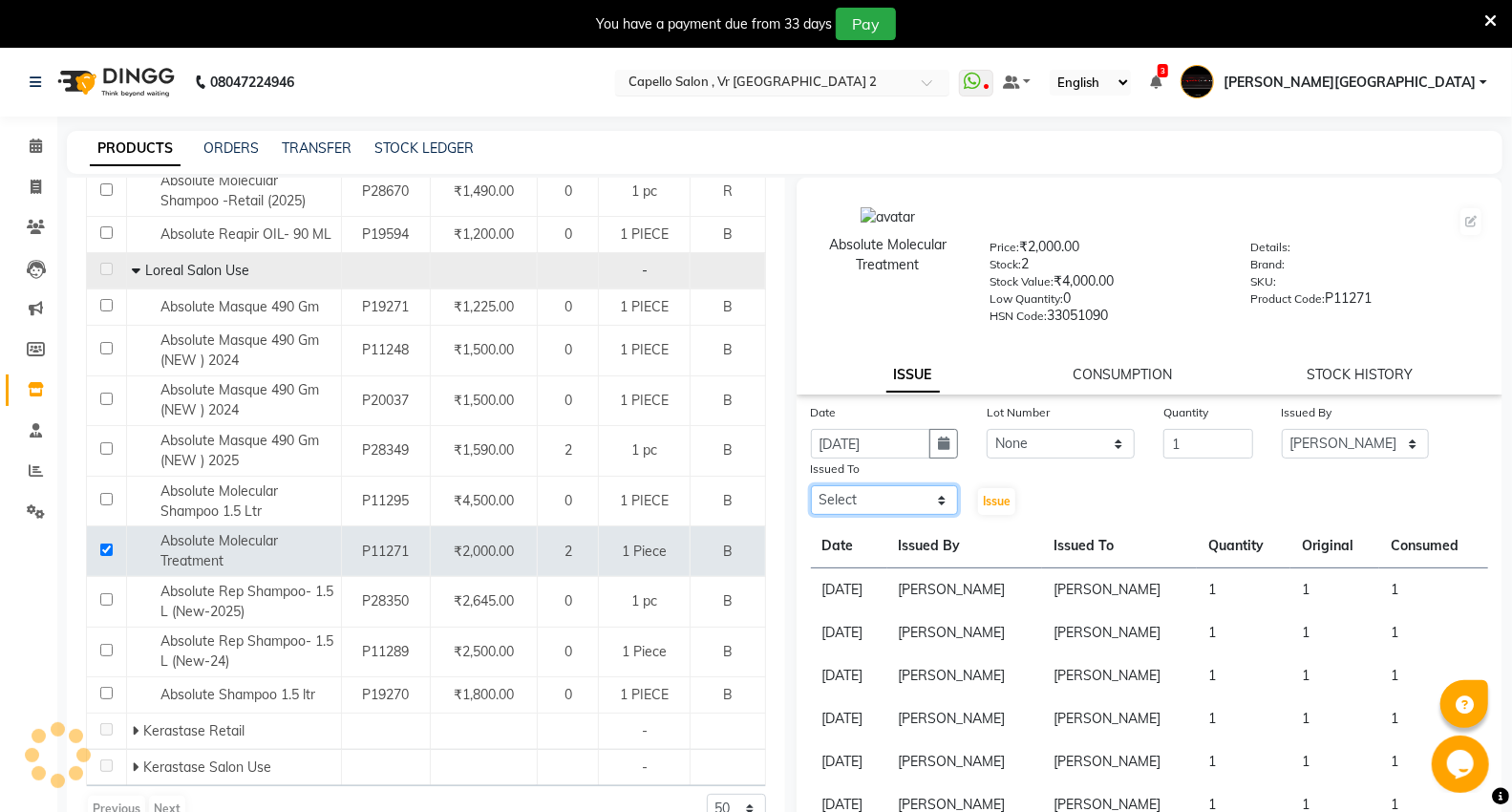
select select "30655"
click at [811, 486] on select "Select AHSIK [PERSON_NAME] [PERSON_NAME] [PERSON_NAME] [PERSON_NAME] Mall [PERS…" at bounding box center [885, 499] width 148 height 30
click at [990, 496] on span "Issue" at bounding box center [996, 500] width 28 height 14
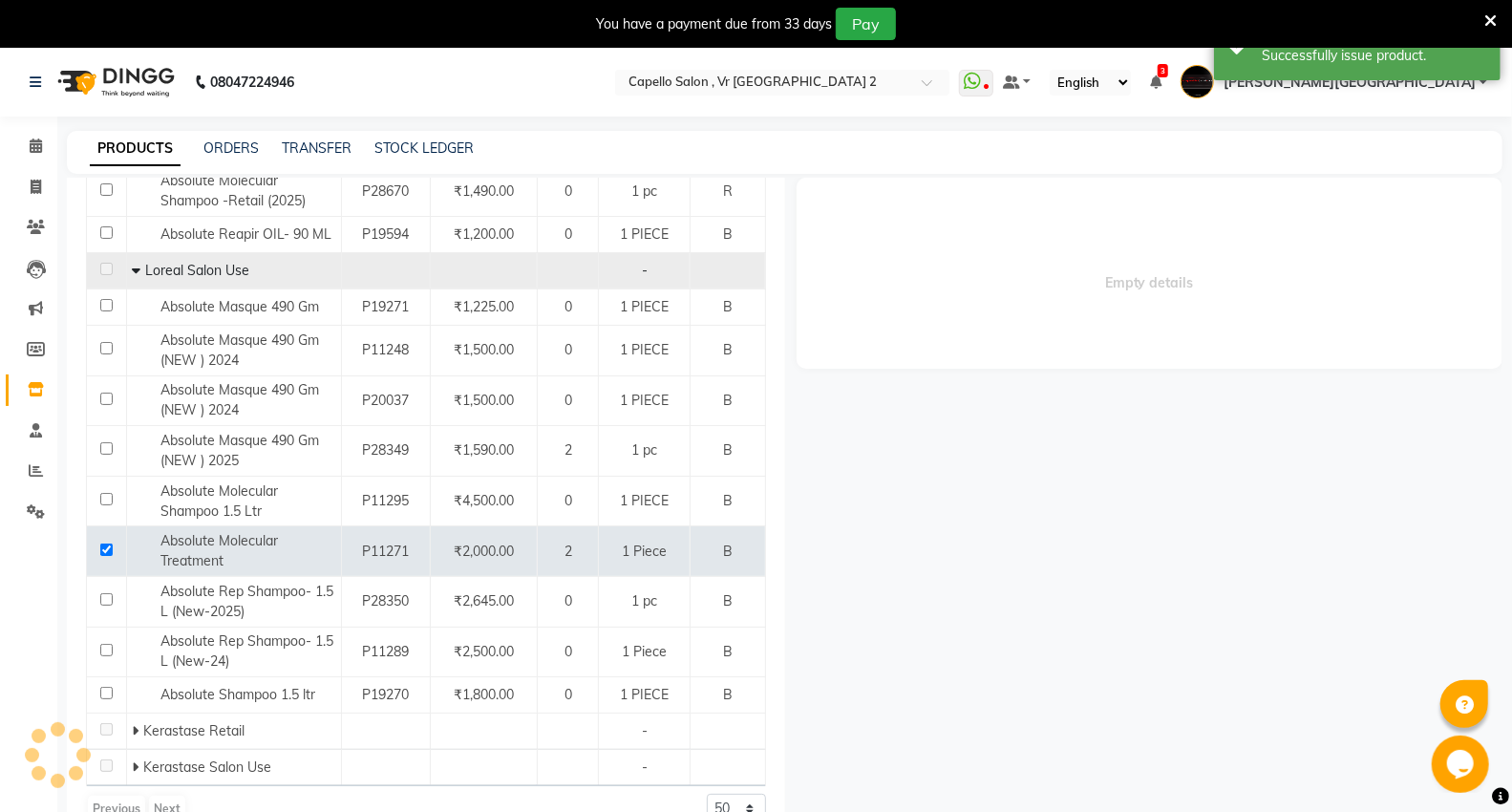
select select
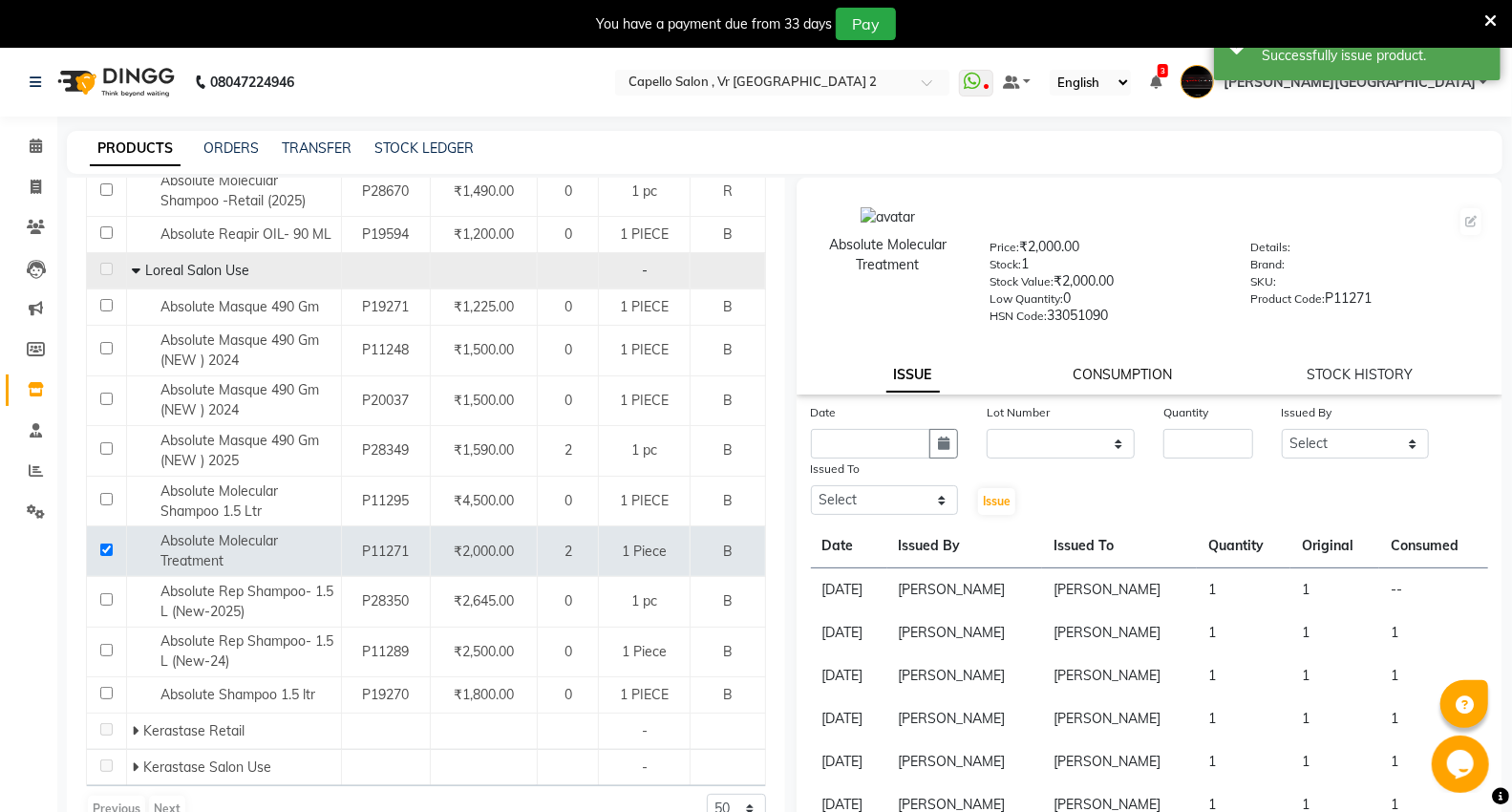
click at [1091, 376] on link "CONSUMPTION" at bounding box center [1122, 374] width 99 height 17
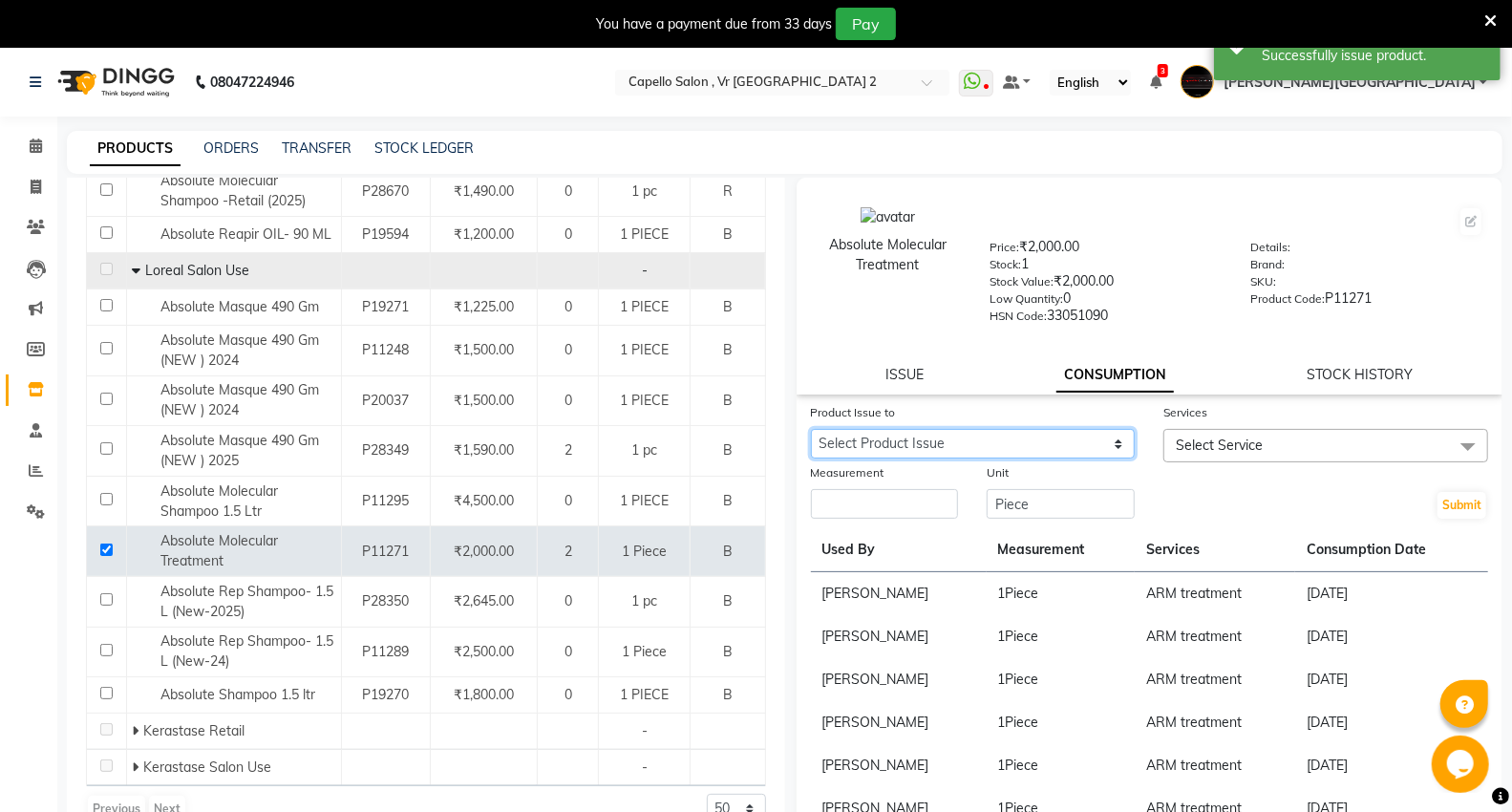
click at [977, 444] on select "Select Product Issue [DATE], Issued to: [PERSON_NAME], Balance: 1" at bounding box center [973, 444] width 325 height 30
select select "1201657"
click at [811, 430] on select "Select Product Issue [DATE], Issued to: [PERSON_NAME], Balance: 1" at bounding box center [973, 444] width 325 height 30
click at [1188, 441] on span "Select Service" at bounding box center [1220, 445] width 87 height 17
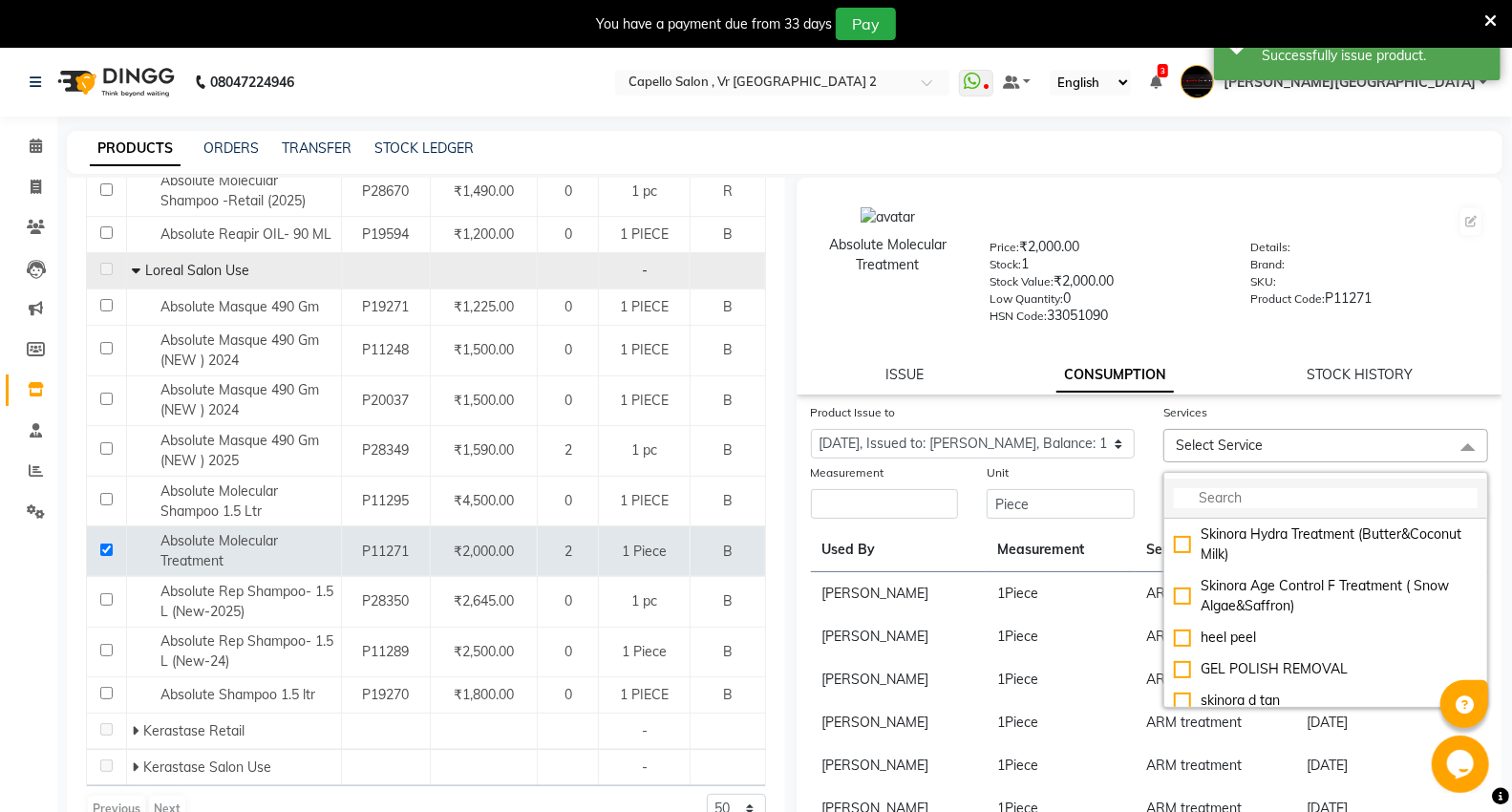
click at [1230, 492] on input "multiselect-search" at bounding box center [1326, 497] width 304 height 20
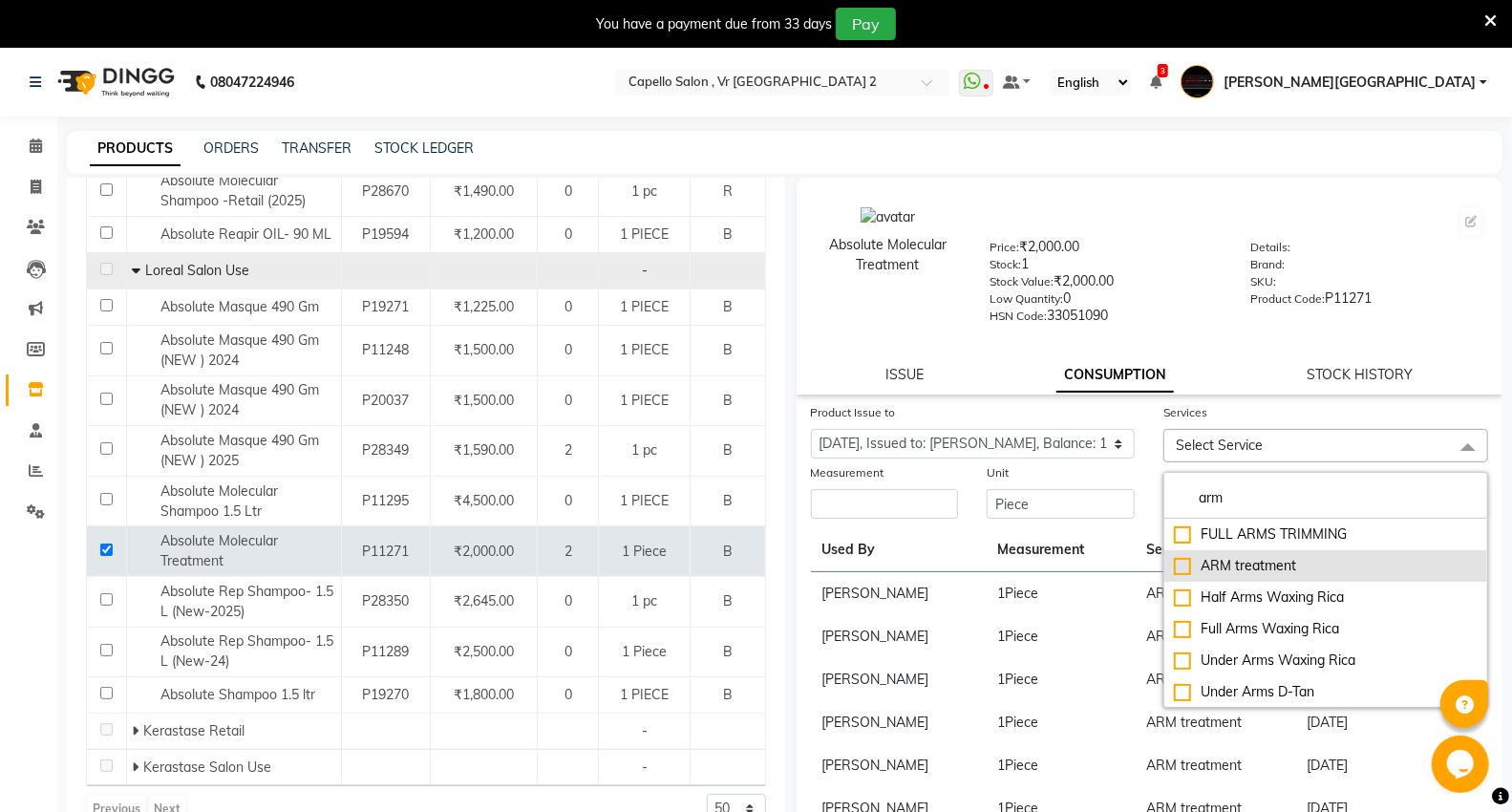
type input "arm"
click at [1174, 565] on div "ARM treatment" at bounding box center [1326, 566] width 304 height 20
checkbox input "true"
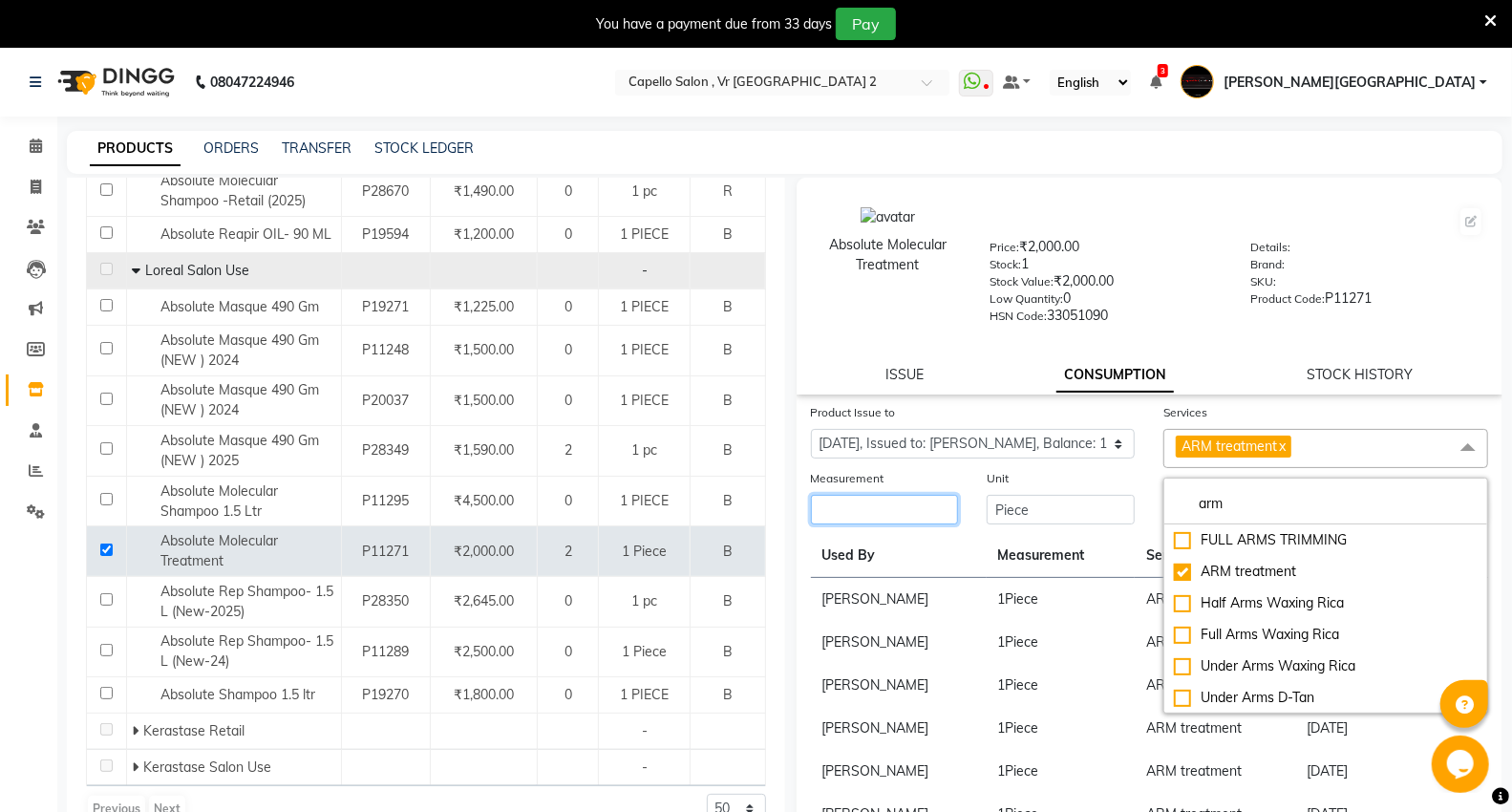
click at [896, 521] on input "number" at bounding box center [885, 509] width 148 height 30
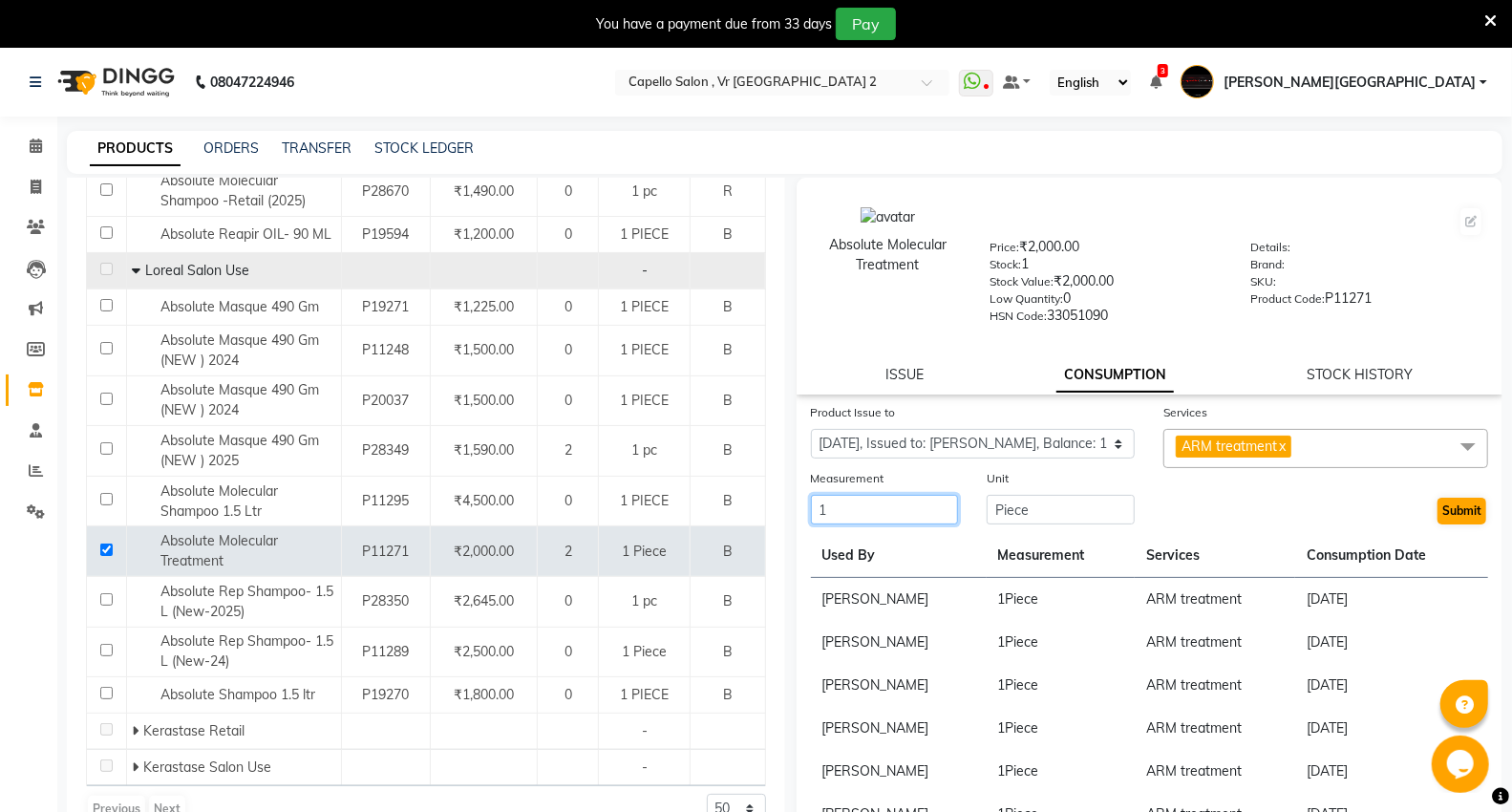
type input "1"
click at [1444, 521] on button "Submit" at bounding box center [1462, 511] width 49 height 27
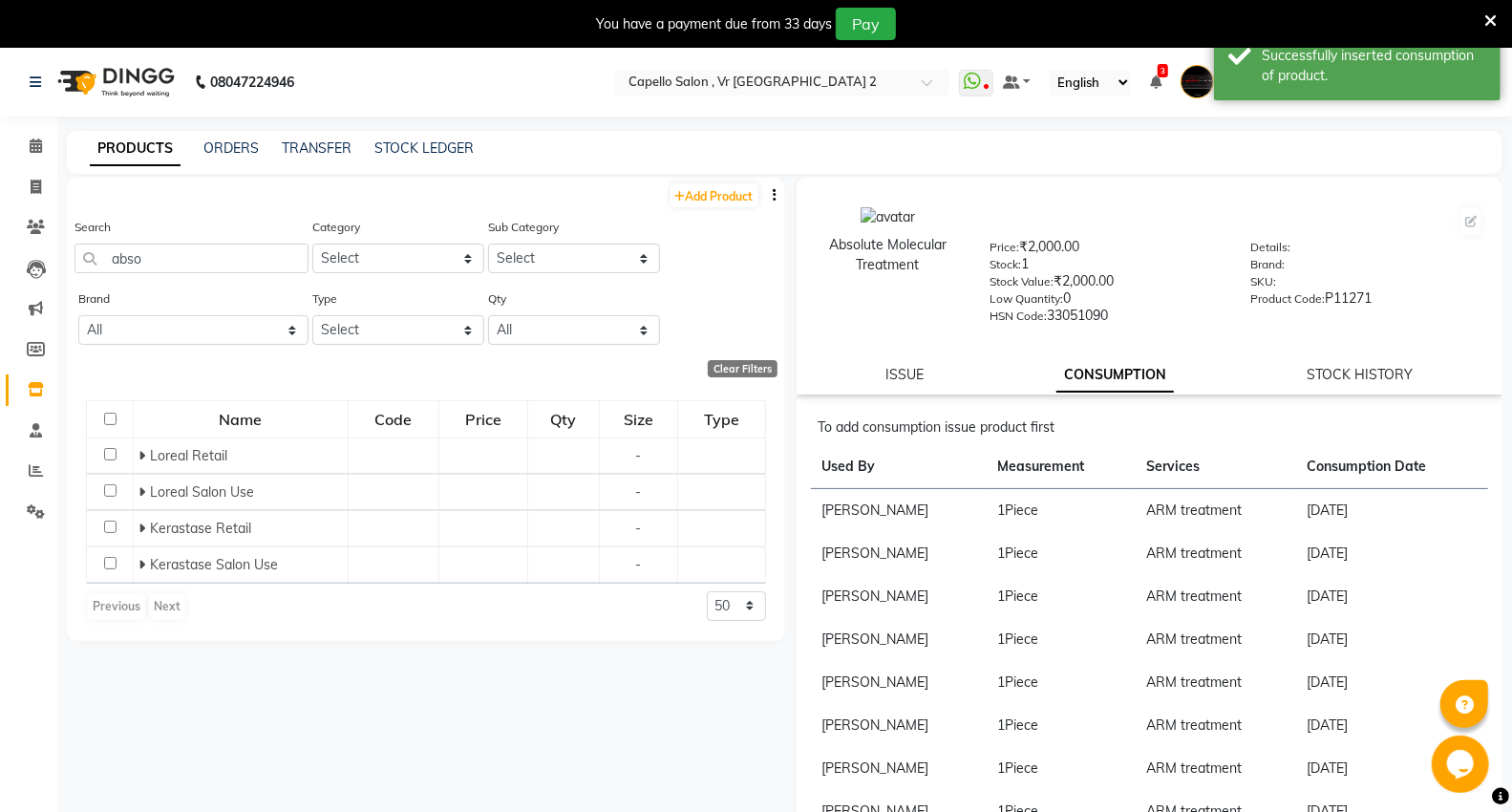
scroll to position [0, 0]
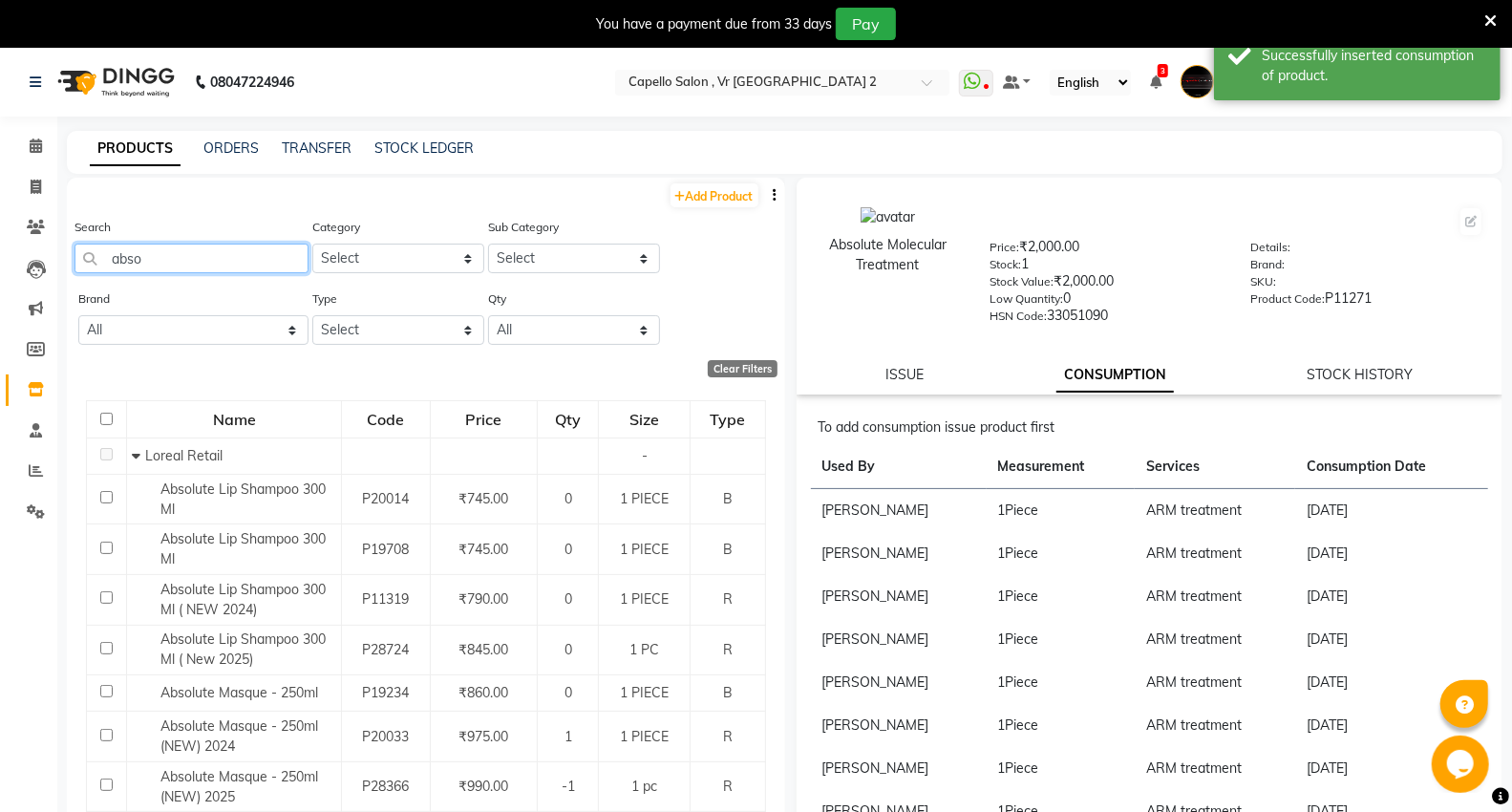
click at [183, 256] on input "abso" at bounding box center [190, 258] width 234 height 30
type input "a"
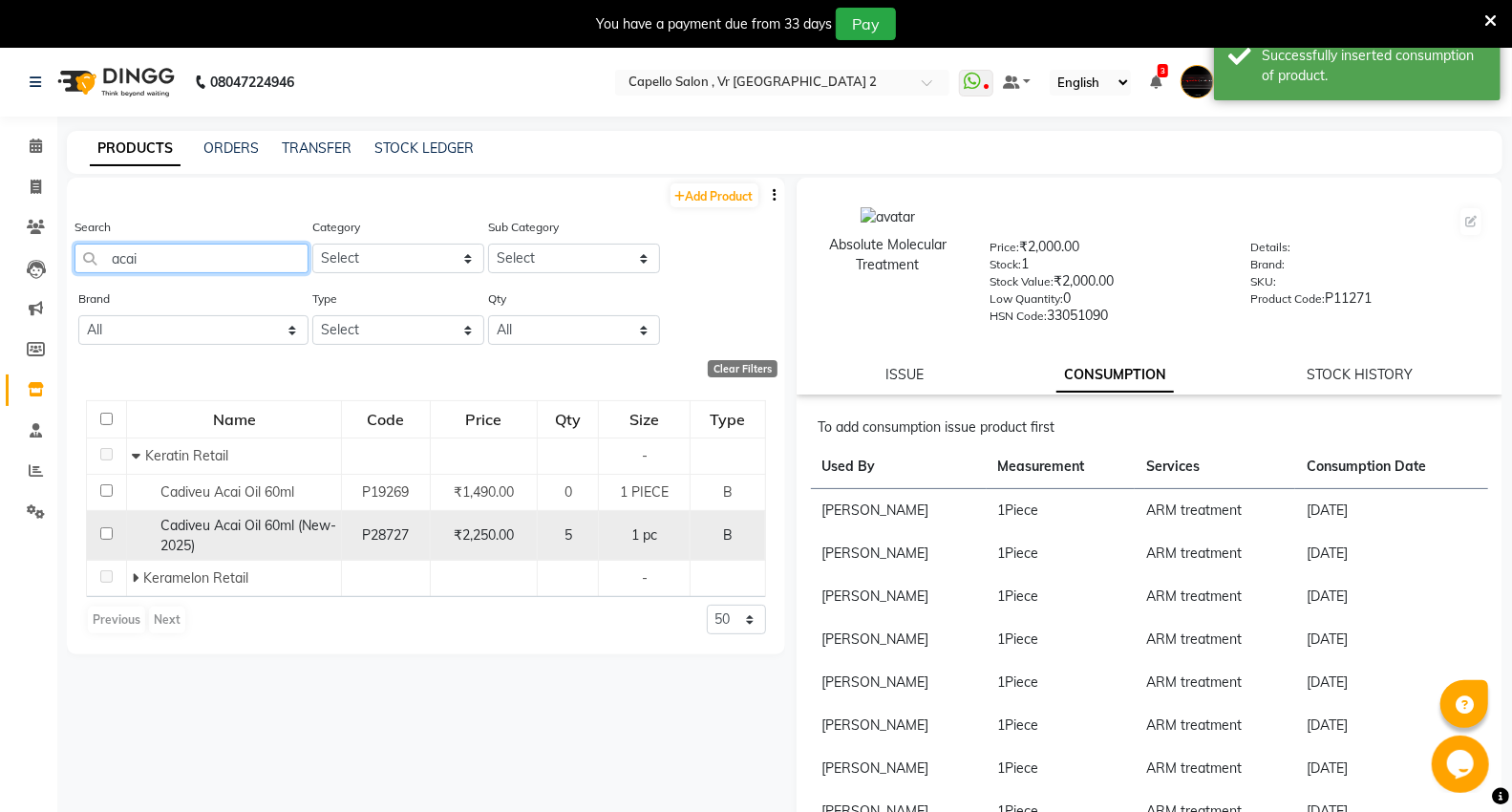
type input "acai"
click at [105, 533] on input "checkbox" at bounding box center [106, 533] width 13 height 13
checkbox input "true"
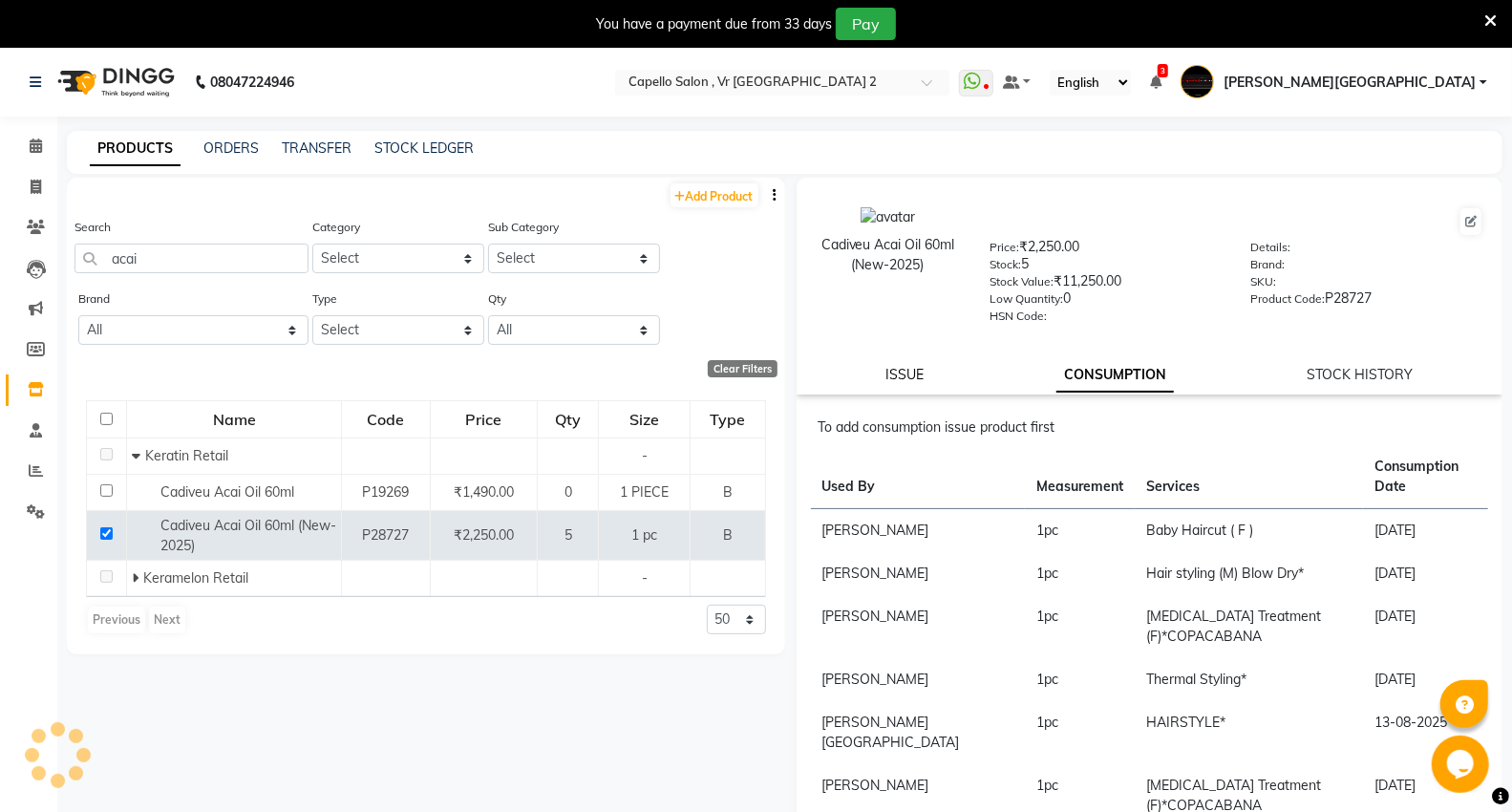
click at [905, 382] on link "ISSUE" at bounding box center [905, 374] width 38 height 17
select select
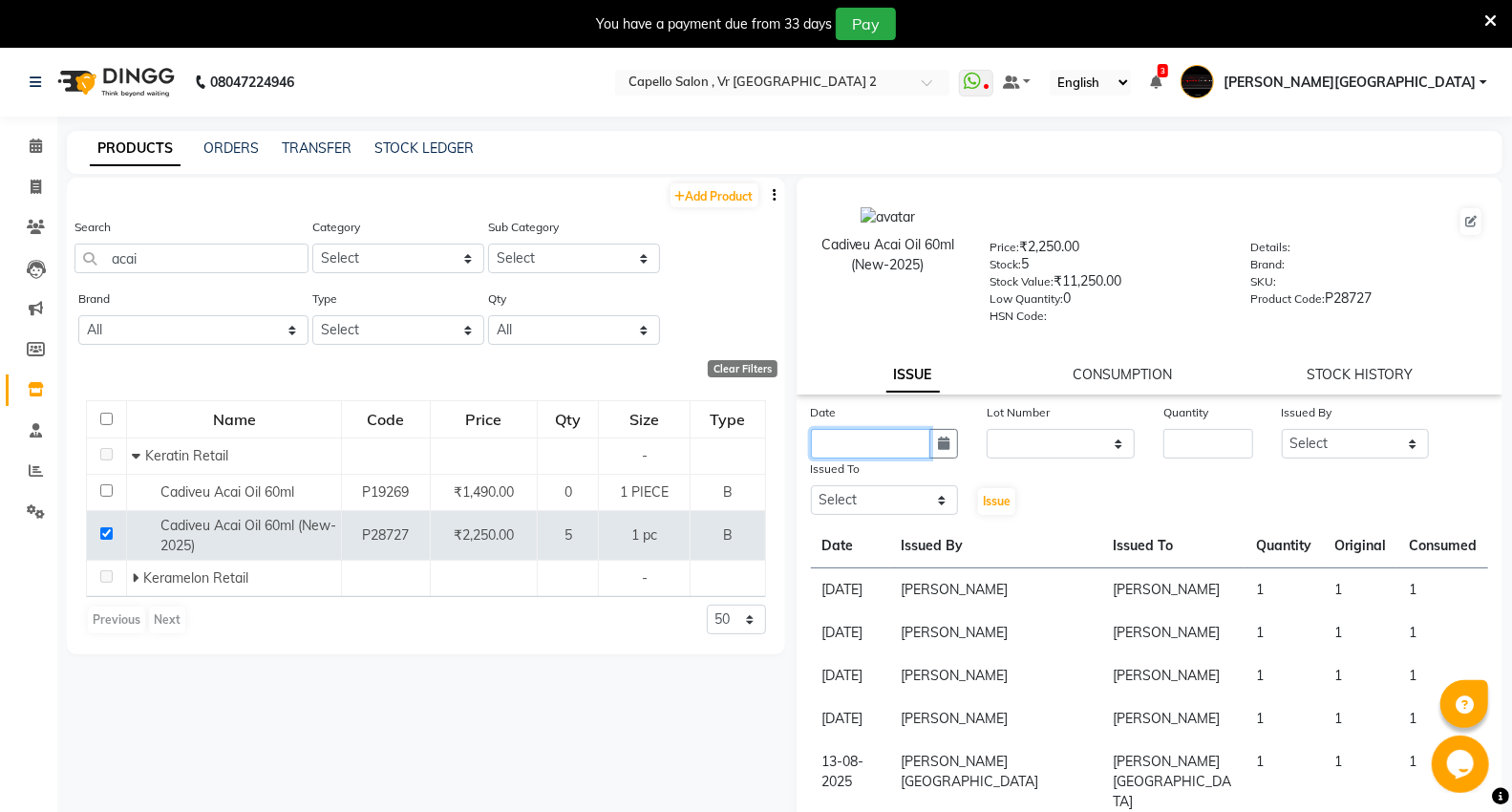
click at [902, 452] on input "text" at bounding box center [870, 444] width 120 height 30
select select "9"
select select "2025"
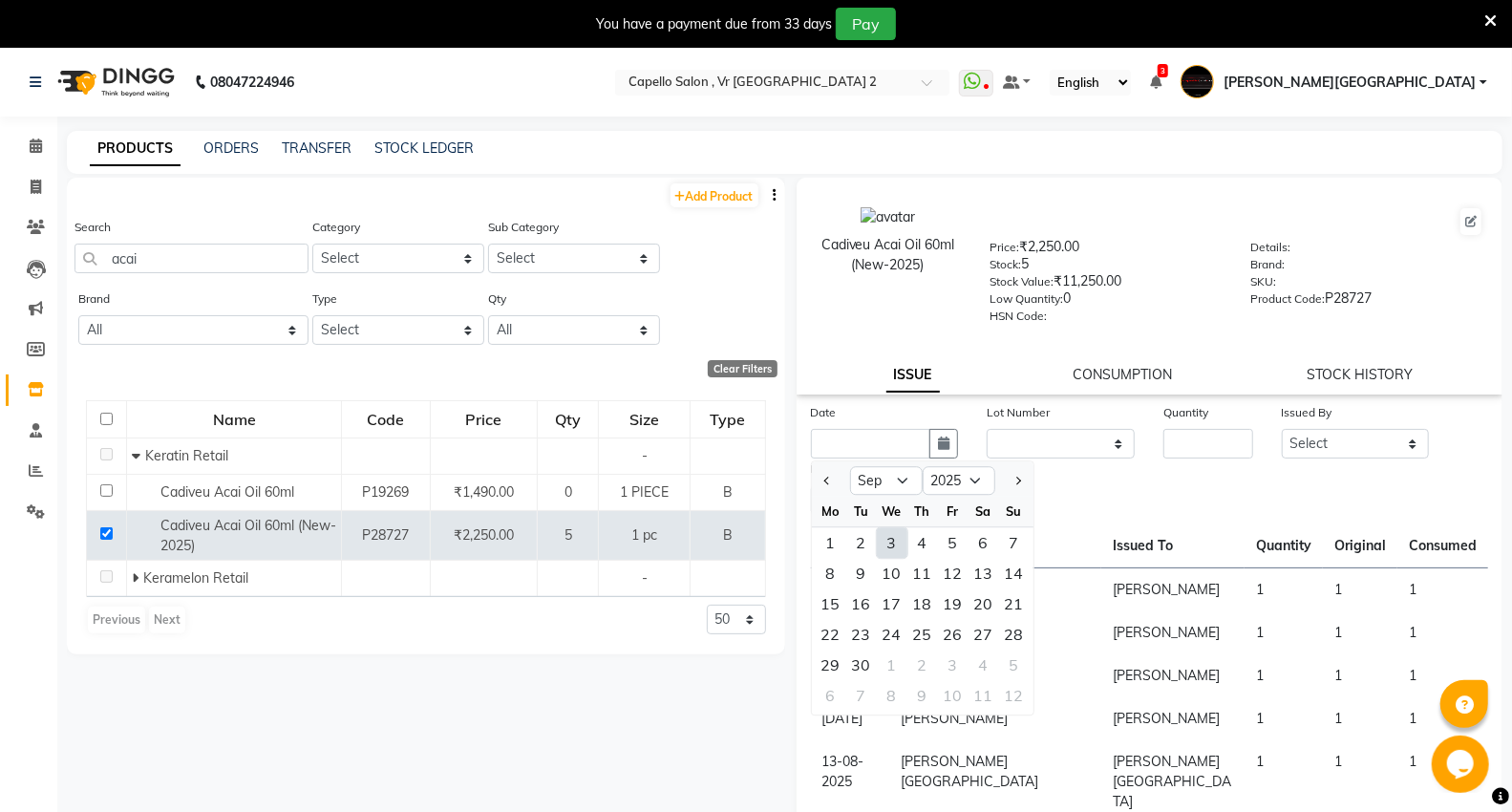
click at [883, 548] on div "3" at bounding box center [893, 543] width 31 height 31
type input "[DATE]"
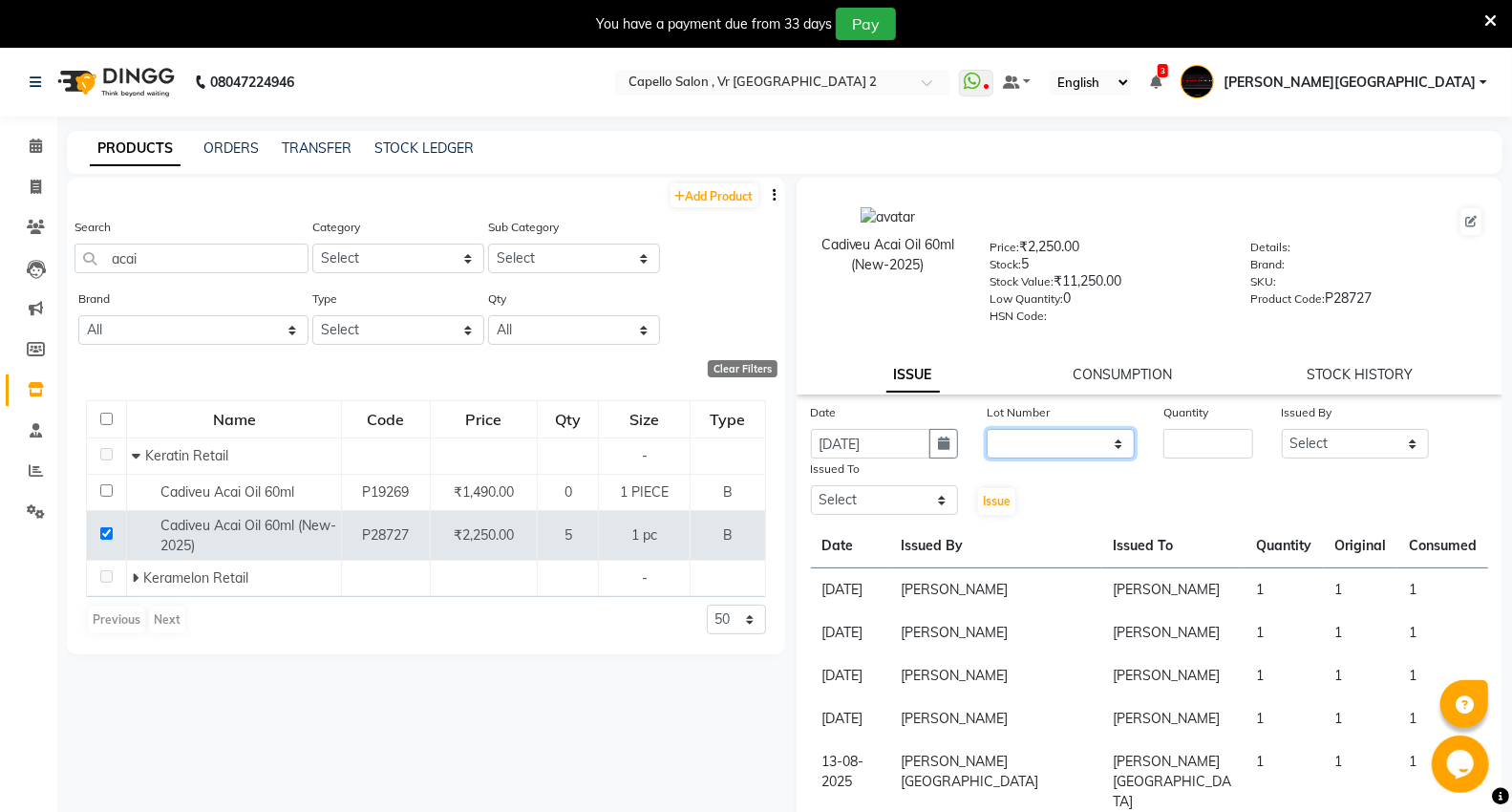
drag, startPoint x: 1000, startPoint y: 443, endPoint x: 1008, endPoint y: 453, distance: 12.8
click at [1000, 443] on select "None" at bounding box center [1061, 444] width 148 height 30
select select "0: null"
click at [987, 430] on select "None" at bounding box center [1061, 444] width 148 height 30
click at [1181, 456] on input "number" at bounding box center [1208, 444] width 88 height 30
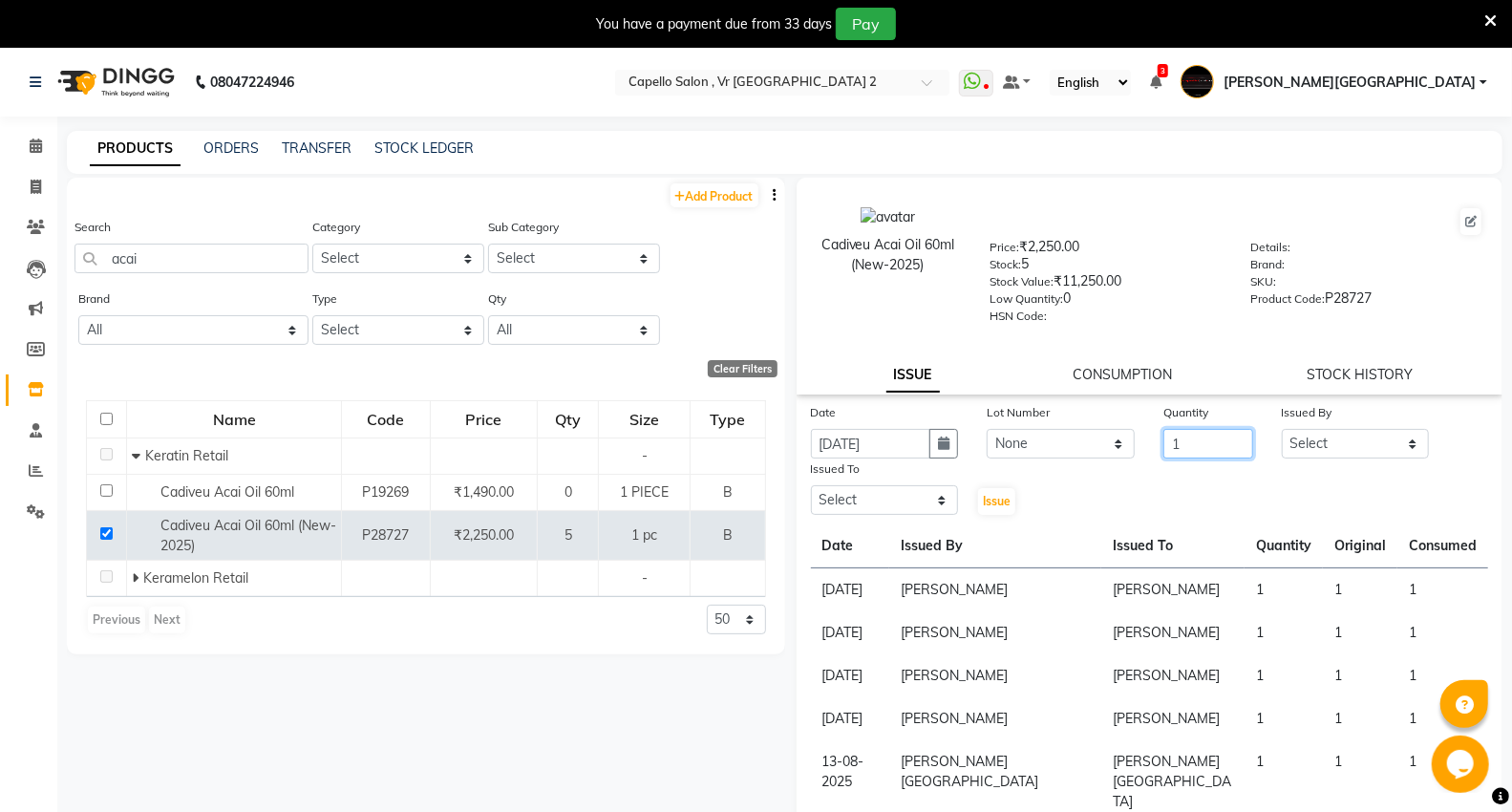
type input "1"
click at [1282, 443] on select "Select AHSIK [PERSON_NAME] [PERSON_NAME] [PERSON_NAME] [PERSON_NAME] Mall [PERS…" at bounding box center [1356, 444] width 148 height 30
select select "30655"
click at [1282, 430] on select "Select AHSIK [PERSON_NAME] [PERSON_NAME] [PERSON_NAME] [PERSON_NAME] Mall [PERS…" at bounding box center [1356, 444] width 148 height 30
click at [892, 485] on div "Issued To" at bounding box center [885, 472] width 148 height 27
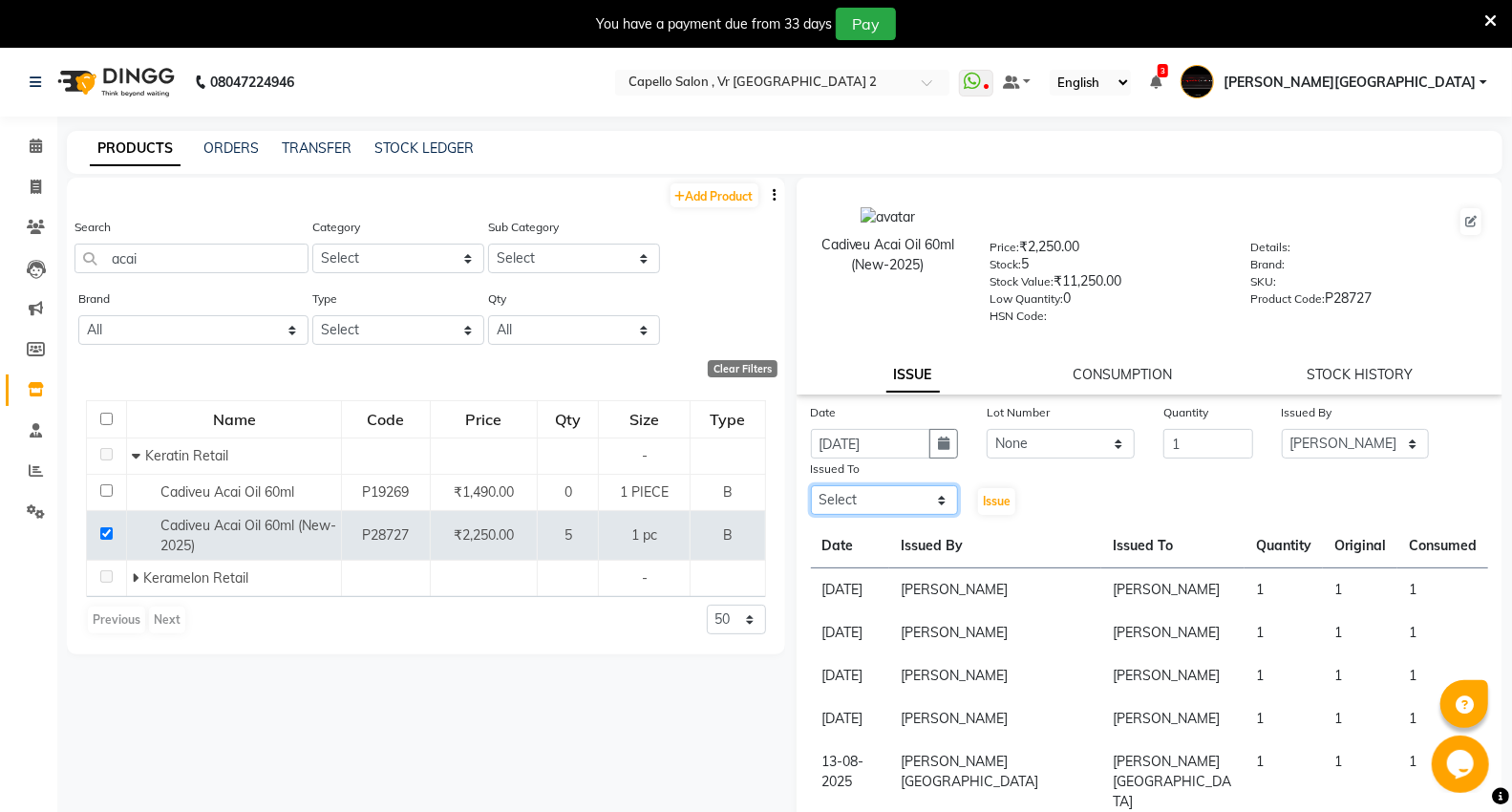
click at [871, 507] on select "Select AHSIK [PERSON_NAME] [PERSON_NAME] [PERSON_NAME] [PERSON_NAME] Mall [PERS…" at bounding box center [885, 499] width 148 height 30
select select "30655"
click at [811, 486] on select "Select AHSIK [PERSON_NAME] [PERSON_NAME] [PERSON_NAME] [PERSON_NAME] Mall [PERS…" at bounding box center [885, 499] width 148 height 30
click at [992, 513] on button "Issue" at bounding box center [996, 501] width 38 height 27
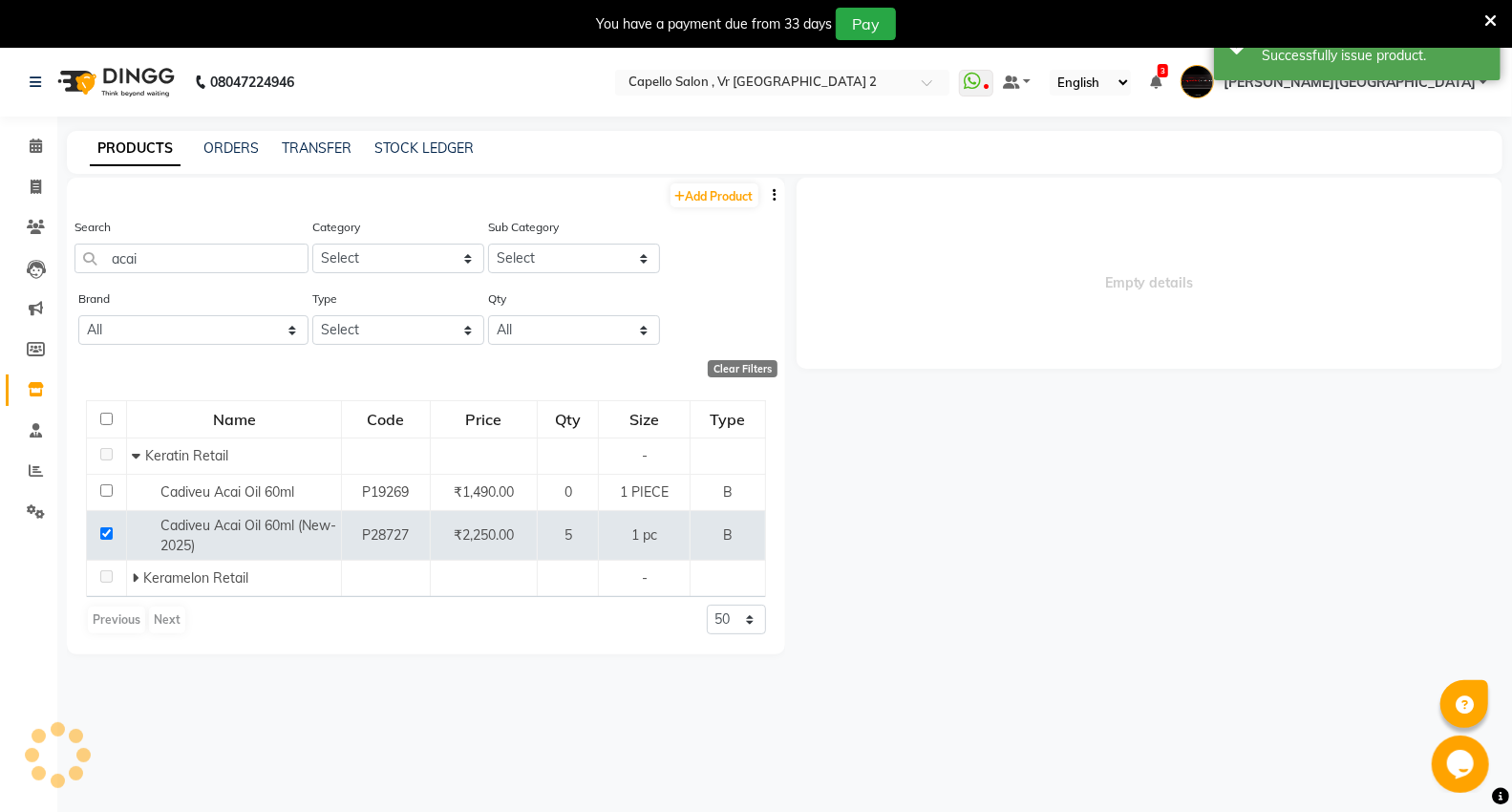
select select
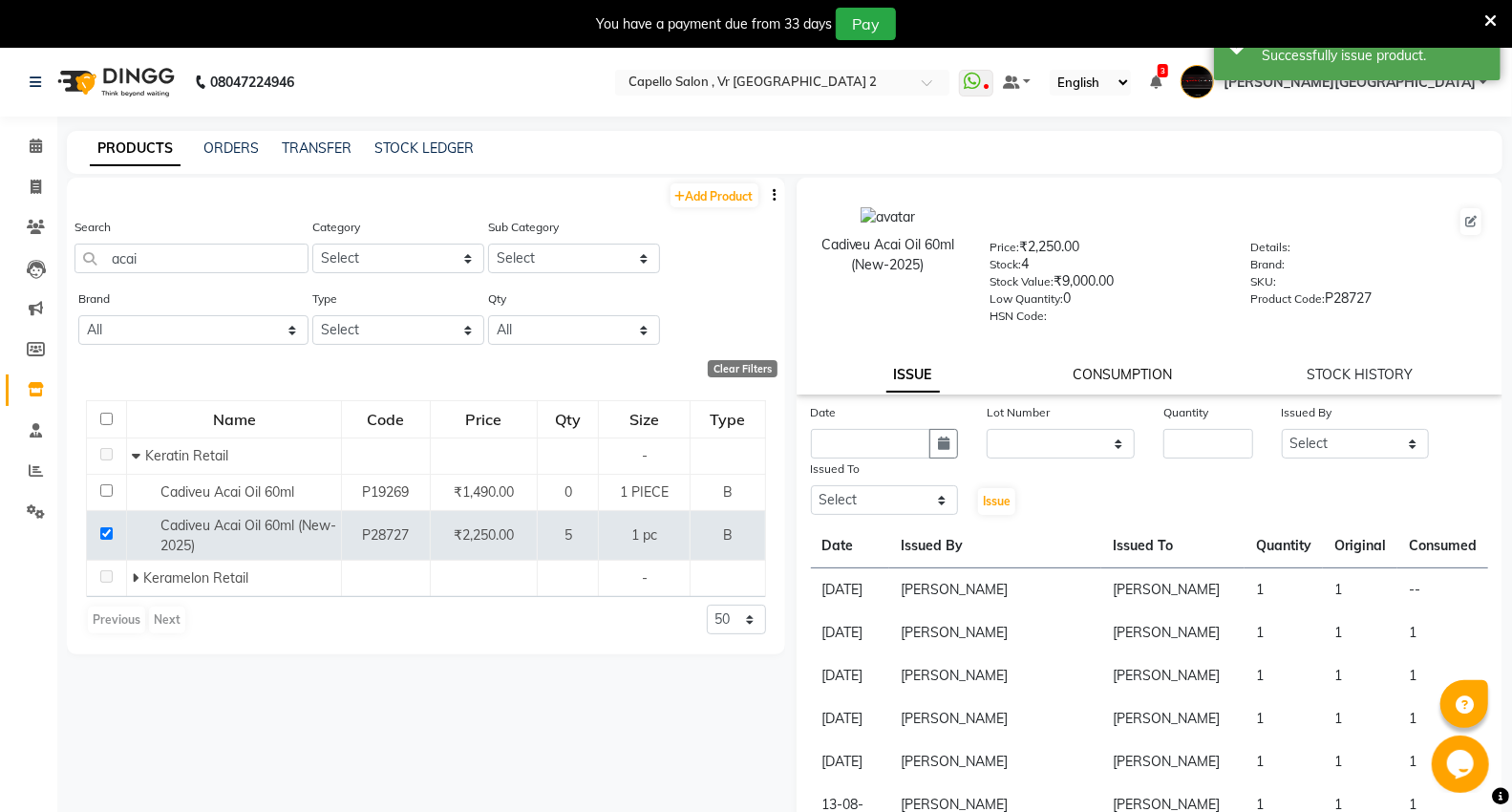
click at [1102, 378] on link "CONSUMPTION" at bounding box center [1122, 374] width 99 height 17
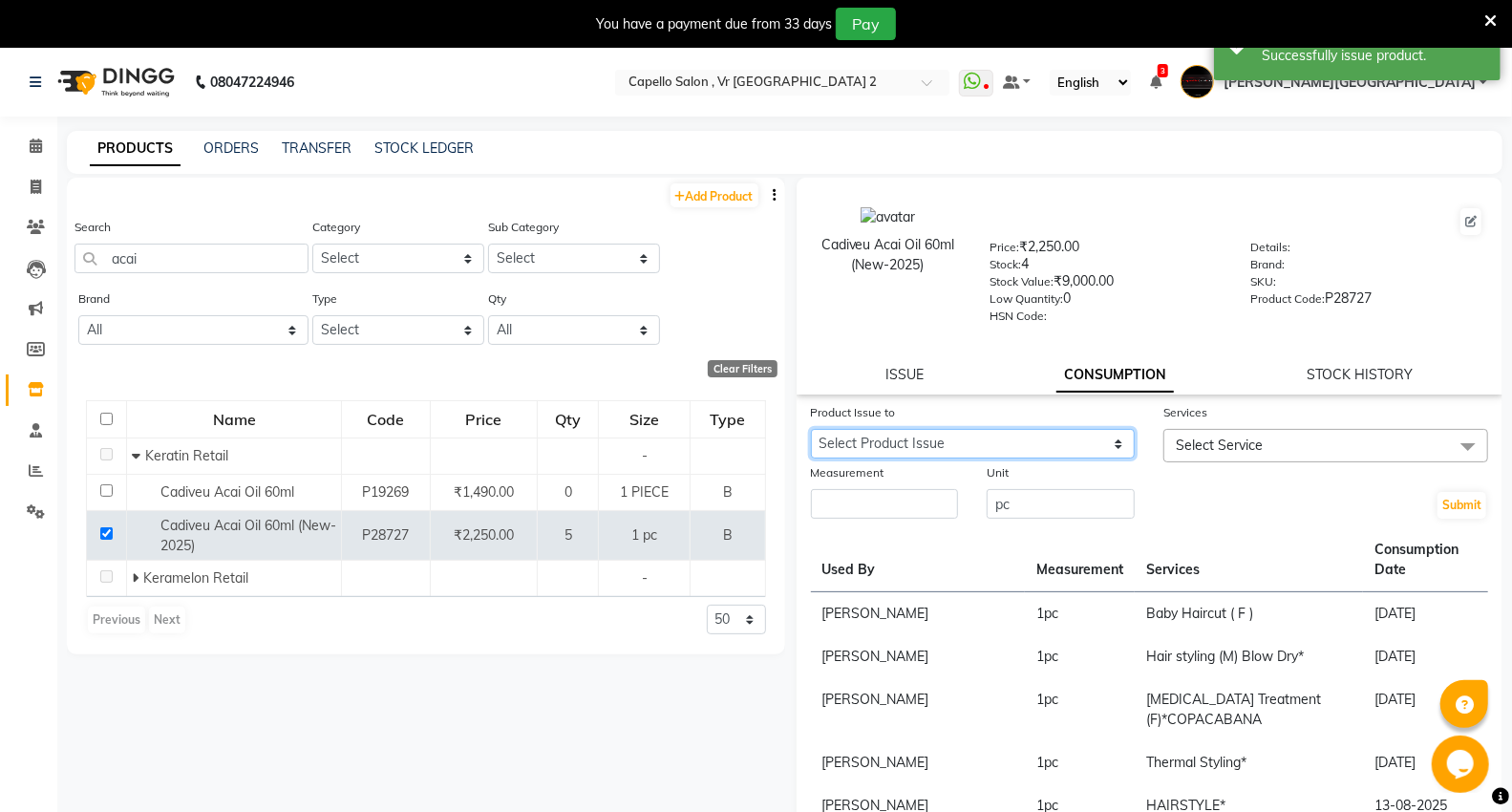
click at [900, 447] on select "Select Product Issue [DATE], Issued to: [PERSON_NAME], Balance: 1" at bounding box center [973, 444] width 325 height 30
select select "1201662"
click at [811, 430] on select "Select Product Issue [DATE], Issued to: [PERSON_NAME], Balance: 1" at bounding box center [973, 444] width 325 height 30
click at [1234, 450] on span "Select Service" at bounding box center [1220, 445] width 87 height 17
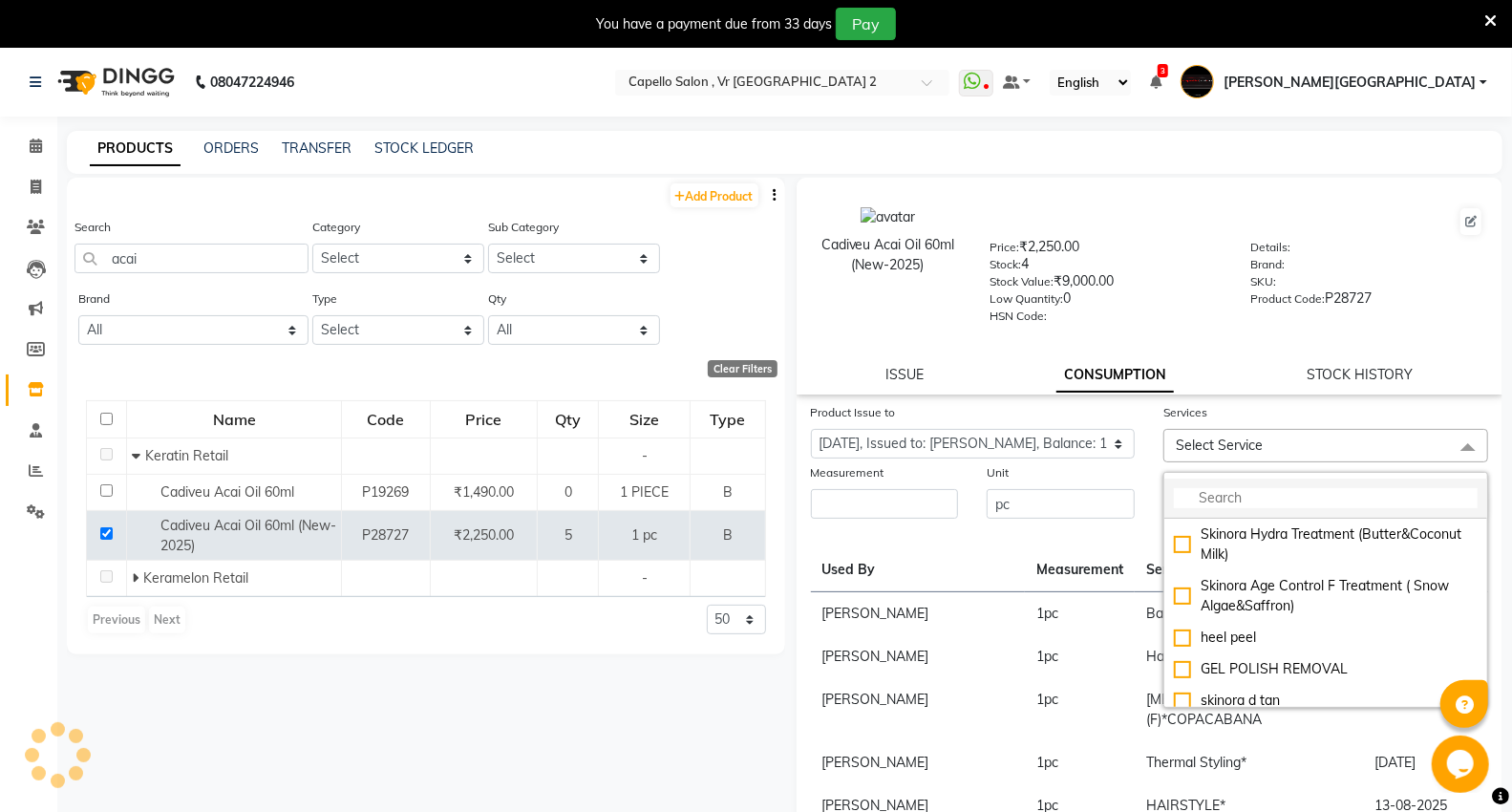
click at [1208, 498] on input "multiselect-search" at bounding box center [1326, 497] width 304 height 20
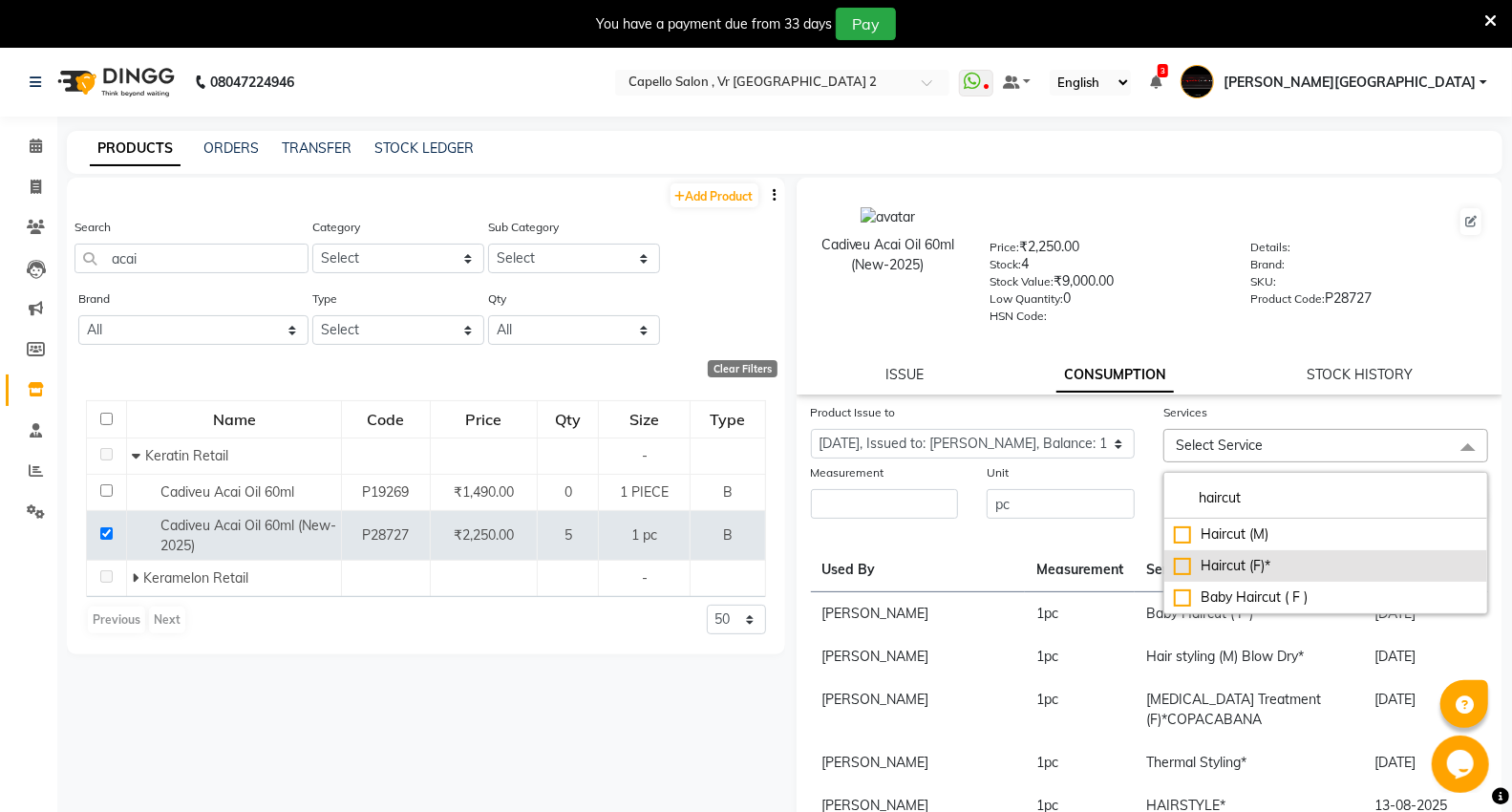
type input "haircut"
click at [1220, 559] on div "Haircut (F)*" at bounding box center [1326, 566] width 304 height 20
checkbox input "true"
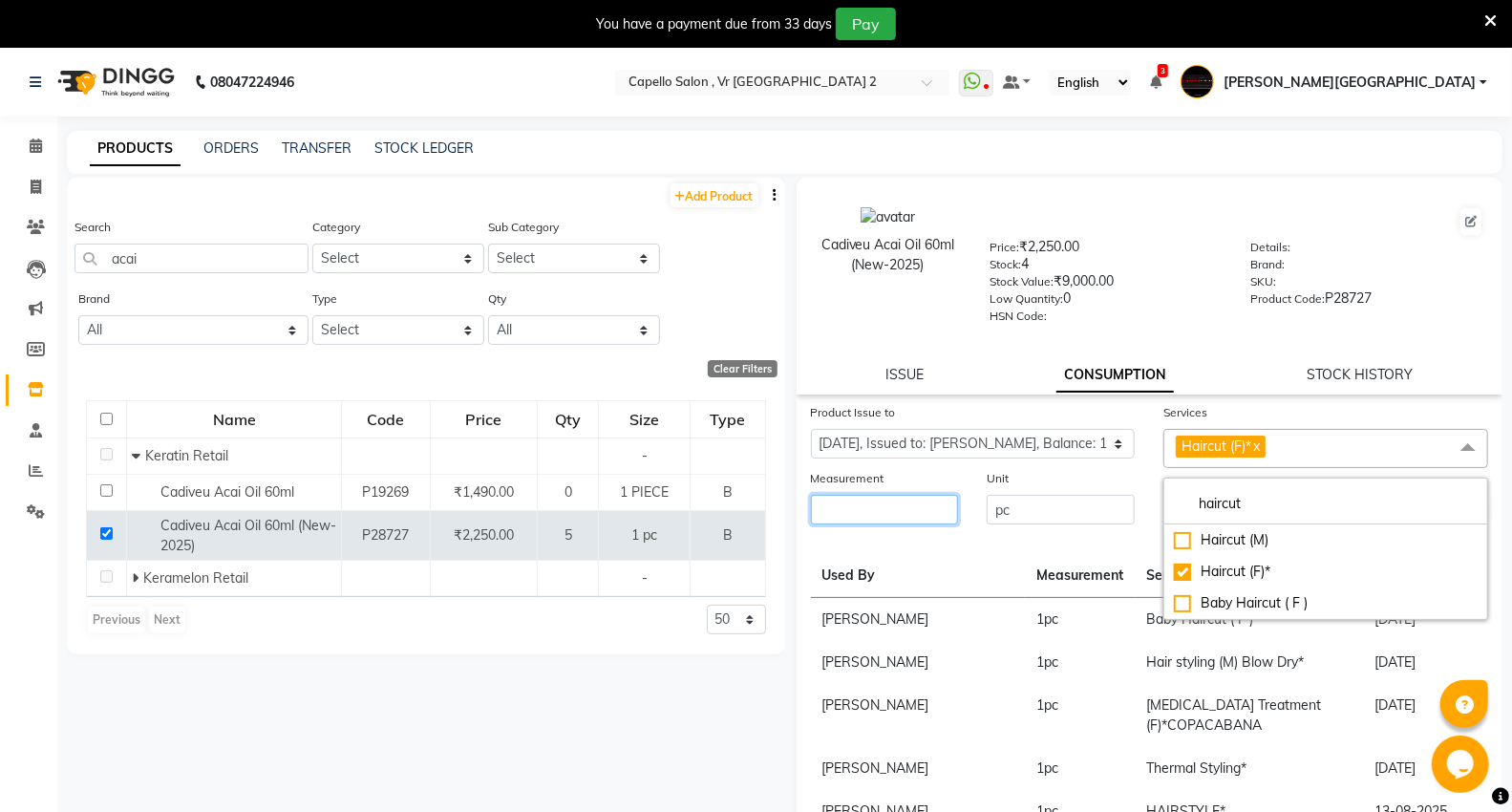
click at [913, 507] on input "number" at bounding box center [885, 509] width 148 height 30
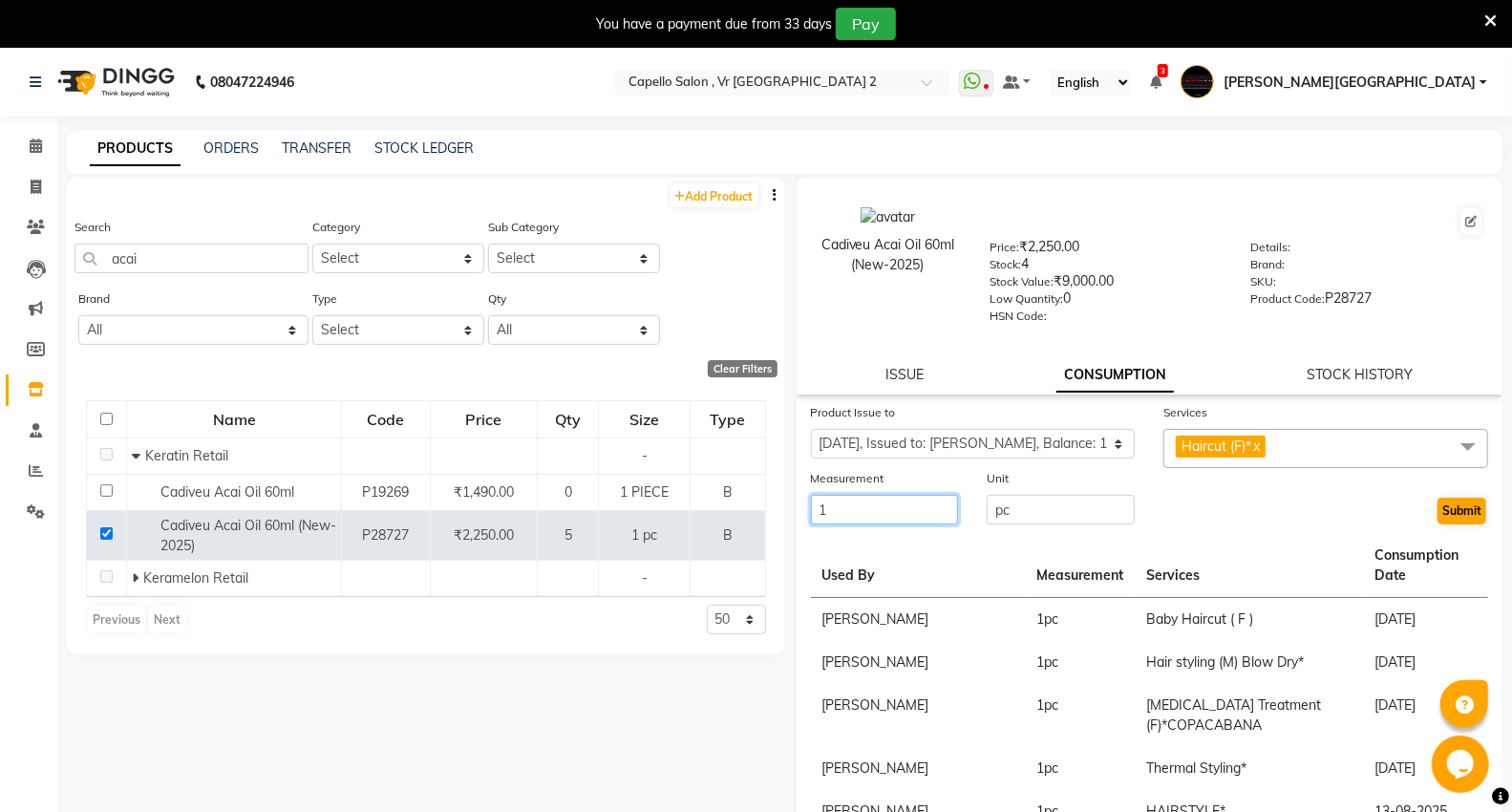
type input "1"
click at [1455, 506] on button "Submit" at bounding box center [1462, 511] width 49 height 27
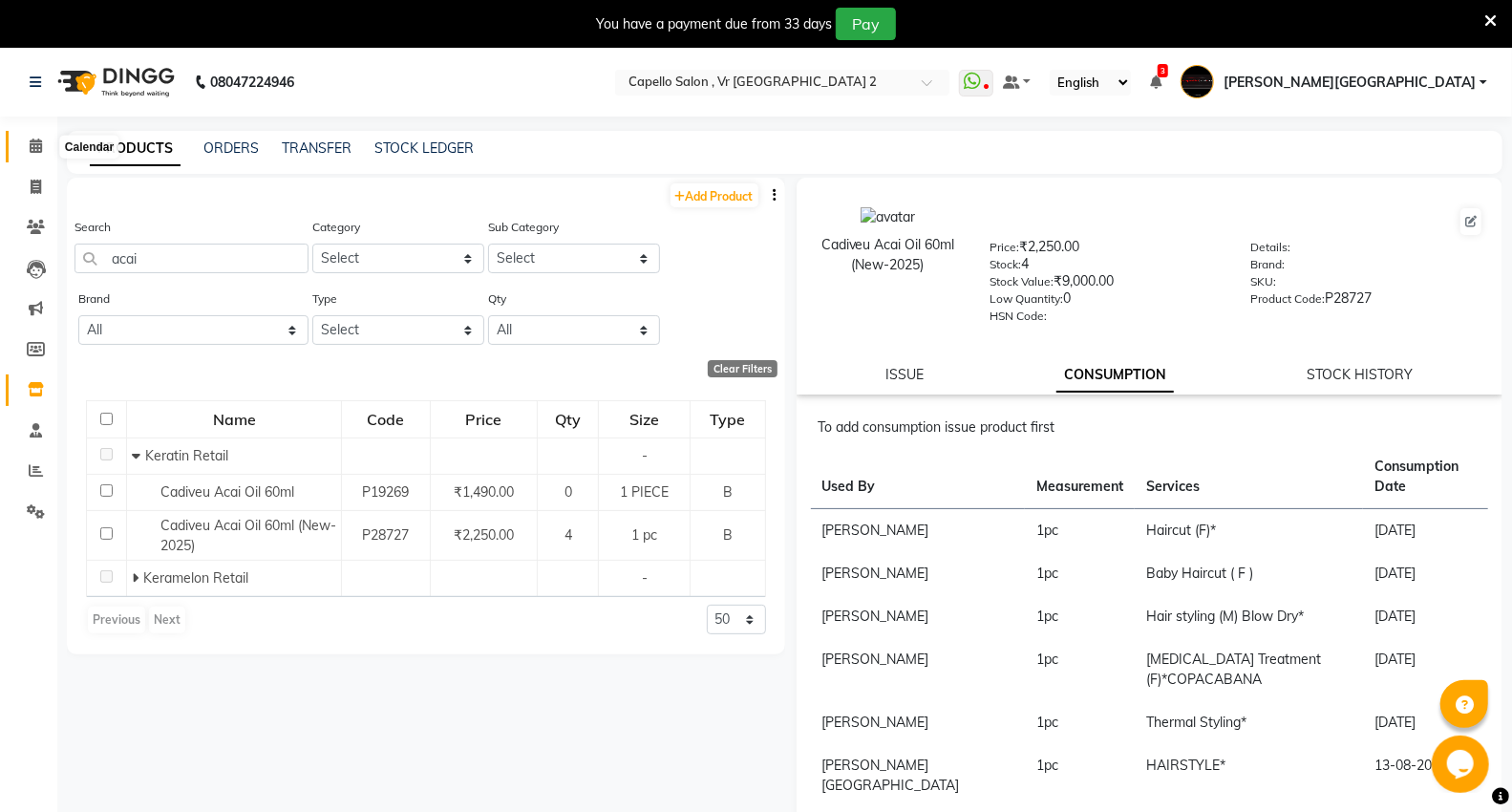
click at [43, 146] on span at bounding box center [36, 146] width 34 height 22
